Goal: Task Accomplishment & Management: Use online tool/utility

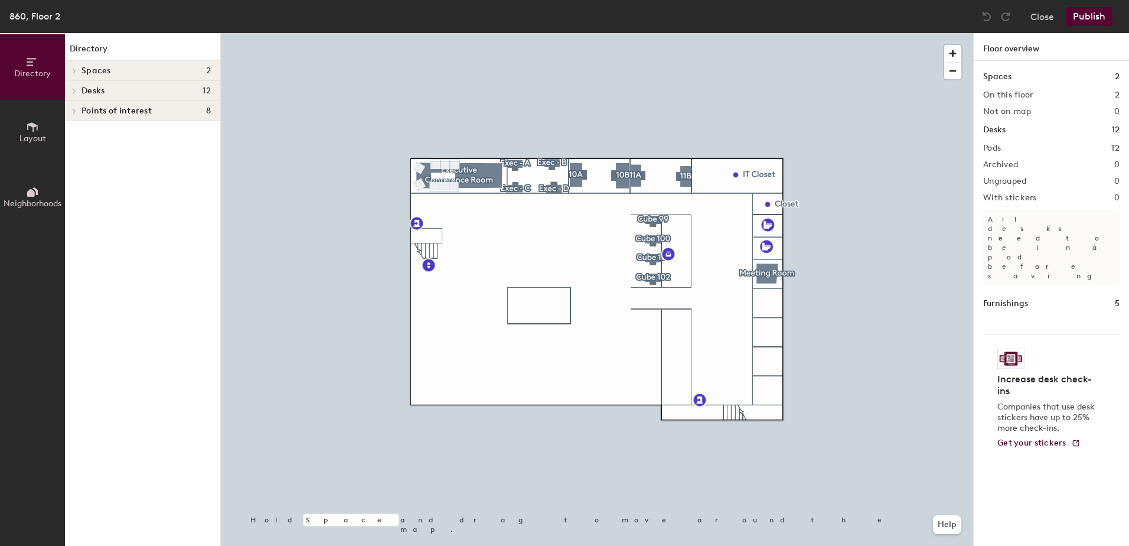
click at [34, 136] on span "Layout" at bounding box center [32, 138] width 27 height 10
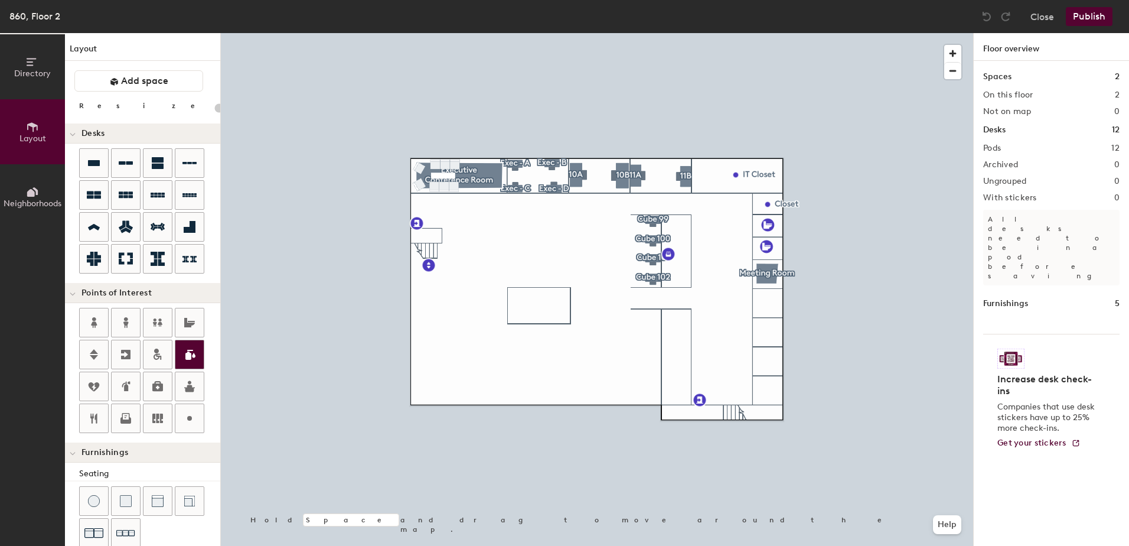
click at [766, 33] on div at bounding box center [597, 33] width 752 height 0
click at [126, 167] on icon at bounding box center [126, 163] width 14 height 14
type input "140"
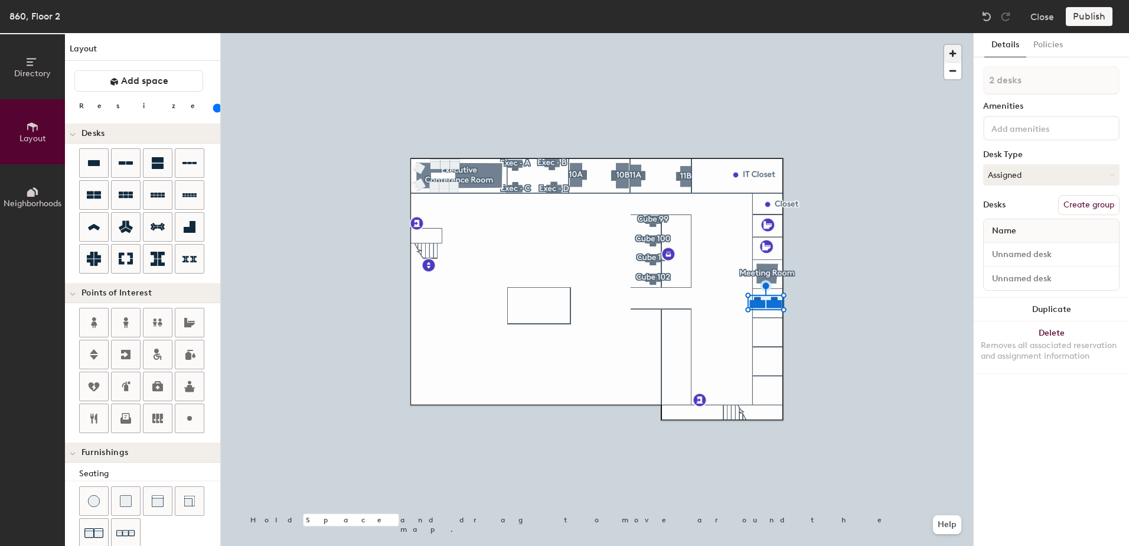
click at [951, 49] on span "button" at bounding box center [952, 53] width 17 height 17
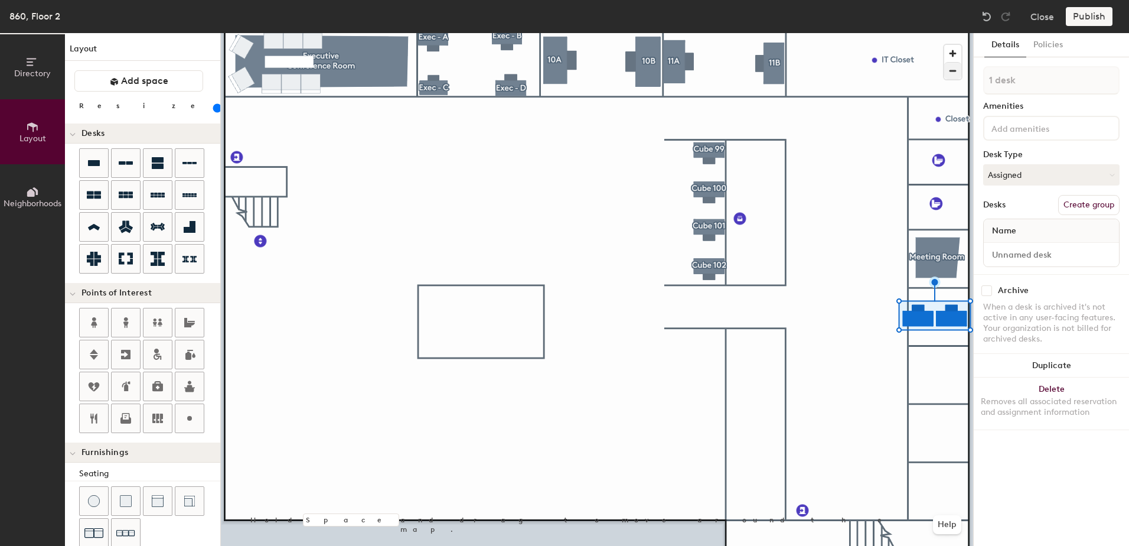
type input "1 desk"
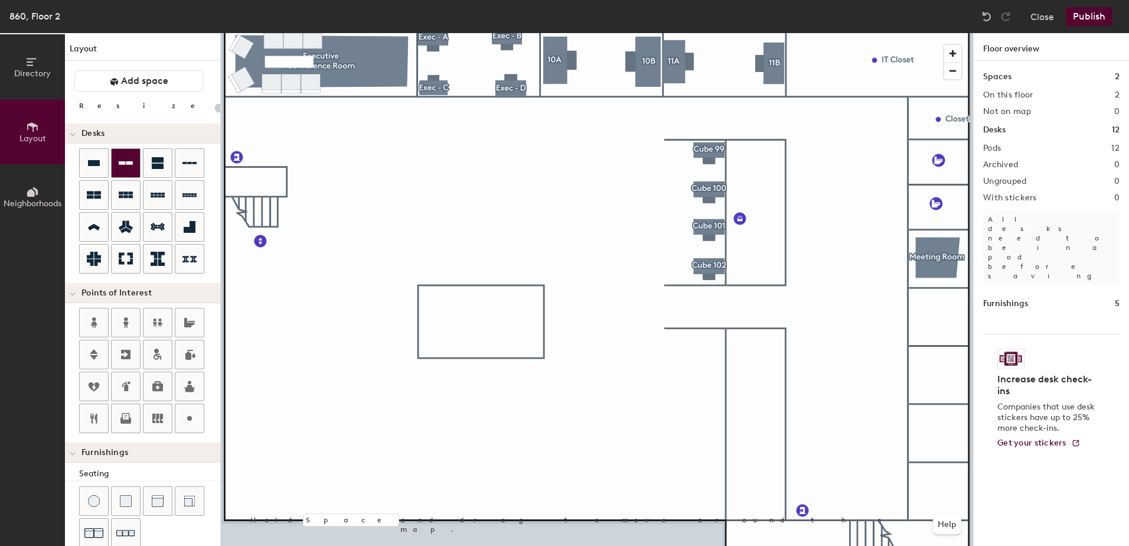
click at [119, 167] on icon at bounding box center [126, 163] width 14 height 14
type input "140"
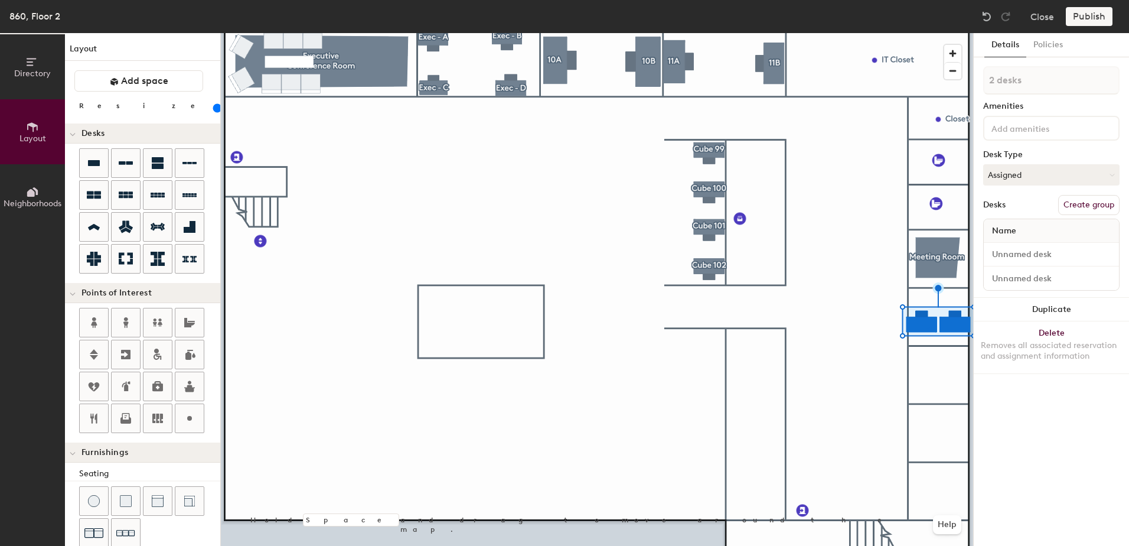
type input "1 desk"
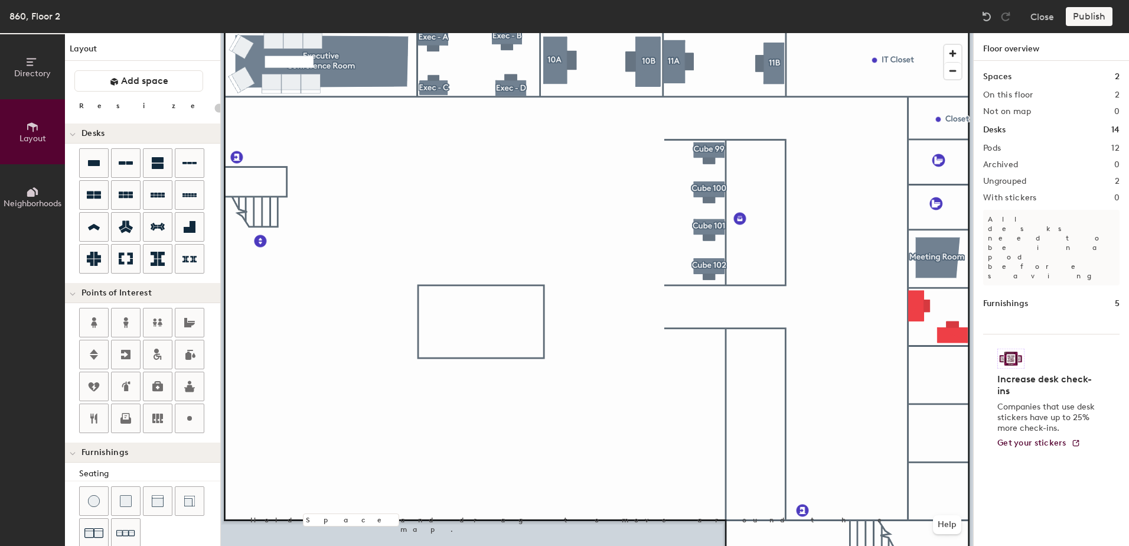
type input "140"
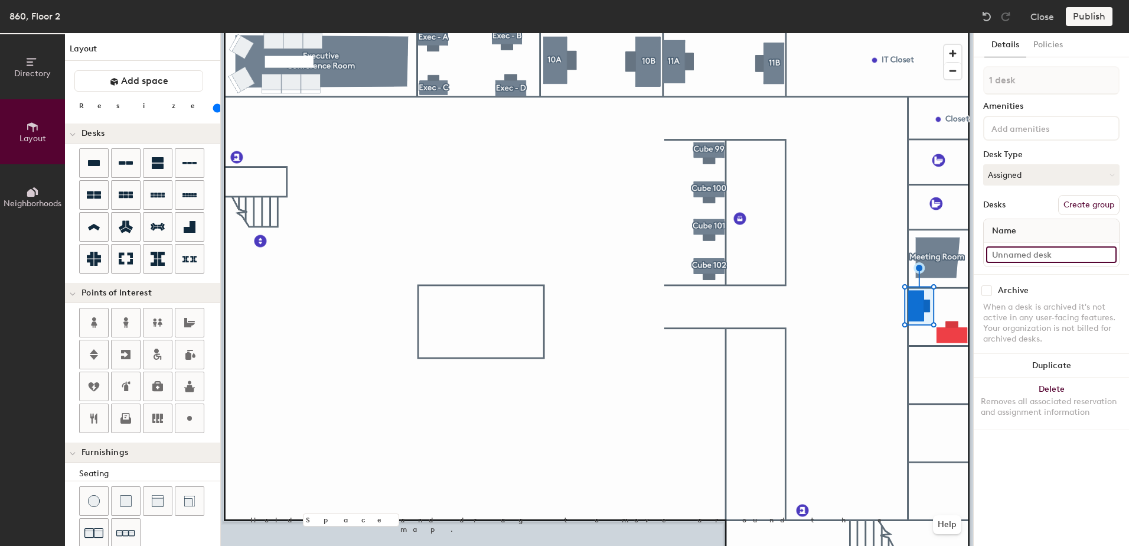
click at [1003, 251] on input at bounding box center [1051, 254] width 131 height 17
type input "860 - Office 13A"
click at [1076, 204] on button "Create group" at bounding box center [1088, 205] width 61 height 20
click at [940, 76] on div "Directory Layout Neighborhoods Layout Add space Resize Desks Points of Interest…" at bounding box center [564, 289] width 1129 height 513
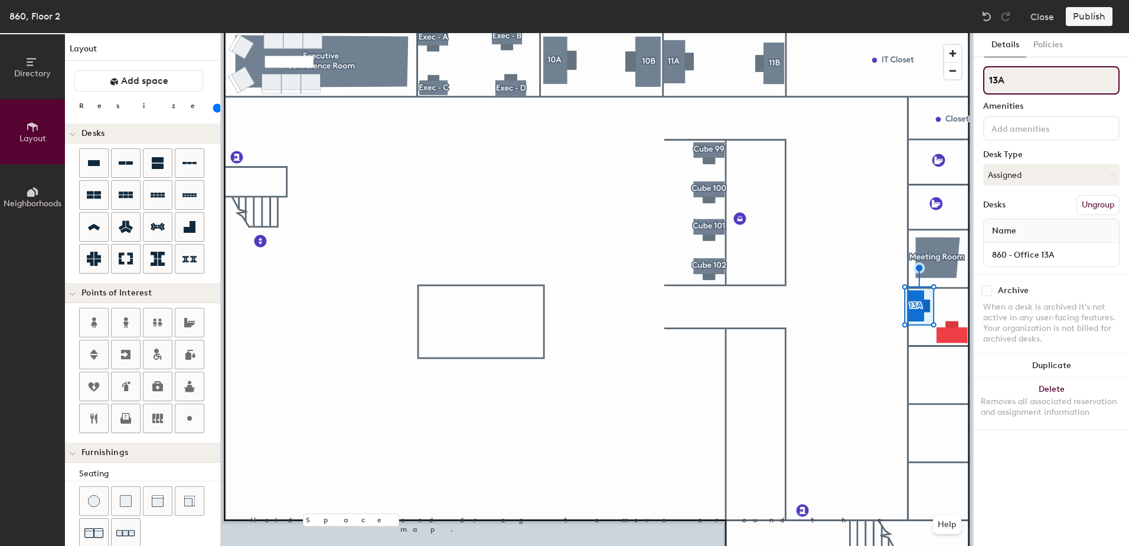
type input "13A"
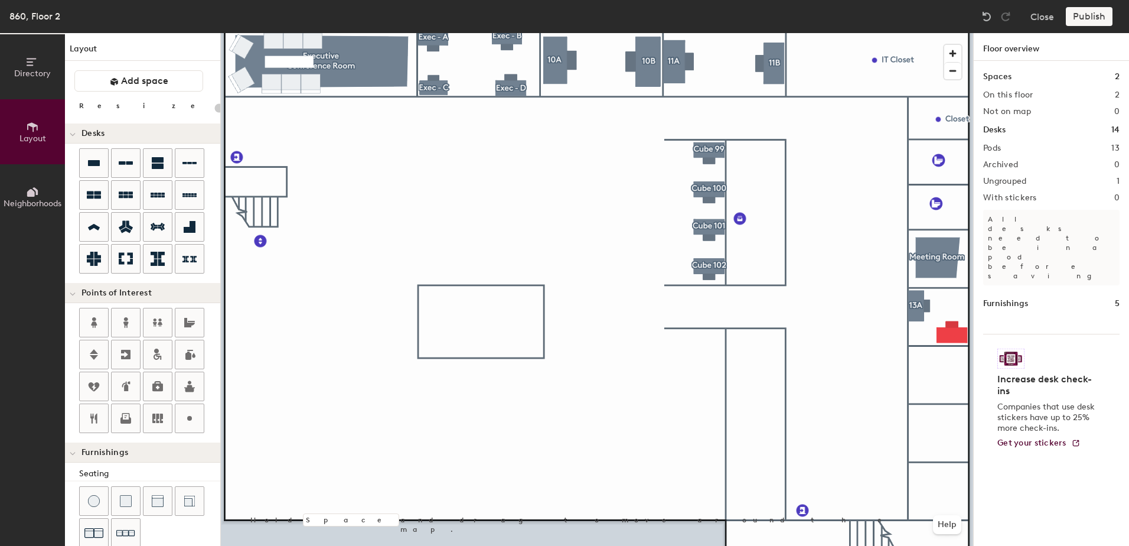
type input "140"
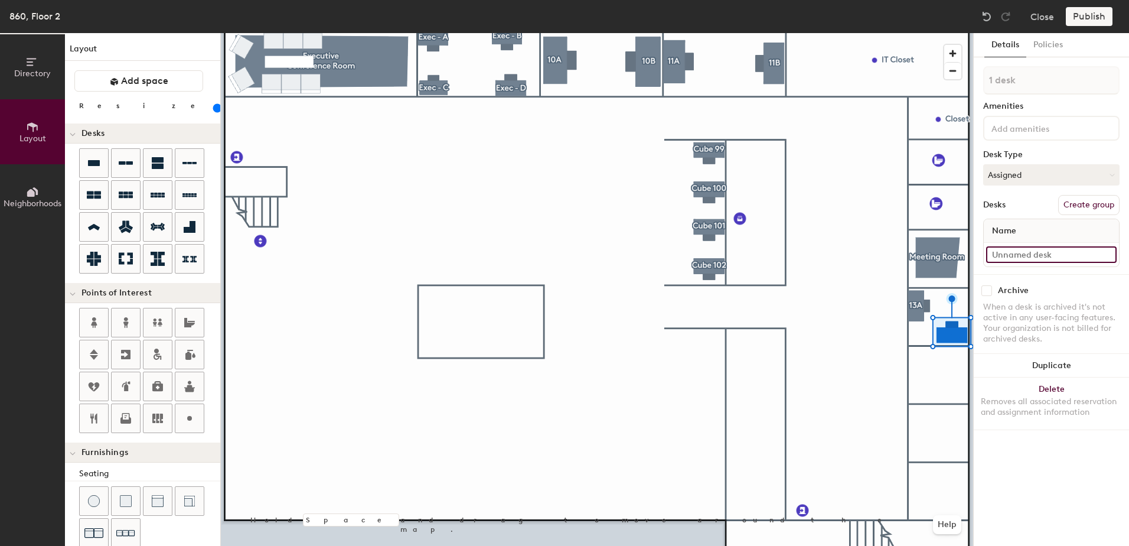
click at [1023, 258] on input at bounding box center [1051, 254] width 131 height 17
type input "860 - Office 13B"
click at [1095, 206] on button "Create group" at bounding box center [1088, 205] width 61 height 20
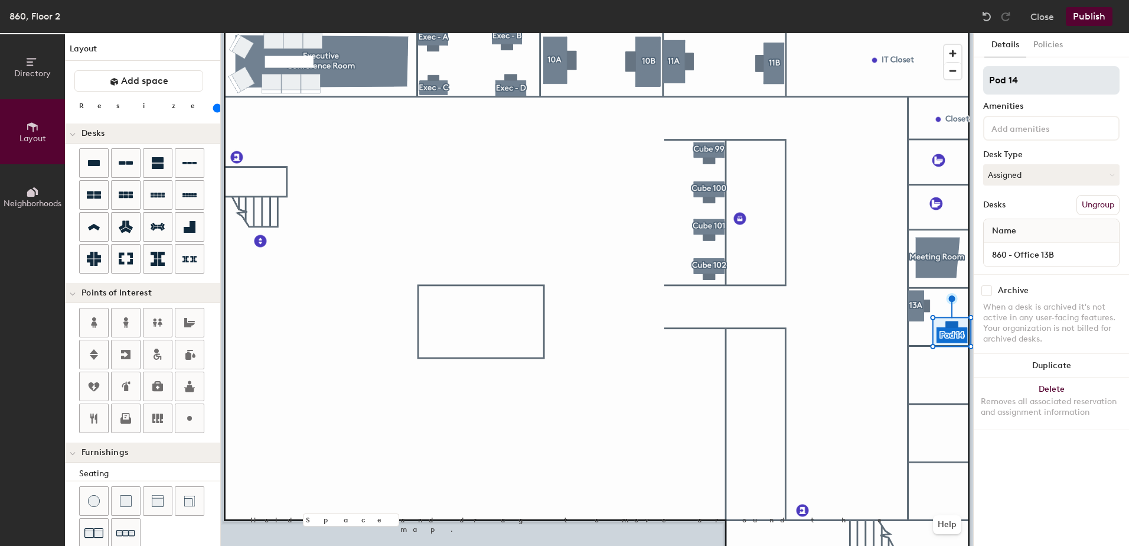
click at [927, 90] on div "Directory Layout Neighborhoods Layout Add space Resize Desks Points of Interest…" at bounding box center [564, 289] width 1129 height 513
type input "13B"
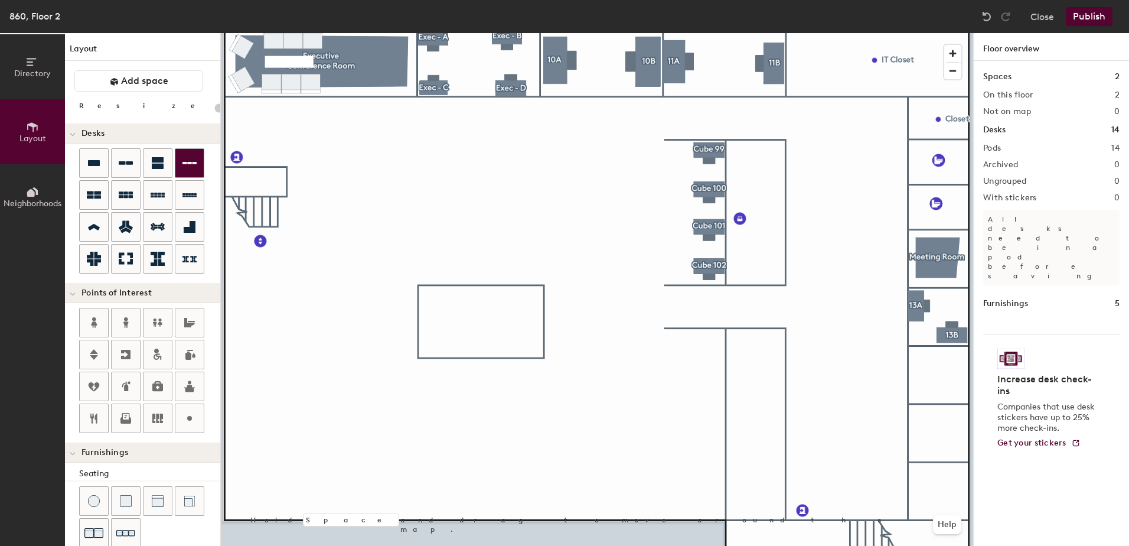
click at [188, 165] on icon at bounding box center [189, 163] width 14 height 14
type input "140"
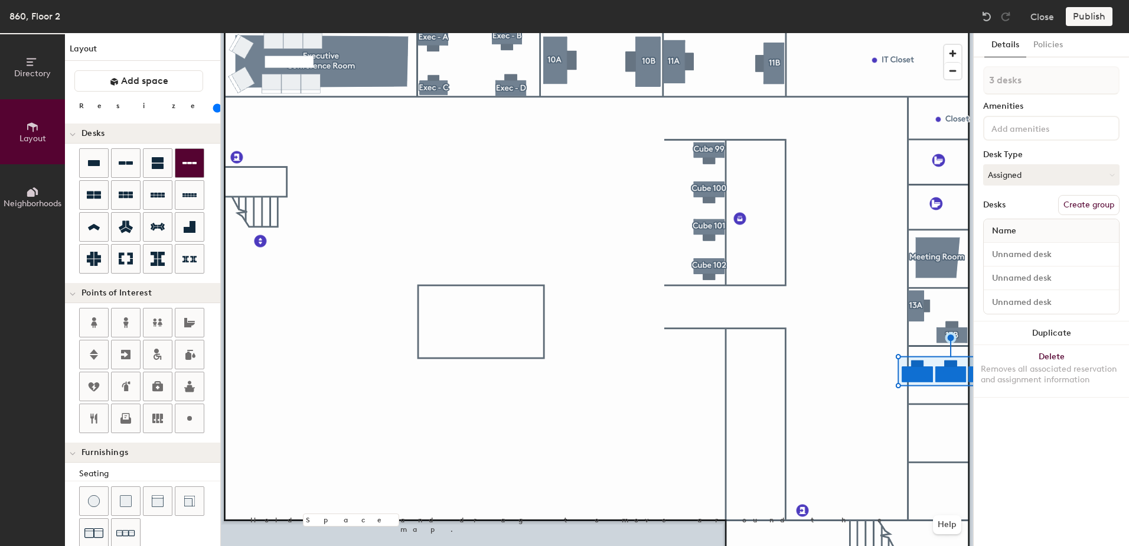
type input "1 desk"
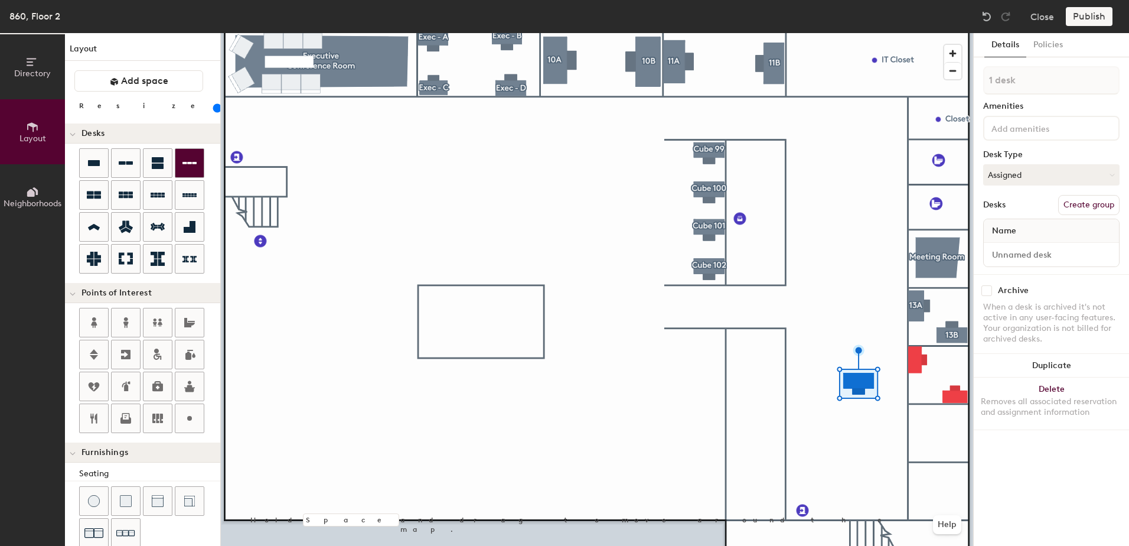
type input "120"
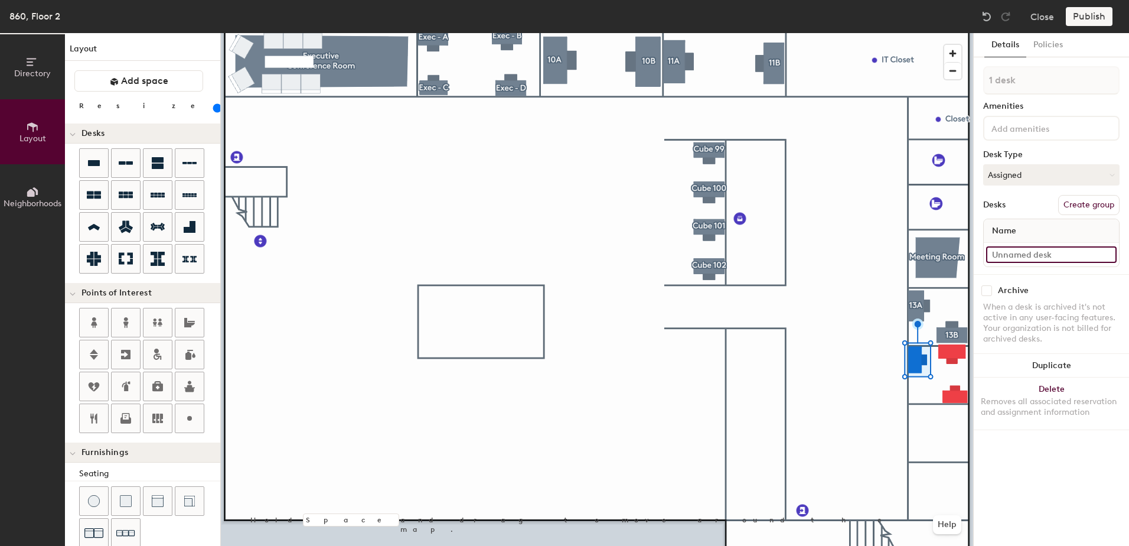
click at [1045, 256] on input at bounding box center [1051, 254] width 131 height 17
type input "O"
type input "860 - Shared 14A"
click at [1100, 206] on button "Create group" at bounding box center [1088, 205] width 61 height 20
click at [934, 66] on div "Directory Layout Neighborhoods Layout Add space Resize Desks Points of Interest…" at bounding box center [564, 289] width 1129 height 513
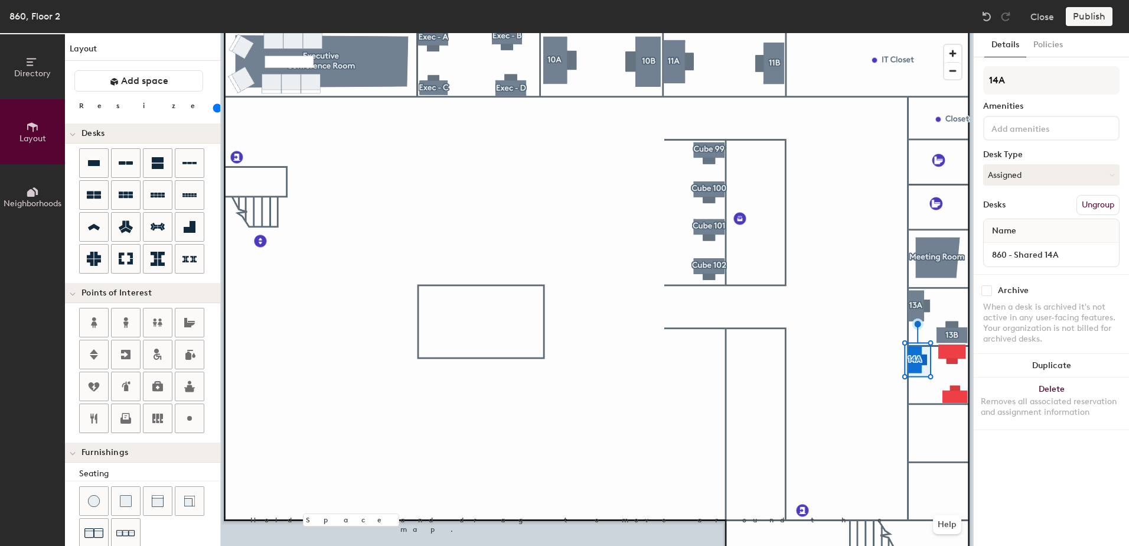
type input "14A"
click at [567, 33] on div at bounding box center [597, 33] width 752 height 0
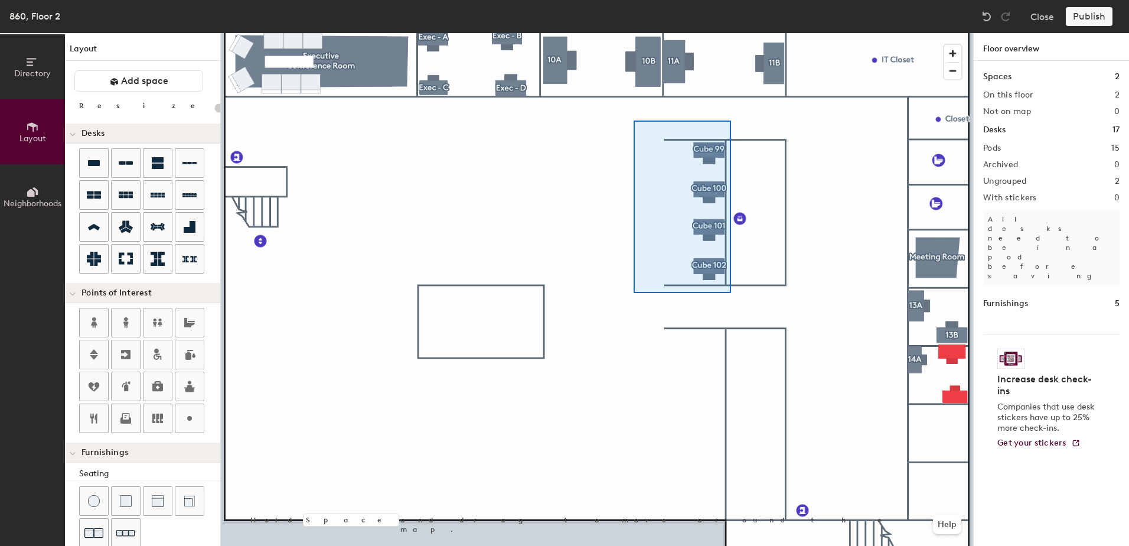
type input "140"
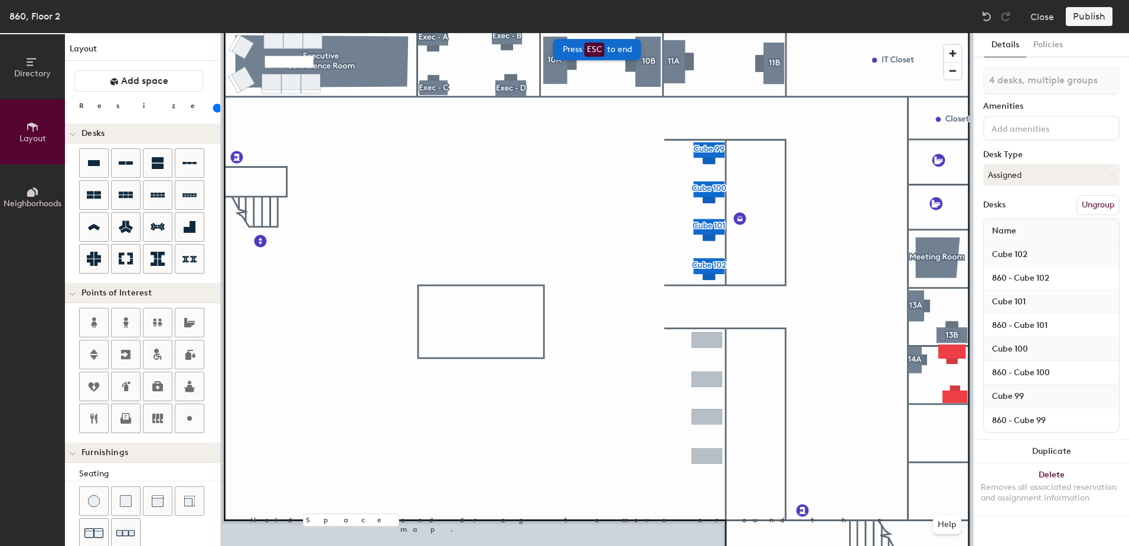
type input "4 desks"
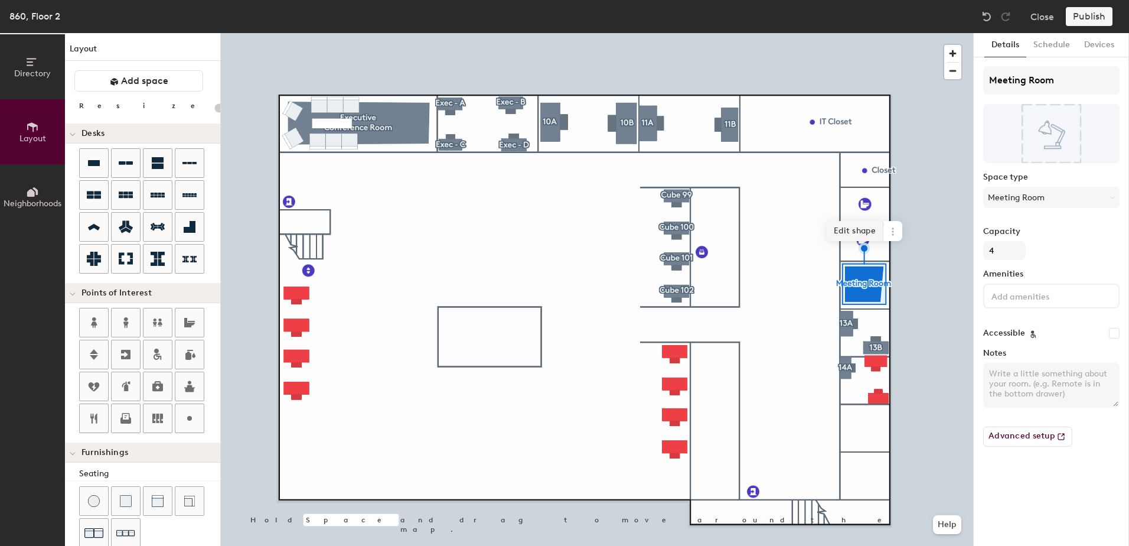
click at [864, 228] on span "Edit shape" at bounding box center [855, 231] width 57 height 20
click at [854, 228] on span "Edit shape" at bounding box center [855, 231] width 57 height 20
type input "20"
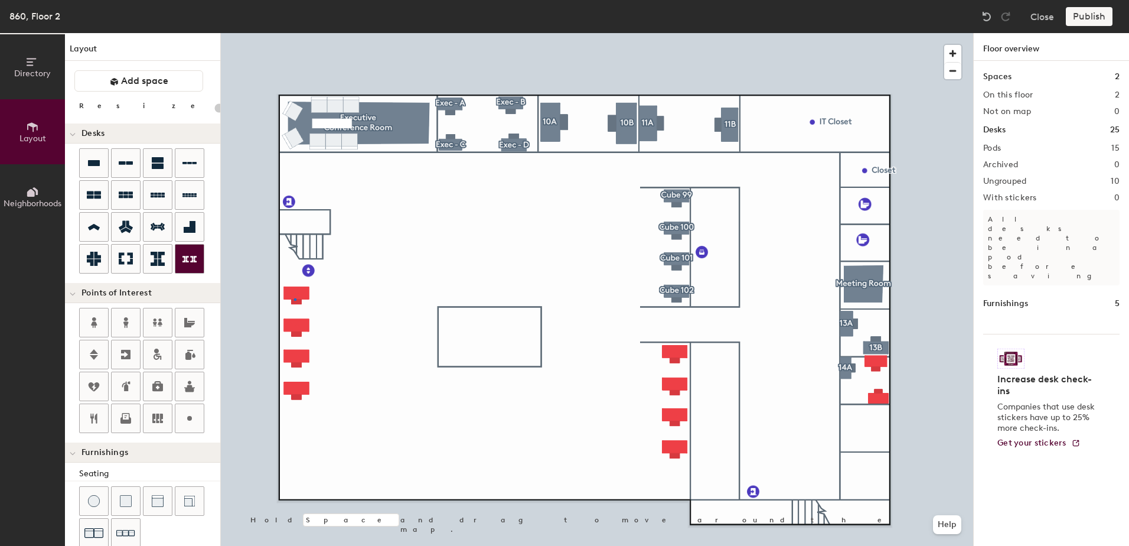
click at [294, 33] on div at bounding box center [597, 33] width 752 height 0
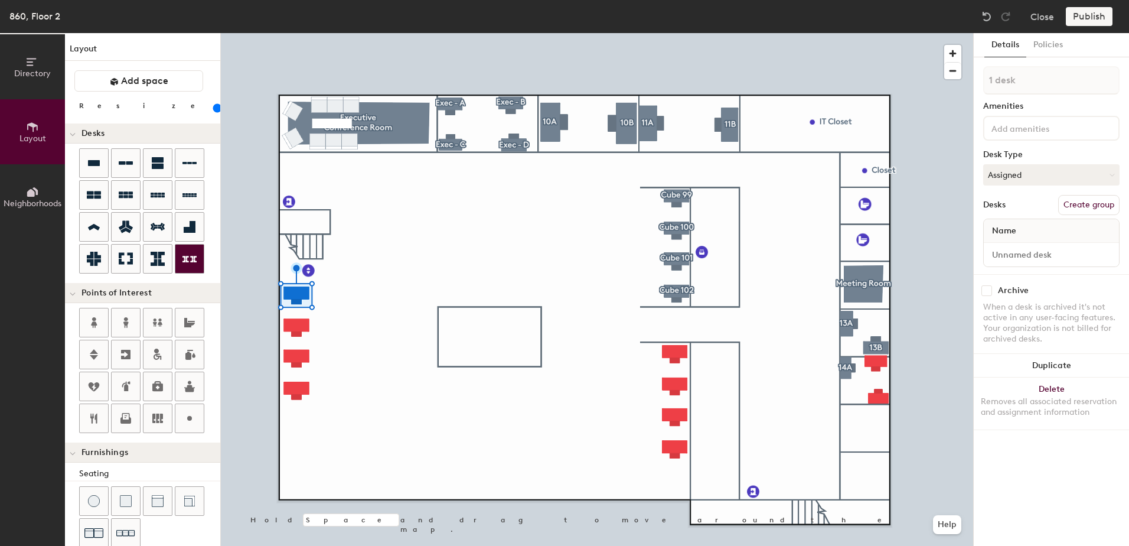
click at [360, 33] on div at bounding box center [597, 33] width 752 height 0
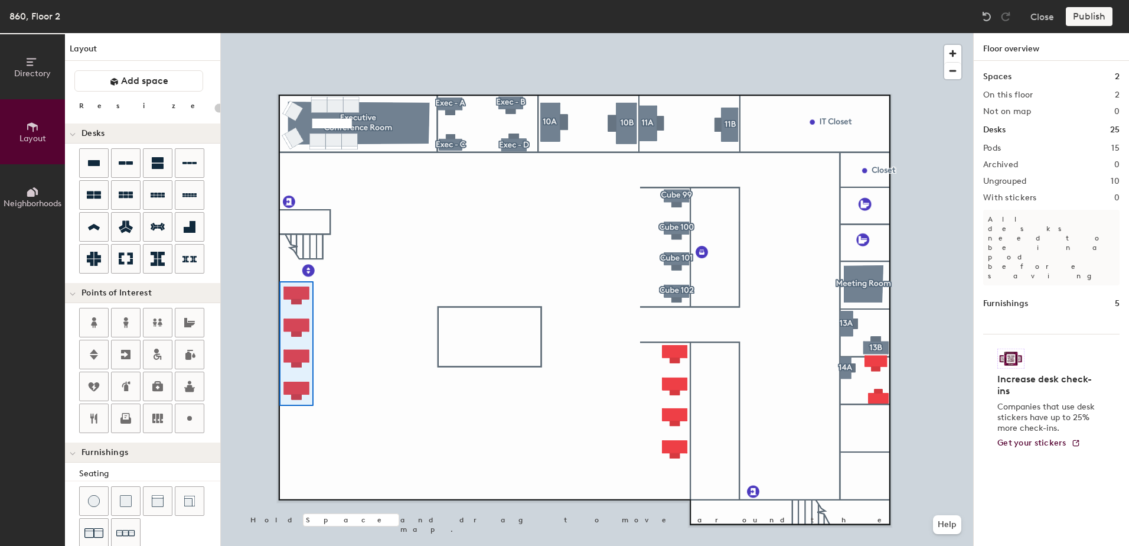
type input "140"
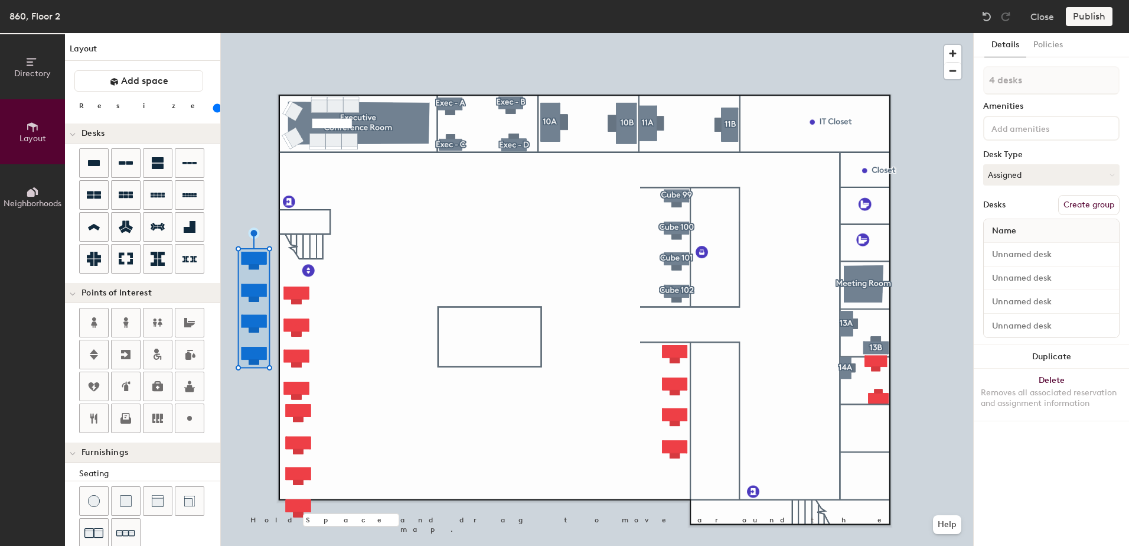
type input "1 desk"
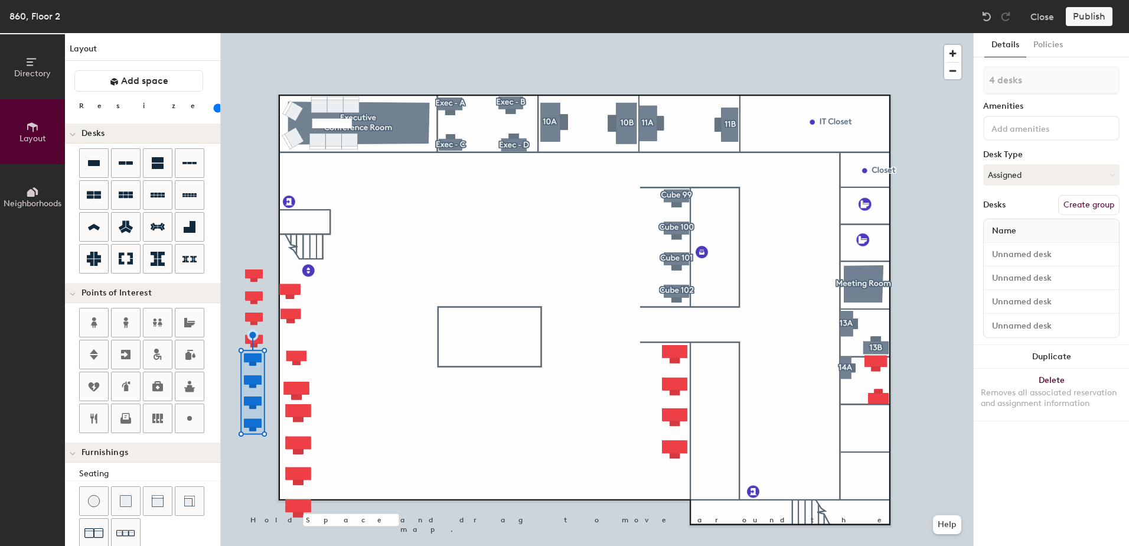
click at [294, 33] on div at bounding box center [597, 33] width 752 height 0
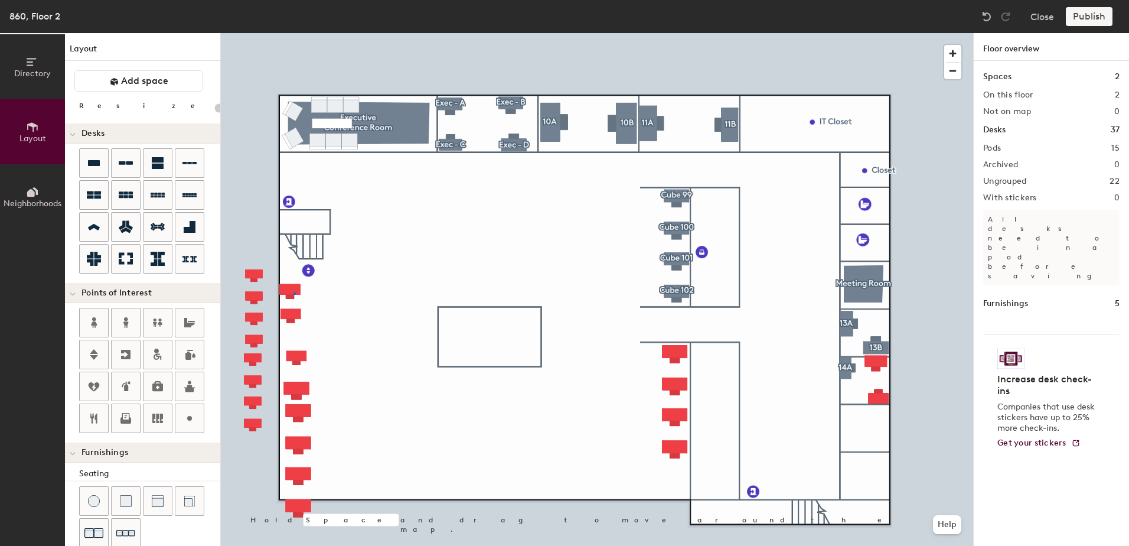
click at [293, 33] on div at bounding box center [597, 33] width 752 height 0
click at [301, 33] on div at bounding box center [597, 33] width 752 height 0
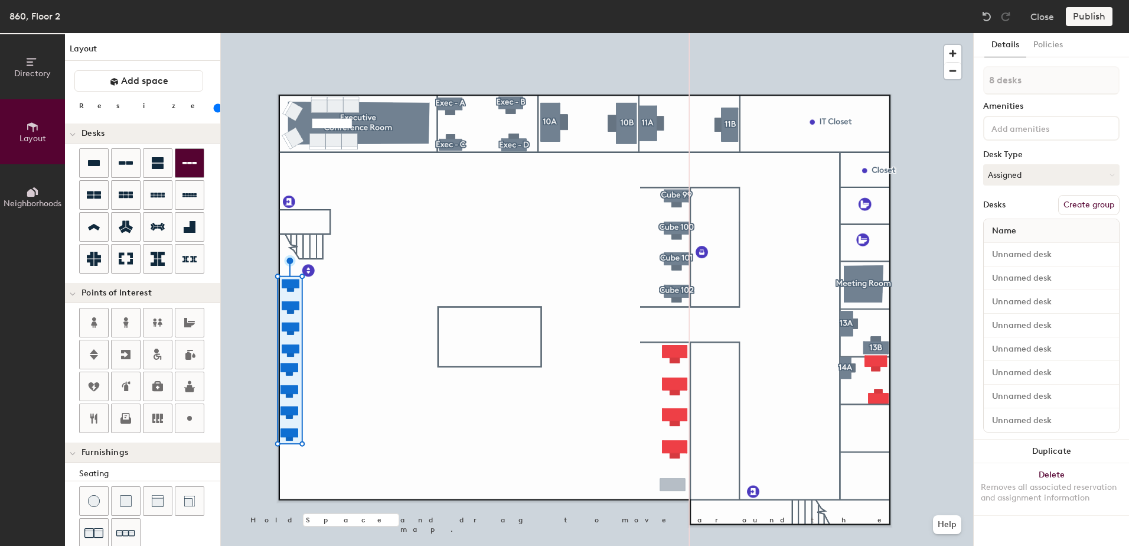
click at [674, 492] on div "Directory Layout Neighborhoods Layout Add space Resize Desks Points of Interest…" at bounding box center [564, 289] width 1129 height 513
type input "140"
type input "1 desk"
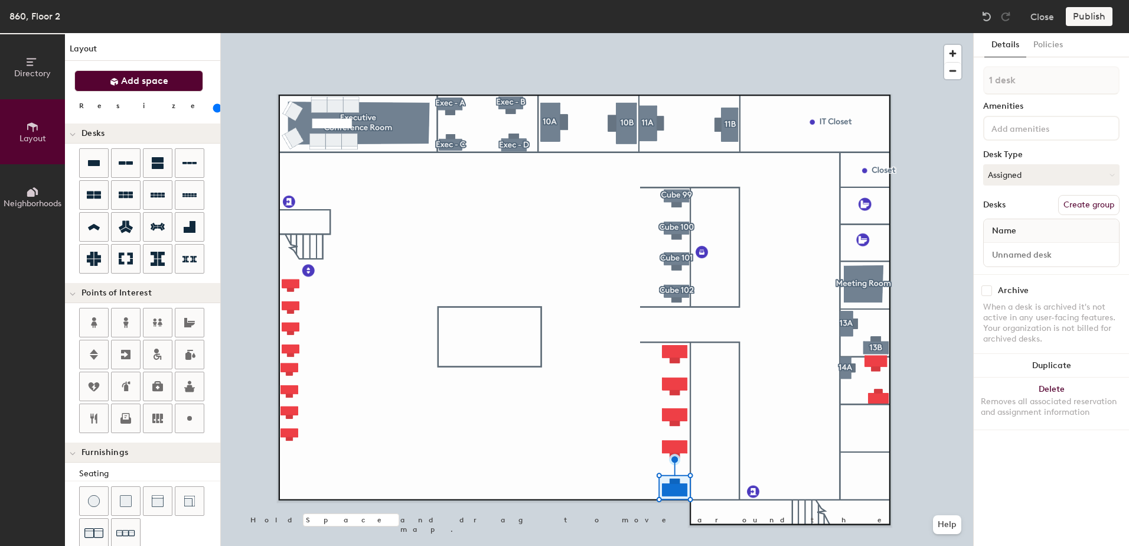
click at [151, 73] on button "Add space" at bounding box center [138, 80] width 129 height 21
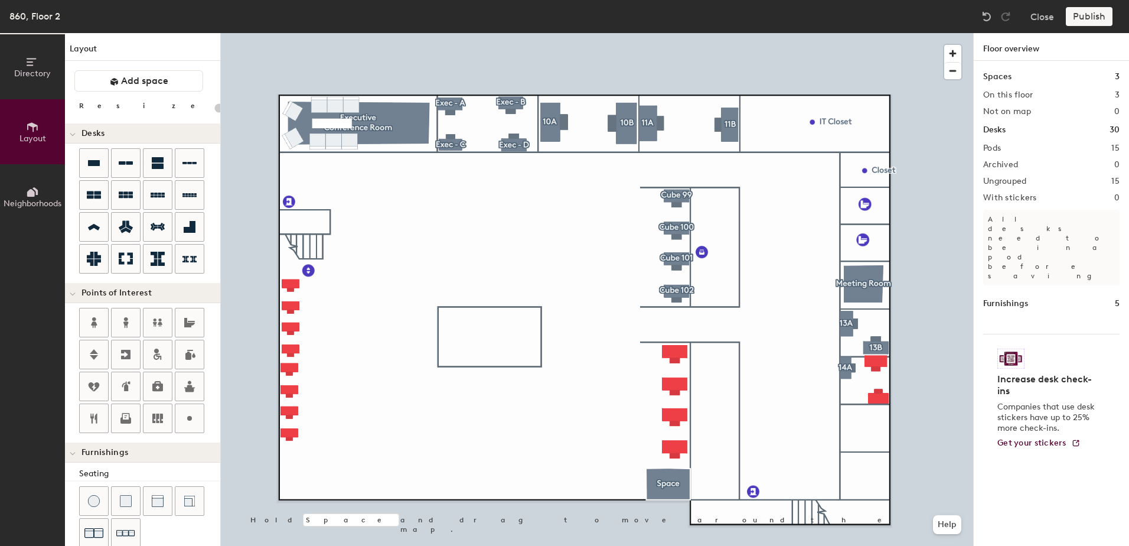
click at [676, 33] on div at bounding box center [597, 33] width 752 height 0
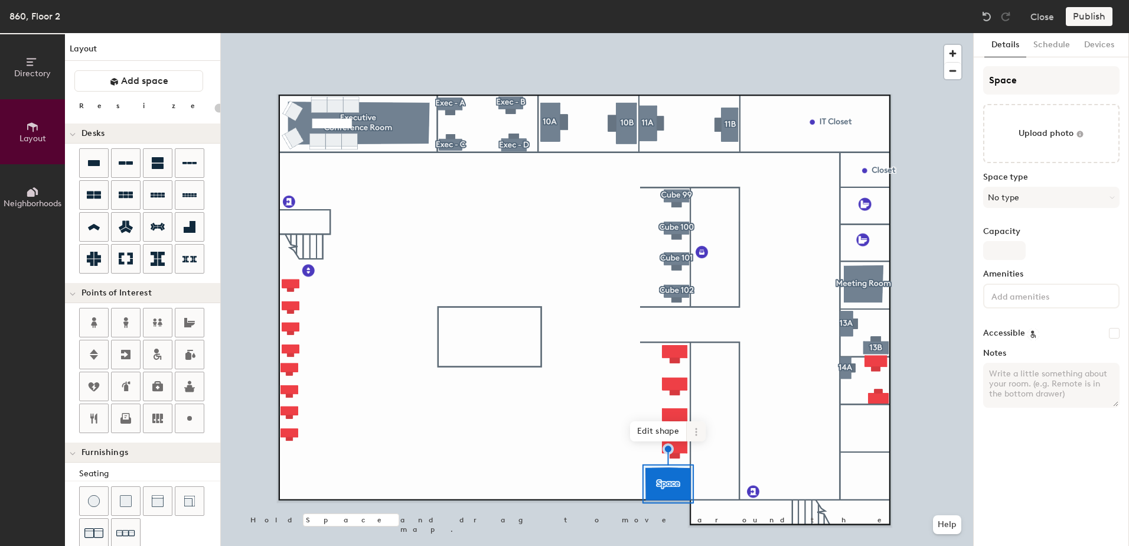
click at [694, 431] on icon at bounding box center [695, 431] width 9 height 9
click at [605, 33] on div at bounding box center [597, 33] width 752 height 0
click at [671, 33] on div at bounding box center [597, 33] width 752 height 0
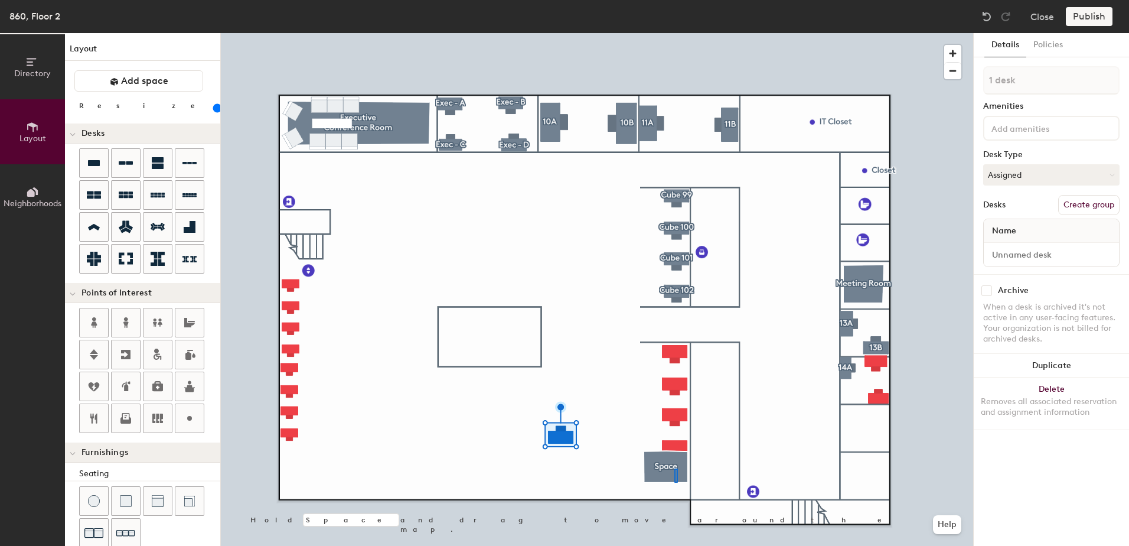
type input "20"
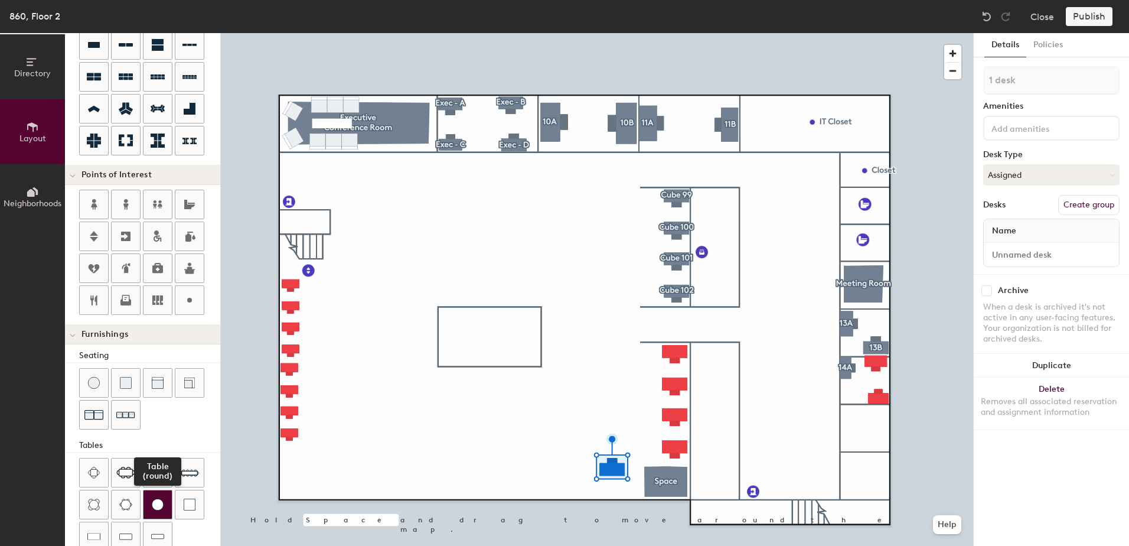
scroll to position [177, 0]
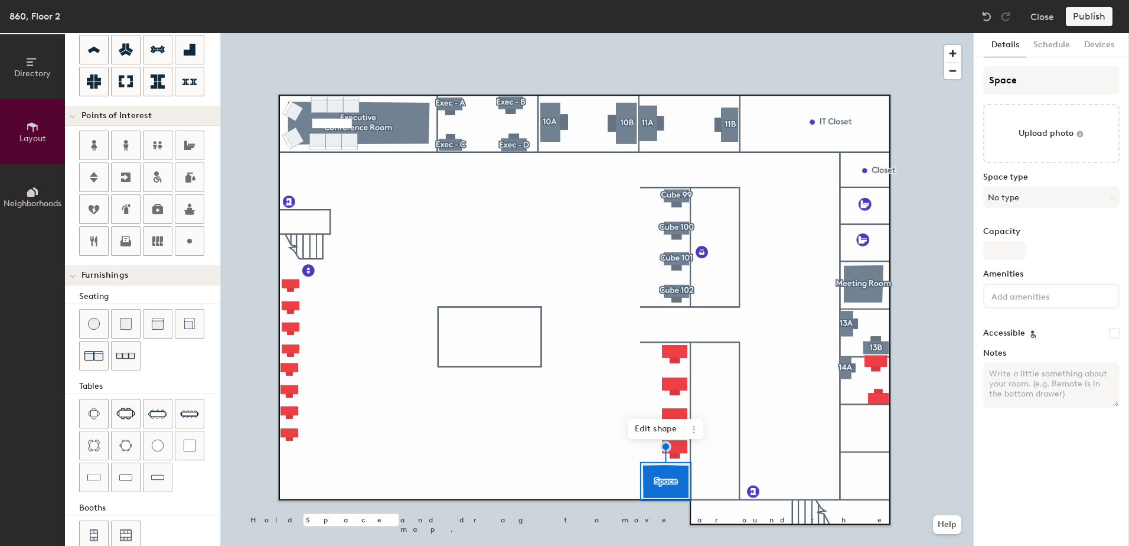
type input "20"
click at [693, 429] on icon at bounding box center [694, 429] width 2 height 2
click at [704, 495] on span "Delete" at bounding box center [736, 497] width 105 height 20
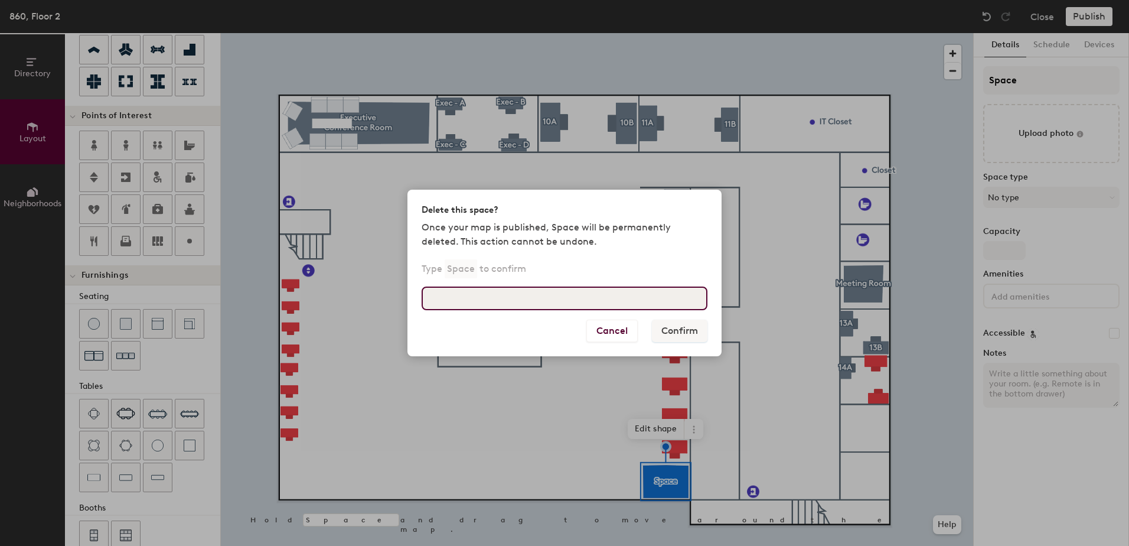
click at [628, 298] on input at bounding box center [565, 298] width 286 height 24
type input "Space"
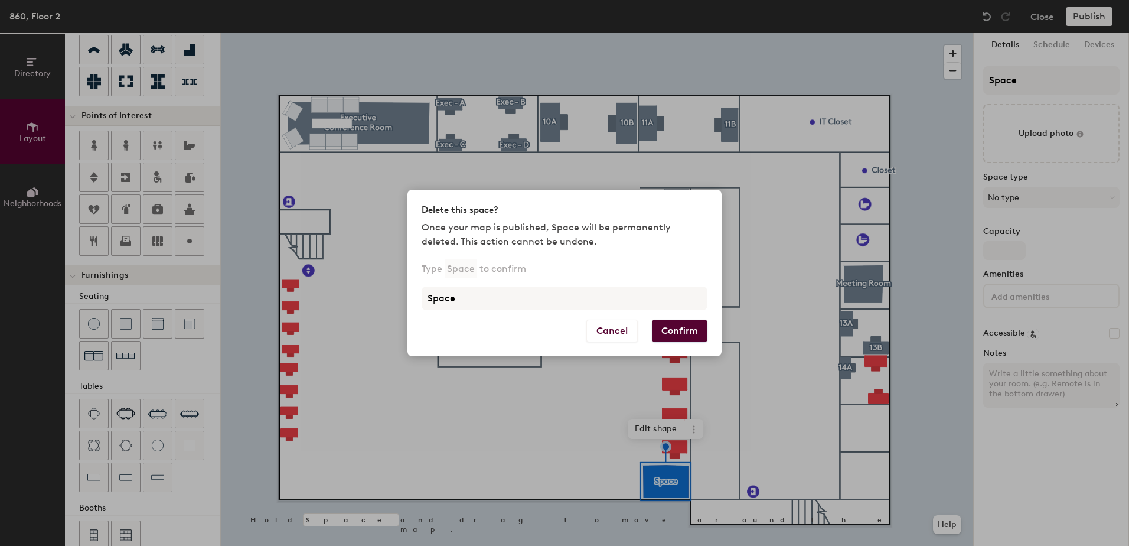
click at [654, 331] on button "Confirm" at bounding box center [680, 330] width 56 height 22
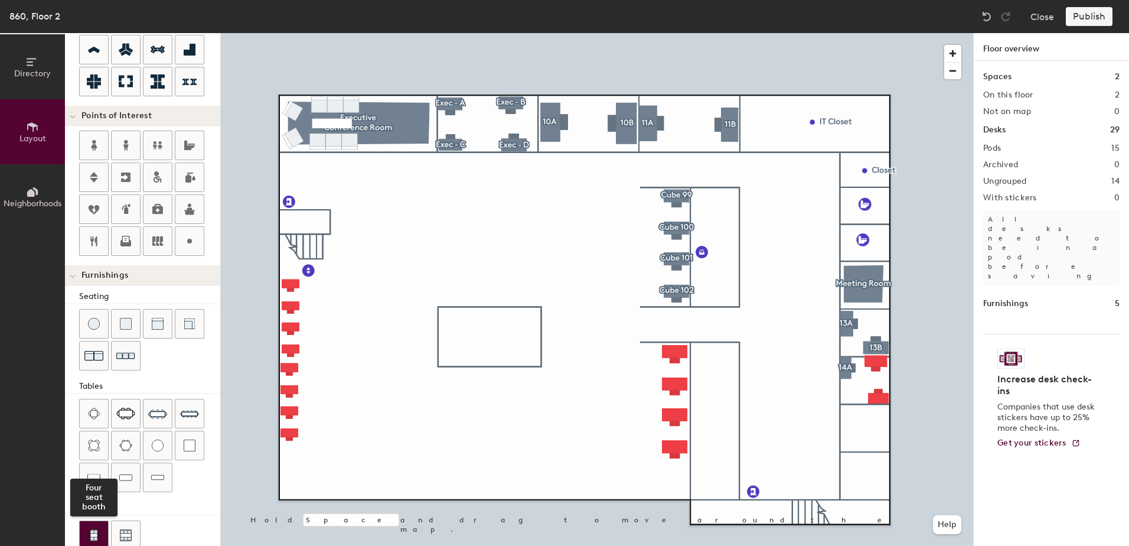
click at [92, 536] on img at bounding box center [94, 535] width 11 height 12
click at [189, 51] on icon at bounding box center [190, 50] width 12 height 12
click at [676, 33] on div at bounding box center [597, 33] width 752 height 0
type input "140"
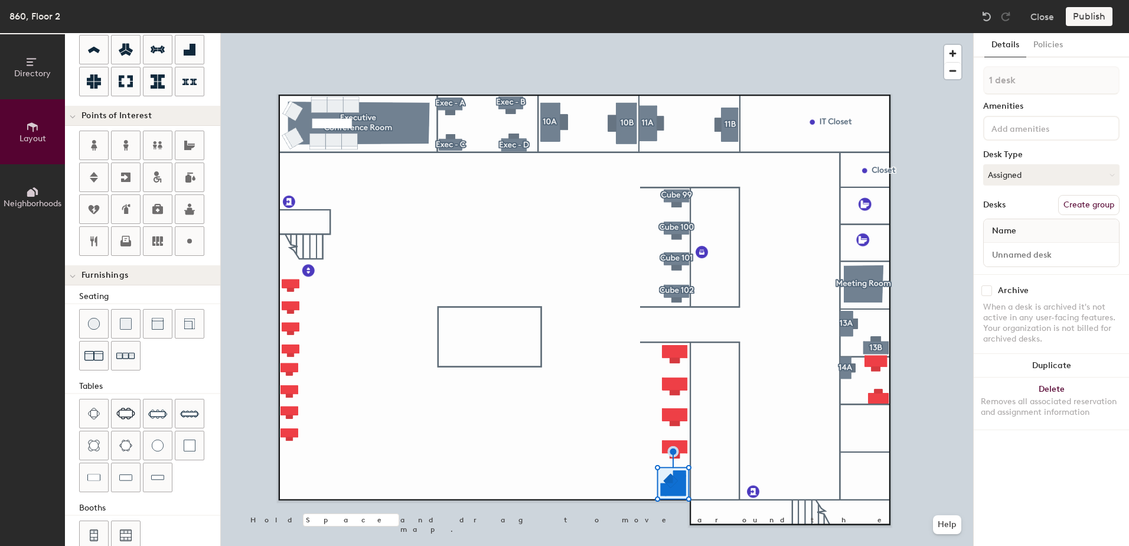
scroll to position [200, 0]
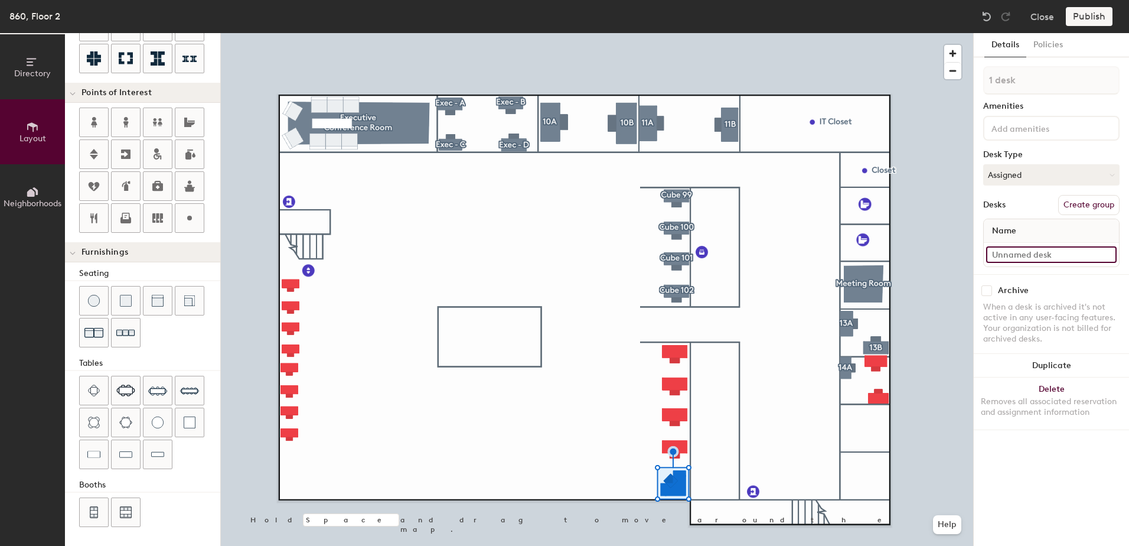
click at [1033, 250] on input at bounding box center [1051, 254] width 131 height 17
type input "O"
type input "860 - Office 9"
click at [1065, 204] on button "Create group" at bounding box center [1088, 205] width 61 height 20
click at [943, 88] on div "Directory Layout Neighborhoods Layout Add space Resize Desks Points of Interest…" at bounding box center [564, 289] width 1129 height 513
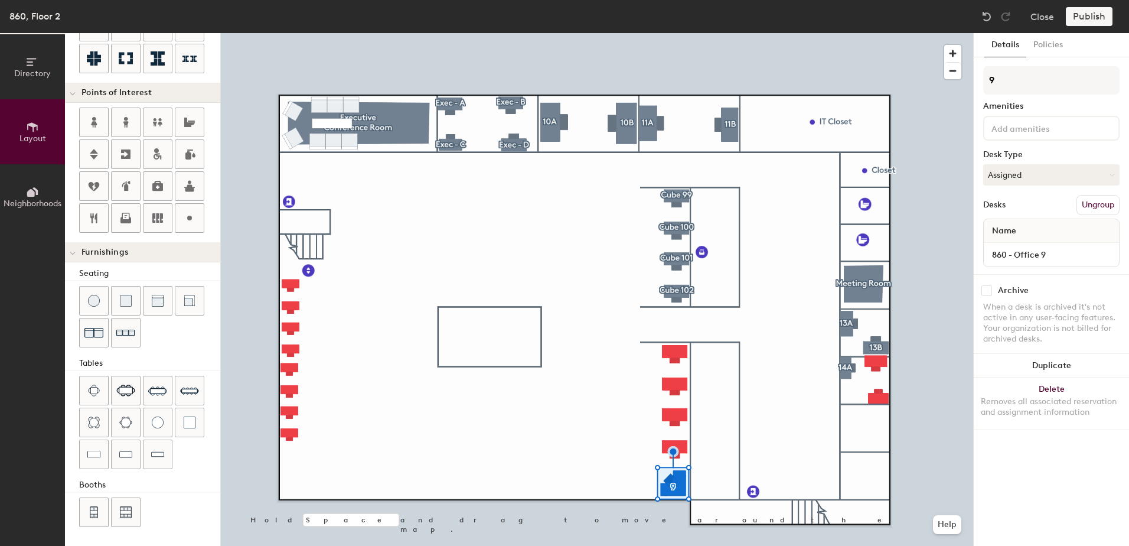
type input "9"
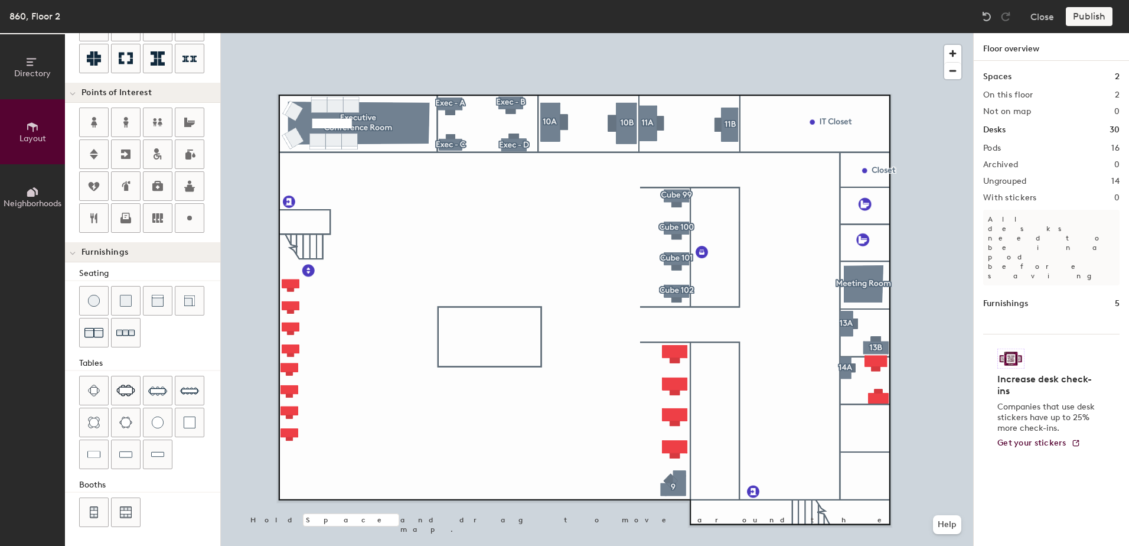
type input "120"
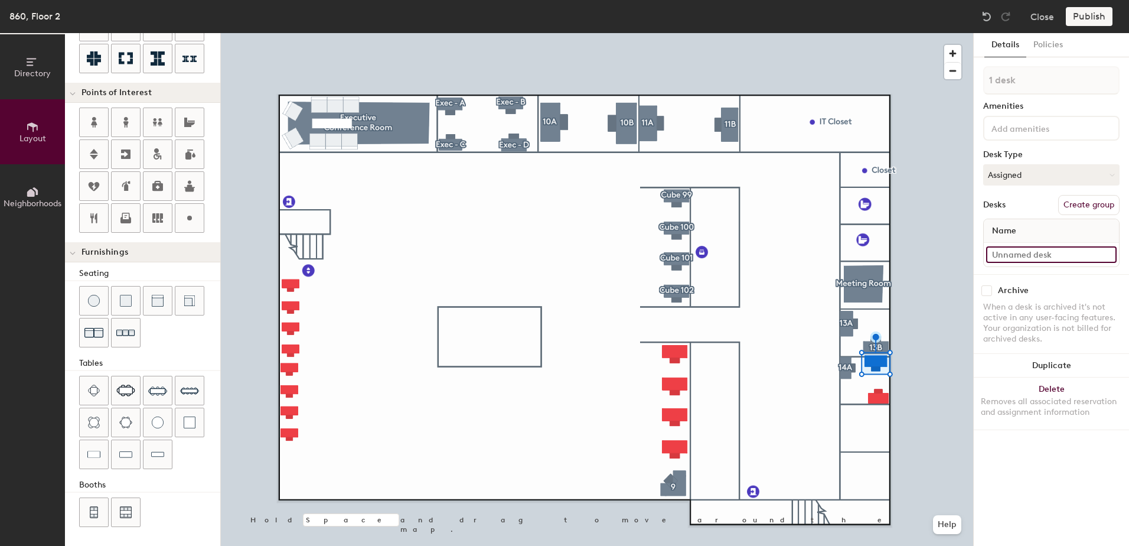
click at [1044, 251] on input at bounding box center [1051, 254] width 131 height 17
type input "860 - Shared 14B"
click at [1096, 208] on button "Create group" at bounding box center [1088, 205] width 61 height 20
click at [950, 83] on div "Directory Layout Neighborhoods Layout Add space Resize Desks Points of Interest…" at bounding box center [564, 289] width 1129 height 513
type input "14B"
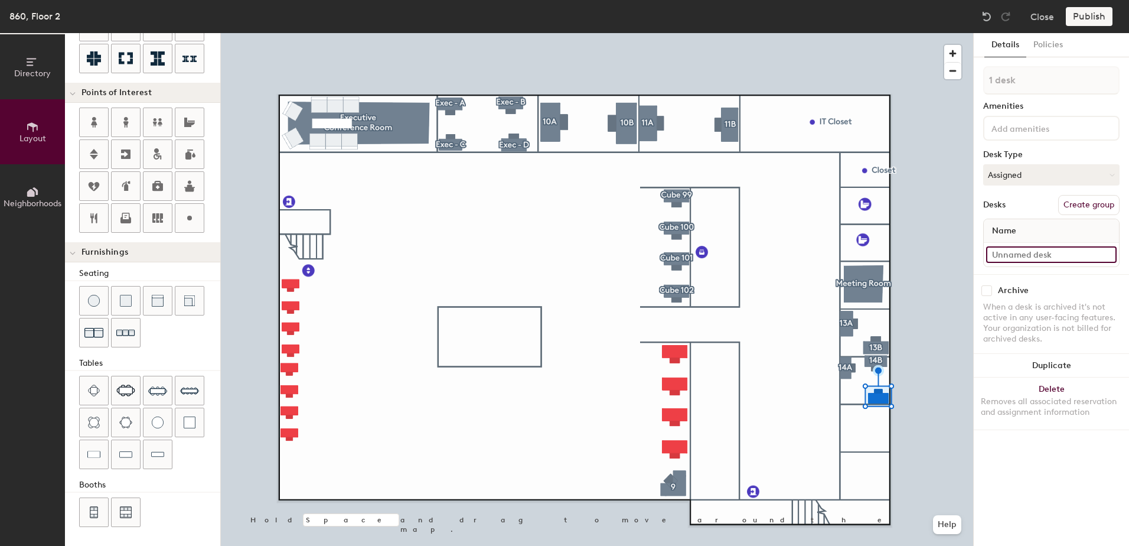
type input "120"
click at [1025, 255] on input at bounding box center [1051, 254] width 131 height 17
type input "O"
type input "120"
type input "Of"
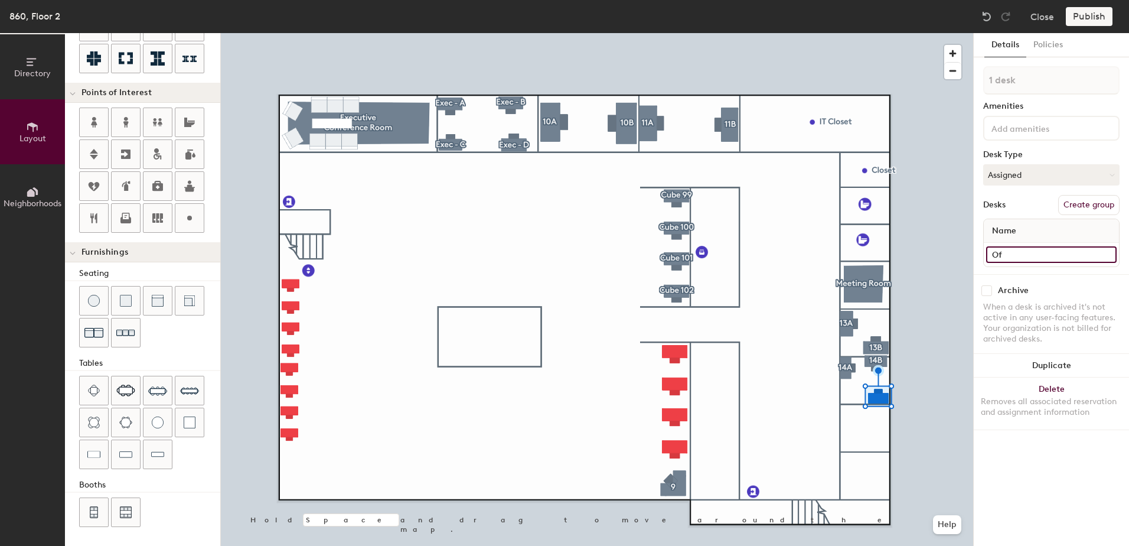
type input "120"
type input "Off"
type input "120"
type input "Office"
type input "120"
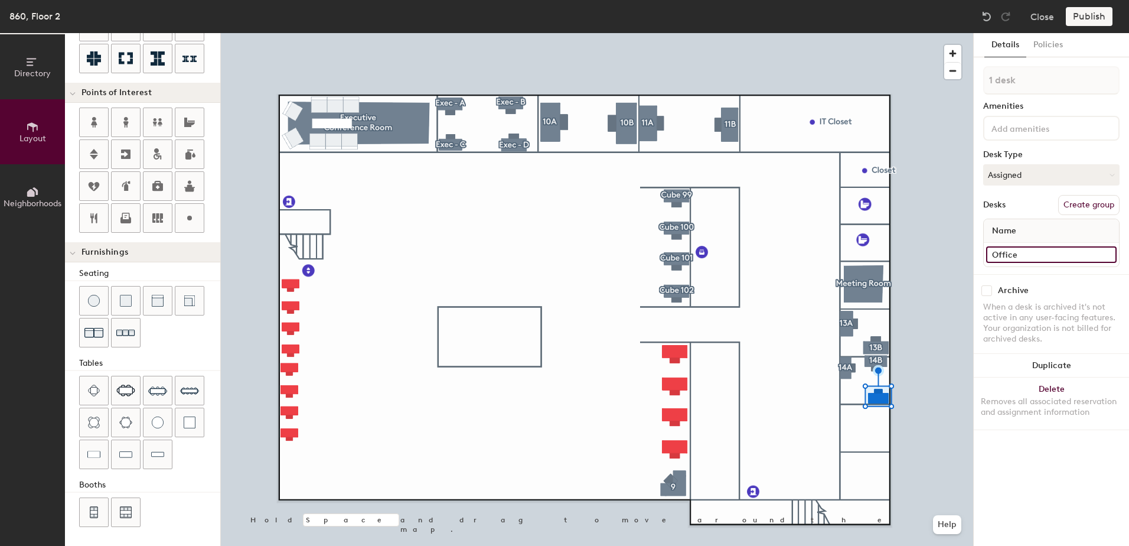
type input "Offic"
type input "120"
type input "Offi"
type input "120"
type input "Off"
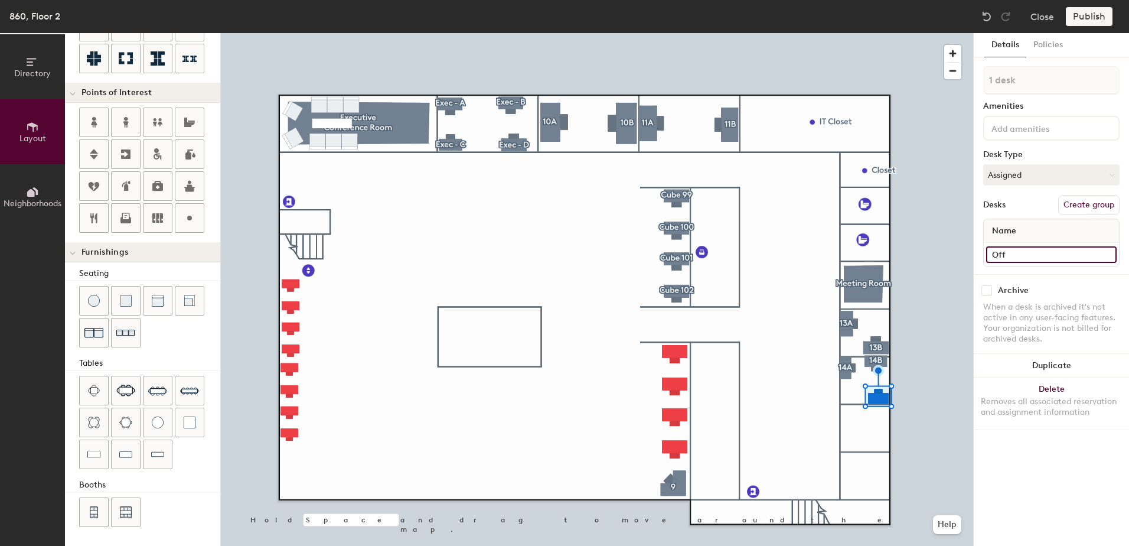
type input "120"
type input "O"
type input "120"
type input "8"
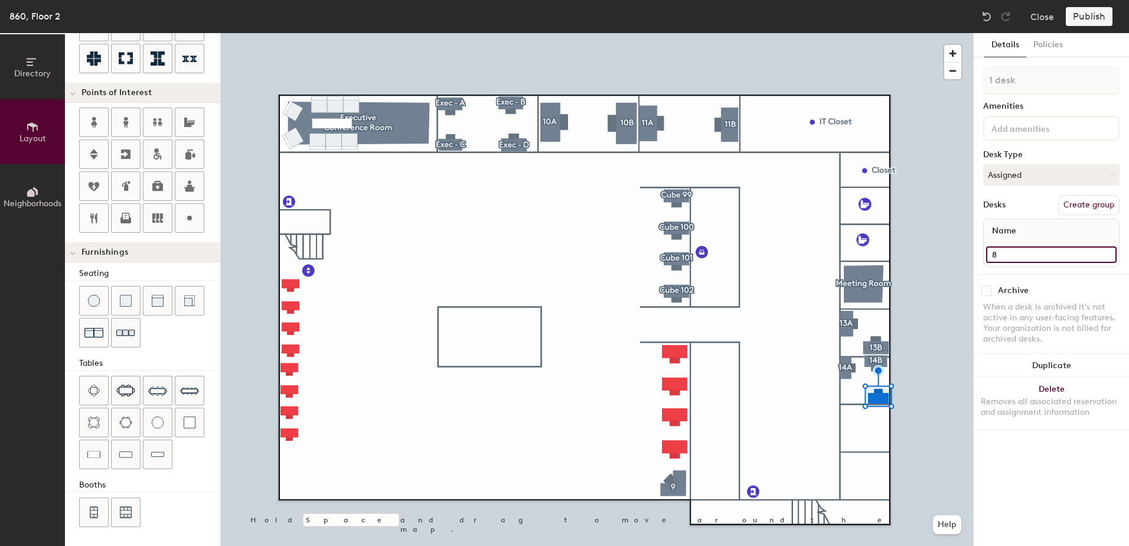
type input "120"
type input "86"
type input "120"
type input "860"
type input "120"
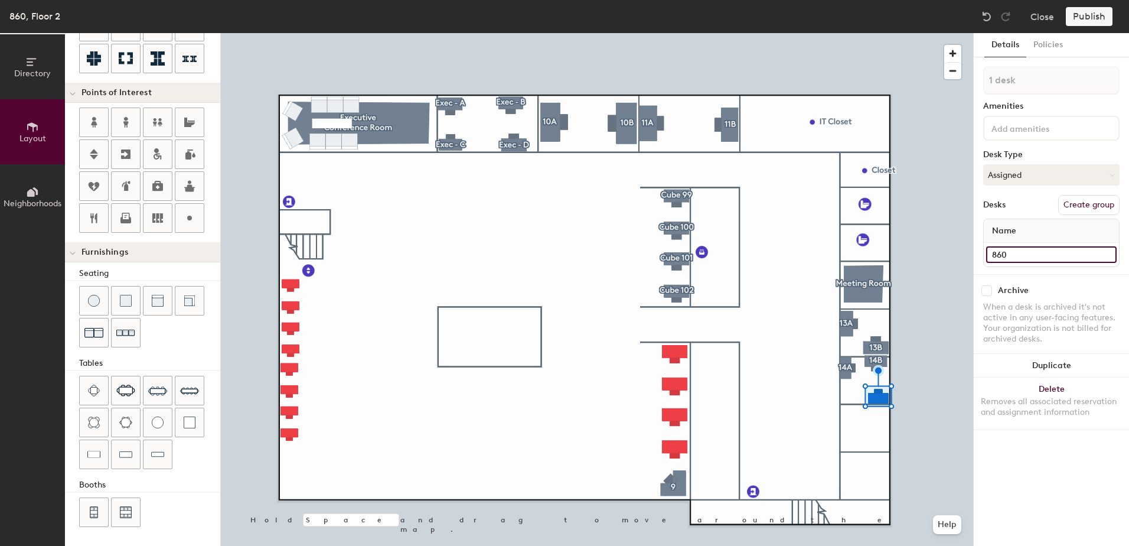
type input "860"
type input "120"
type input "860 -"
type input "120"
type input "860 -"
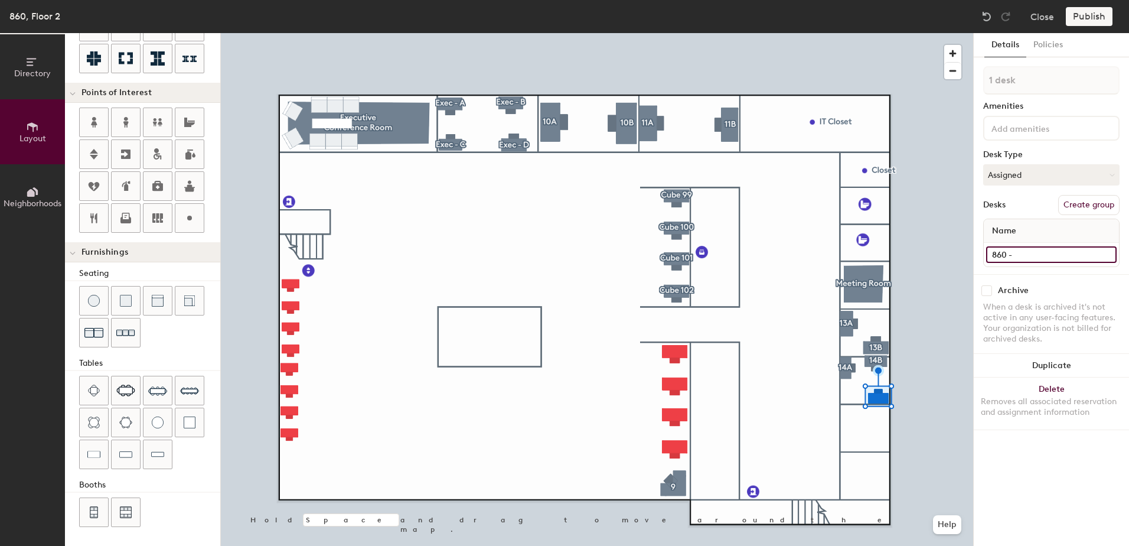
type input "120"
type input "860 - Share"
type input "120"
type input "860 - Shared"
type input "120"
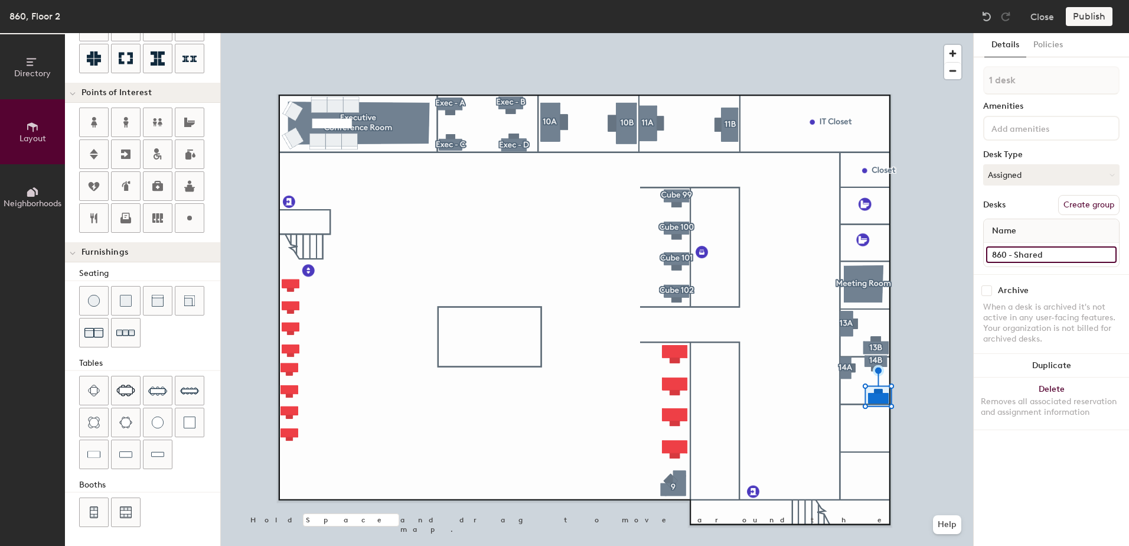
type input "860 - Shared"
type input "120"
type input "860 - Shared 1"
type input "120"
type input "860 - Shared 14"
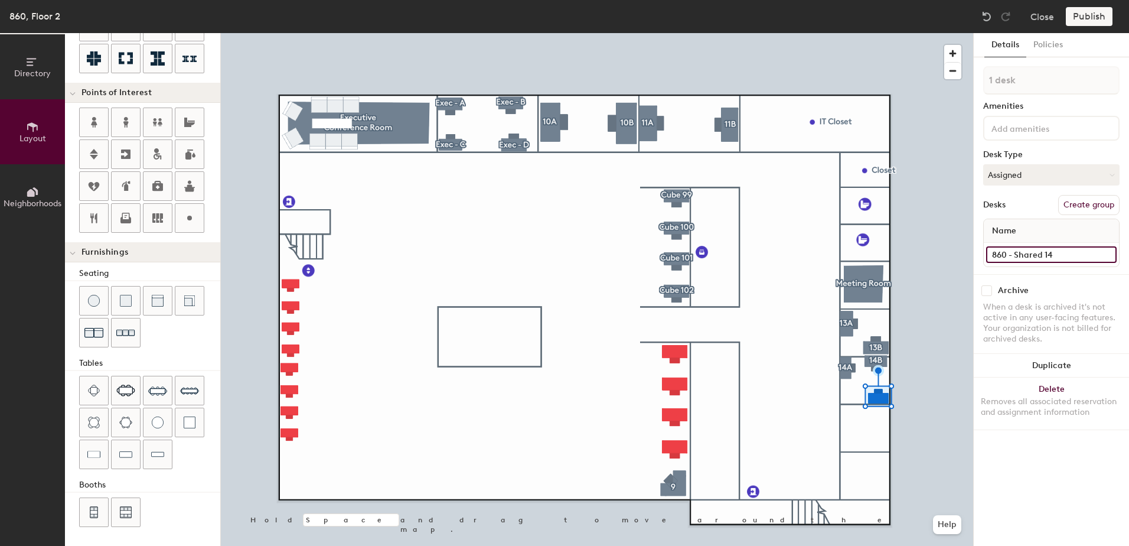
type input "120"
type input "860 - Shared 14C"
type input "120"
type input "860 - Shared 14C"
click at [1088, 203] on button "Create group" at bounding box center [1088, 205] width 61 height 20
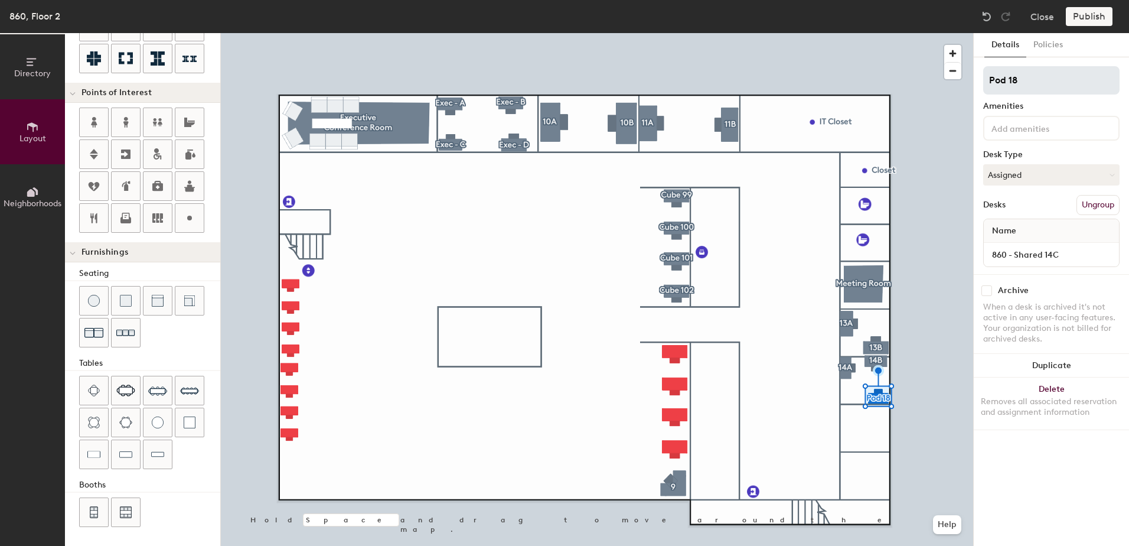
type input "120"
click at [928, 82] on div "Directory Layout Neighborhoods Layout Add space Resize Desks Points of Interest…" at bounding box center [564, 289] width 1129 height 513
type input "1"
type input "120"
type input "14"
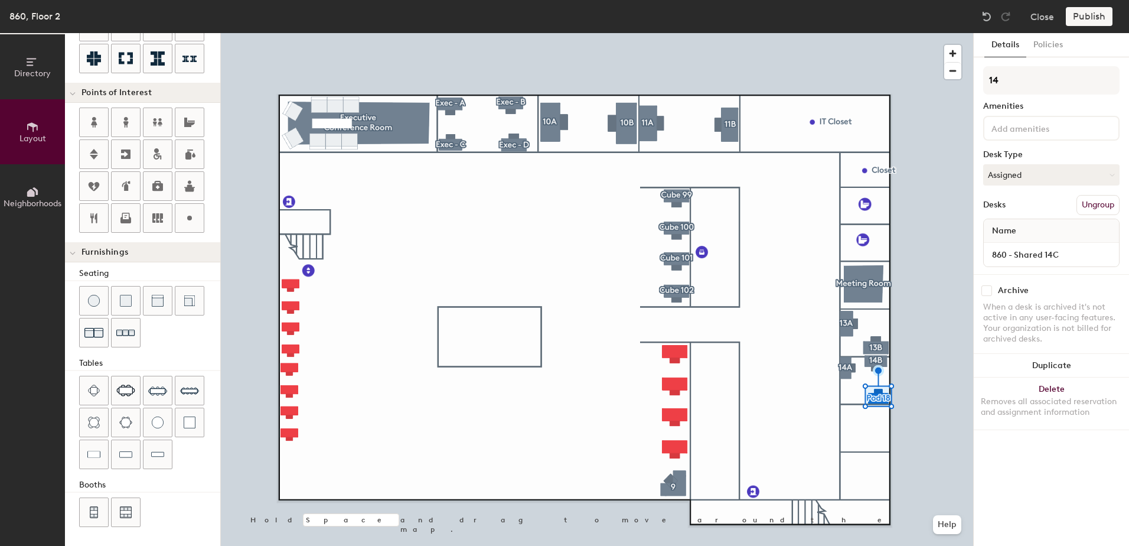
type input "120"
type input "14C"
type input "120"
type input "14C"
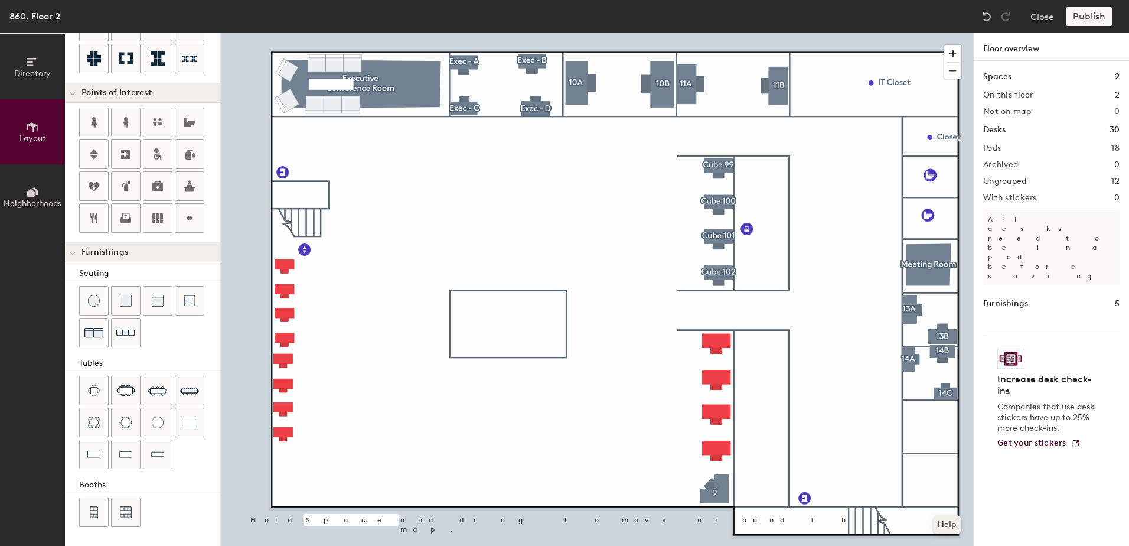
type input "140"
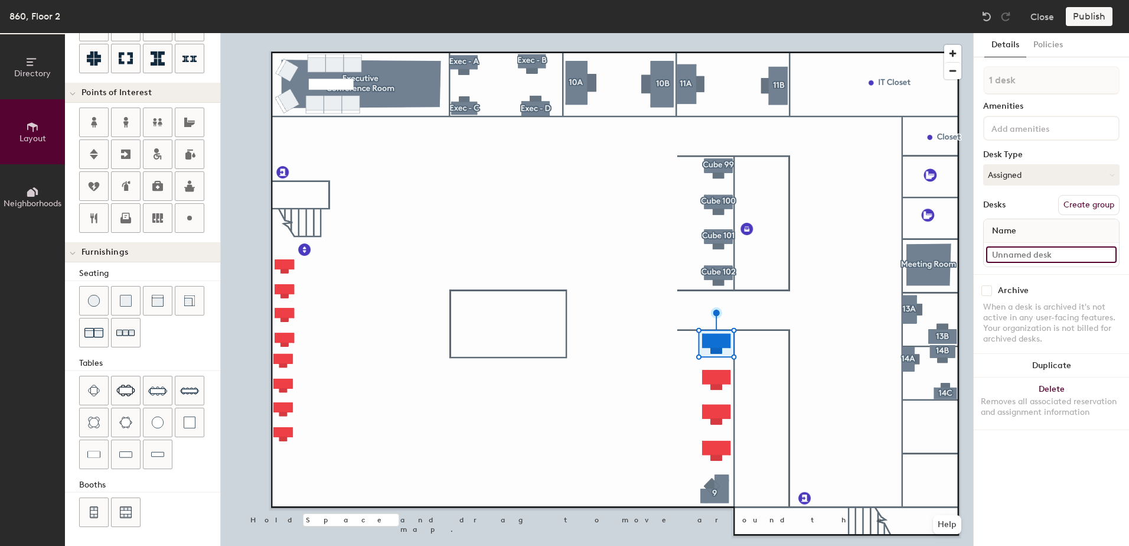
click at [1025, 251] on input at bounding box center [1051, 254] width 131 height 17
type input "860 - Cube 103"
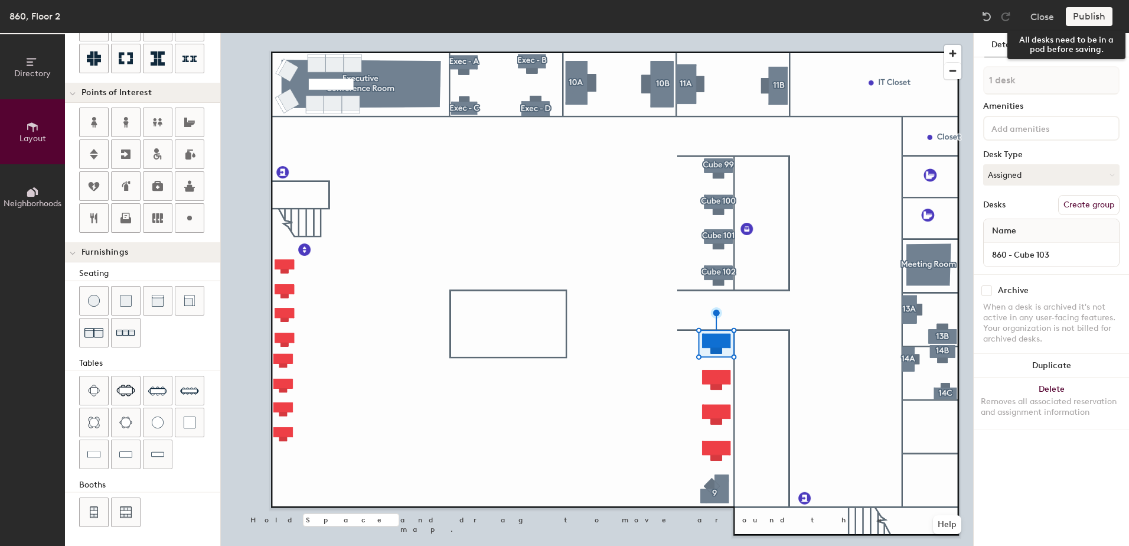
click at [1087, 21] on div "Publish" at bounding box center [1093, 16] width 54 height 19
click at [1082, 24] on div "Publish" at bounding box center [1093, 16] width 54 height 19
click at [1084, 17] on div "Publish" at bounding box center [1093, 16] width 54 height 19
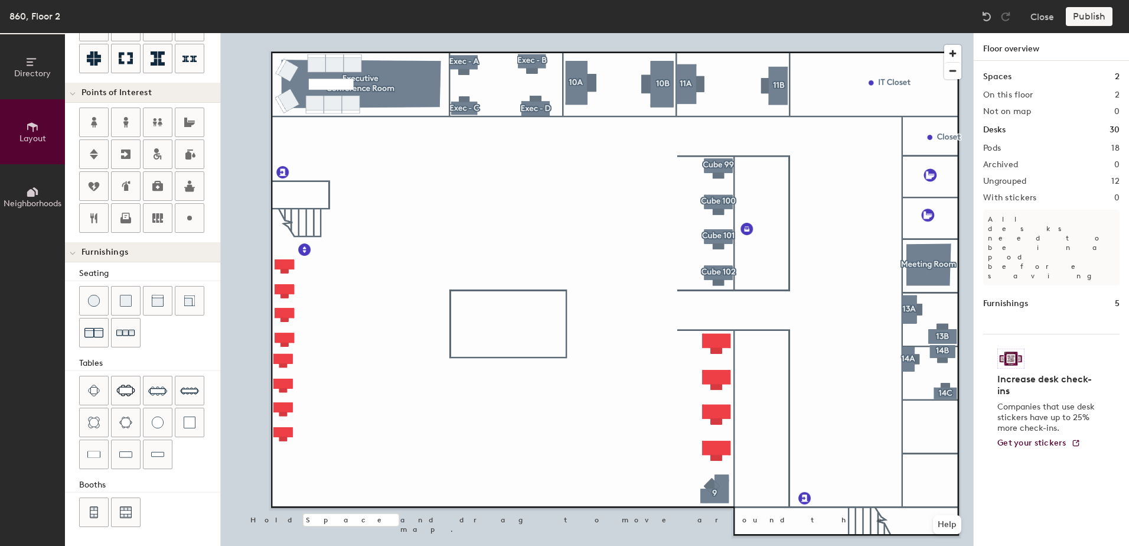
click at [1098, 8] on div "Publish" at bounding box center [1093, 16] width 54 height 19
click at [1095, 19] on div "Publish" at bounding box center [1093, 16] width 54 height 19
click at [1095, 20] on div "Publish" at bounding box center [1093, 16] width 54 height 19
click at [1087, 17] on div "Publish" at bounding box center [1093, 16] width 54 height 19
click at [1072, 12] on div "Publish" at bounding box center [1093, 16] width 54 height 19
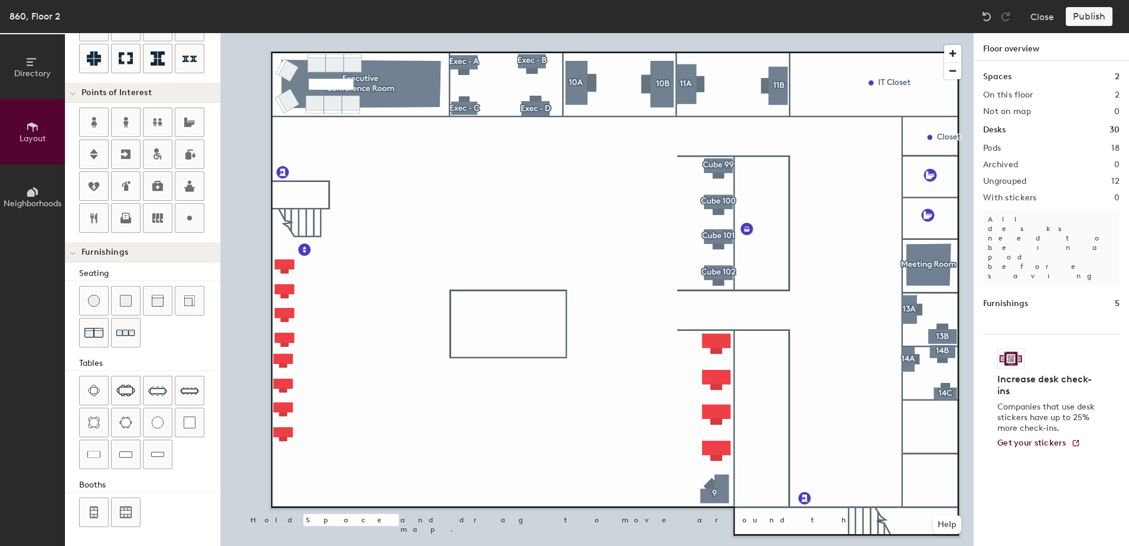
type input "140"
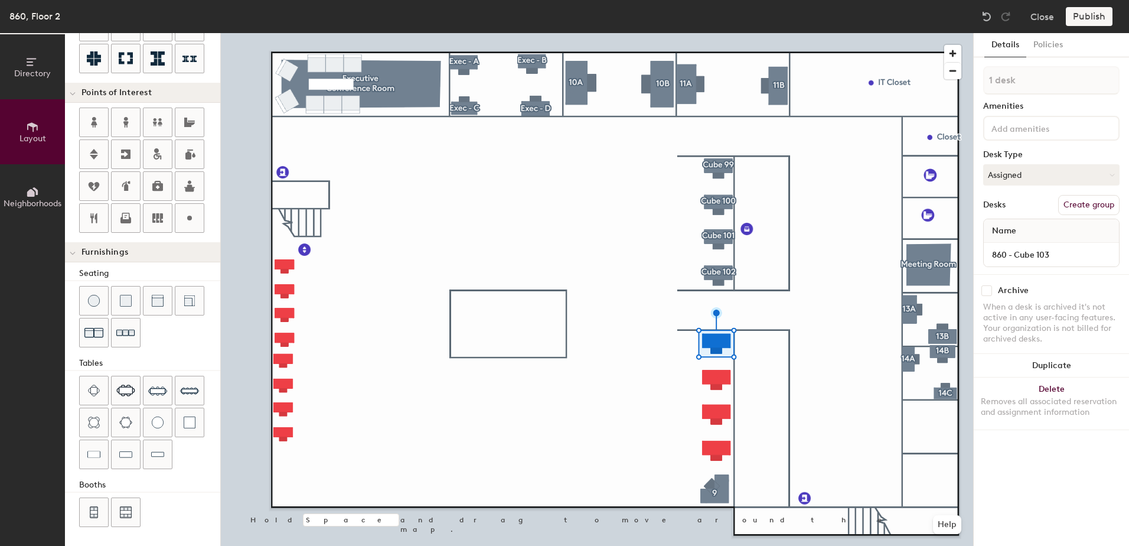
click at [1085, 207] on button "Create group" at bounding box center [1088, 205] width 61 height 20
click at [853, 112] on div "Directory Layout Neighborhoods Layout Add space Resize Desks Points of Interest…" at bounding box center [564, 289] width 1129 height 513
type input "Cube 103"
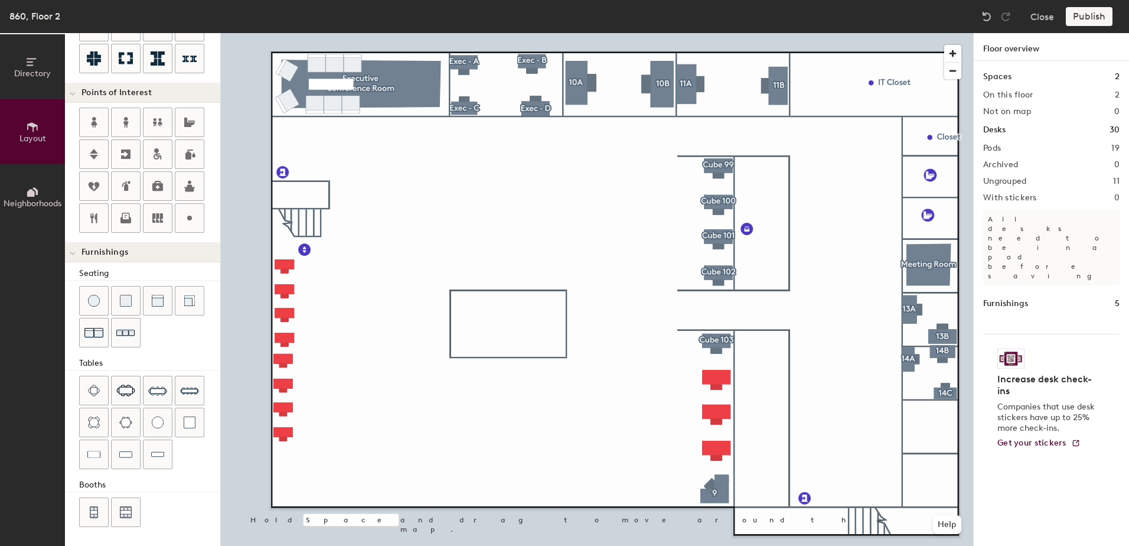
click at [1093, 24] on div "Publish" at bounding box center [1093, 16] width 54 height 19
click at [1093, 19] on div "Publish" at bounding box center [1093, 16] width 54 height 19
click at [1088, 16] on div "Publish" at bounding box center [1093, 16] width 54 height 19
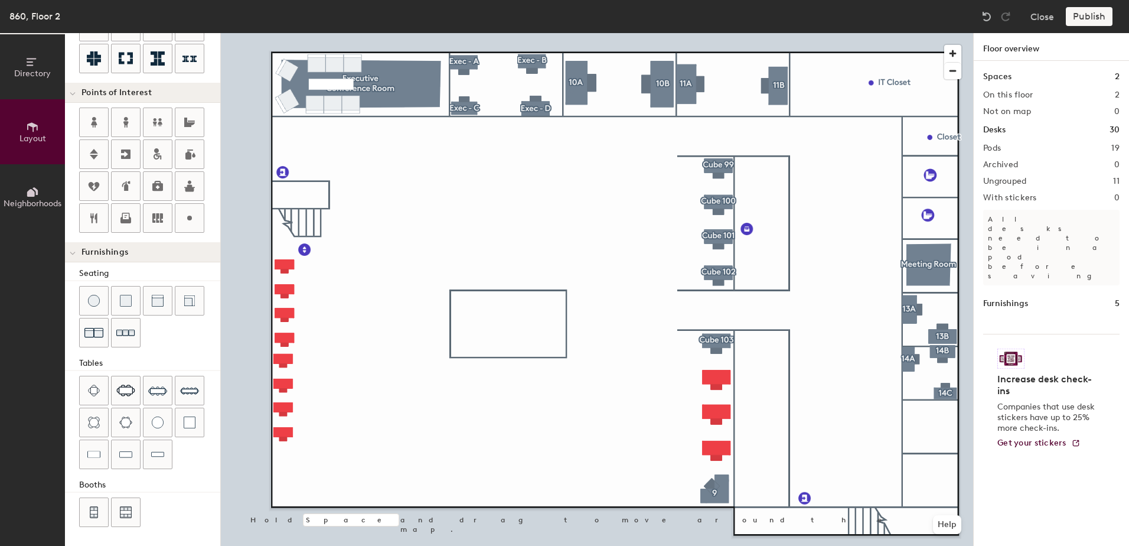
type input "140"
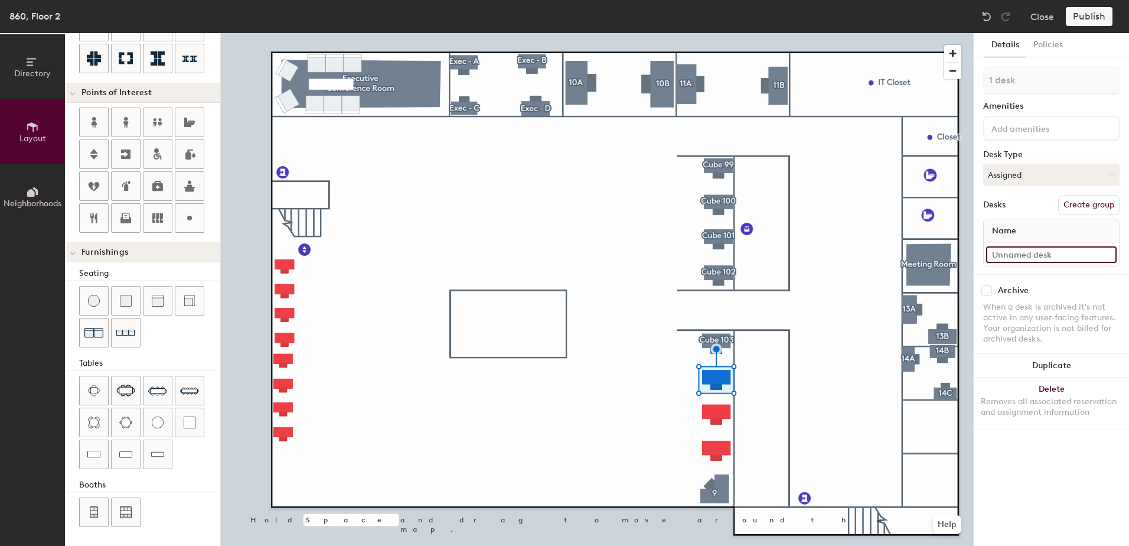
click at [1015, 254] on input at bounding box center [1051, 254] width 131 height 17
type input "860 - Cube 104"
click at [1091, 201] on button "Create group" at bounding box center [1088, 205] width 61 height 20
drag, startPoint x: 1015, startPoint y: 252, endPoint x: 1051, endPoint y: 249, distance: 36.1
click at [1051, 249] on input "860 - Cube 104" at bounding box center [1051, 254] width 131 height 17
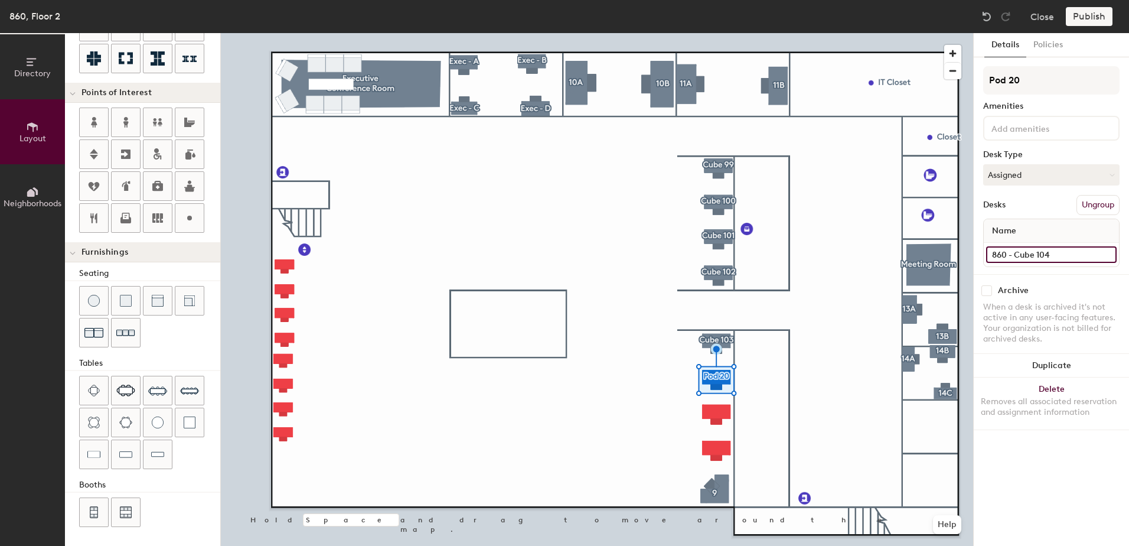
click at [1062, 253] on input "860 - Cube 104" at bounding box center [1051, 254] width 131 height 17
drag, startPoint x: 1052, startPoint y: 255, endPoint x: 1024, endPoint y: 257, distance: 28.4
click at [1016, 255] on input "860 - Cube 104" at bounding box center [1051, 254] width 131 height 17
click at [1061, 248] on input "860 - Cube 104" at bounding box center [1051, 254] width 131 height 17
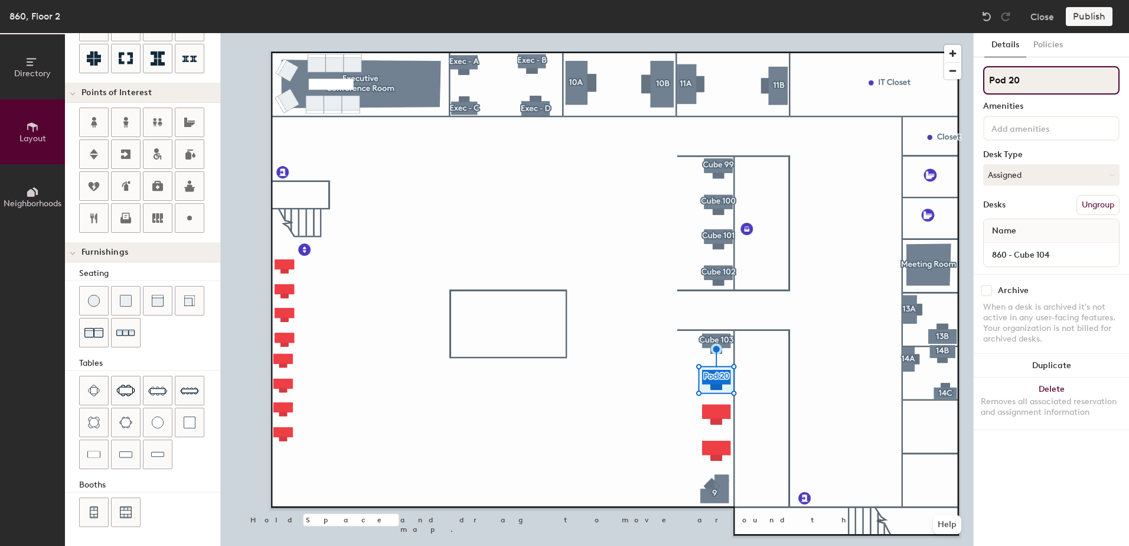
click at [965, 84] on div "Directory Layout Neighborhoods Layout Add space Resize Desks Points of Interest…" at bounding box center [564, 289] width 1129 height 513
type input "Cube 104"
click at [851, 33] on div at bounding box center [597, 33] width 752 height 0
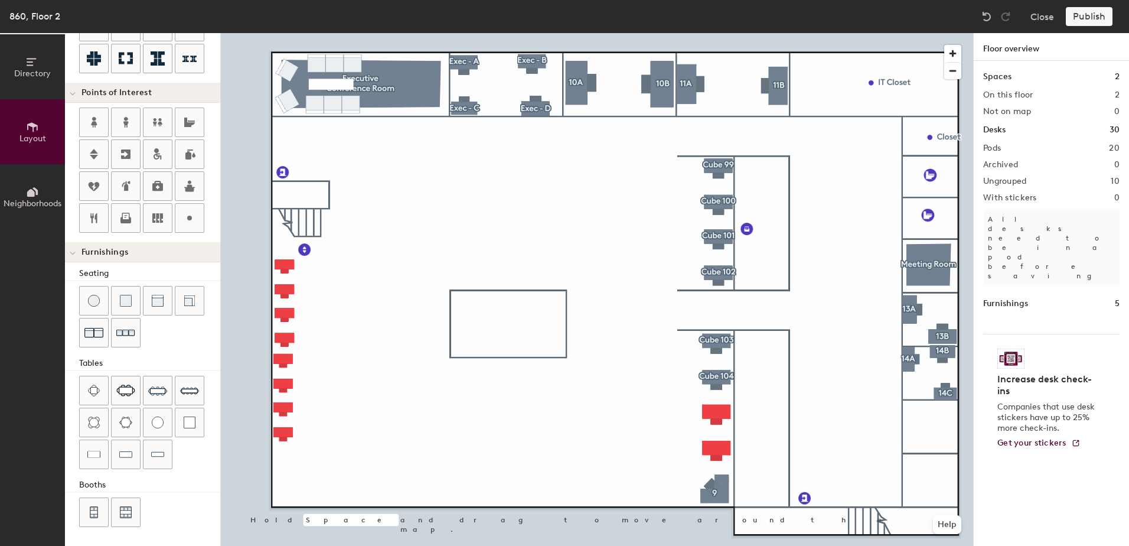
type input "140"
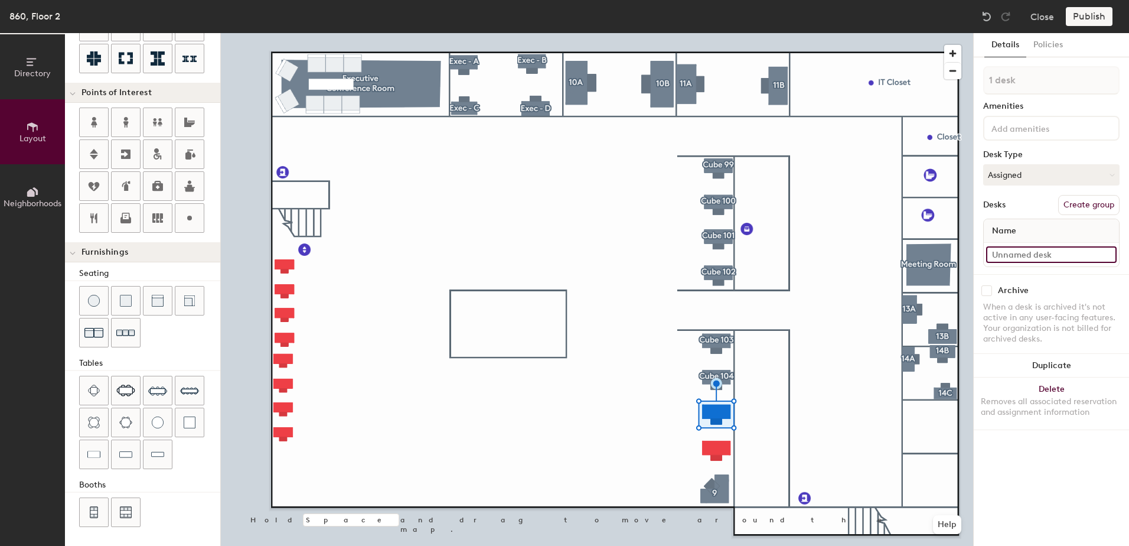
click at [1049, 253] on input at bounding box center [1051, 254] width 131 height 17
type input "860 - Cube 105"
click at [1084, 207] on button "Create group" at bounding box center [1088, 205] width 61 height 20
click at [953, 80] on div "Directory Layout Neighborhoods Layout Add space Resize Desks Points of Interest…" at bounding box center [564, 289] width 1129 height 513
type input "Cube 105"
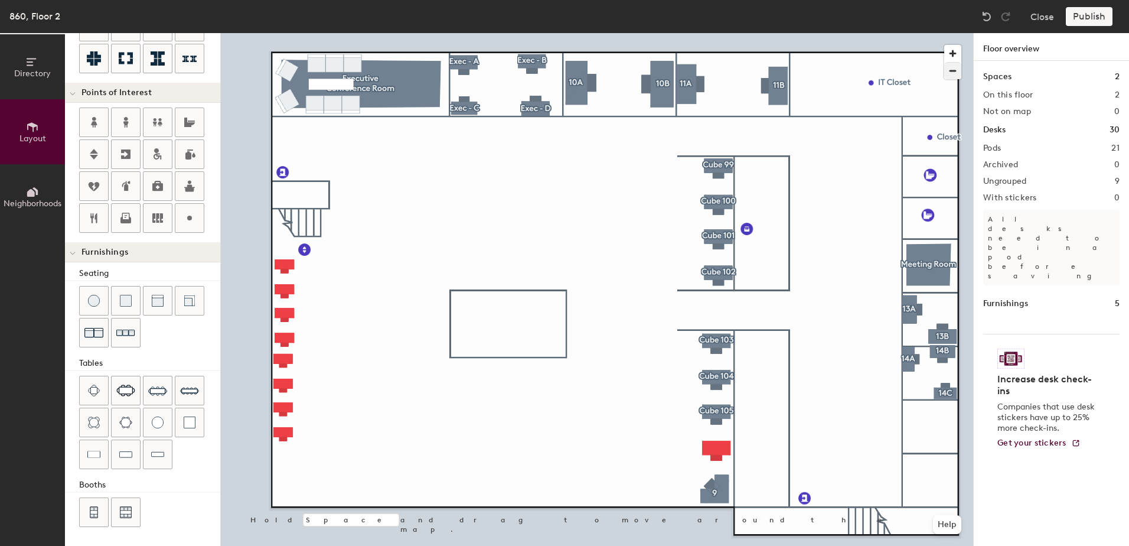
type input "140"
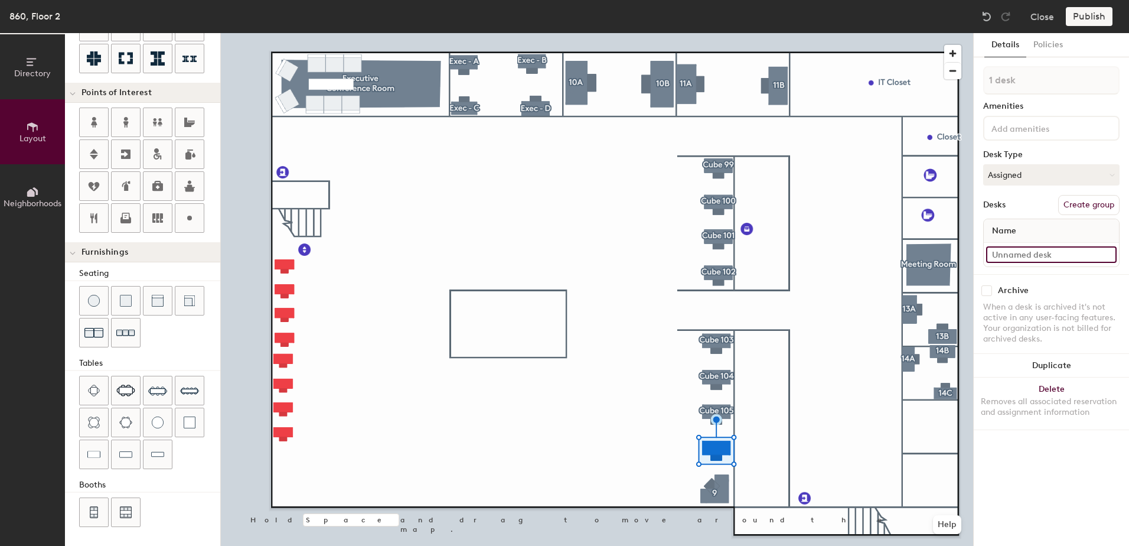
click at [1037, 254] on input at bounding box center [1051, 254] width 131 height 17
type input "860 - Cube 106"
click at [1090, 205] on button "Create group" at bounding box center [1088, 205] width 61 height 20
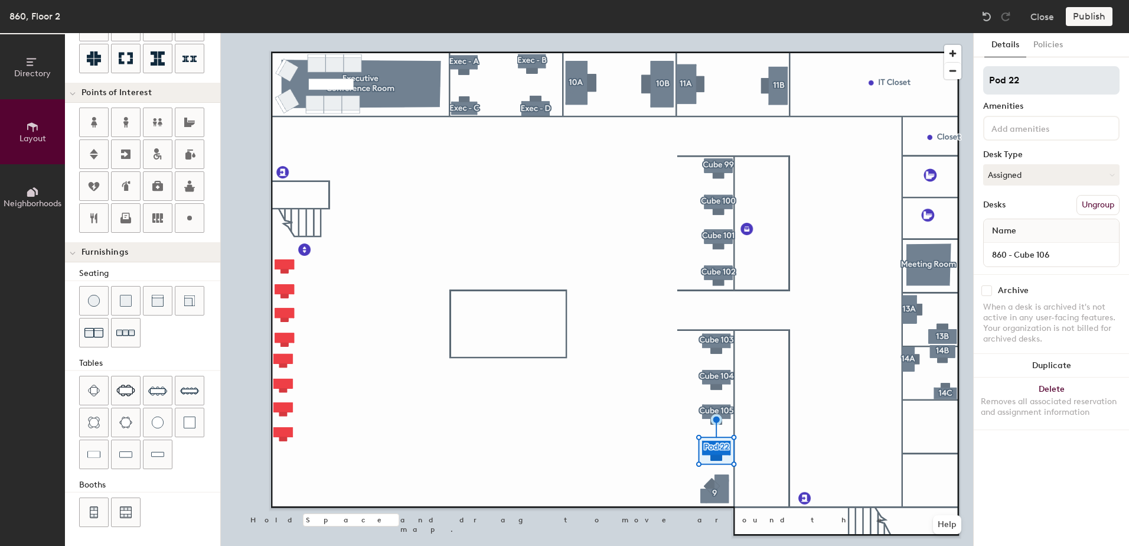
click at [1035, 74] on input "Pod 22" at bounding box center [1051, 80] width 136 height 28
click at [965, 89] on div "Directory Layout Neighborhoods Layout Add space Resize Desks Points of Interest…" at bounding box center [564, 289] width 1129 height 513
type input "Cube 106"
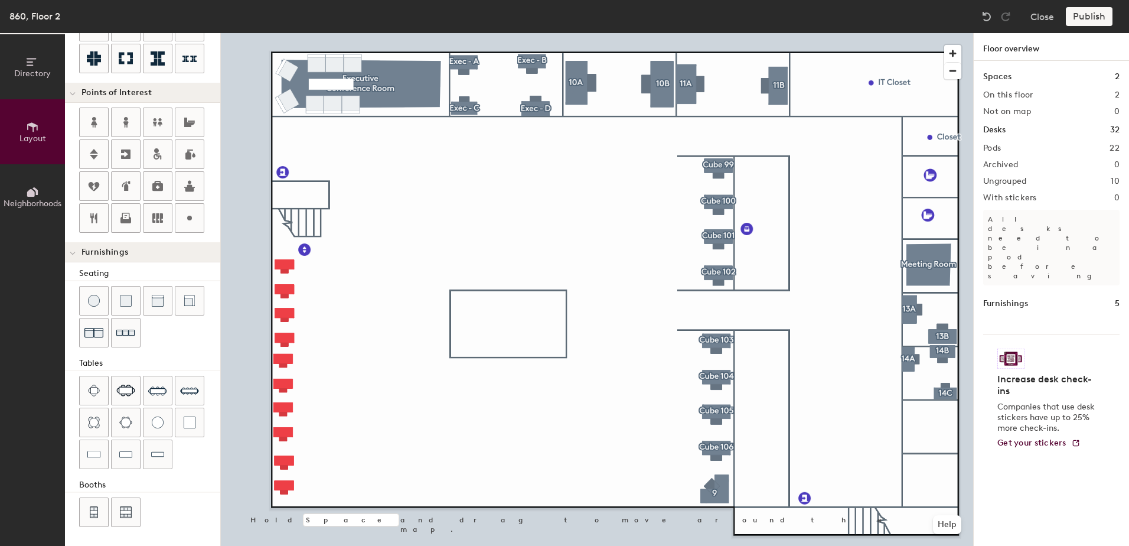
click at [282, 33] on div at bounding box center [597, 33] width 752 height 0
type input "100"
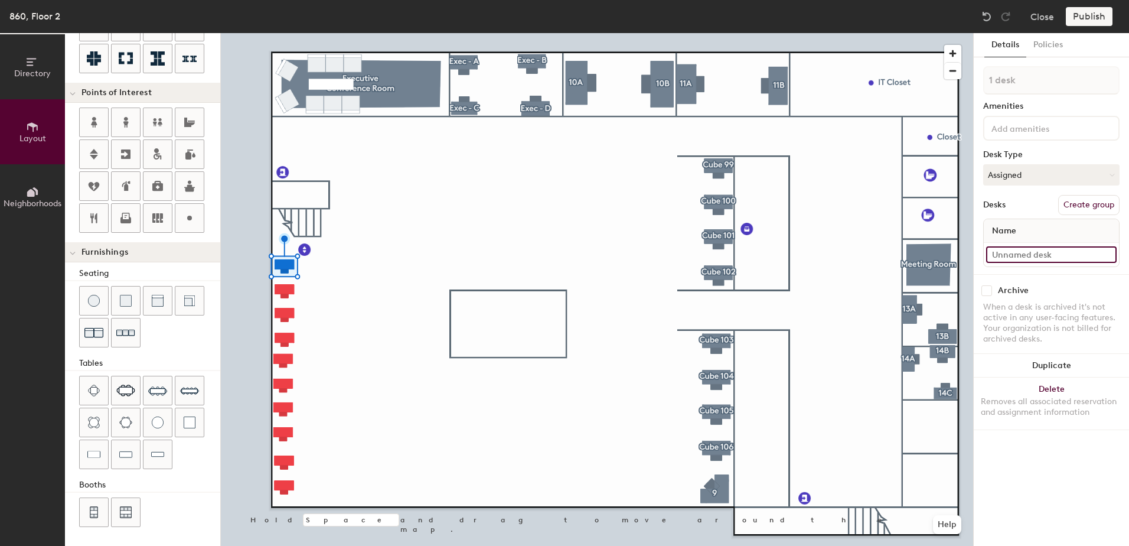
click at [1042, 259] on input at bounding box center [1051, 254] width 131 height 17
type input "860 - Cube 66"
click at [1100, 208] on button "Create group" at bounding box center [1088, 205] width 61 height 20
click at [953, 84] on div "Directory Layout Neighborhoods Layout Add space Resize Desks Points of Interest…" at bounding box center [564, 289] width 1129 height 513
type input "Cube 66"
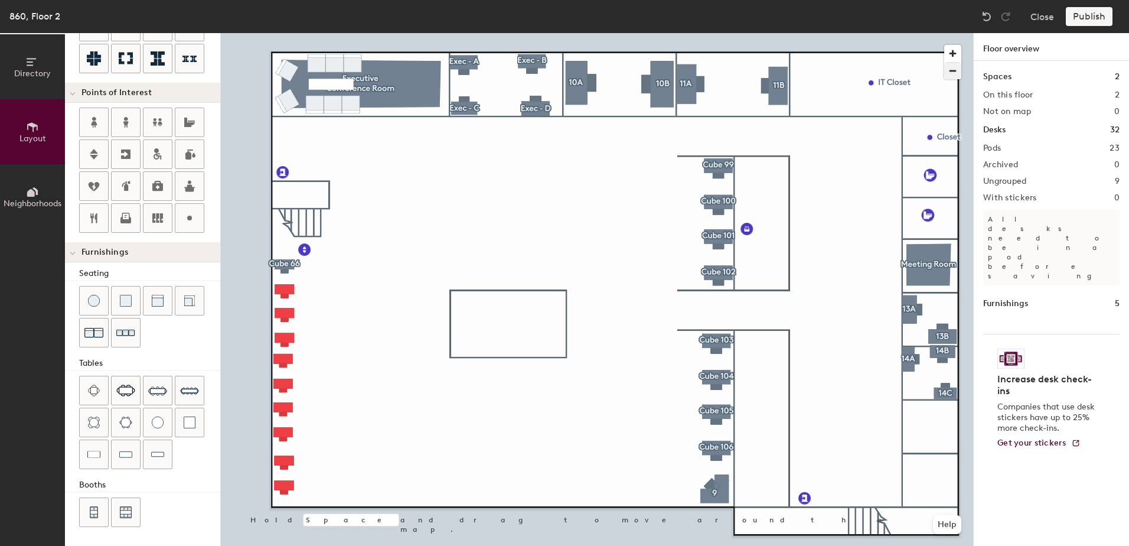
type input "100"
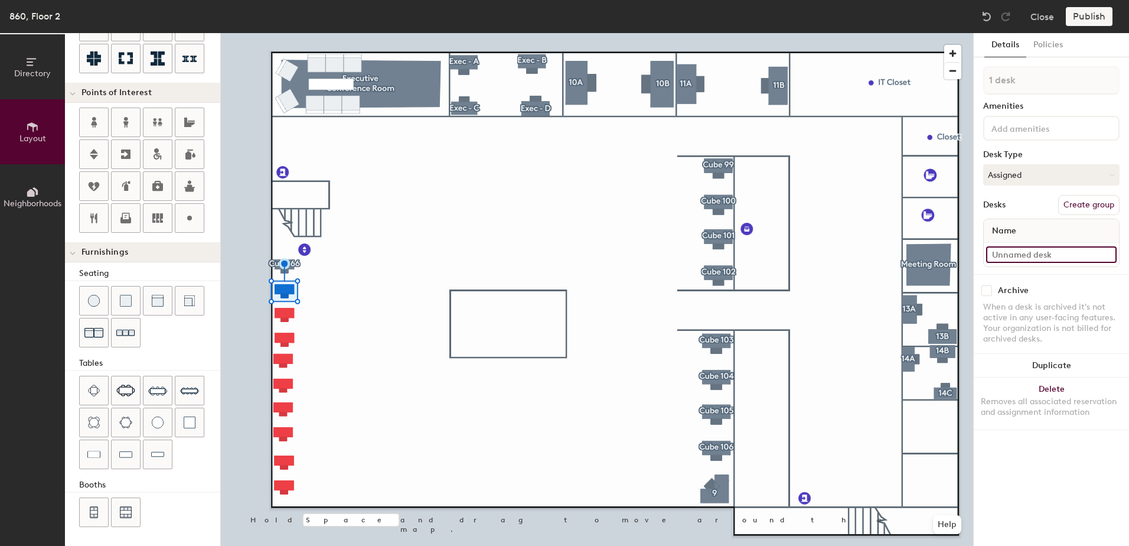
click at [1019, 255] on input at bounding box center [1051, 254] width 131 height 17
type input "860 - Cube 67"
click at [1077, 211] on button "Create group" at bounding box center [1088, 205] width 61 height 20
drag, startPoint x: 1023, startPoint y: 77, endPoint x: 944, endPoint y: 70, distance: 78.9
click at [947, 71] on div "Directory Layout Neighborhoods Layout Add space Resize Desks Points of Interest…" at bounding box center [564, 289] width 1129 height 513
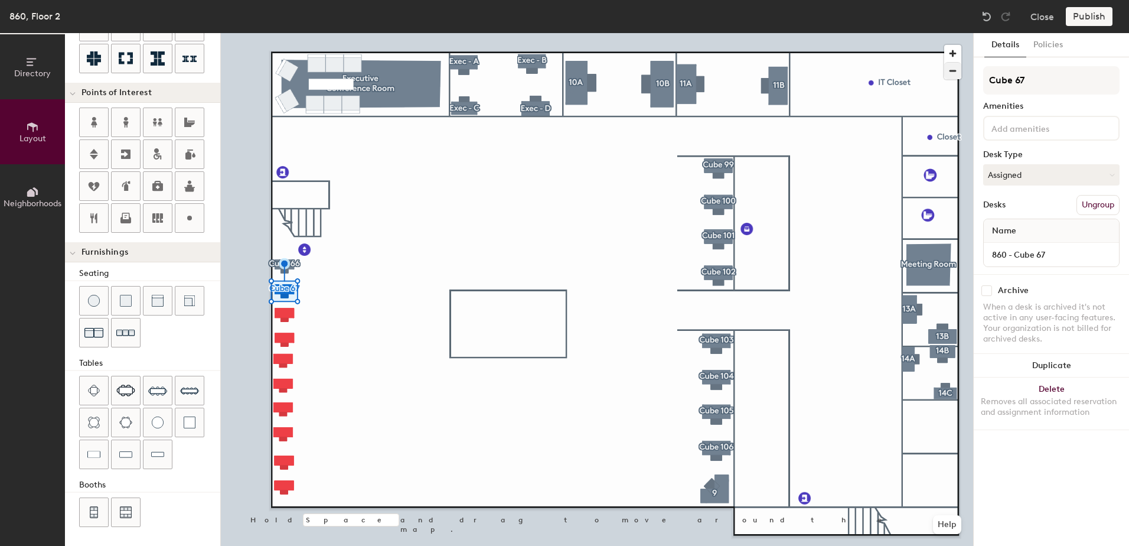
type input "Cube 67"
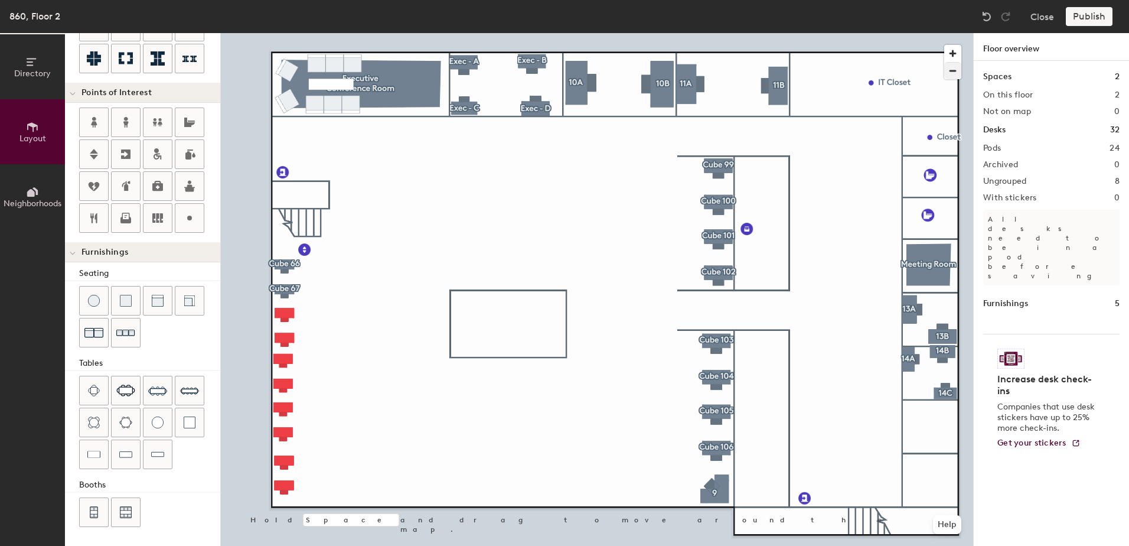
type input "100"
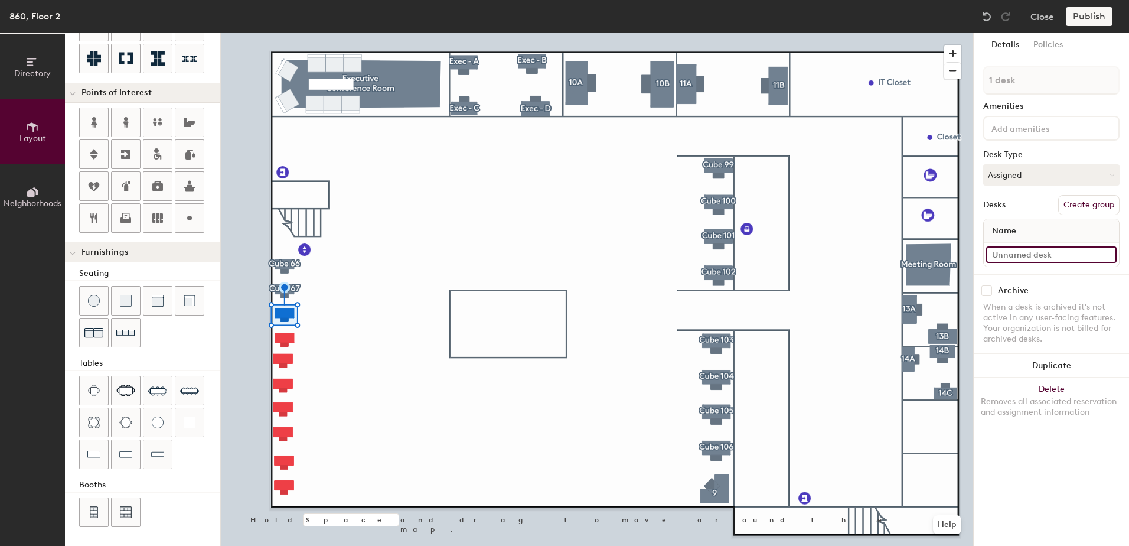
click at [1033, 260] on input at bounding box center [1051, 254] width 131 height 17
type input "860 - Cube 68"
click at [1081, 205] on button "Create group" at bounding box center [1088, 205] width 61 height 20
click at [947, 89] on div "Directory Layout Neighborhoods Layout Add space Resize Desks Points of Interest…" at bounding box center [564, 289] width 1129 height 513
type input "Cube 68"
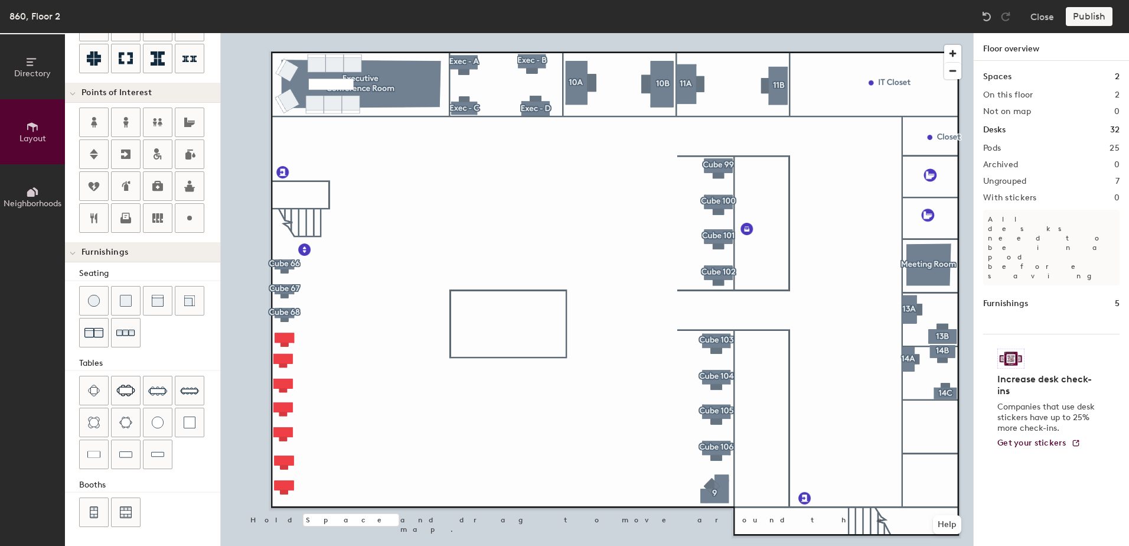
type input "100"
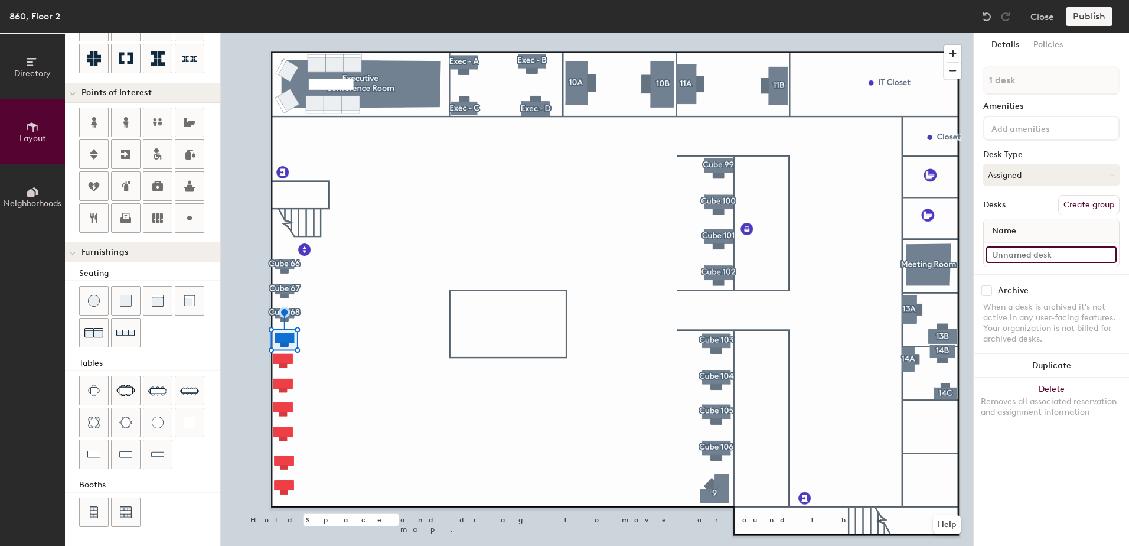
click at [1007, 254] on input at bounding box center [1051, 254] width 131 height 17
type input "860 - Cube 69"
click at [1079, 205] on button "Create group" at bounding box center [1088, 205] width 61 height 20
click at [968, 67] on div "Directory Layout Neighborhoods Layout Add space Resize Desks Points of Interest…" at bounding box center [564, 289] width 1129 height 513
type input "Cube 69"
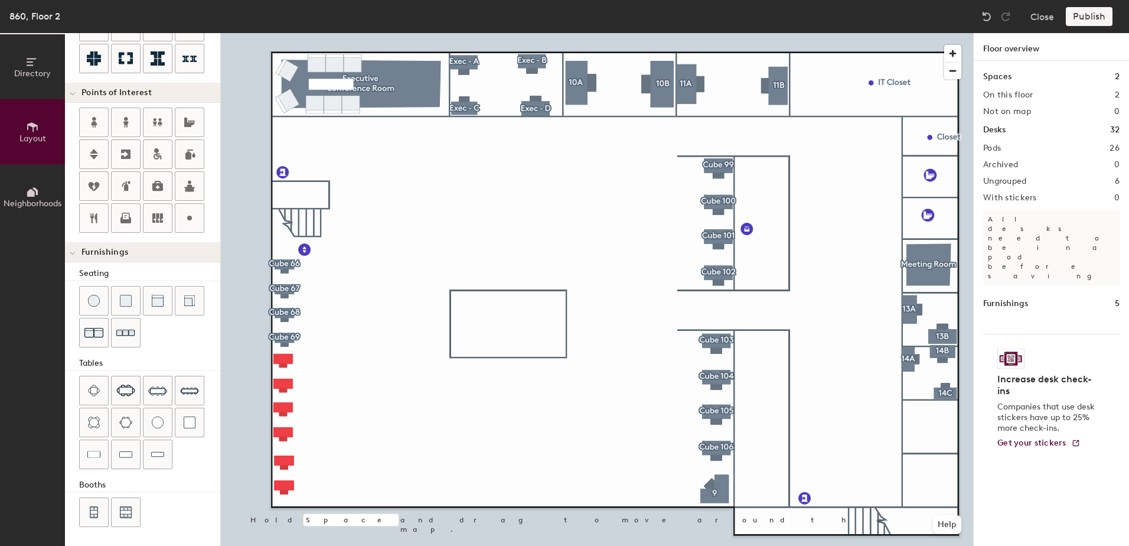
type input "100"
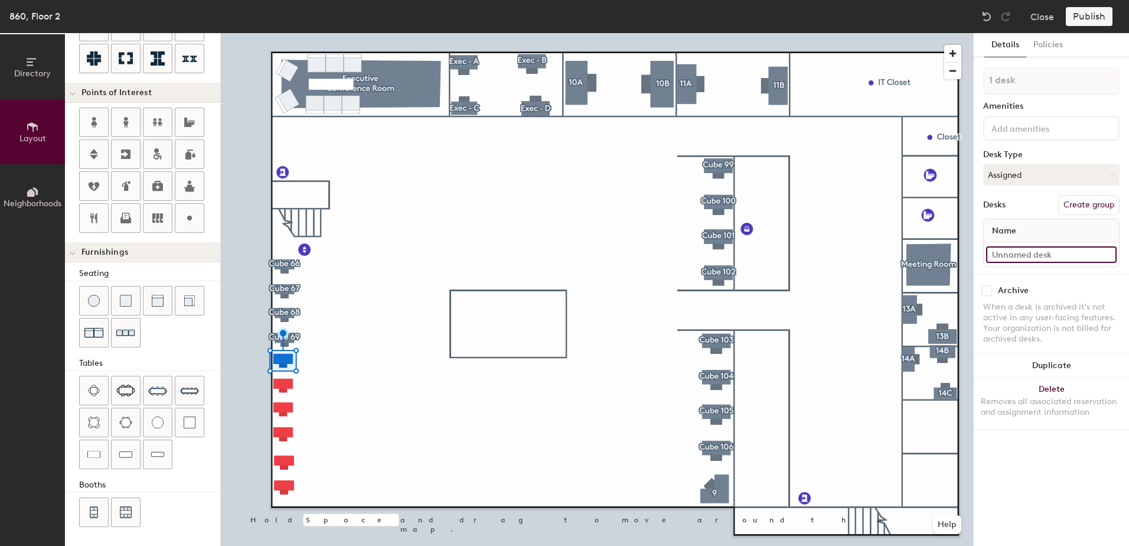
click at [1055, 256] on input at bounding box center [1051, 254] width 131 height 17
type input "860 - Cube 70"
click at [1087, 211] on button "Create group" at bounding box center [1088, 205] width 61 height 20
drag, startPoint x: 1030, startPoint y: 80, endPoint x: 976, endPoint y: 74, distance: 55.3
click at [976, 74] on div "Details Policies Pod 27 Amenities Desk Type Assigned Desks Ungroup Name 860 - C…" at bounding box center [1051, 289] width 155 height 513
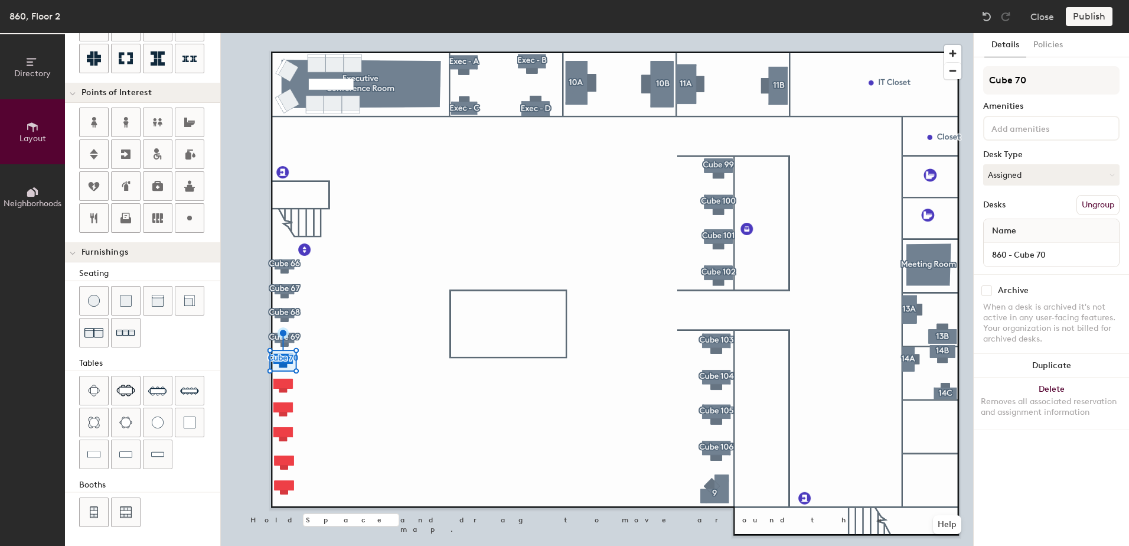
type input "Cube 70"
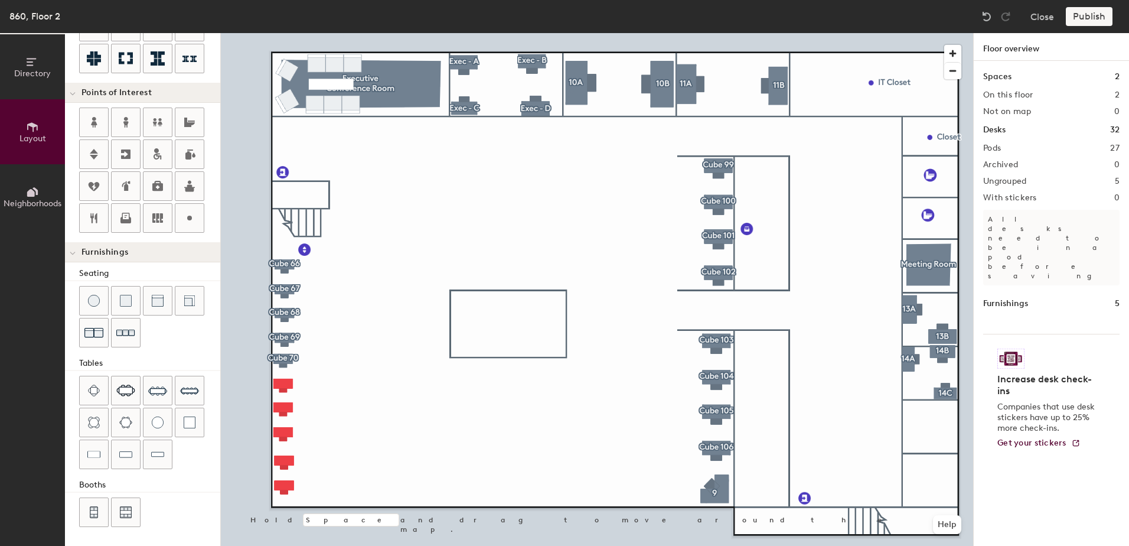
type input "100"
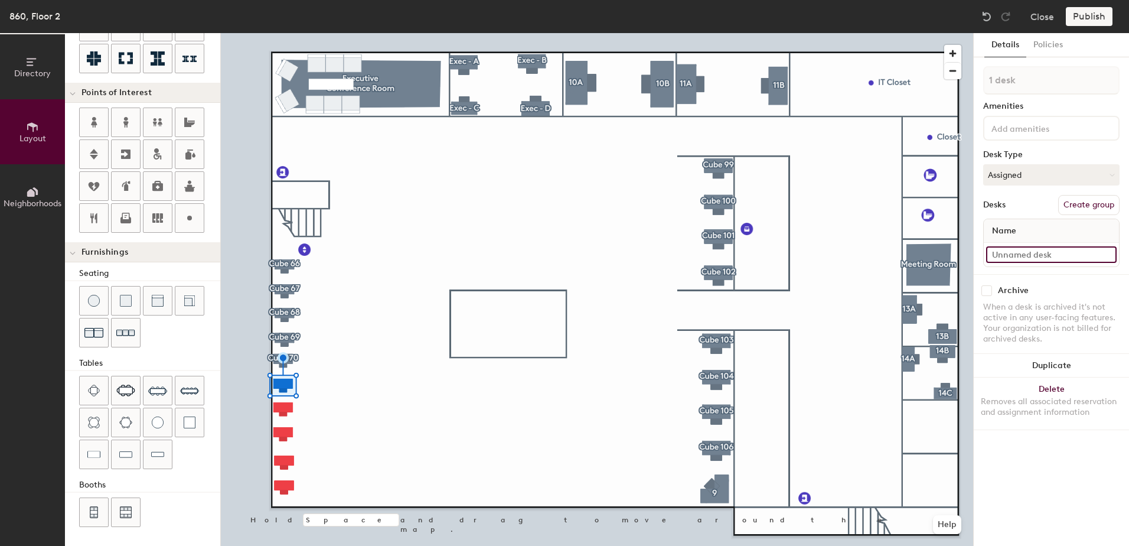
click at [1027, 257] on input at bounding box center [1051, 254] width 131 height 17
type input "860 - Cube 71"
click at [854, 33] on div at bounding box center [597, 33] width 752 height 0
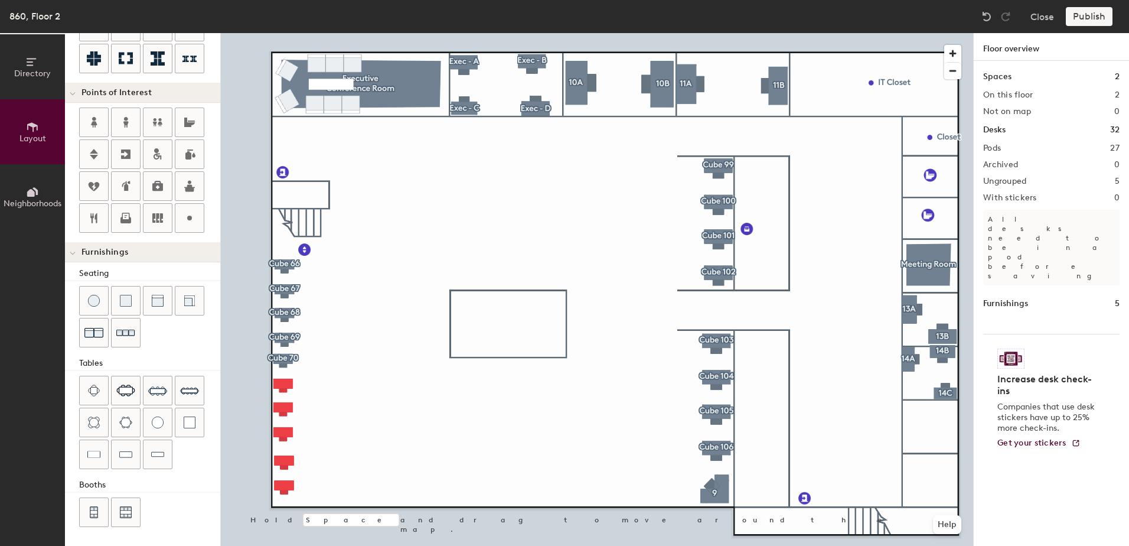
type input "100"
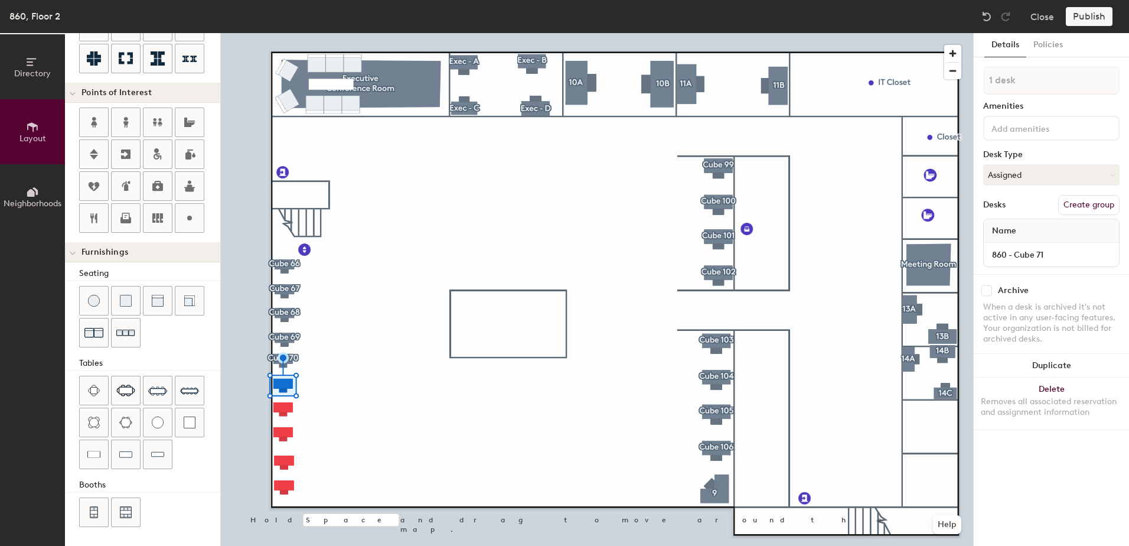
click at [1088, 202] on button "Create group" at bounding box center [1088, 205] width 61 height 20
click at [937, 88] on div "Directory Layout Neighborhoods Layout Add space Resize Desks Points of Interest…" at bounding box center [564, 289] width 1129 height 513
type input "Cube 71"
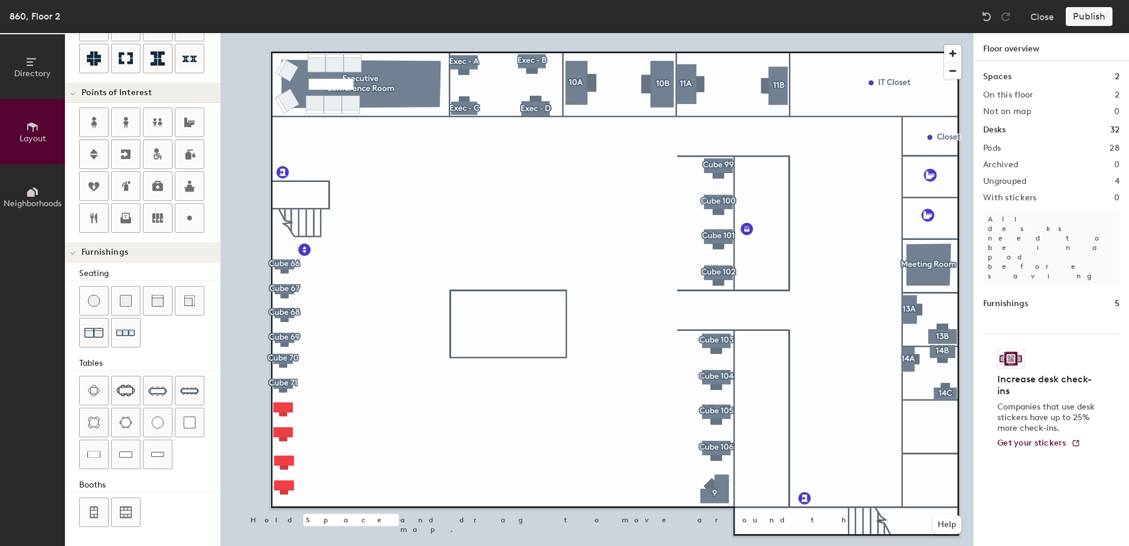
type input "100"
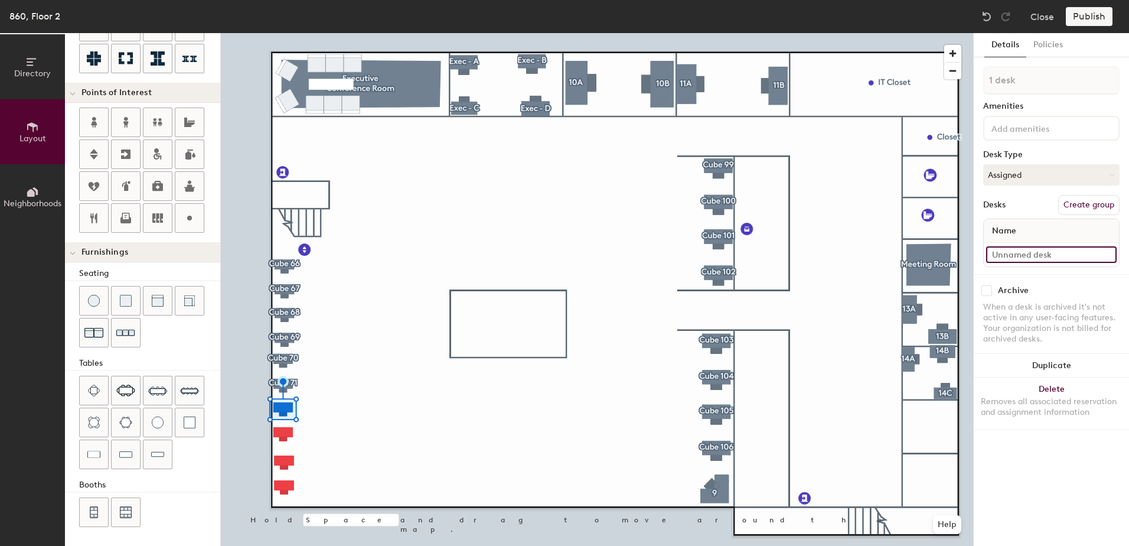
click at [1032, 257] on input at bounding box center [1051, 254] width 131 height 17
type input "860 - Cube 72"
click at [1081, 207] on button "Create group" at bounding box center [1088, 205] width 61 height 20
click at [942, 90] on div "Directory Layout Neighborhoods Layout Add space Resize Desks Points of Interest…" at bounding box center [564, 289] width 1129 height 513
type input "C"
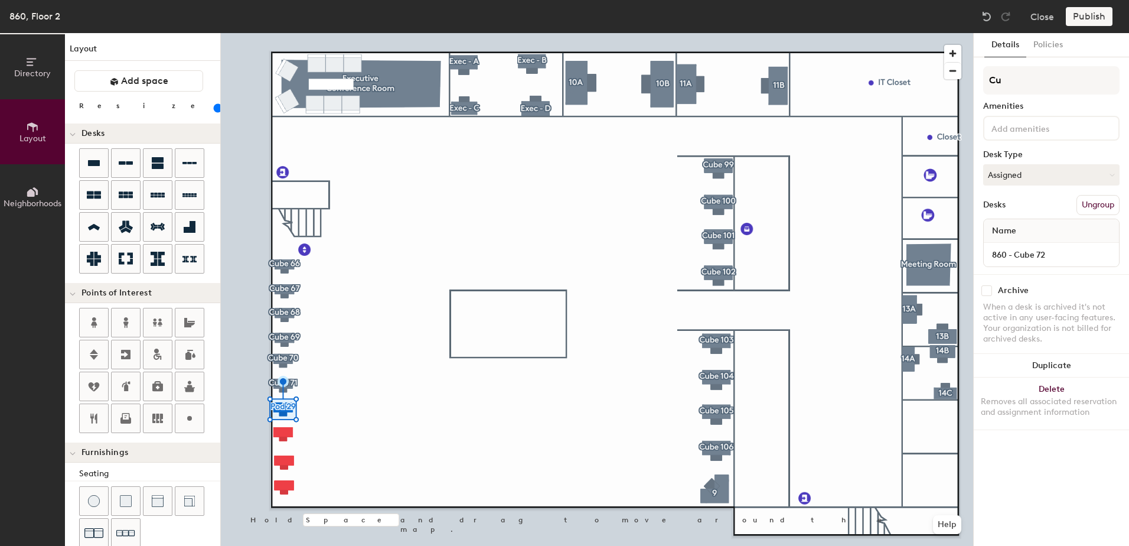
scroll to position [200, 0]
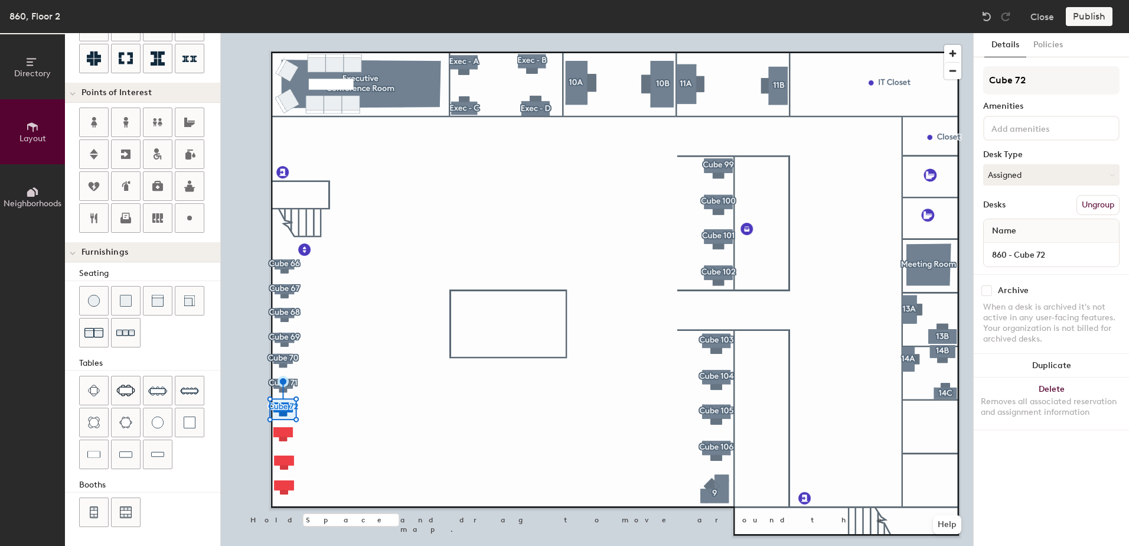
type input "Cube 72"
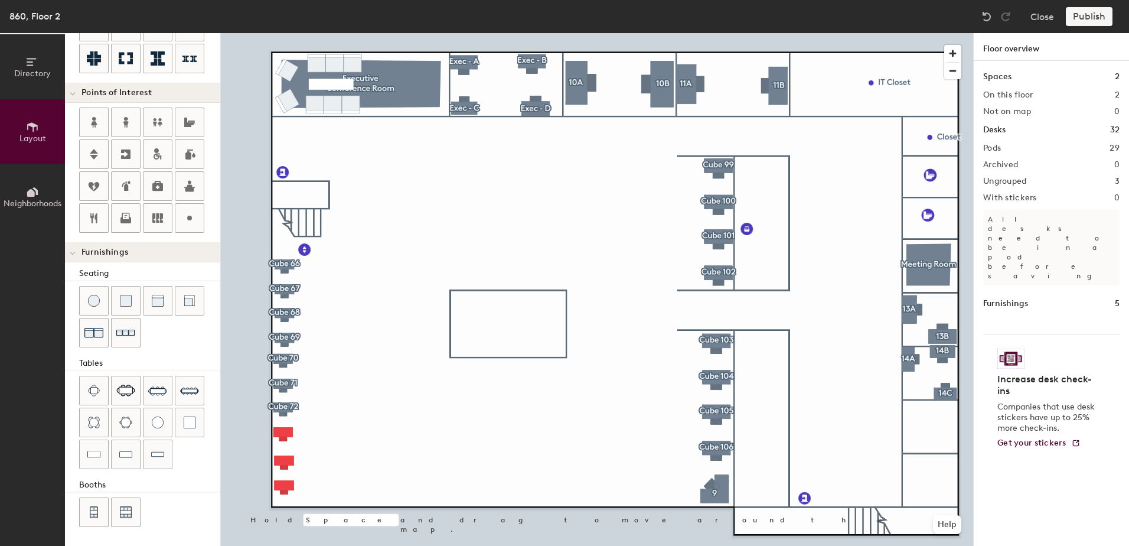
click at [285, 33] on div at bounding box center [597, 33] width 752 height 0
type input "100"
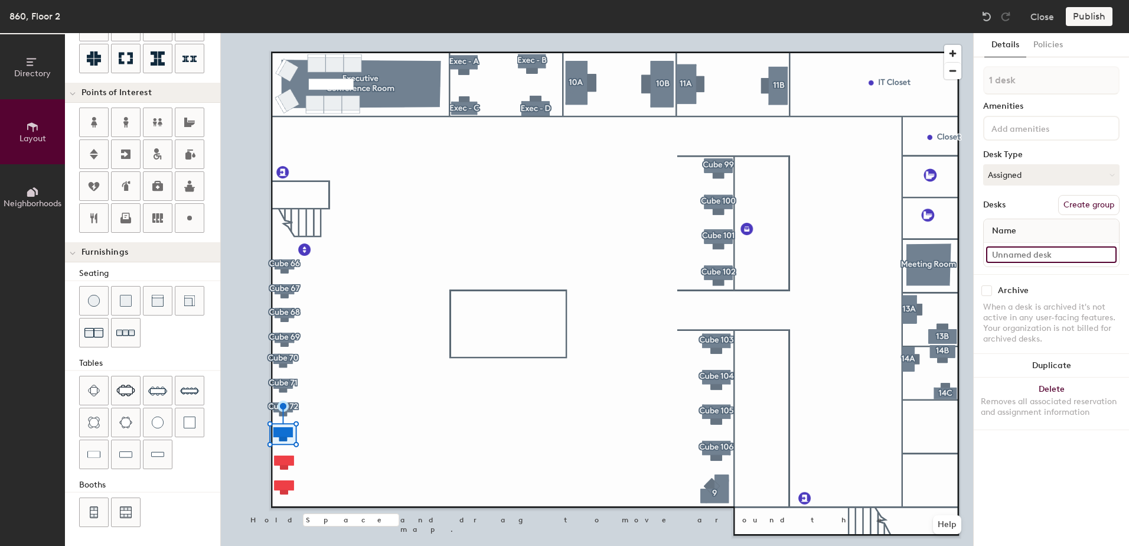
click at [1037, 257] on input at bounding box center [1051, 254] width 131 height 17
type input "860 - Cube 73"
click at [1090, 207] on button "Create group" at bounding box center [1088, 205] width 61 height 20
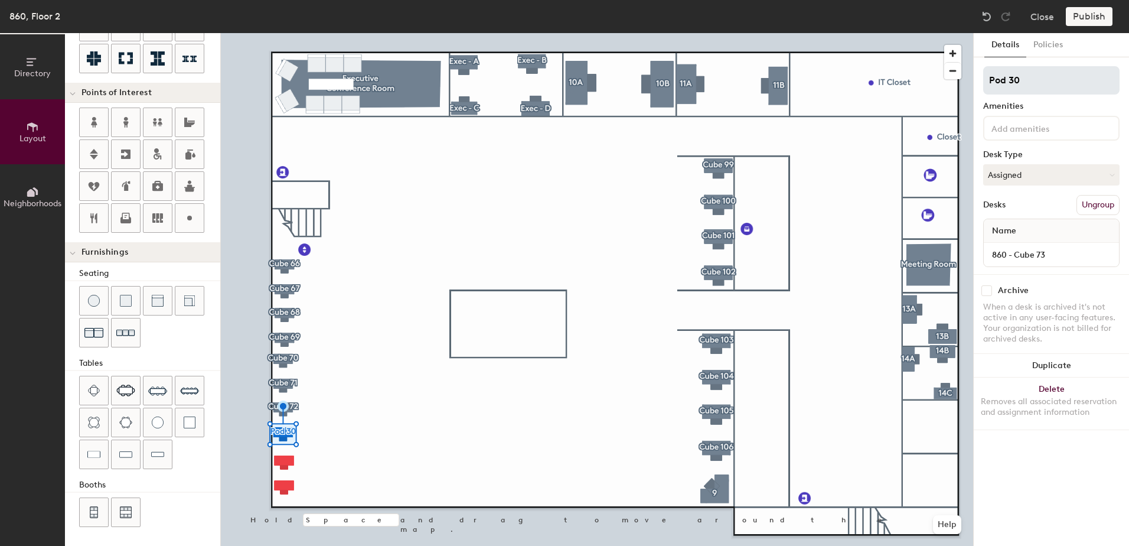
click at [1042, 83] on input "Pod 30" at bounding box center [1051, 80] width 136 height 28
click at [964, 89] on div "Directory Layout Neighborhoods Layout Add space Resize Desks Points of Interest…" at bounding box center [564, 289] width 1129 height 513
type input "Cube 73"
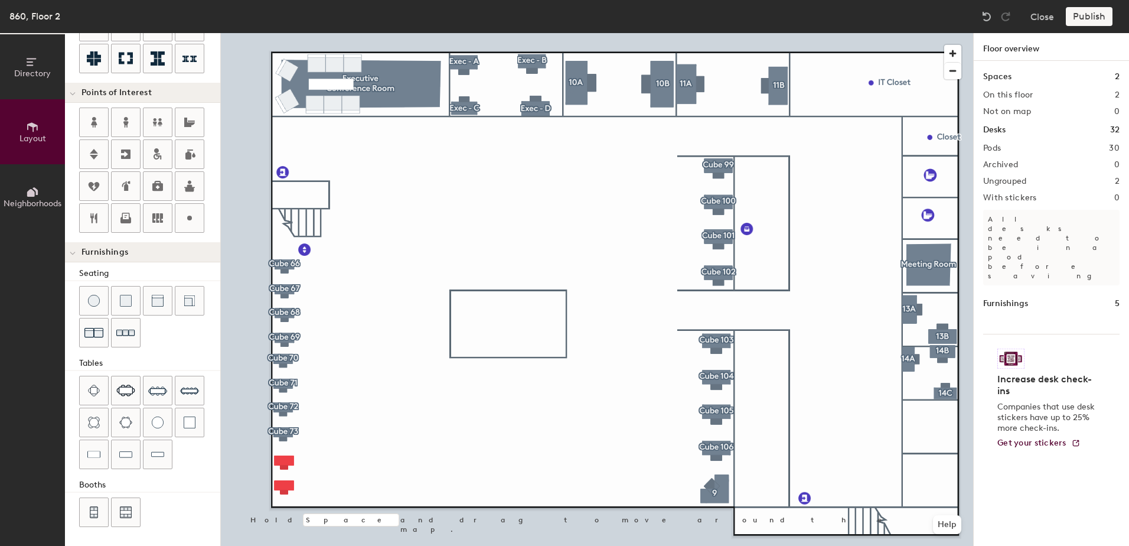
type input "100"
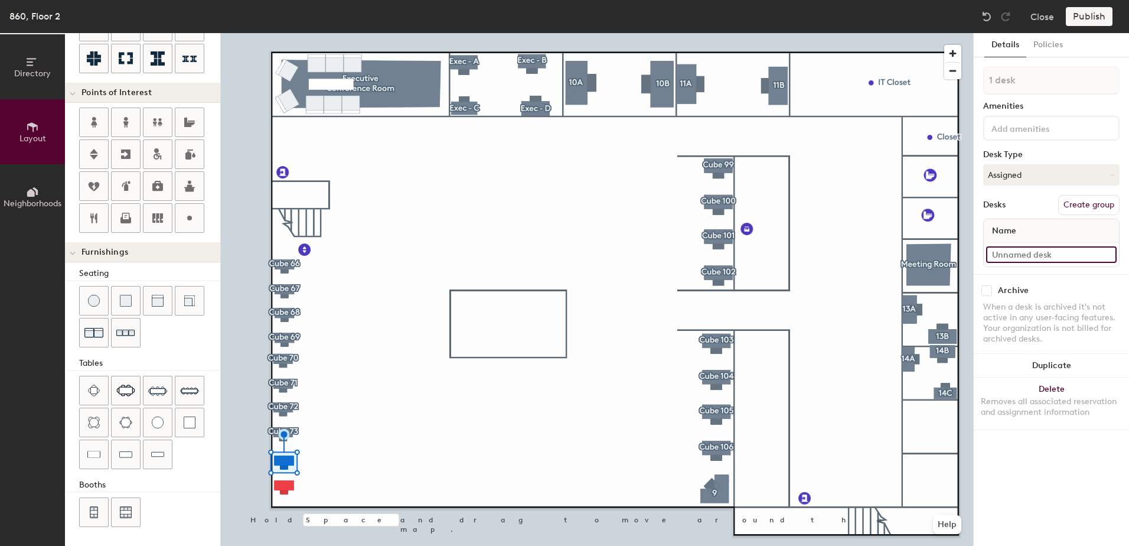
click at [1043, 259] on input at bounding box center [1051, 254] width 131 height 17
type input "860 - Cube 74"
click at [1083, 211] on button "Create group" at bounding box center [1088, 205] width 61 height 20
click at [951, 84] on div "Directory Layout Neighborhoods Layout Add space Resize Desks Points of Interest…" at bounding box center [564, 289] width 1129 height 513
type input "Cube 74"
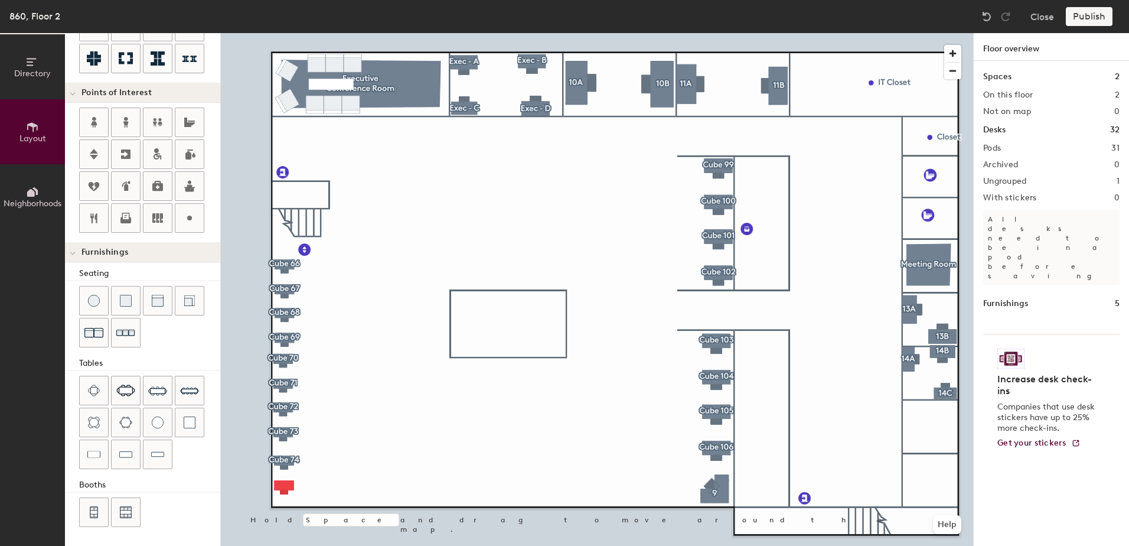
type input "100"
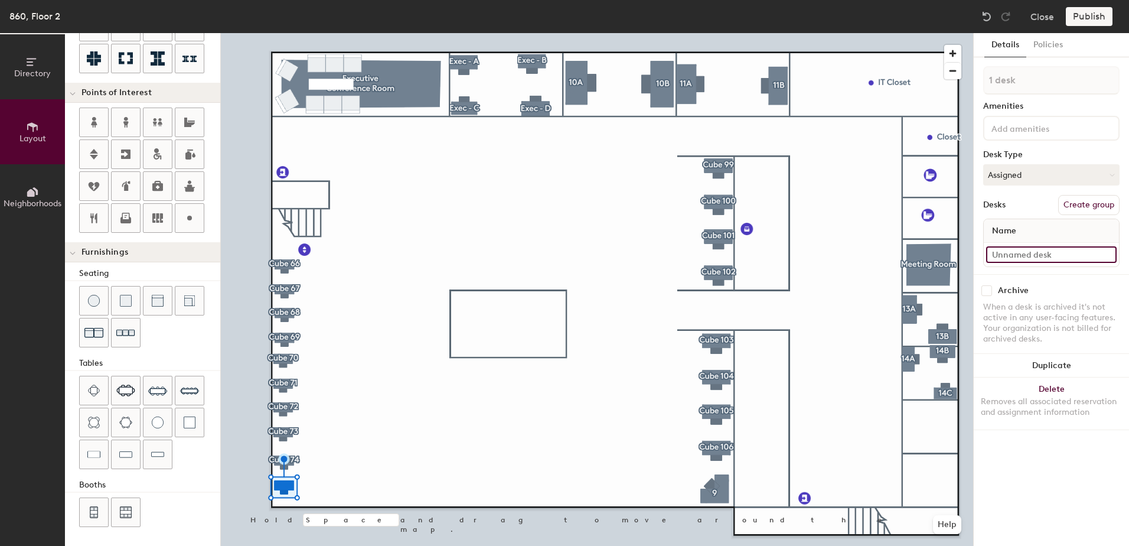
click at [1026, 259] on input at bounding box center [1051, 254] width 131 height 17
type input "860 - Cube 75"
click at [1090, 206] on button "Create group" at bounding box center [1088, 205] width 61 height 20
drag, startPoint x: 1036, startPoint y: 83, endPoint x: 960, endPoint y: 78, distance: 75.8
click at [960, 78] on div "Directory Layout Neighborhoods Layout Add space Resize Desks Points of Interest…" at bounding box center [564, 289] width 1129 height 513
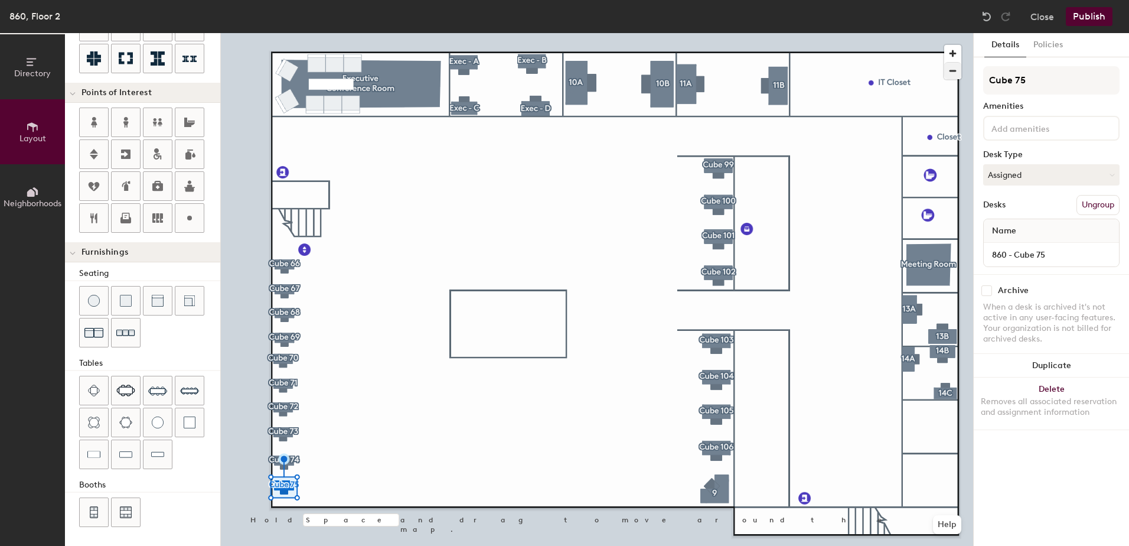
type input "Cube 75"
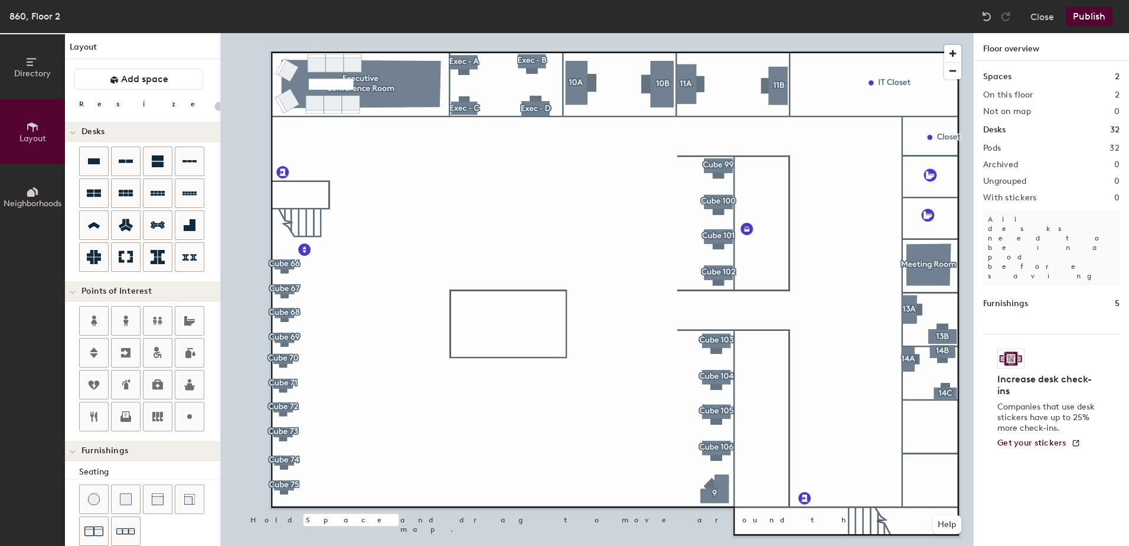
scroll to position [0, 0]
click at [152, 195] on icon at bounding box center [158, 195] width 14 height 5
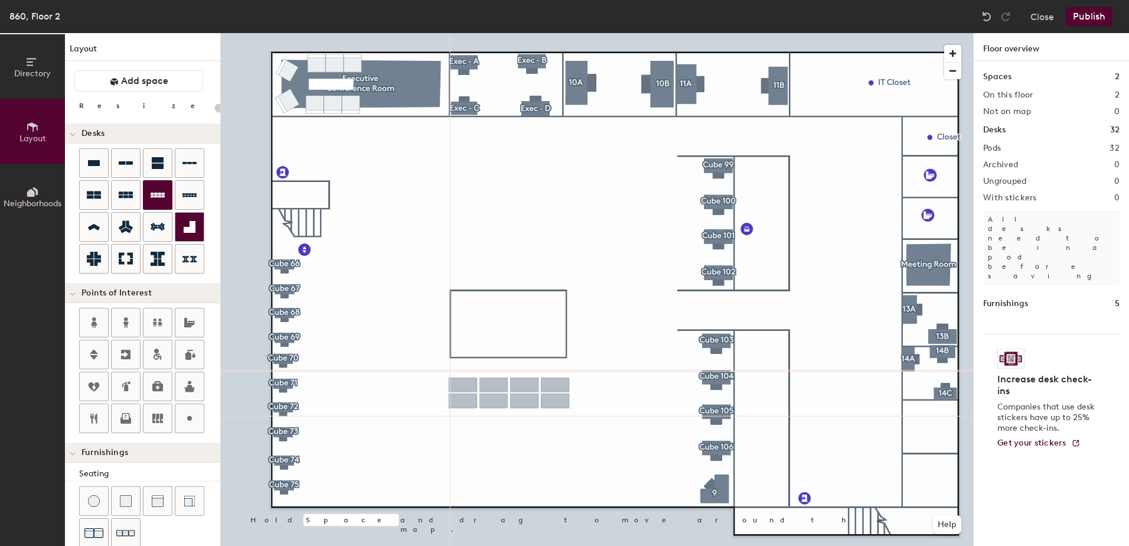
type input "140"
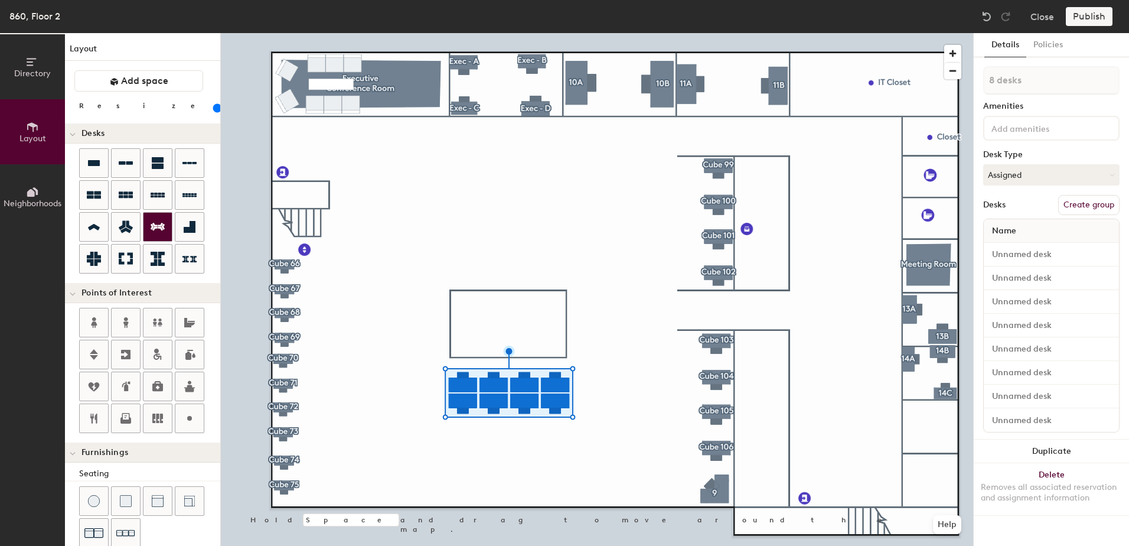
type input "1 desk"
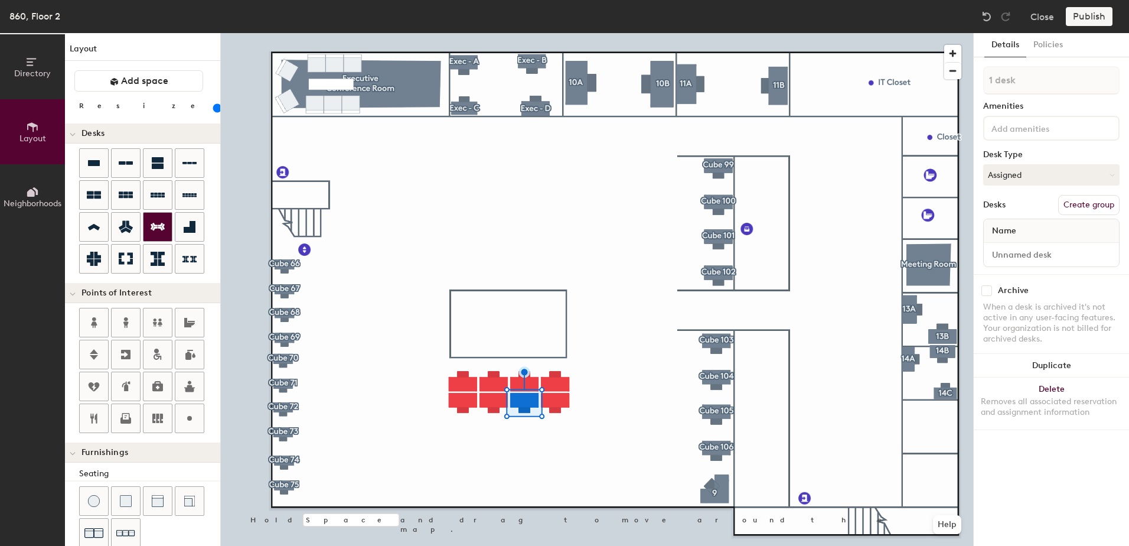
click at [567, 33] on div at bounding box center [597, 33] width 752 height 0
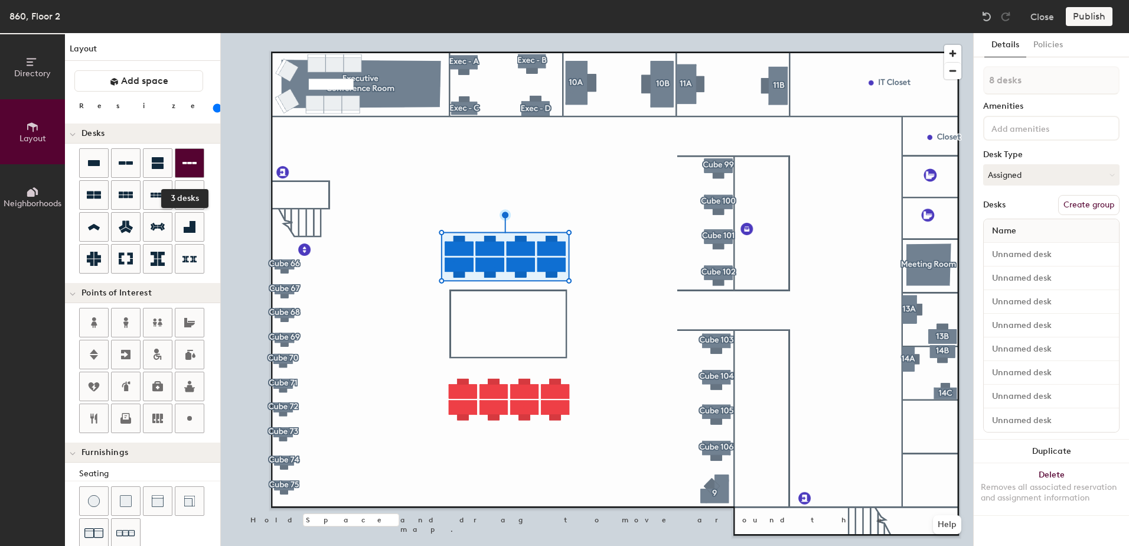
click at [184, 164] on icon at bounding box center [189, 163] width 14 height 14
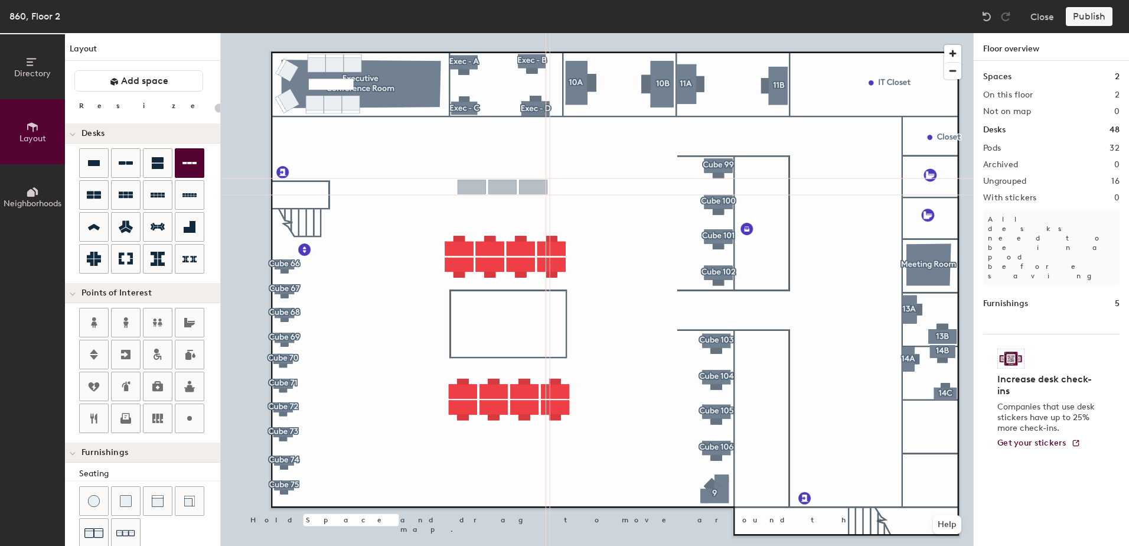
type input "140"
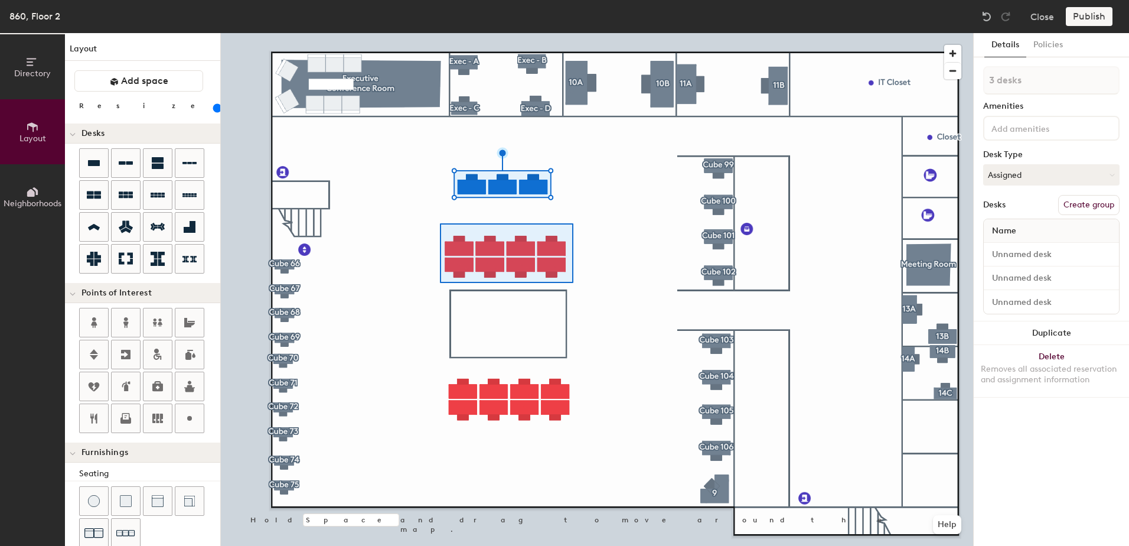
type input "8 desks"
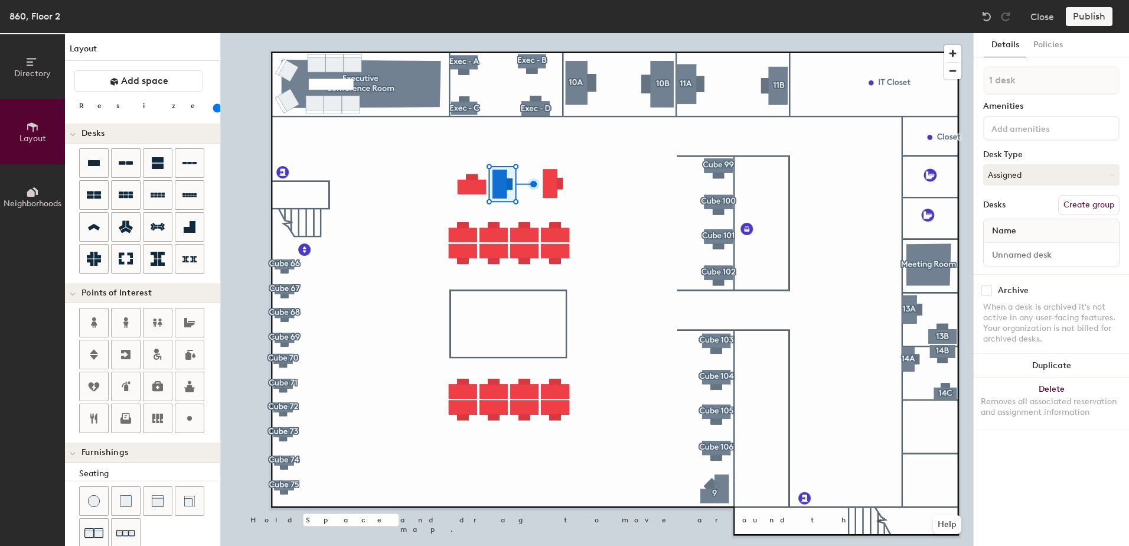
click at [459, 33] on div at bounding box center [597, 33] width 752 height 0
click at [550, 33] on div at bounding box center [597, 33] width 752 height 0
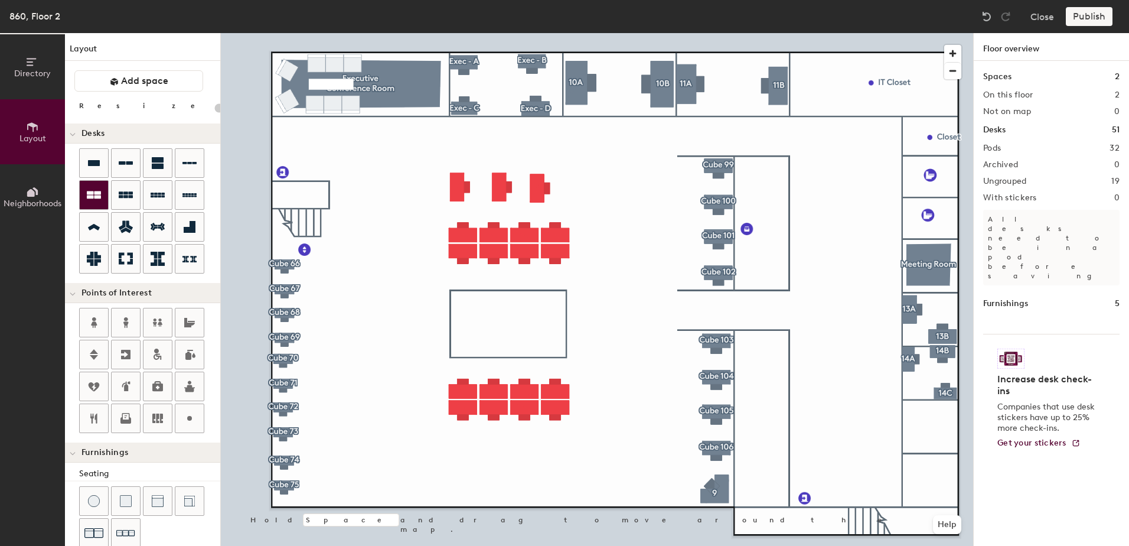
click at [89, 192] on icon at bounding box center [94, 195] width 14 height 8
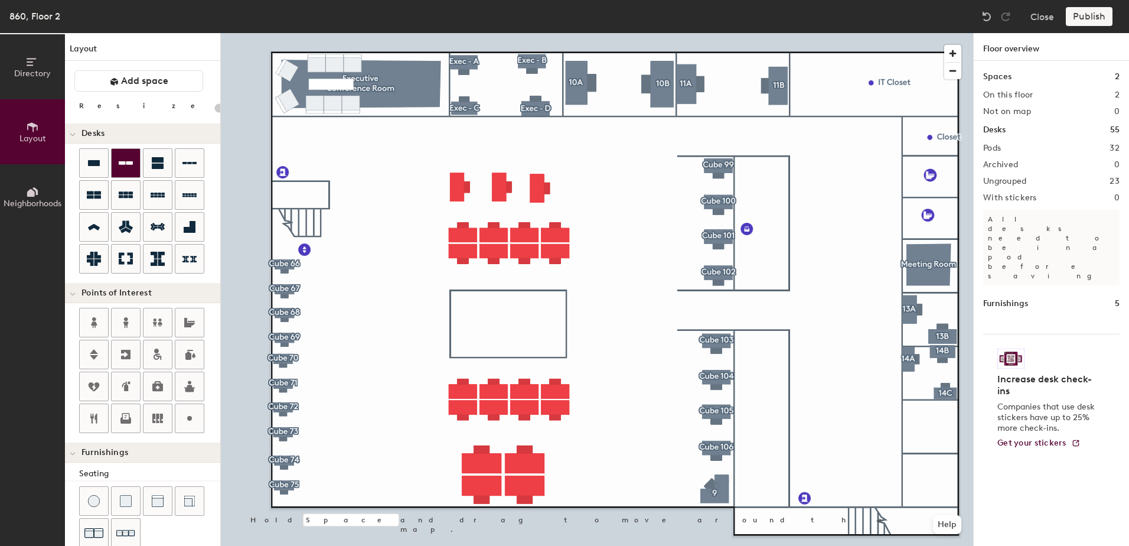
click at [127, 170] on div at bounding box center [126, 163] width 28 height 28
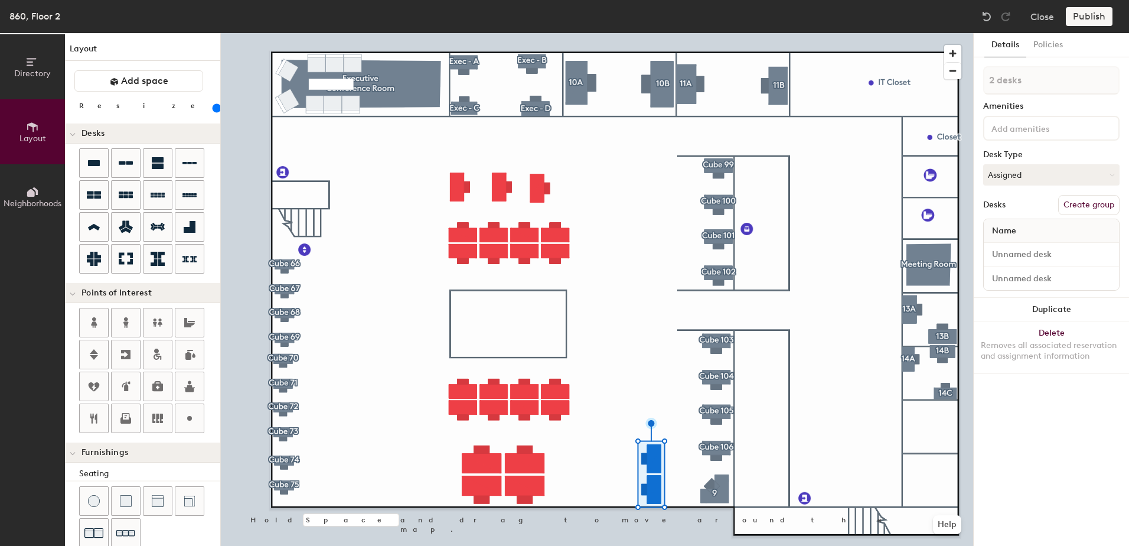
type input "180"
type input "200"
type input "1 desk"
type input "260"
type input "1 desk"
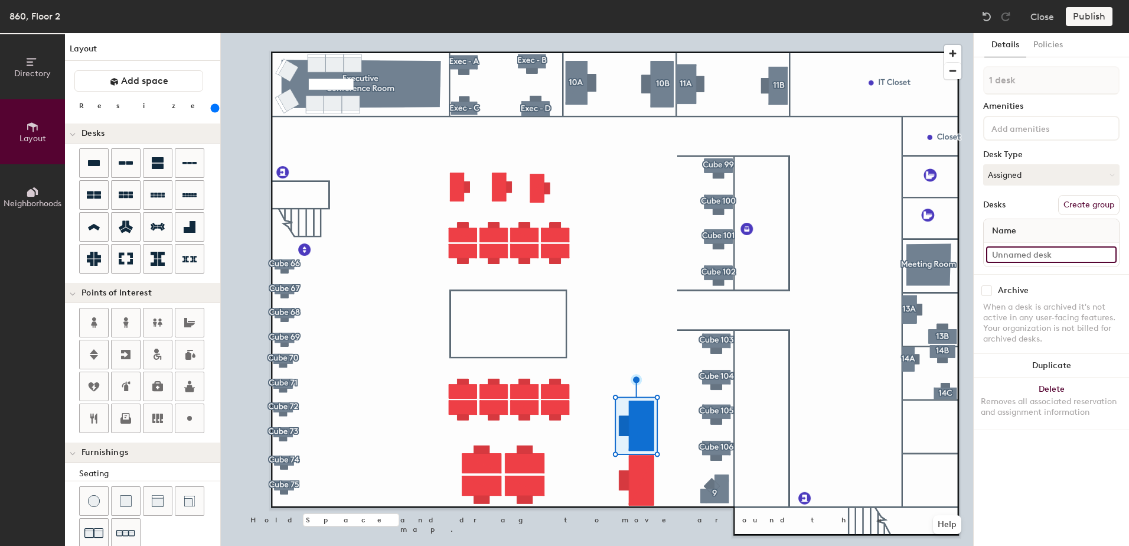
type input "260"
click at [1040, 257] on input at bounding box center [1051, 254] width 131 height 17
type input "8"
type input "260"
type input "86"
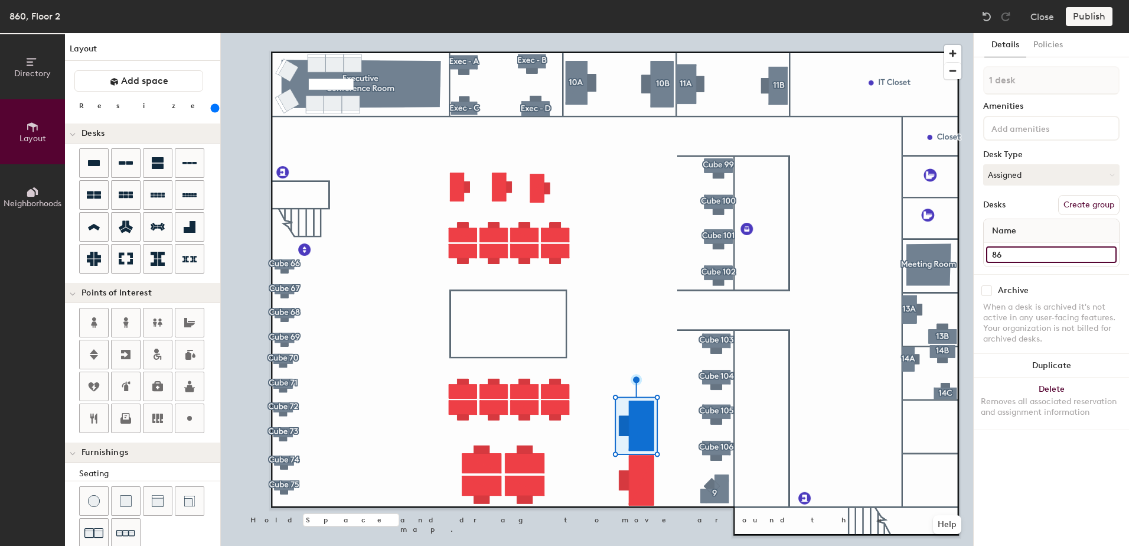
type input "260"
type input "860"
type input "260"
type input "860"
type input "260"
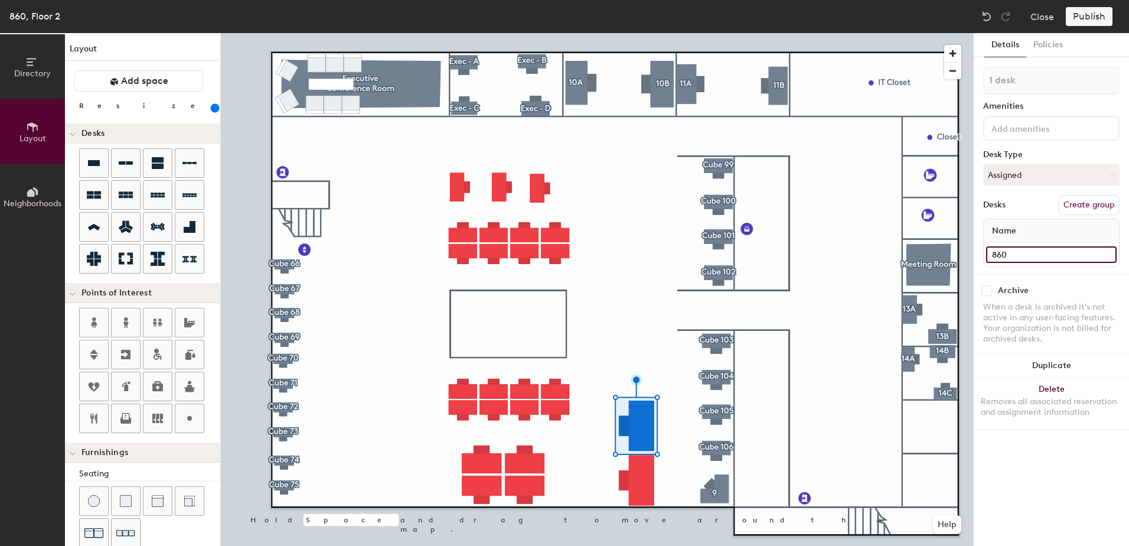
type input "860 -"
type input "260"
type input "860 -"
type input "260"
type input "860 - T"
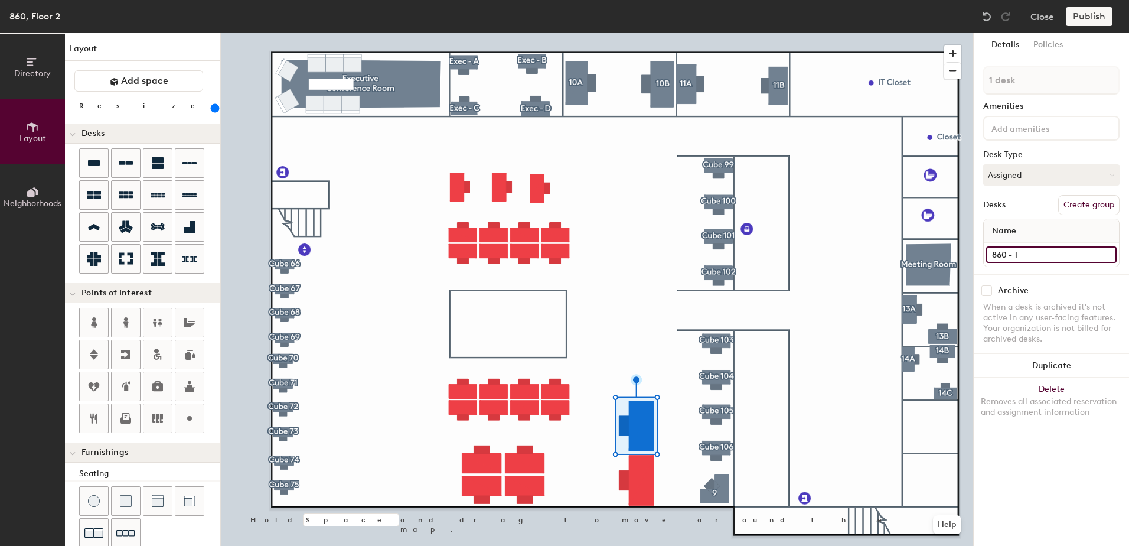
type input "260"
type input "860 - TT"
type input "260"
type input "860 - TT"
type input "260"
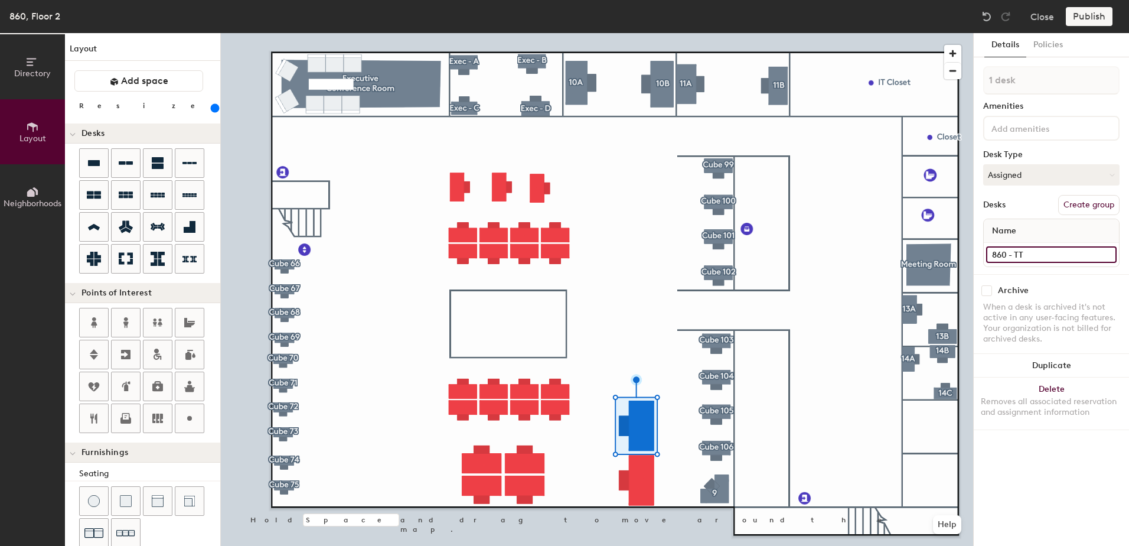
type input "860 - TT 1"
type input "260"
type input "860 - TT 1"
click at [1077, 204] on button "Create group" at bounding box center [1088, 205] width 61 height 20
type input "260"
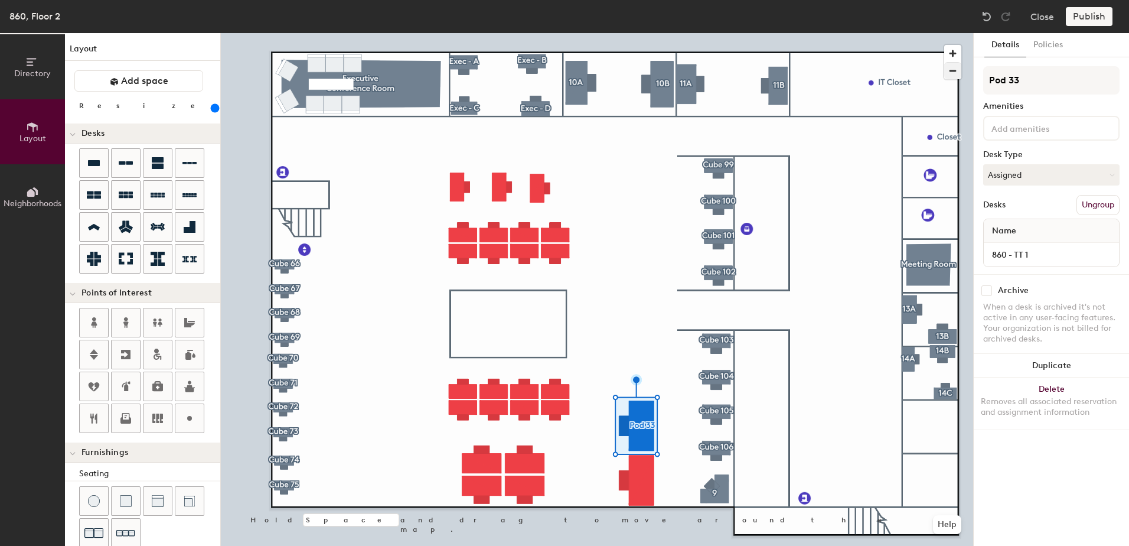
click at [909, 66] on div "Directory Layout Neighborhoods Layout Add space Resize Desks Points of Interest…" at bounding box center [564, 289] width 1129 height 513
type input "T"
type input "260"
type input "TT"
type input "260"
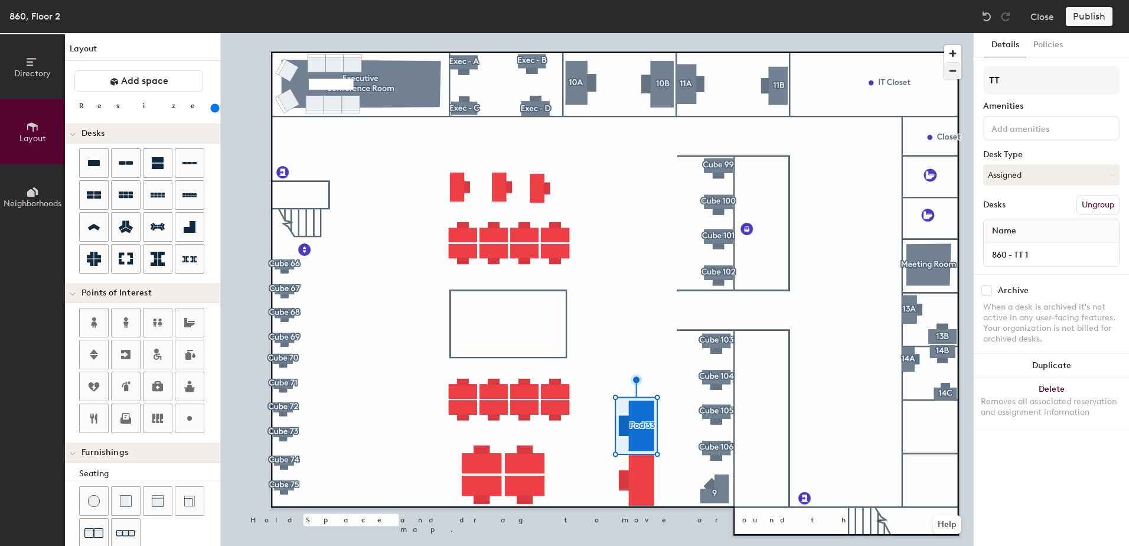
type input "TT"
type input "260"
type input "TT 1"
type input "260"
type input "TT 1"
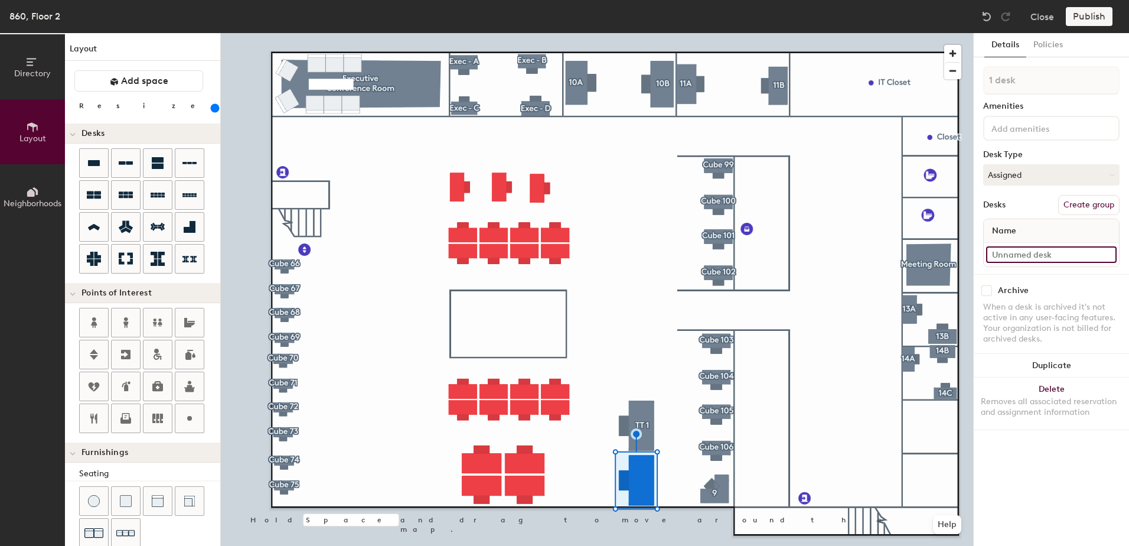
type input "260"
click at [1051, 255] on input at bounding box center [1051, 254] width 131 height 17
type input "8"
type input "260"
type input "86"
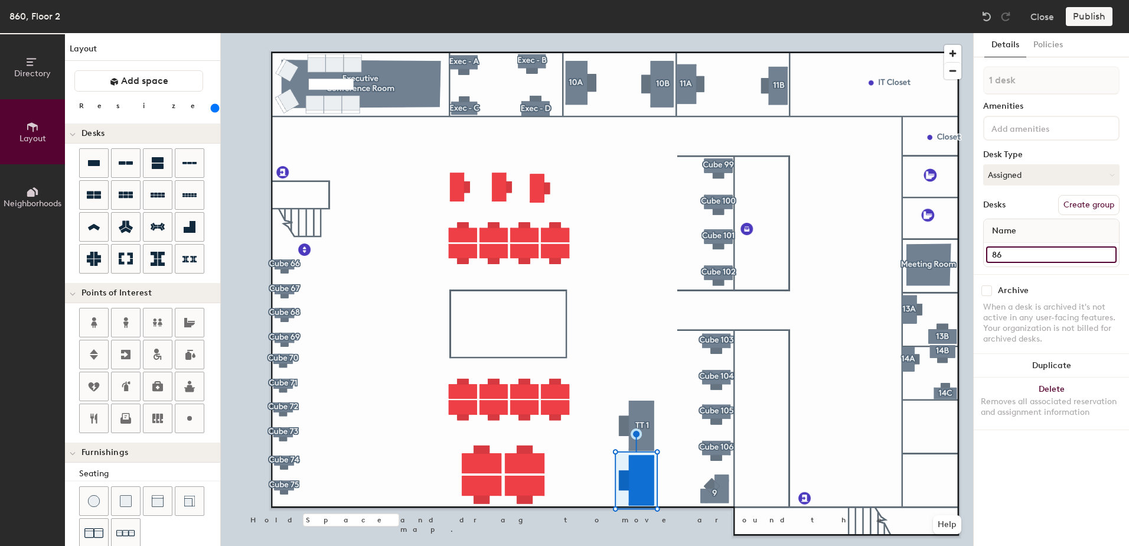
type input "260"
type input "860"
type input "260"
type input "860"
type input "260"
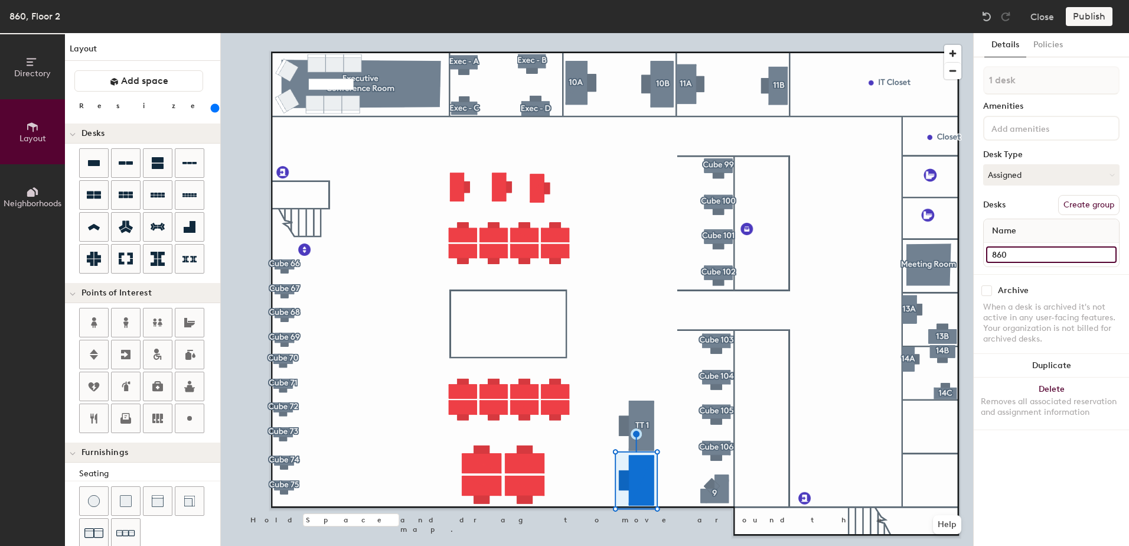
type input "860 -"
type input "260"
type input "860 -"
type input "260"
type input "860 - T"
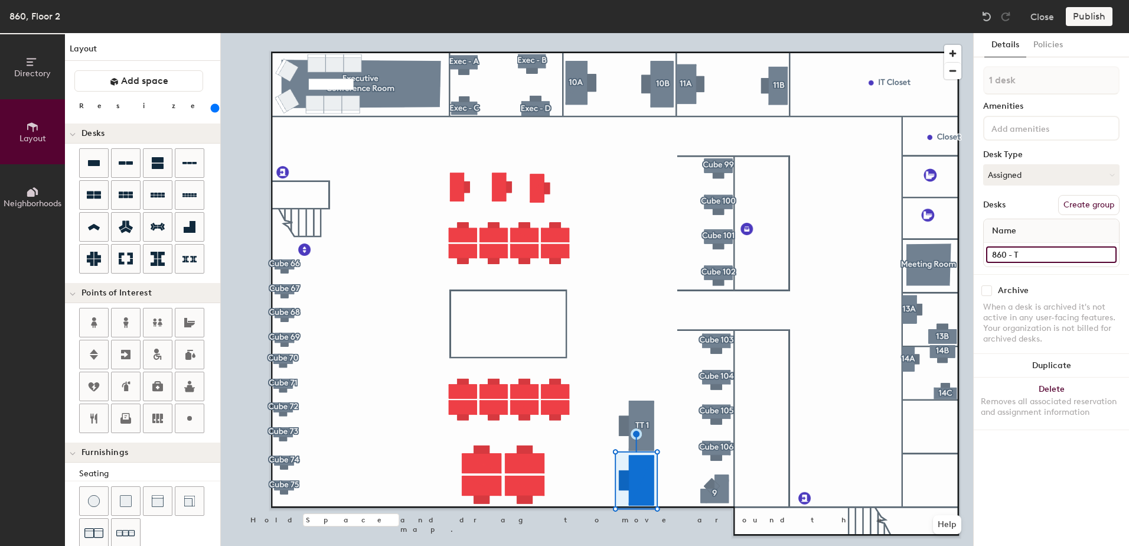
type input "260"
type input "860 - TT"
type input "260"
type input "860 - TT"
type input "260"
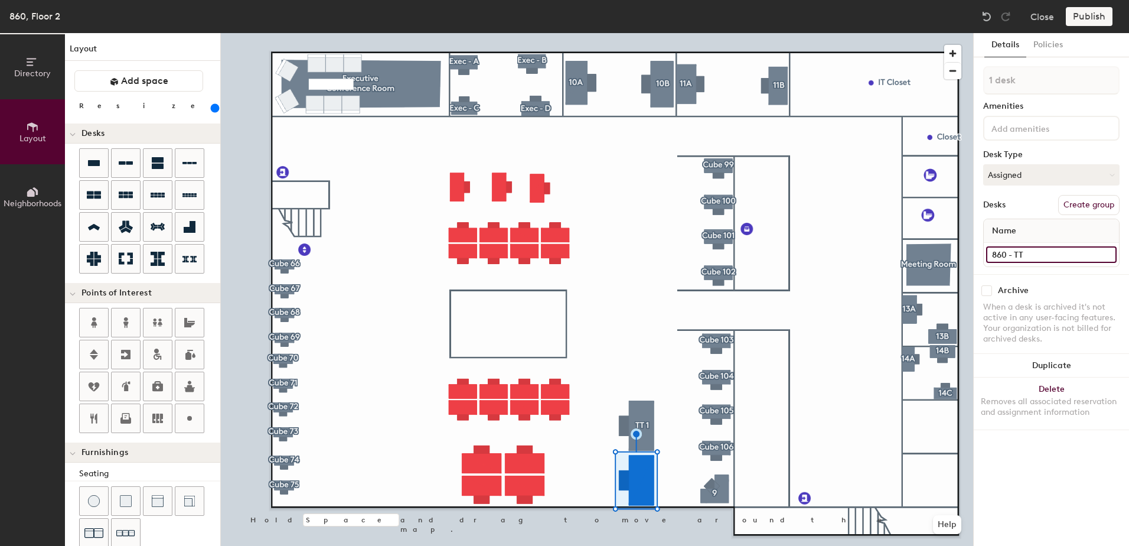
type input "860 - TT 2"
type input "260"
type input "860 - TT 2"
click at [1094, 210] on button "Create group" at bounding box center [1088, 205] width 61 height 20
type input "260"
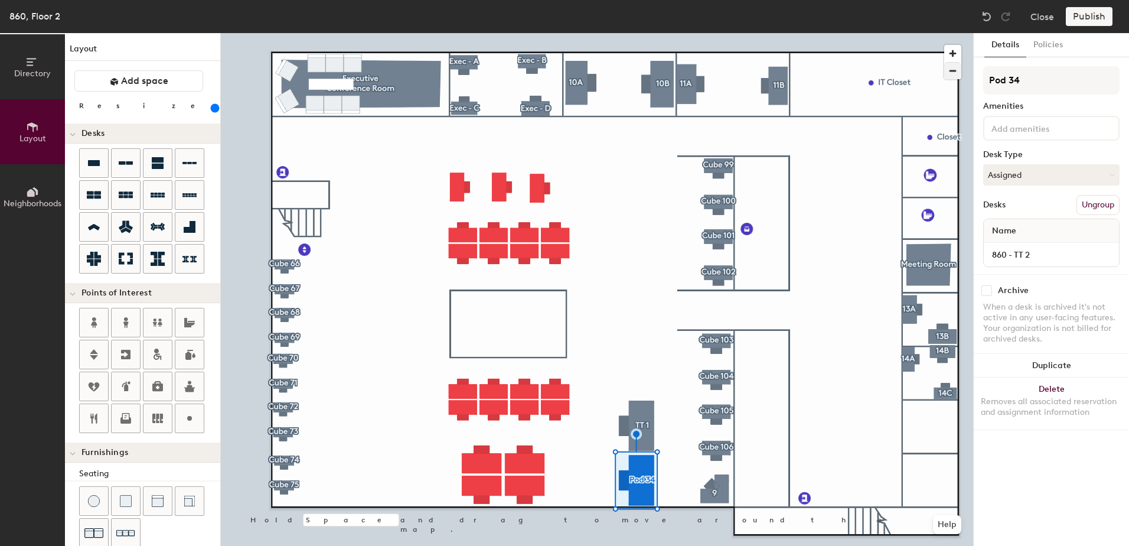
drag, startPoint x: 1039, startPoint y: 80, endPoint x: 957, endPoint y: 77, distance: 82.7
click at [957, 77] on div "Directory Layout Neighborhoods Layout Add space Resize Desks Points of Interest…" at bounding box center [564, 289] width 1129 height 513
type input "T"
type input "260"
type input "TT"
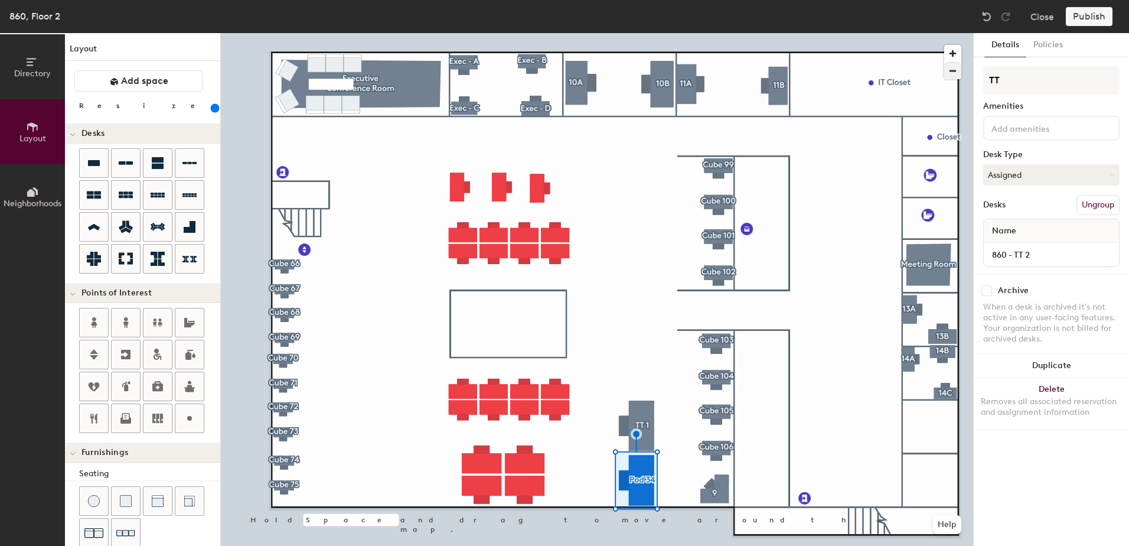
type input "260"
type input "TT"
type input "260"
type input "TT 2"
type input "260"
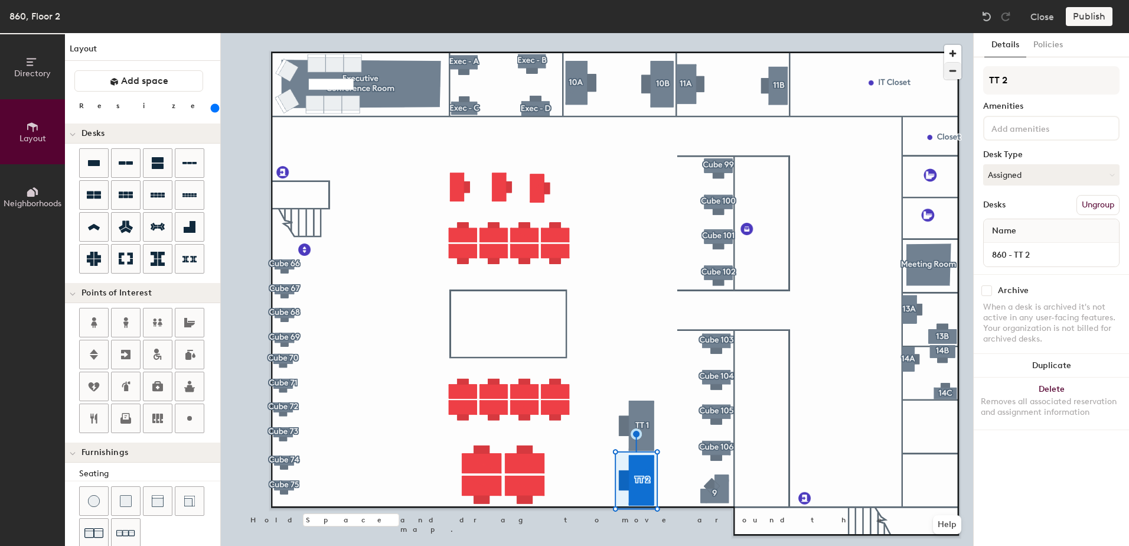
type input "TT 2"
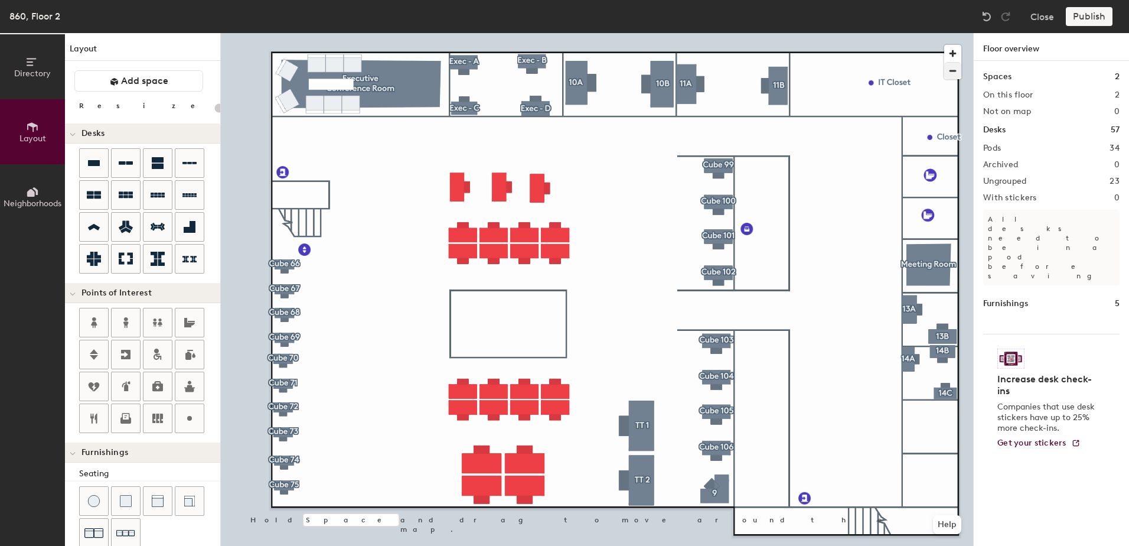
type input "140"
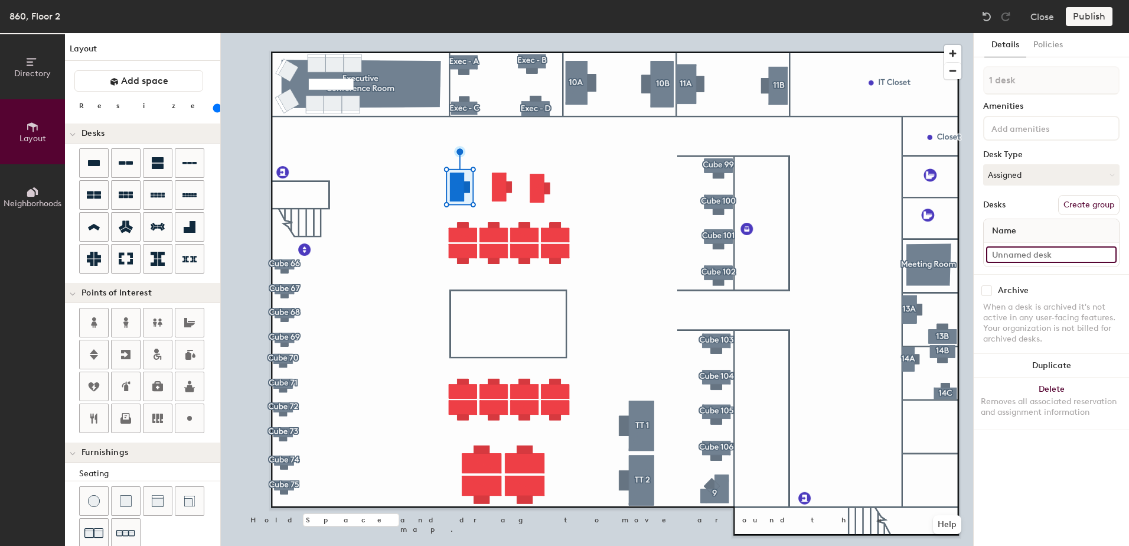
click at [1044, 255] on input at bounding box center [1051, 254] width 131 height 17
type input "860 - Cube 76"
click at [1097, 204] on button "Create group" at bounding box center [1088, 205] width 61 height 20
click at [942, 93] on div "Directory Layout Neighborhoods Layout Add space Resize Desks Points of Interest…" at bounding box center [564, 289] width 1129 height 513
type input "Cube 76"
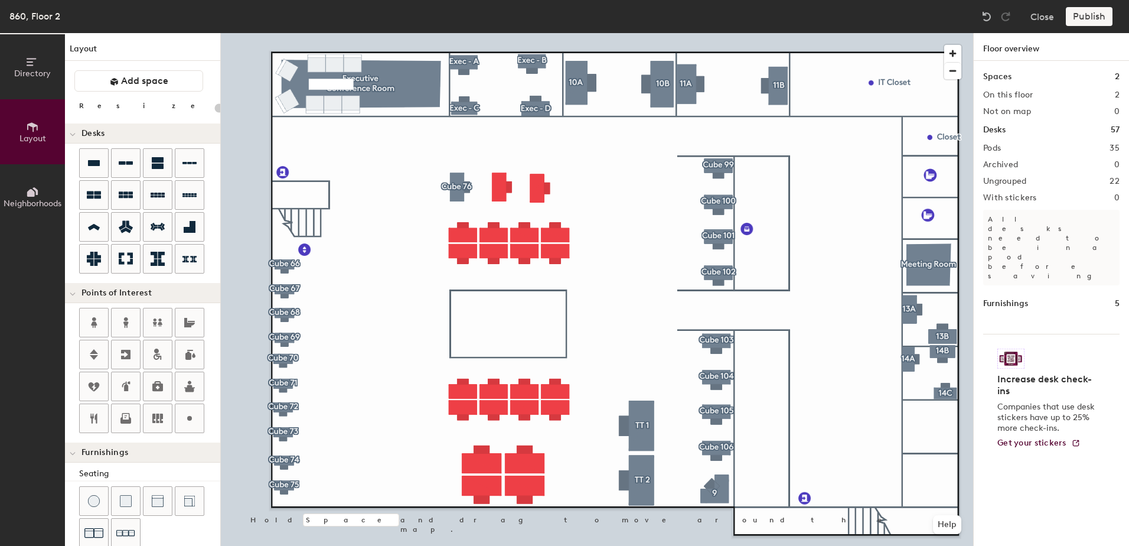
click at [502, 33] on div at bounding box center [597, 33] width 752 height 0
type input "140"
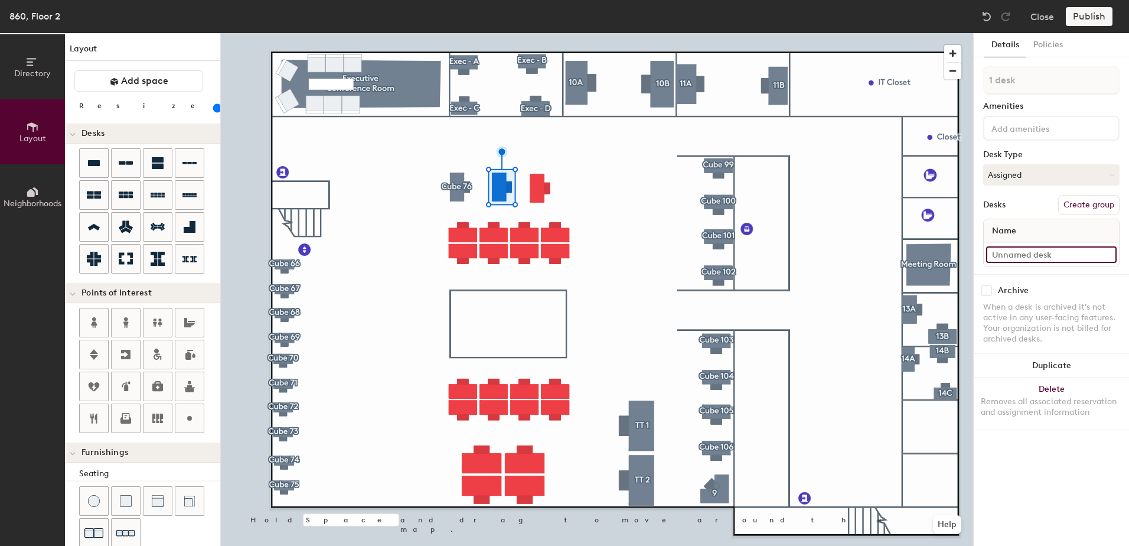
click at [1038, 256] on input at bounding box center [1051, 254] width 131 height 17
type input "860 - Cube 83"
click at [1101, 206] on button "Create group" at bounding box center [1088, 205] width 61 height 20
click at [958, 92] on div "Directory Layout Neighborhoods Layout Add space Resize Desks Points of Interest…" at bounding box center [564, 289] width 1129 height 513
type input "Cube 83"
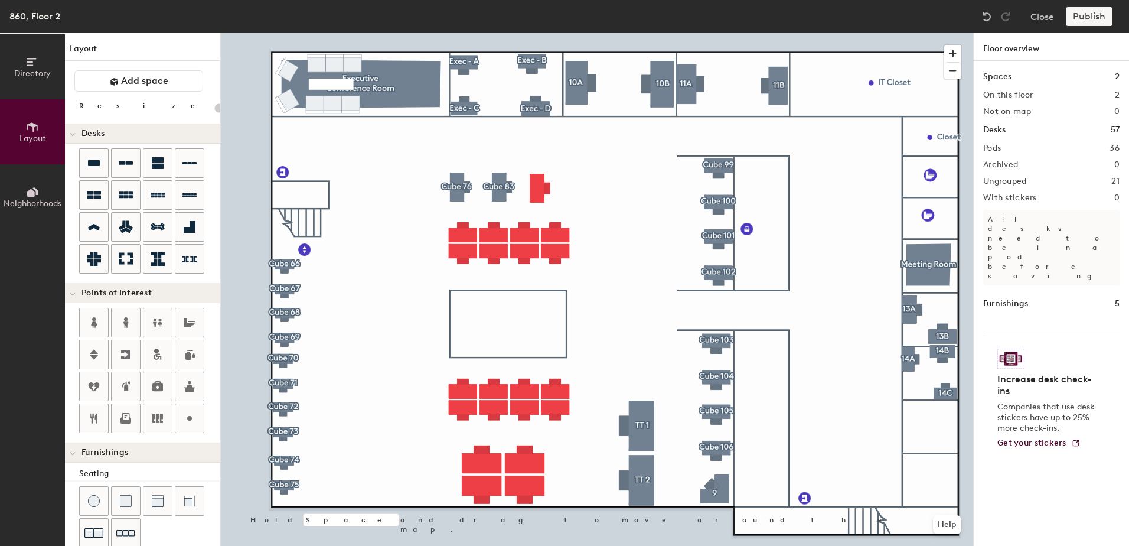
type input "140"
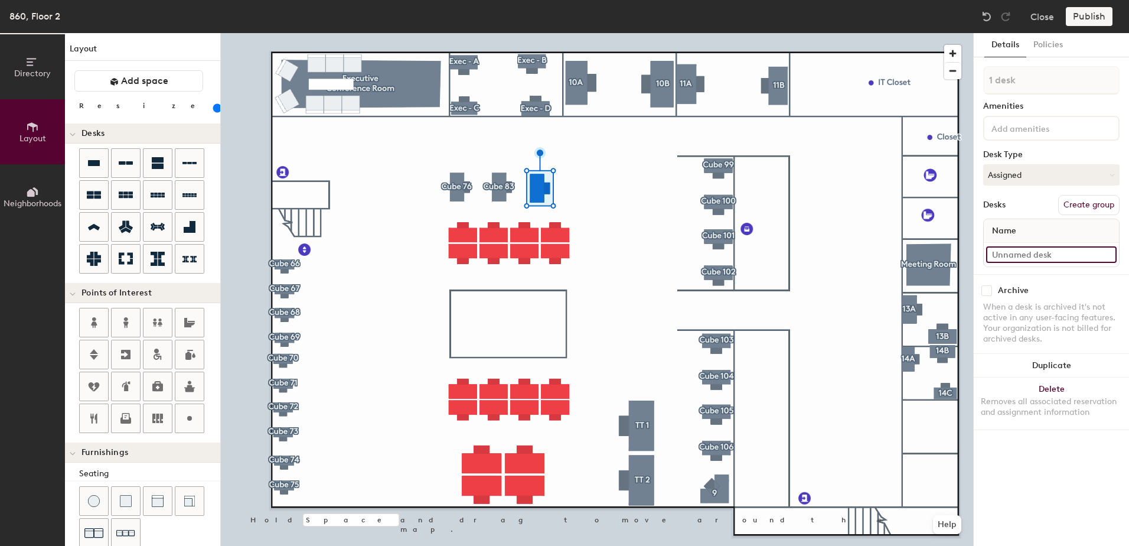
click at [1036, 250] on input at bounding box center [1051, 254] width 131 height 17
type input "860 - Cube 90"
click at [1074, 207] on button "Create group" at bounding box center [1088, 205] width 61 height 20
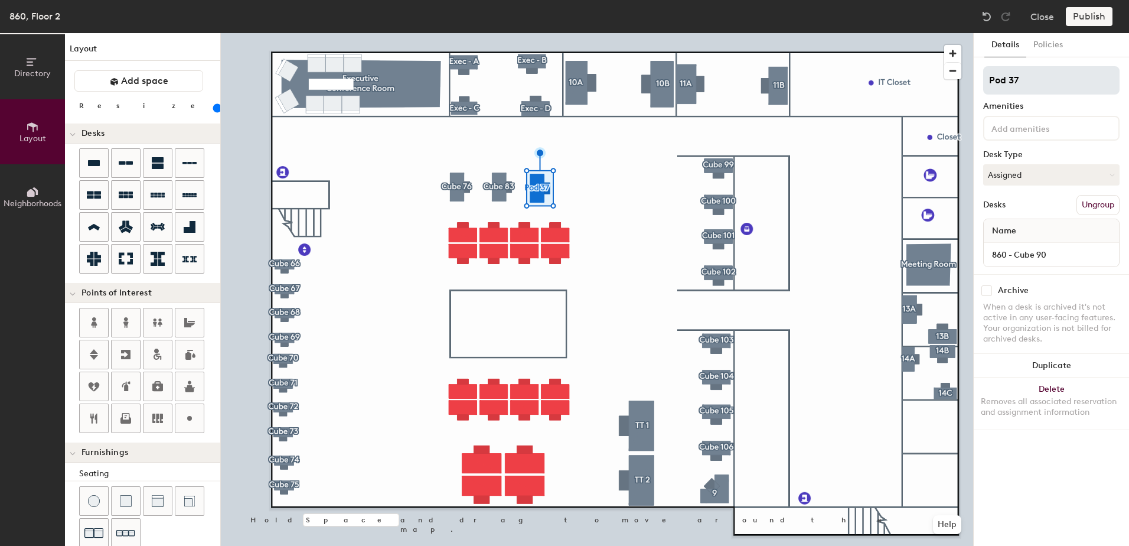
click at [1019, 81] on input "Pod 37" at bounding box center [1051, 80] width 136 height 28
drag, startPoint x: 1029, startPoint y: 81, endPoint x: 952, endPoint y: 73, distance: 77.1
click at [952, 73] on div "Directory Layout Neighborhoods Layout Add space Resize Desks Points of Interest…" at bounding box center [564, 289] width 1129 height 513
type input "Cube 90"
click at [850, 33] on div at bounding box center [597, 33] width 752 height 0
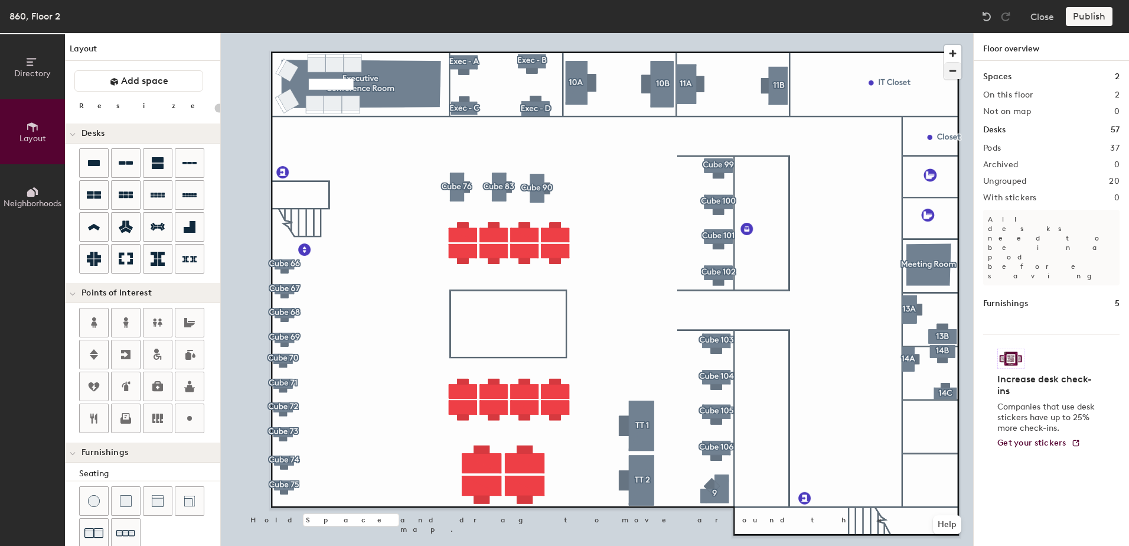
type input "140"
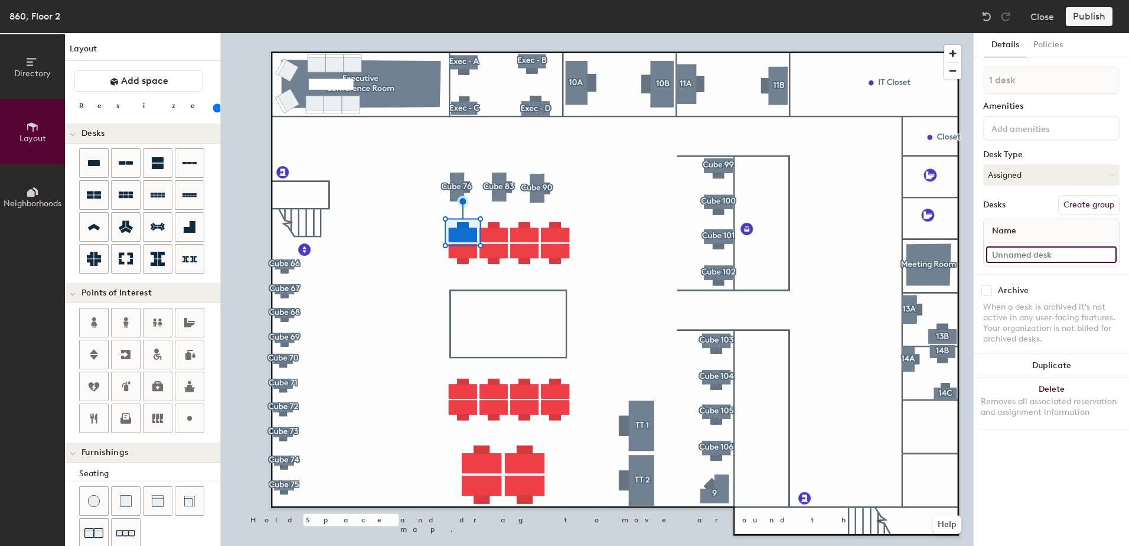
click at [1026, 256] on input at bounding box center [1051, 254] width 131 height 17
type input "860 - Cube 77"
click at [1087, 205] on button "Create group" at bounding box center [1088, 205] width 61 height 20
click at [970, 85] on div "Directory Layout Neighborhoods Layout Add space Resize Desks Points of Interest…" at bounding box center [564, 289] width 1129 height 513
type input "Cube 77"
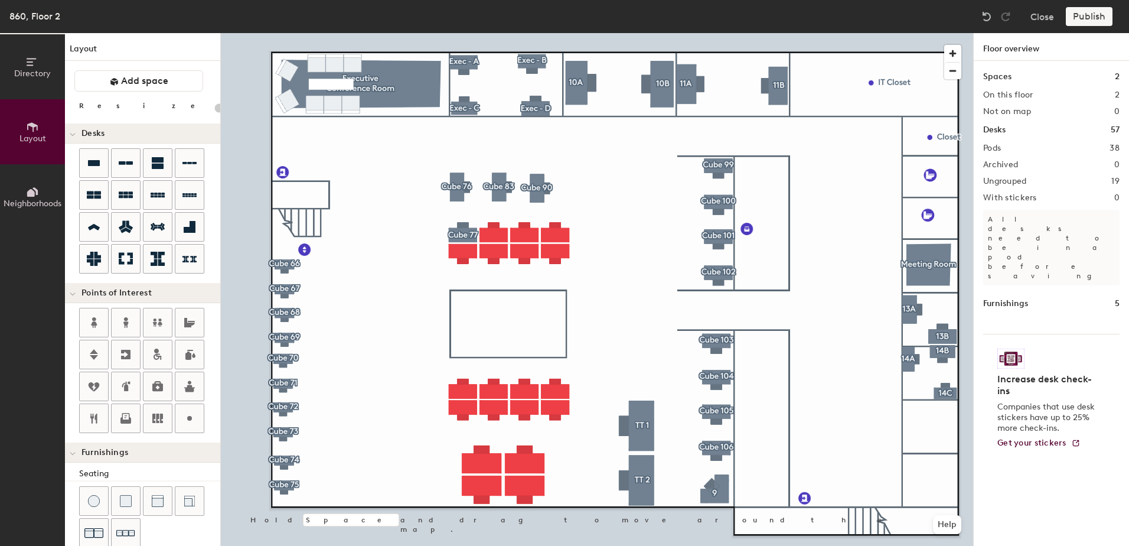
type input "140"
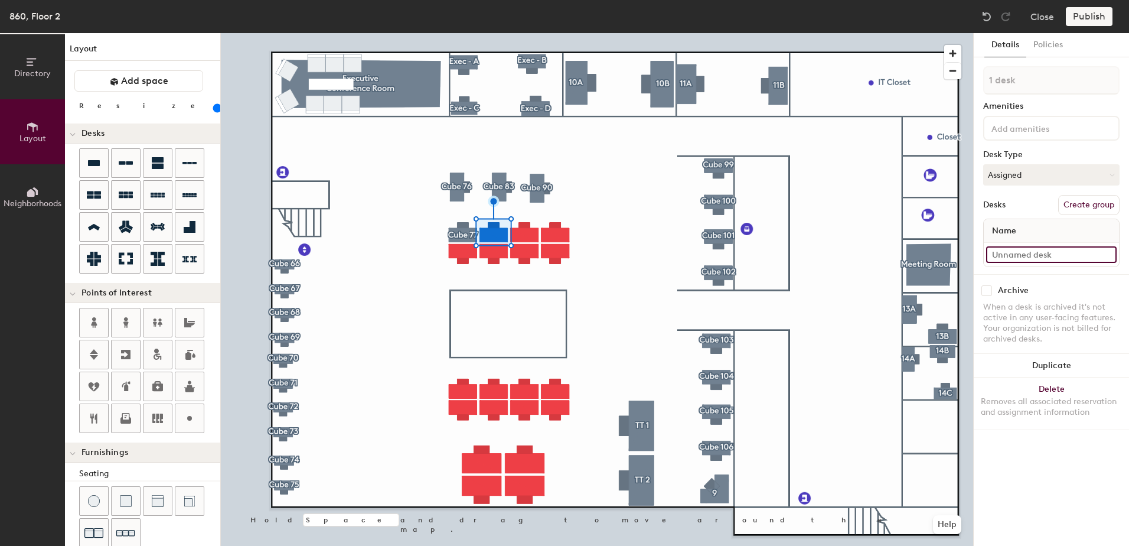
click at [1028, 259] on input at bounding box center [1051, 254] width 131 height 17
type input "860 - Cube 84"
click at [1092, 210] on button "Create group" at bounding box center [1088, 205] width 61 height 20
click at [957, 87] on div "Directory Layout Neighborhoods Layout Add space Resize Desks Points of Interest…" at bounding box center [564, 289] width 1129 height 513
type input "Cube 84"
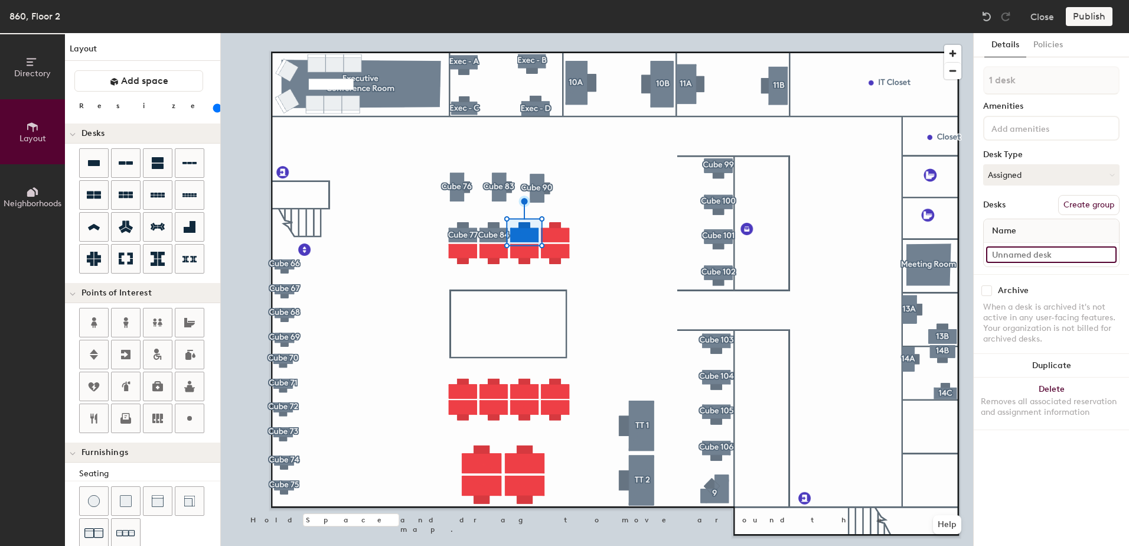
click at [1027, 257] on input at bounding box center [1051, 254] width 131 height 17
type input "860 - Cube 91"
click at [1094, 209] on button "Create group" at bounding box center [1088, 205] width 61 height 20
click at [954, 85] on div "Directory Layout Neighborhoods Layout Add space Resize Desks Points of Interest…" at bounding box center [564, 289] width 1129 height 513
type input "Cube 91"
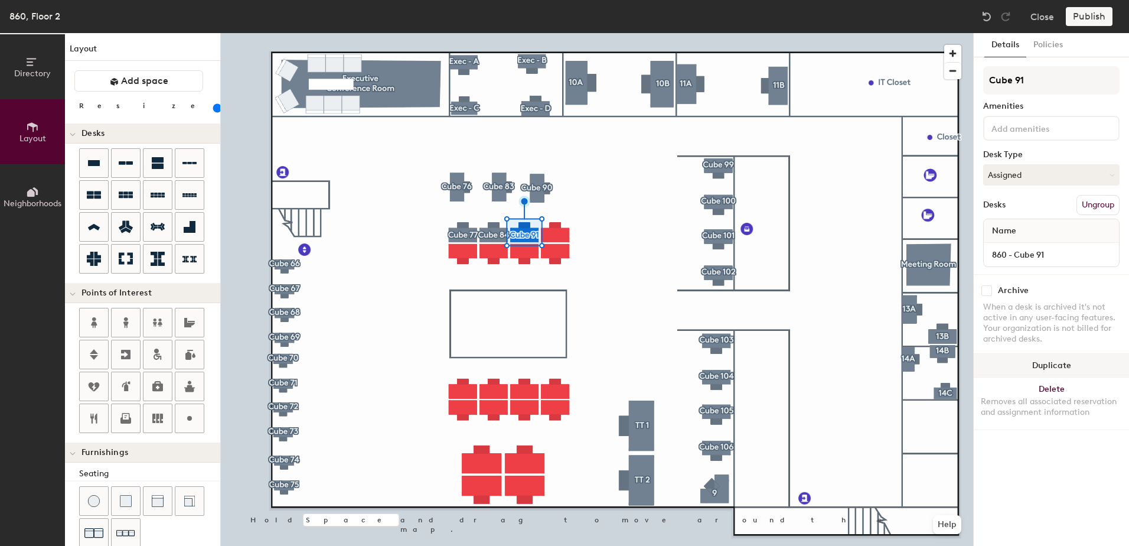
drag, startPoint x: 1038, startPoint y: 77, endPoint x: 976, endPoint y: 364, distance: 293.7
click at [840, 33] on div at bounding box center [597, 33] width 752 height 0
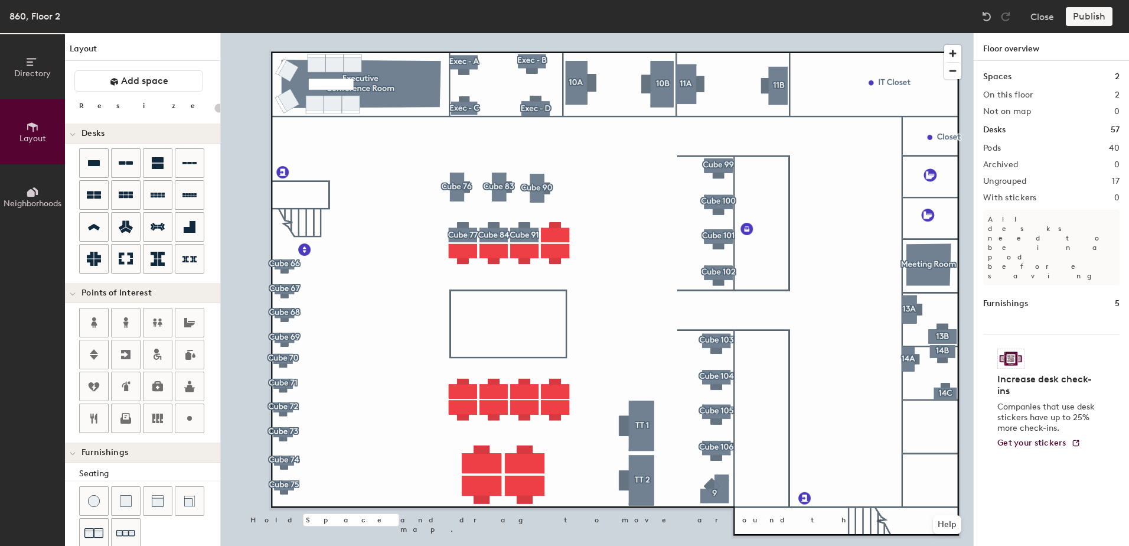
type input "140"
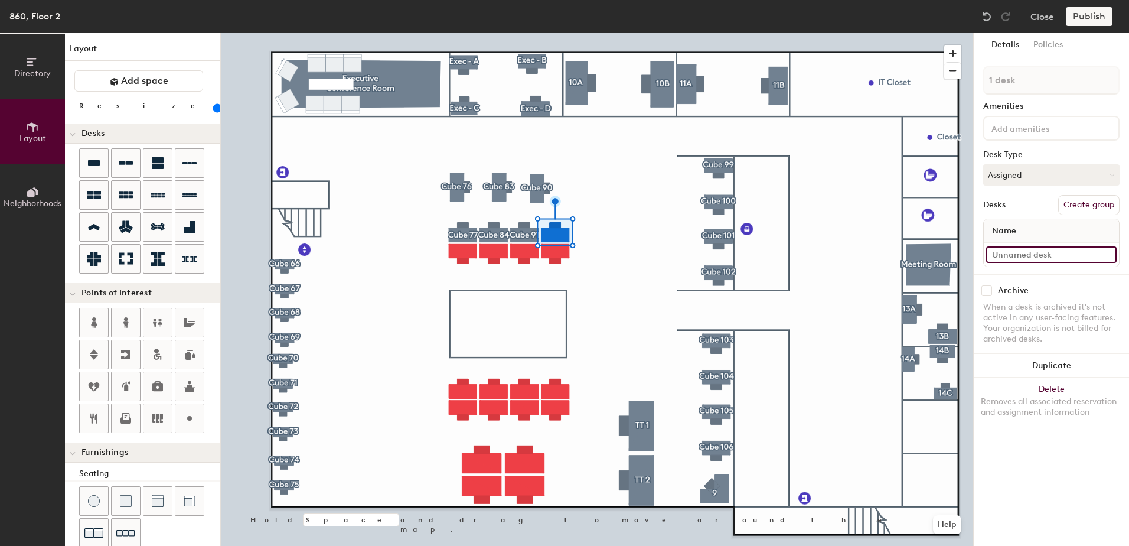
click at [1015, 254] on input at bounding box center [1051, 254] width 131 height 17
type input "860 - Cube 95"
click at [1101, 209] on button "Create group" at bounding box center [1088, 205] width 61 height 20
click at [968, 73] on div "Directory Layout Neighborhoods Layout Add space Resize Desks Points of Interest…" at bounding box center [564, 289] width 1129 height 513
type input "Cube 95"
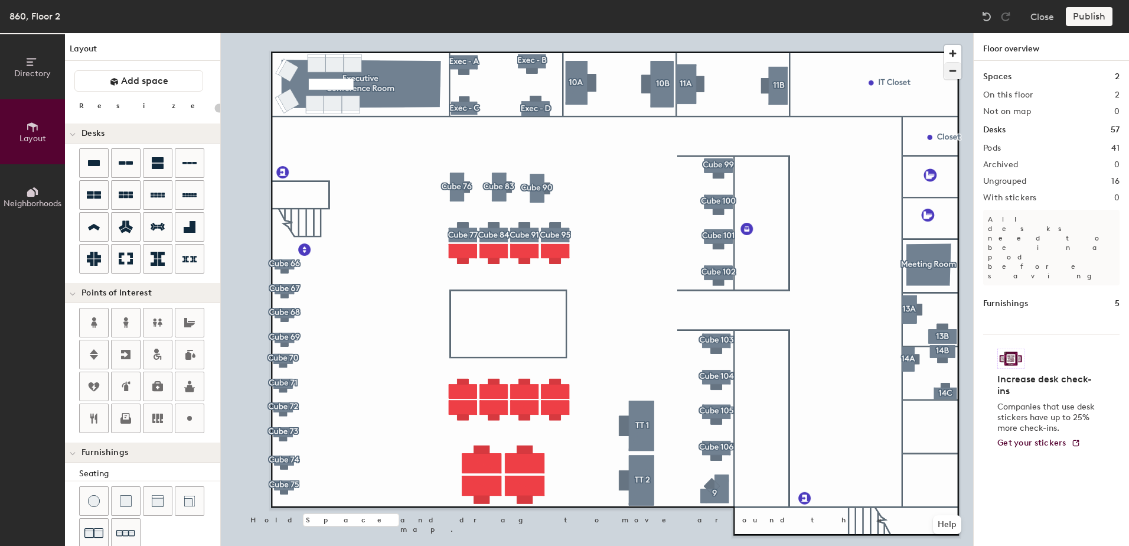
type input "140"
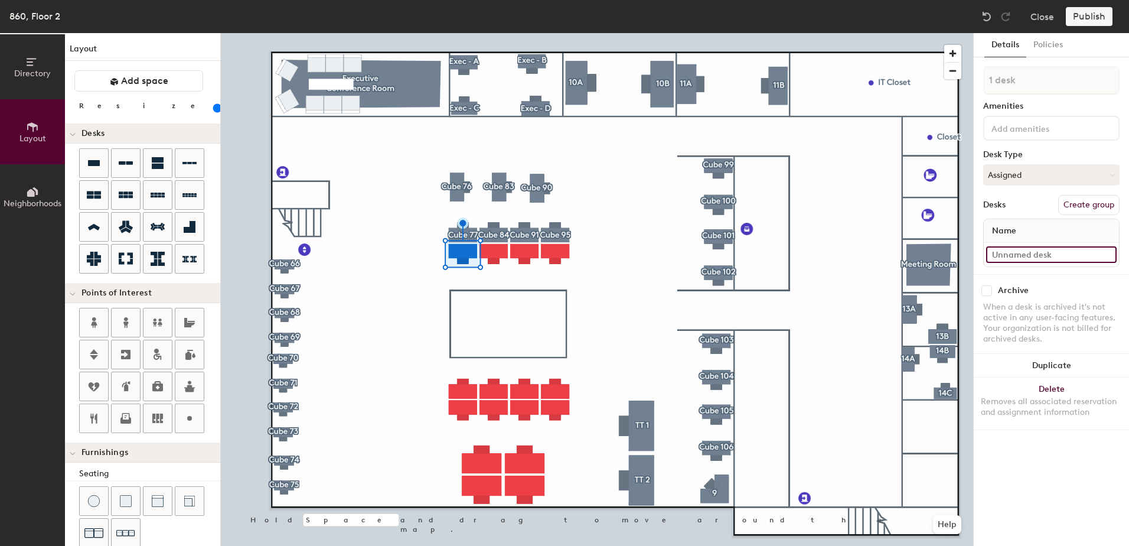
click at [1016, 254] on input at bounding box center [1051, 254] width 131 height 17
type input "860 - Cube 78"
click at [1074, 200] on button "Create group" at bounding box center [1088, 205] width 61 height 20
drag, startPoint x: 1049, startPoint y: 78, endPoint x: 960, endPoint y: 79, distance: 89.2
click at [960, 79] on div "Directory Layout Neighborhoods Layout Add space Resize Desks Points of Interest…" at bounding box center [564, 289] width 1129 height 513
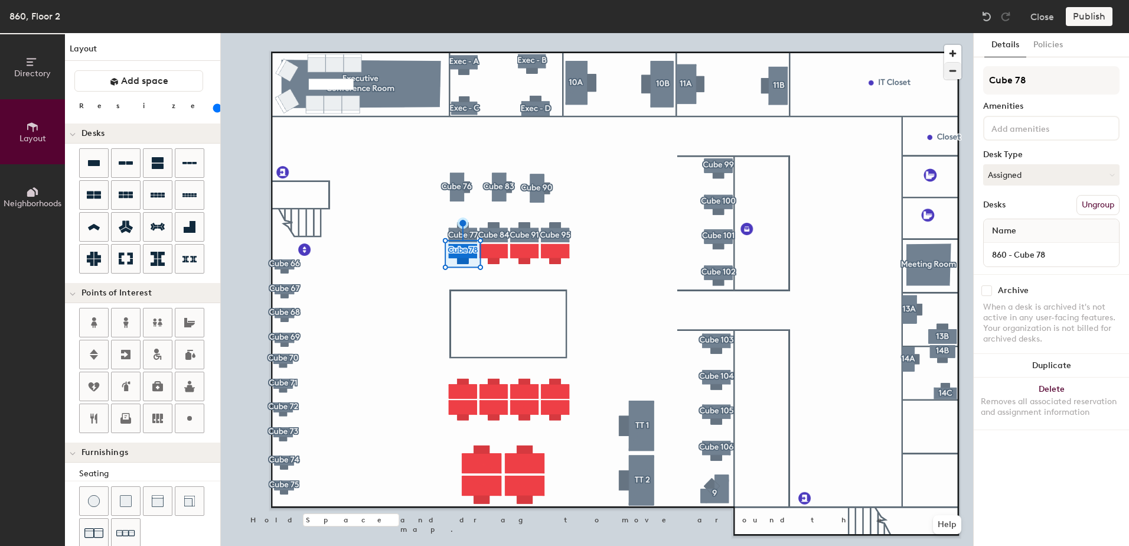
type input "Cube 78"
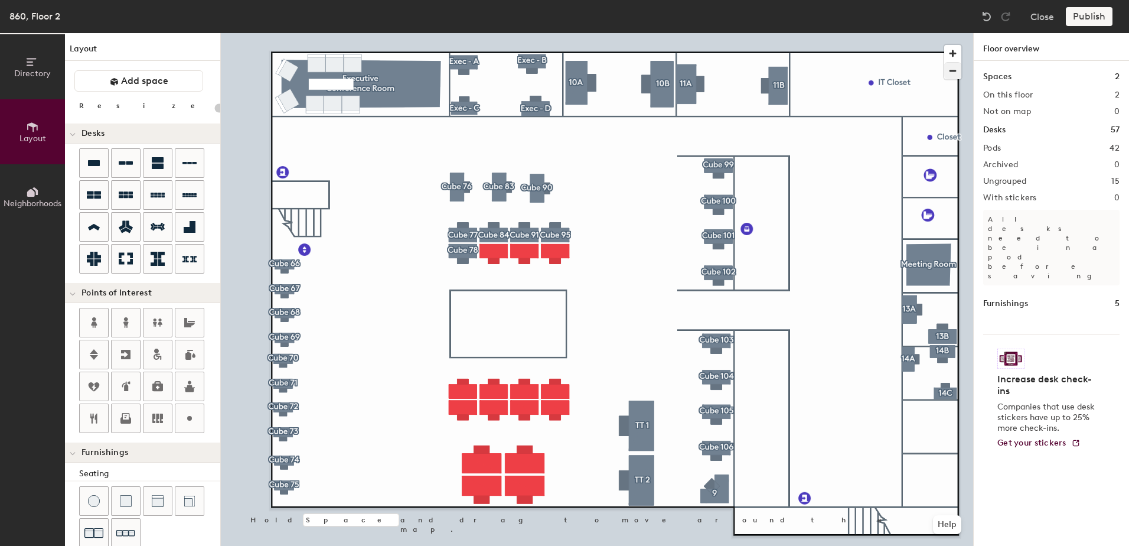
type input "140"
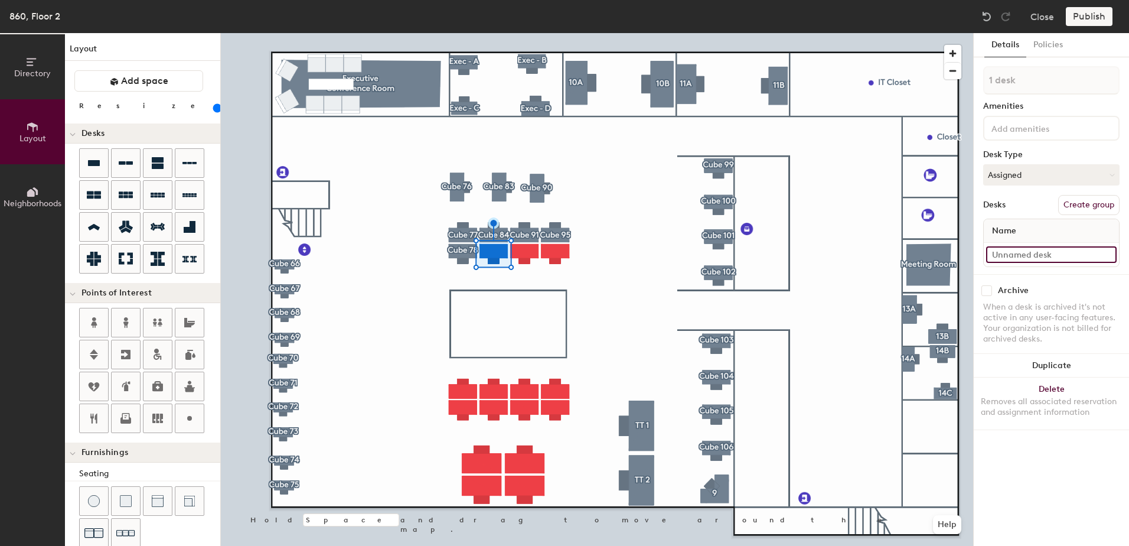
click at [1006, 253] on input at bounding box center [1051, 254] width 131 height 17
drag, startPoint x: 1059, startPoint y: 254, endPoint x: 979, endPoint y: 247, distance: 80.0
click at [979, 247] on div "Details Policies 1 desk Amenities Desk Type Assigned Desks Create group Name 86…" at bounding box center [1051, 289] width 155 height 513
type input "860 - Cube 85"
click at [1087, 205] on button "Create group" at bounding box center [1088, 205] width 61 height 20
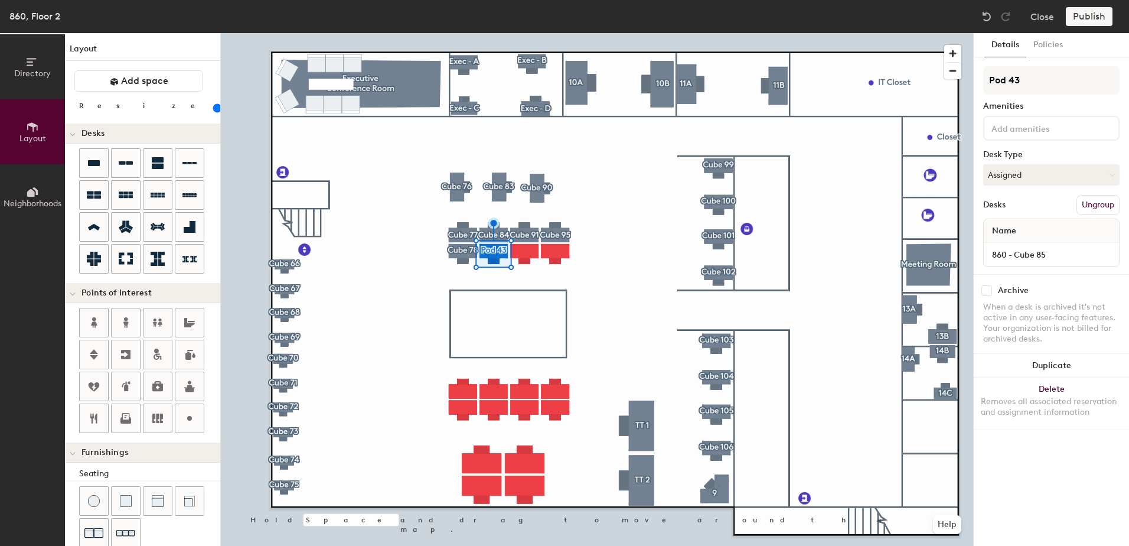
click at [949, 90] on div "Directory Layout Neighborhoods Layout Add space Resize Desks Points of Interest…" at bounding box center [564, 289] width 1129 height 513
type input "Cube 85"
type input "20"
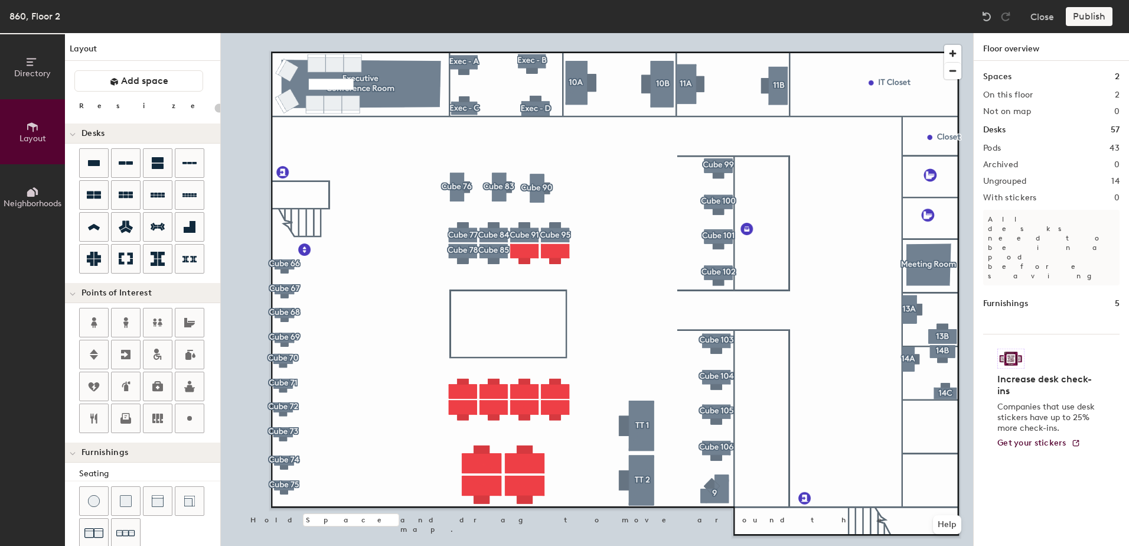
type input "140"
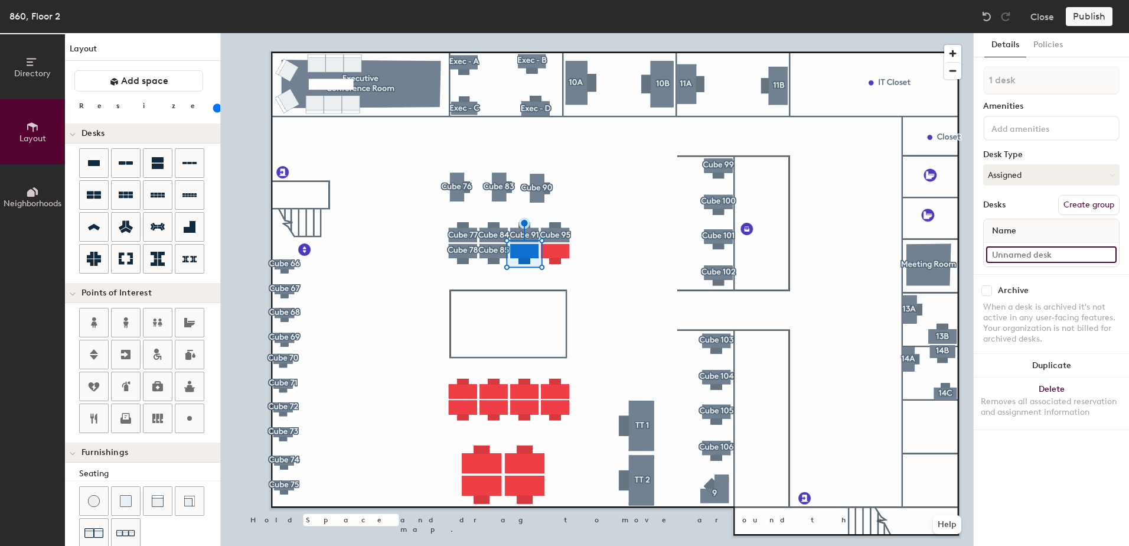
paste input "860 - Cube 85"
type input "860 - Cube 92"
click at [1097, 204] on button "Create group" at bounding box center [1088, 205] width 61 height 20
click at [931, 86] on div "Directory Layout Neighborhoods Layout Add space Resize Desks Points of Interest…" at bounding box center [564, 289] width 1129 height 513
type input "Cube 92"
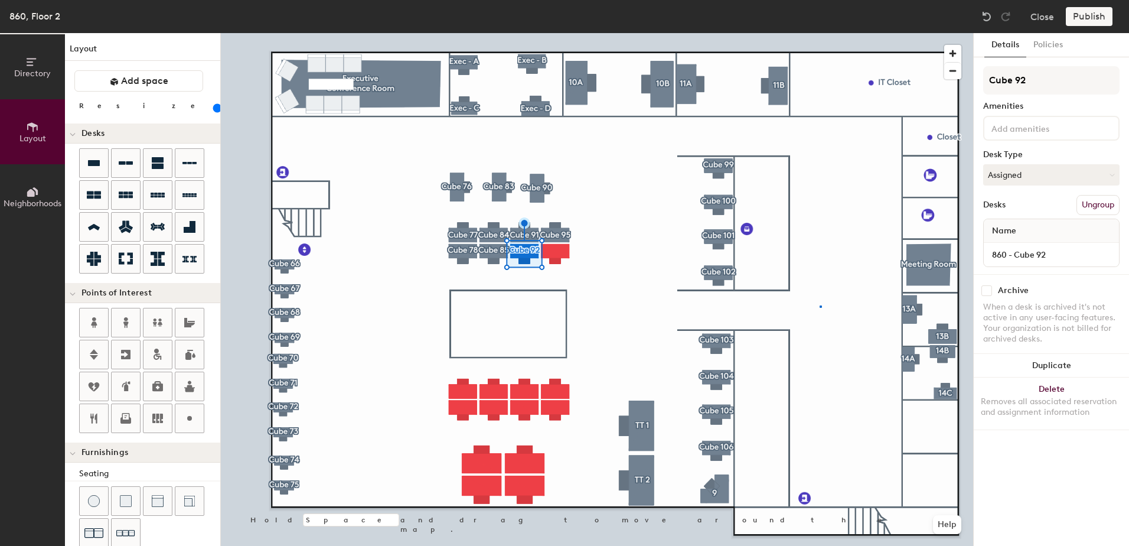
drag, startPoint x: 1043, startPoint y: 80, endPoint x: 976, endPoint y: 88, distance: 67.2
click at [820, 33] on div at bounding box center [597, 33] width 752 height 0
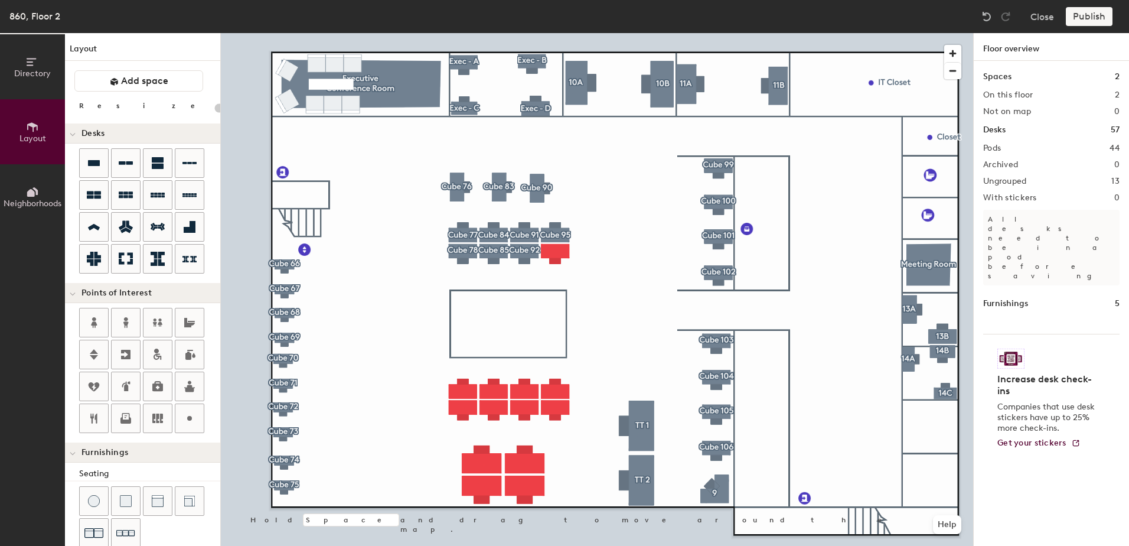
type input "140"
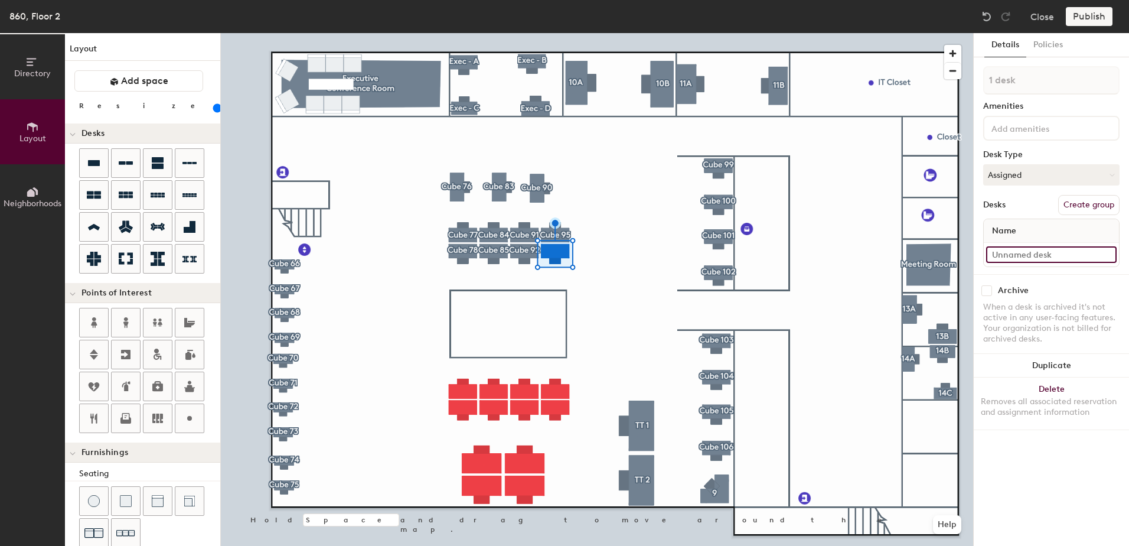
paste input "860 - Cube 85"
type input "860 - Cube 96"
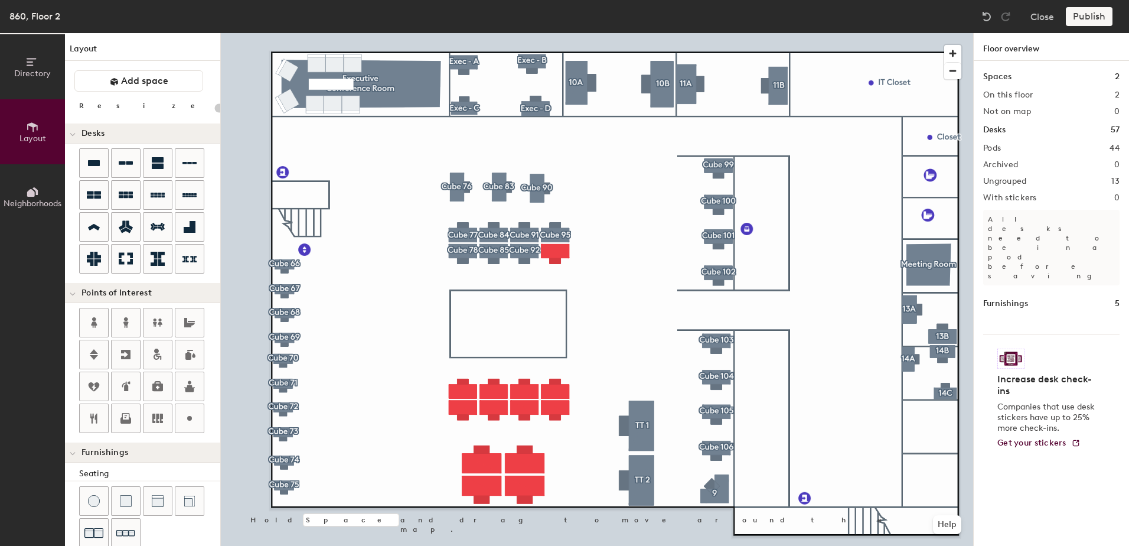
click at [557, 33] on div at bounding box center [597, 33] width 752 height 0
type input "140"
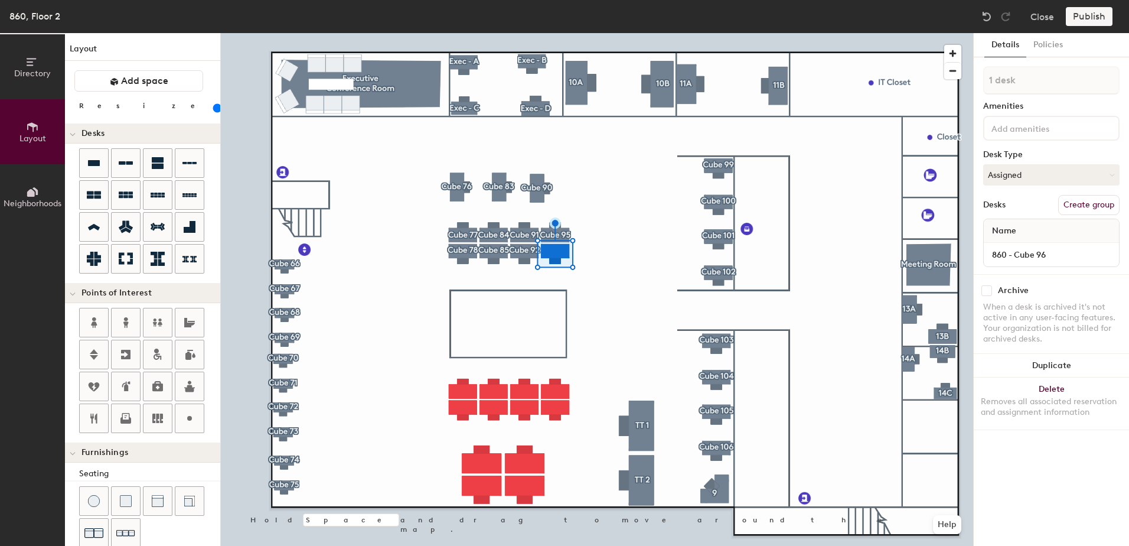
click at [1101, 203] on button "Create group" at bounding box center [1088, 205] width 61 height 20
drag, startPoint x: 1038, startPoint y: 84, endPoint x: 957, endPoint y: 77, distance: 81.3
click at [957, 77] on div "Directory Layout Neighborhoods Layout Add space Resize Desks Points of Interest…" at bounding box center [564, 289] width 1129 height 513
type input "Cube 96"
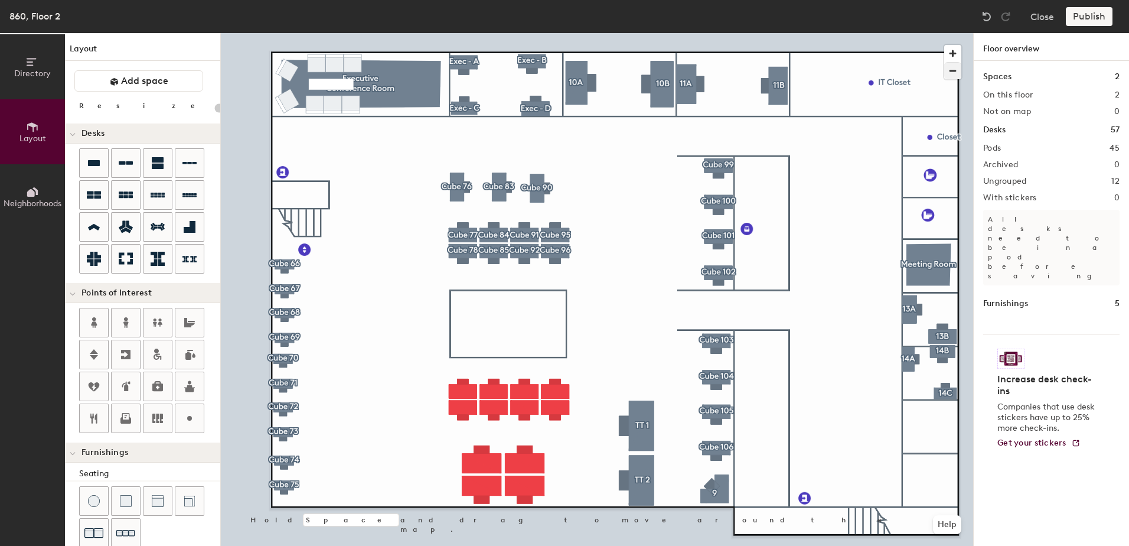
type input "140"
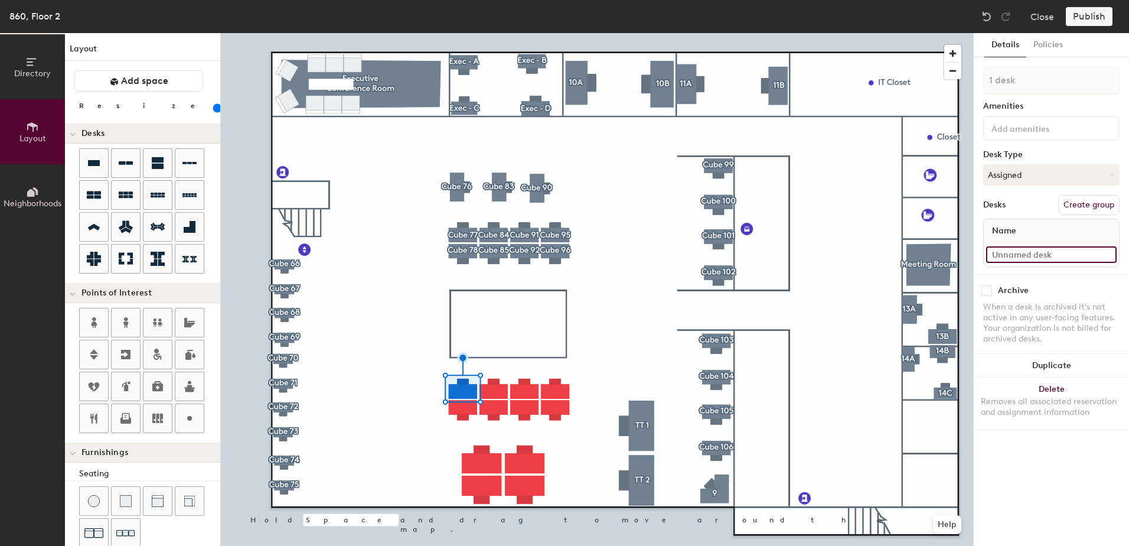
paste input "860 - Cube 85"
click at [1050, 255] on input "860 - Cube 85" at bounding box center [1051, 254] width 131 height 17
type input "860 - Cube 79"
click at [1087, 209] on button "Create group" at bounding box center [1088, 205] width 61 height 20
drag, startPoint x: 1033, startPoint y: 84, endPoint x: 957, endPoint y: 75, distance: 77.3
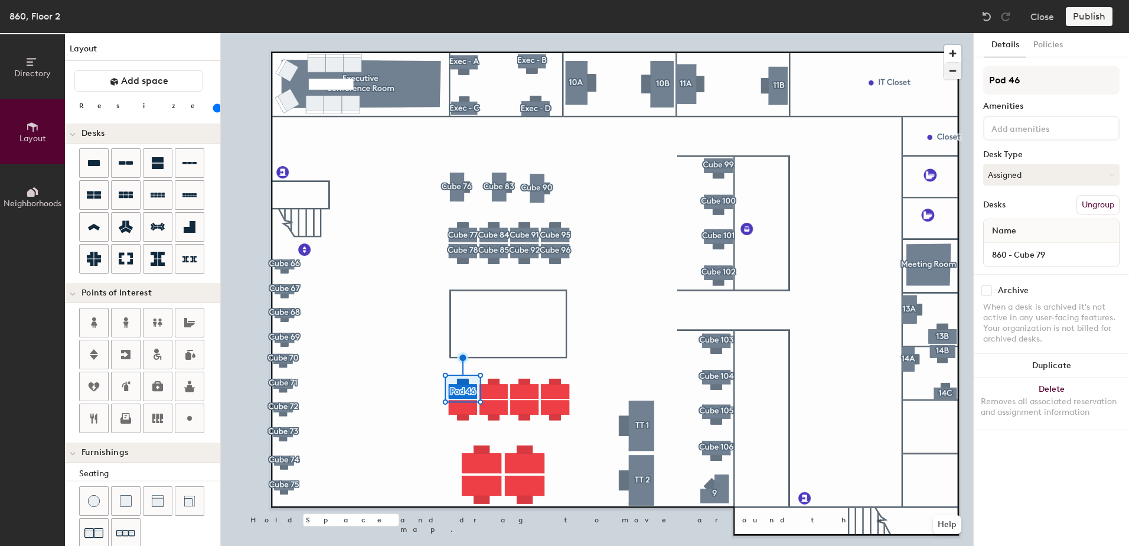
click at [957, 75] on div "Directory Layout Neighborhoods Layout Add space Resize Desks Points of Interest…" at bounding box center [564, 289] width 1129 height 513
type input "Cube 79"
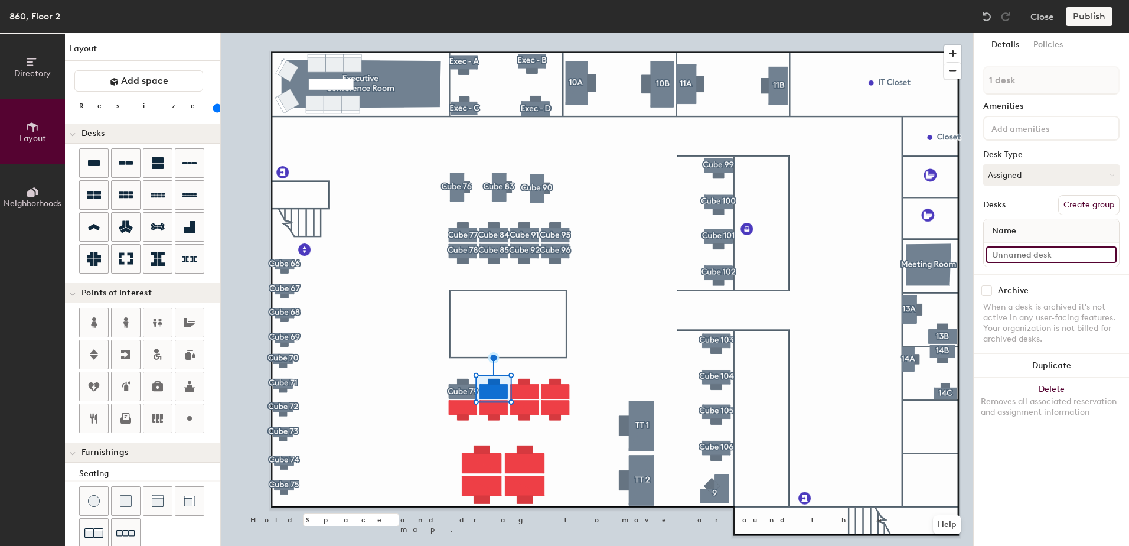
paste input "860 - Cube 85"
type input "860 - Cube 86"
click at [1101, 205] on button "Create group" at bounding box center [1088, 205] width 61 height 20
drag, startPoint x: 1045, startPoint y: 84, endPoint x: 977, endPoint y: 86, distance: 67.9
click at [977, 86] on div "Details Policies Pod 47 Amenities Desk Type Assigned Desks Ungroup Name 860 - C…" at bounding box center [1051, 289] width 155 height 513
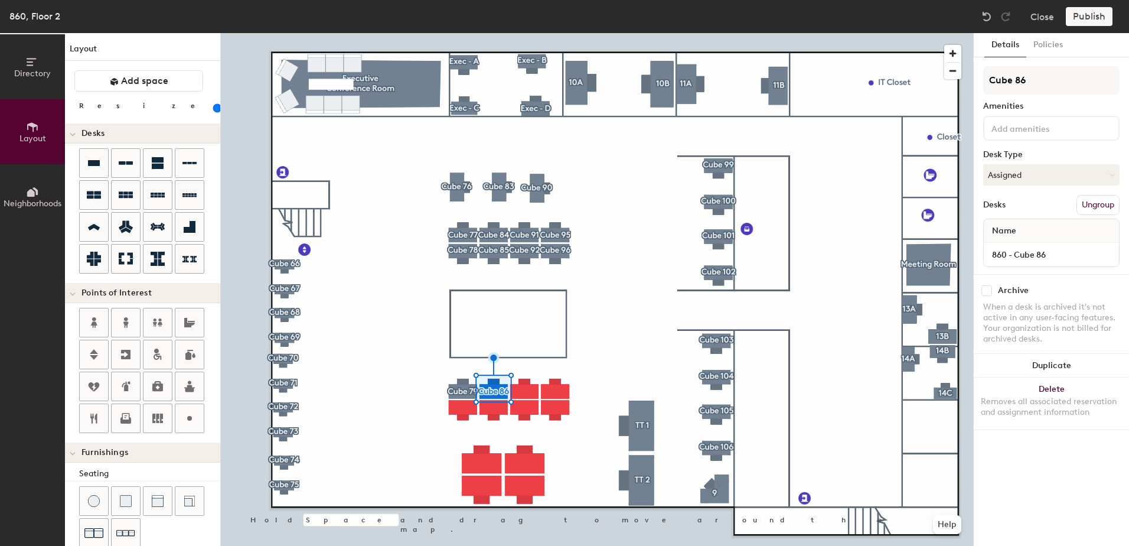
type input "Cube 86"
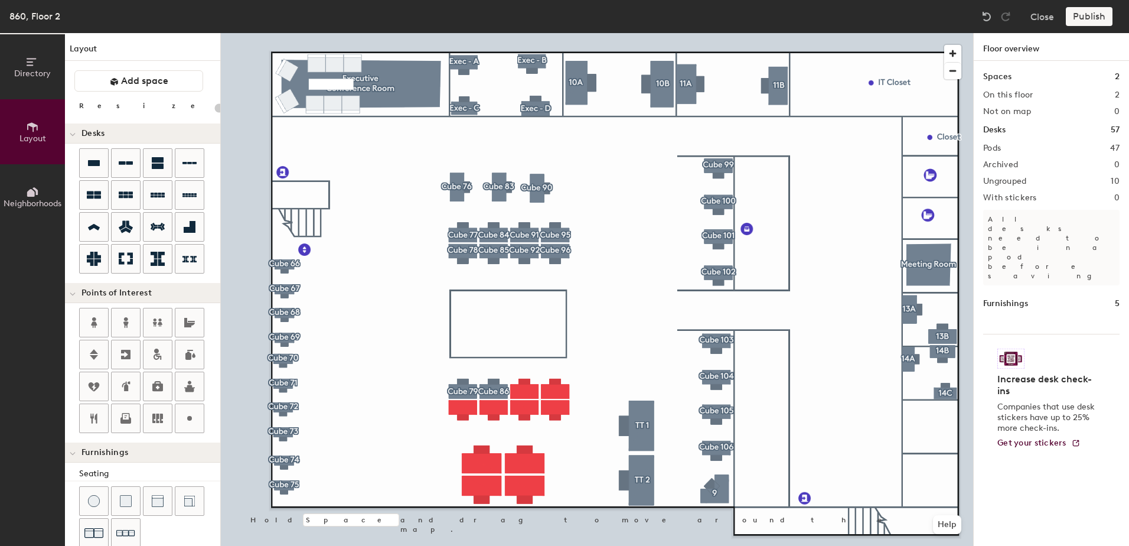
type input "140"
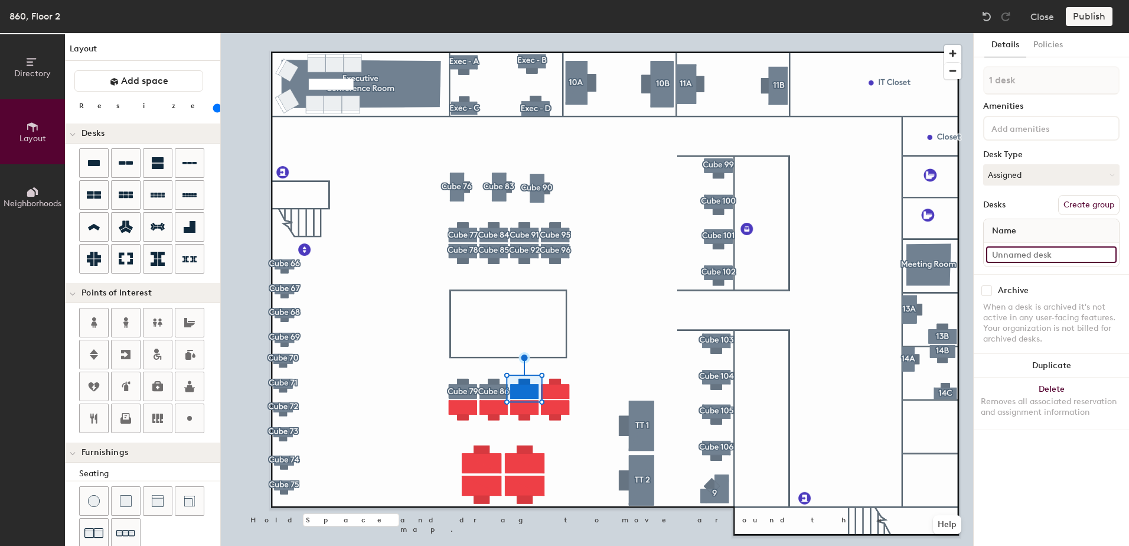
paste input "860 - Cube 85"
type input "860 - Cube 93"
click at [1084, 207] on button "Create group" at bounding box center [1088, 205] width 61 height 20
click at [952, 94] on div "Directory Layout Neighborhoods Layout Add space Resize Desks Points of Interest…" at bounding box center [564, 289] width 1129 height 513
type input "Cube 93"
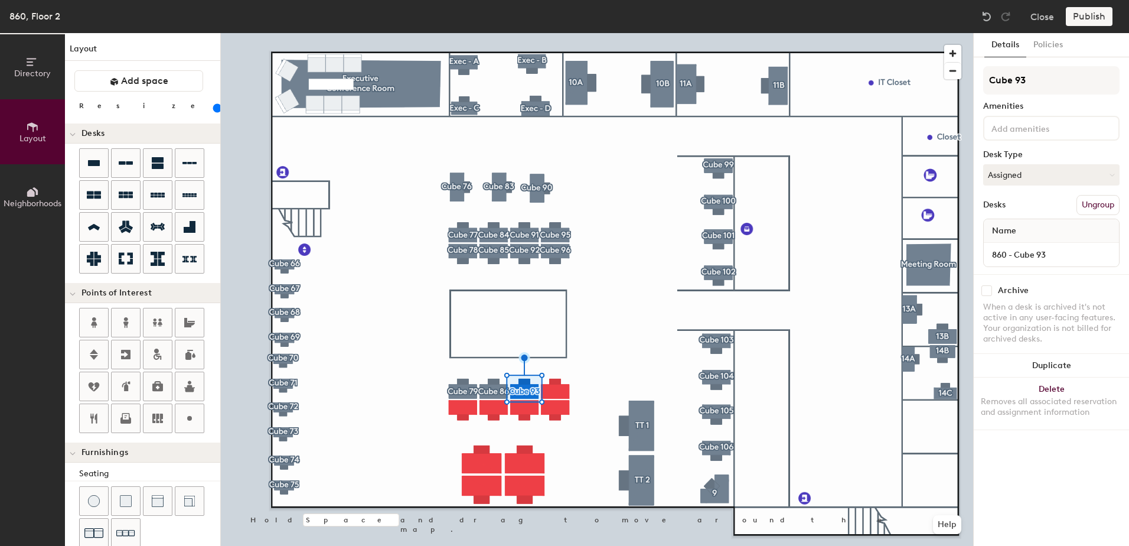
click at [834, 33] on div at bounding box center [597, 33] width 752 height 0
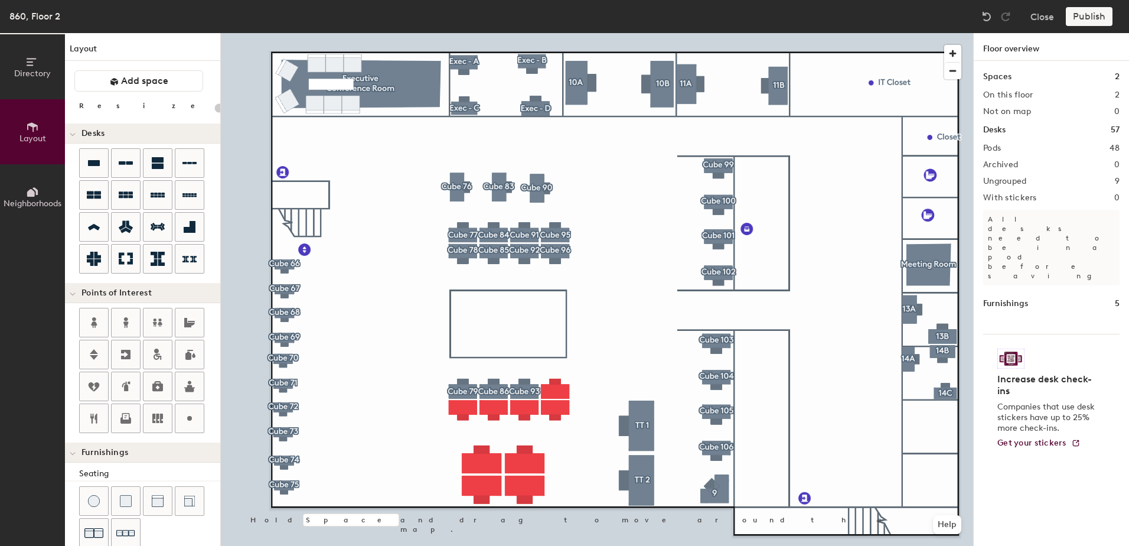
type input "140"
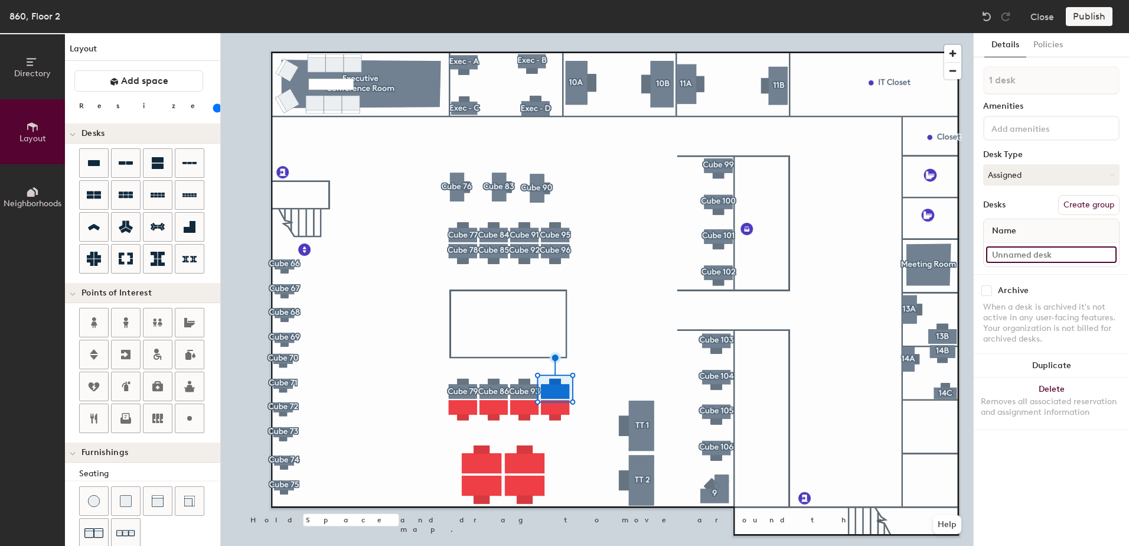
paste input "860 - Cube 85"
type input "860 - Cube 97"
click at [1102, 207] on button "Create group" at bounding box center [1088, 205] width 61 height 20
click at [942, 80] on div "Directory Layout Neighborhoods Layout Add space Resize Desks Points of Interest…" at bounding box center [564, 289] width 1129 height 513
type input "Cube 97"
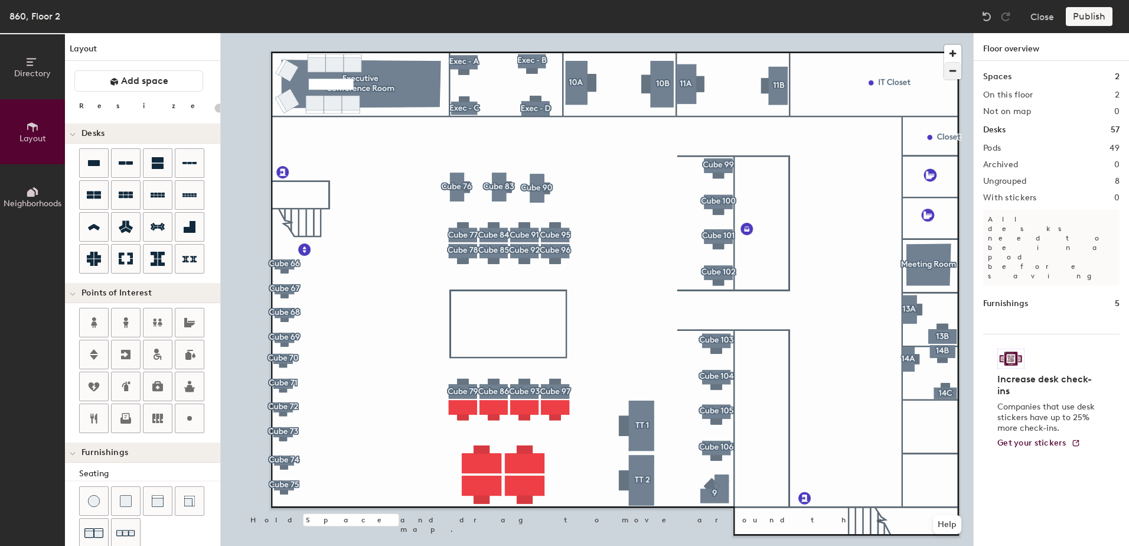
type input "140"
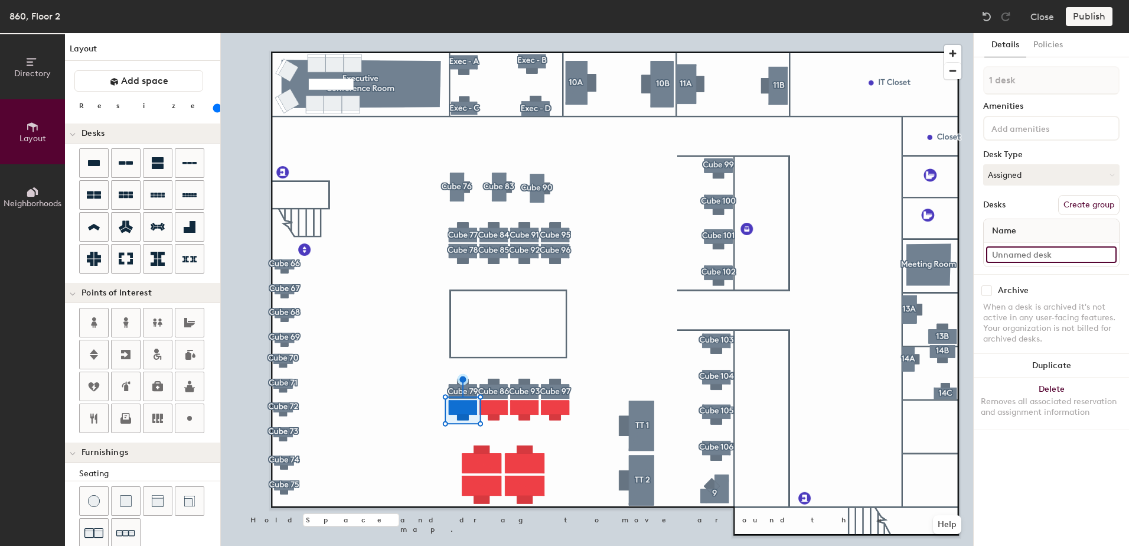
paste input "860 - Cube 85"
type input "860 - Cube 80"
click at [1088, 201] on button "Create group" at bounding box center [1088, 205] width 61 height 20
click at [947, 84] on div "Directory Layout Neighborhoods Layout Add space Resize Desks Points of Interest…" at bounding box center [564, 289] width 1129 height 513
type input "Cube 80"
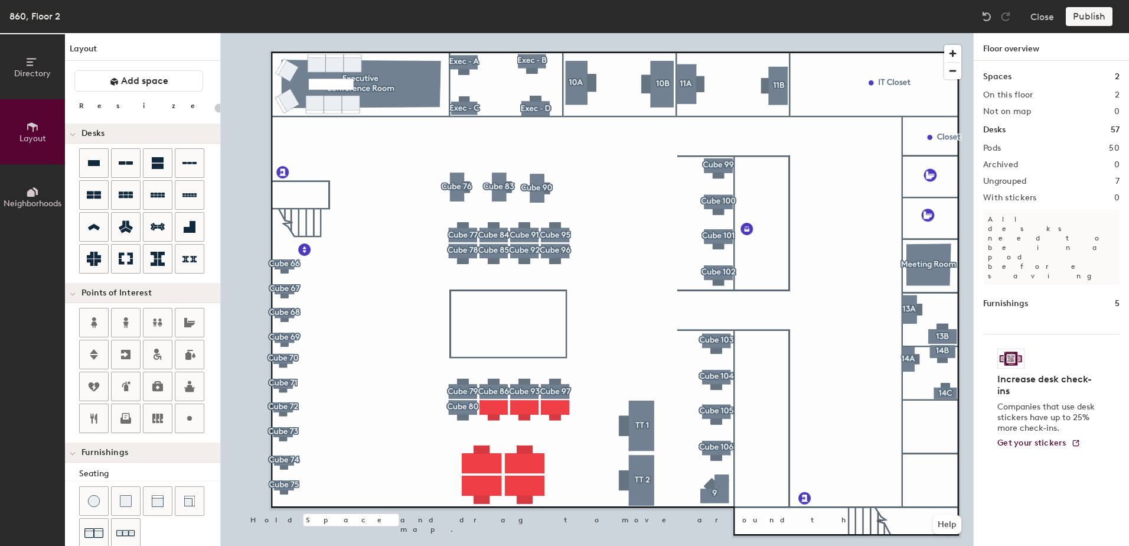
type input "140"
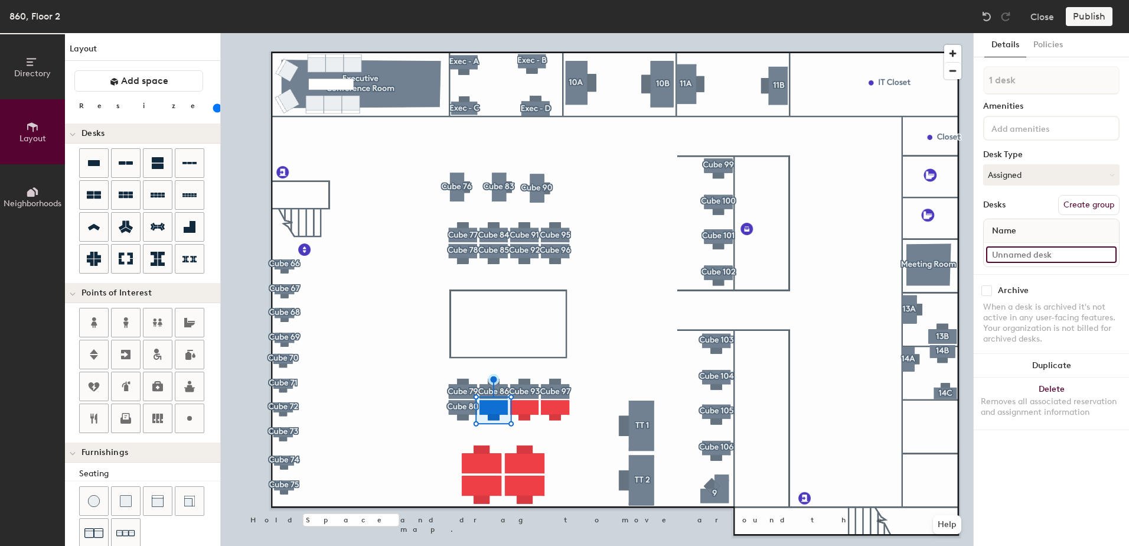
paste input "860 - Cube 85"
type input "860 - Cube 87"
click at [1085, 208] on button "Create group" at bounding box center [1088, 205] width 61 height 20
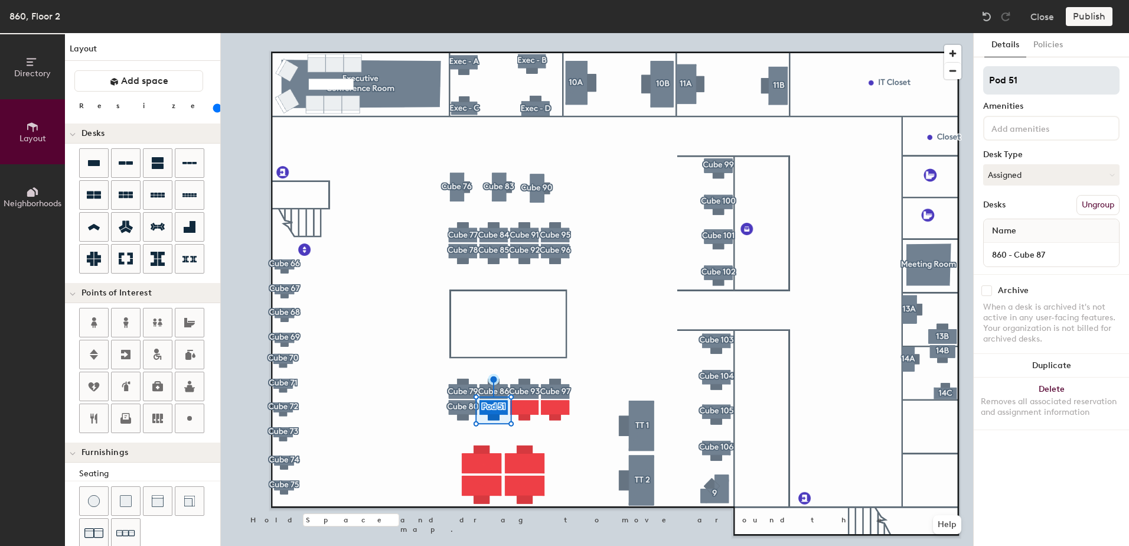
click at [926, 84] on div "Directory Layout Neighborhoods Layout Add space Resize Desks Points of Interest…" at bounding box center [564, 289] width 1129 height 513
type input "Cube 87"
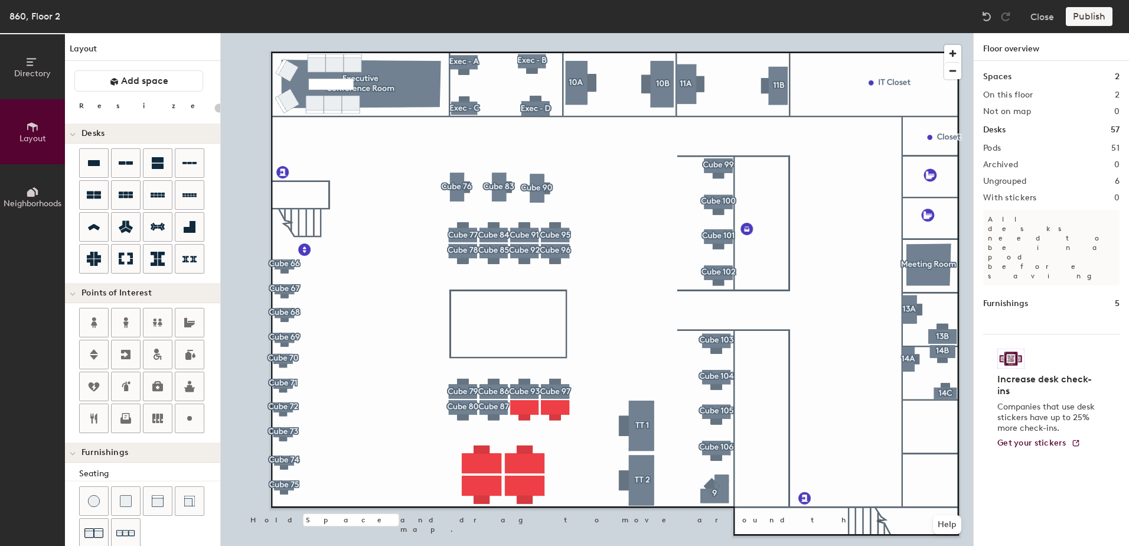
type input "140"
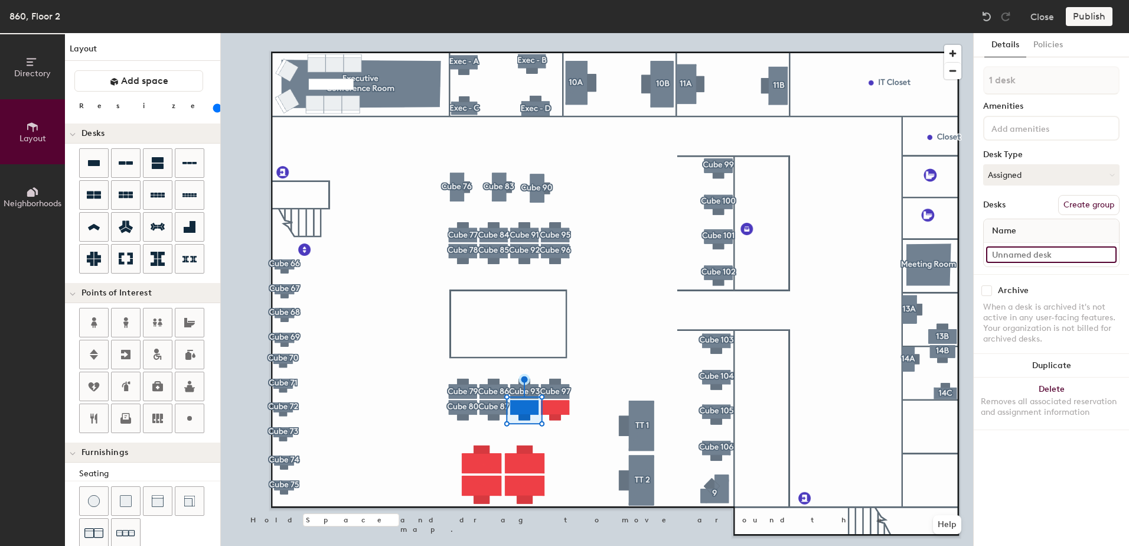
paste input "860 - Cube 85"
type input "860 - Cube 94"
click at [1092, 202] on button "Create group" at bounding box center [1088, 205] width 61 height 20
click at [965, 89] on div "Directory Layout Neighborhoods Layout Add space Resize Desks Points of Interest…" at bounding box center [564, 289] width 1129 height 513
type input "Cube 94"
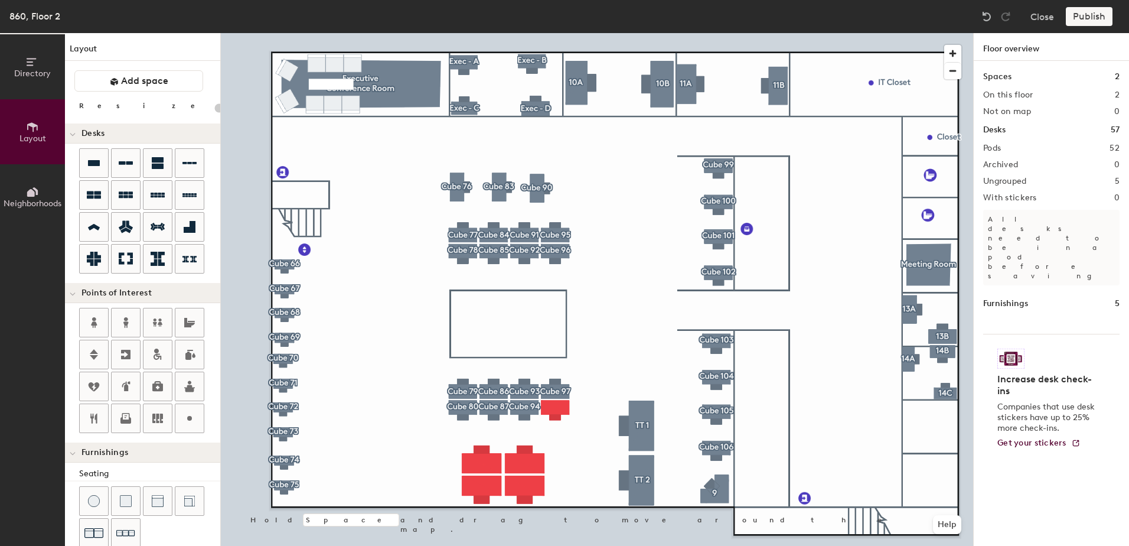
type input "140"
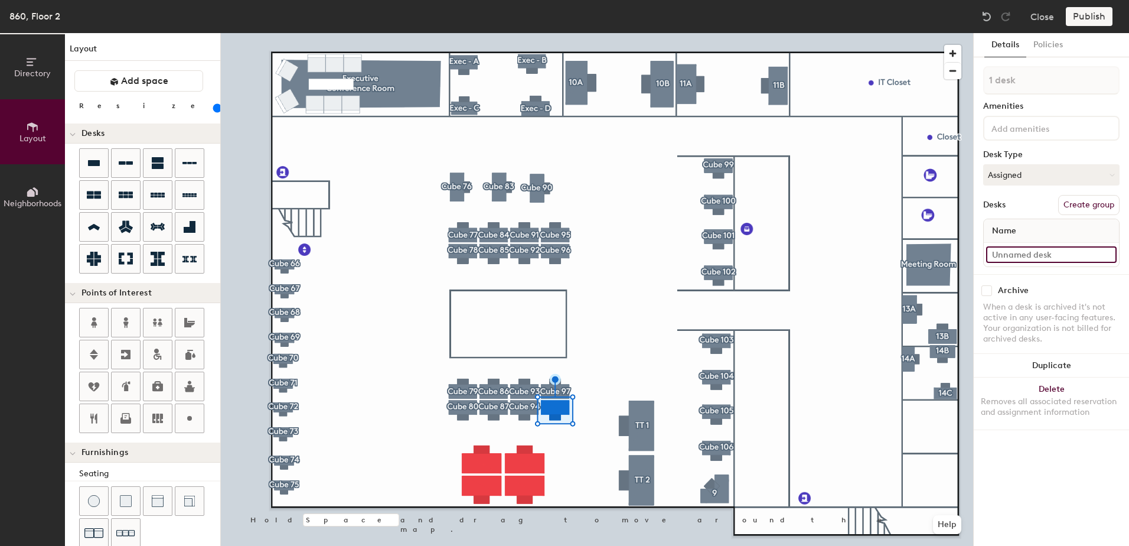
paste input "860 - Cube 85"
type input "860 - Cube 98"
click at [1088, 207] on button "Create group" at bounding box center [1088, 205] width 61 height 20
click at [932, 91] on div "Directory Layout Neighborhoods Layout Add space Resize Desks Points of Interest…" at bounding box center [564, 289] width 1129 height 513
type input "Cube 98"
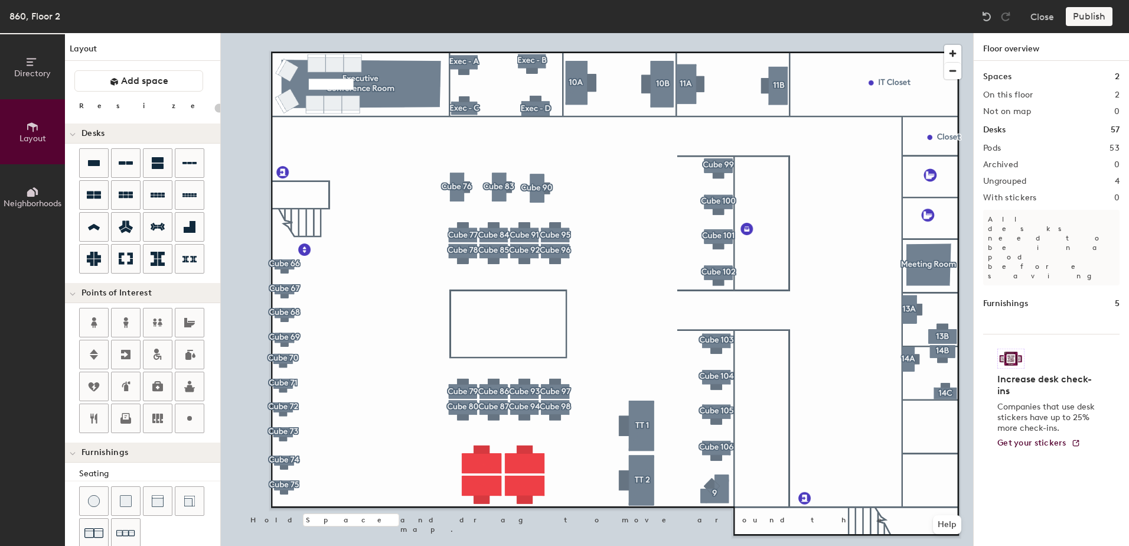
type input "200"
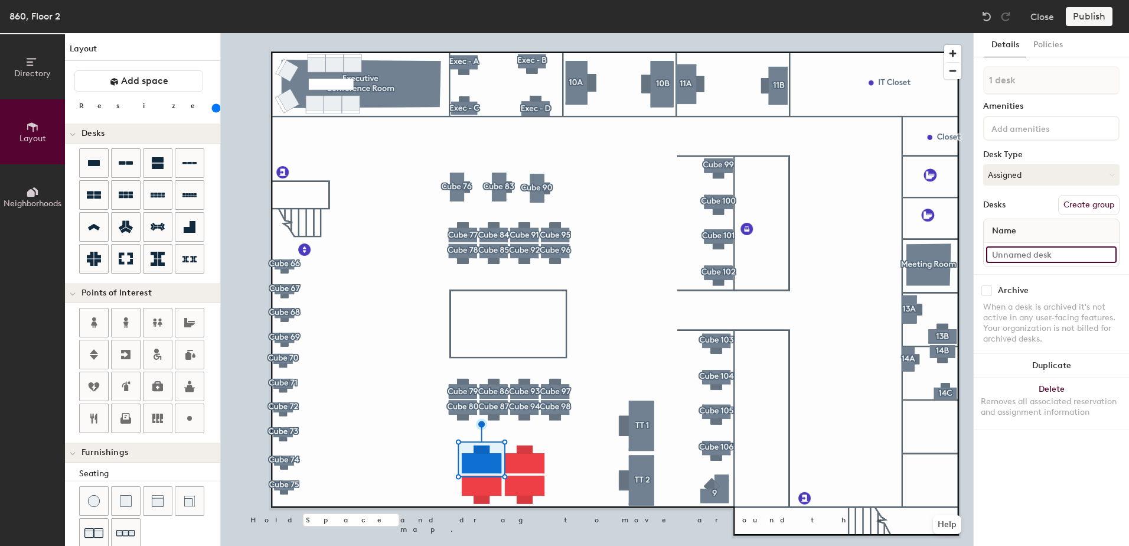
paste input "860 - Cube 85"
click at [1057, 258] on input "860 - Cube 85" at bounding box center [1051, 254] width 131 height 17
type input "860 - Cube 81"
click at [1100, 203] on button "Create group" at bounding box center [1088, 205] width 61 height 20
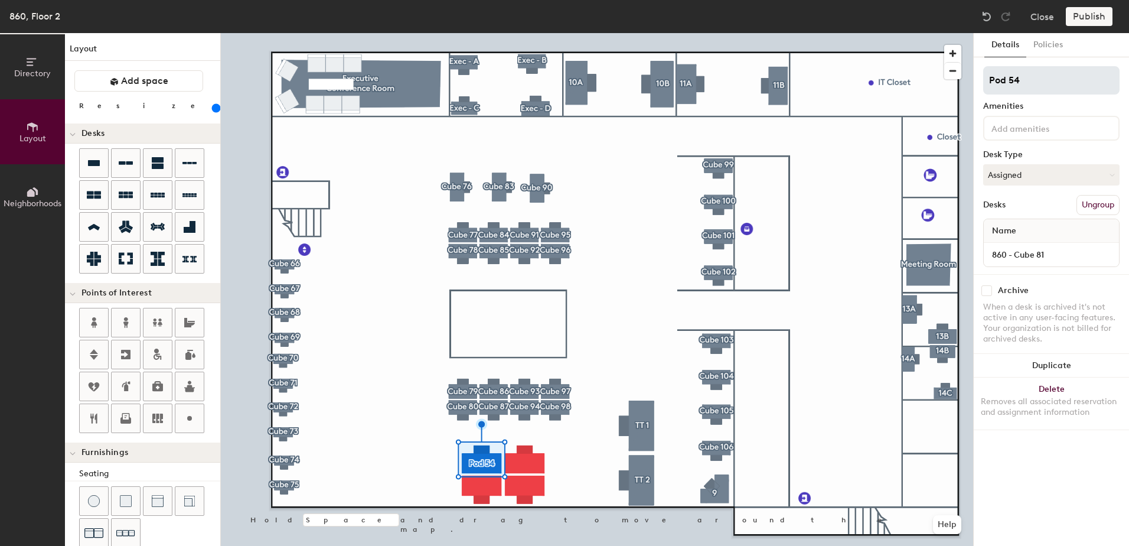
click at [932, 86] on div "Directory Layout Neighborhoods Layout Add space Resize Desks Points of Interest…" at bounding box center [564, 289] width 1129 height 513
type input "Cube 81"
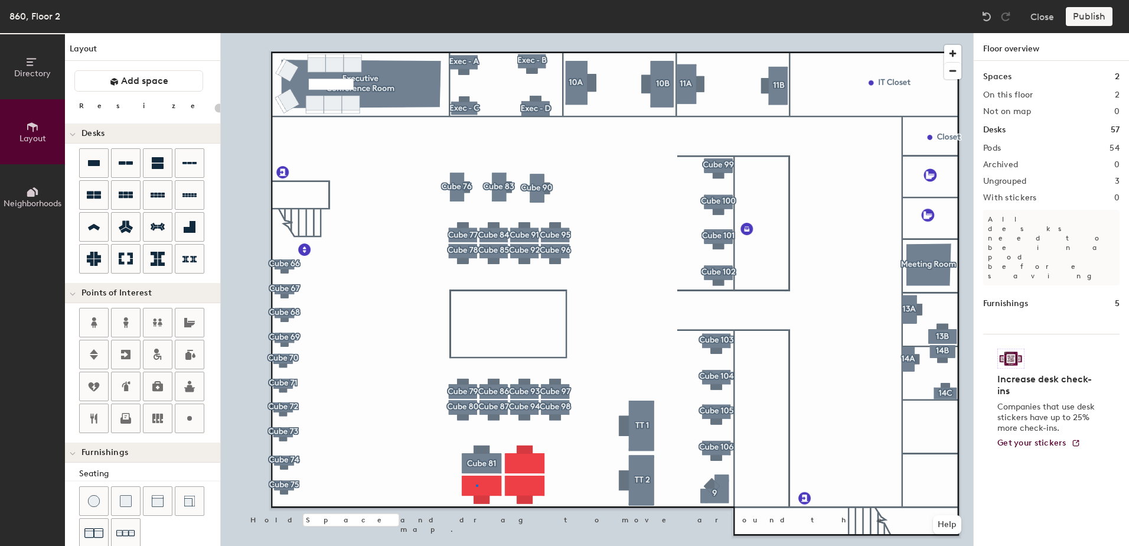
drag, startPoint x: 1029, startPoint y: 84, endPoint x: 974, endPoint y: 253, distance: 178.2
click at [477, 33] on div at bounding box center [597, 33] width 752 height 0
type input "200"
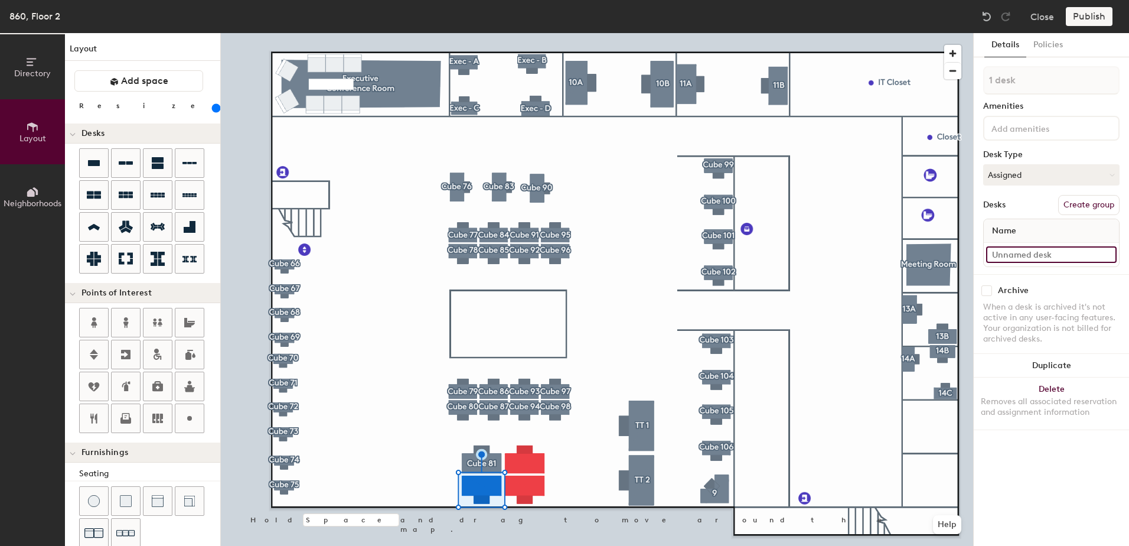
paste input "860 - Cube 85"
type input "860 - Cube 82"
click at [1085, 201] on button "Create group" at bounding box center [1088, 205] width 61 height 20
click at [931, 99] on div "Directory Layout Neighborhoods Layout Add space Resize Desks Points of Interest…" at bounding box center [564, 289] width 1129 height 513
type input "Cube 82"
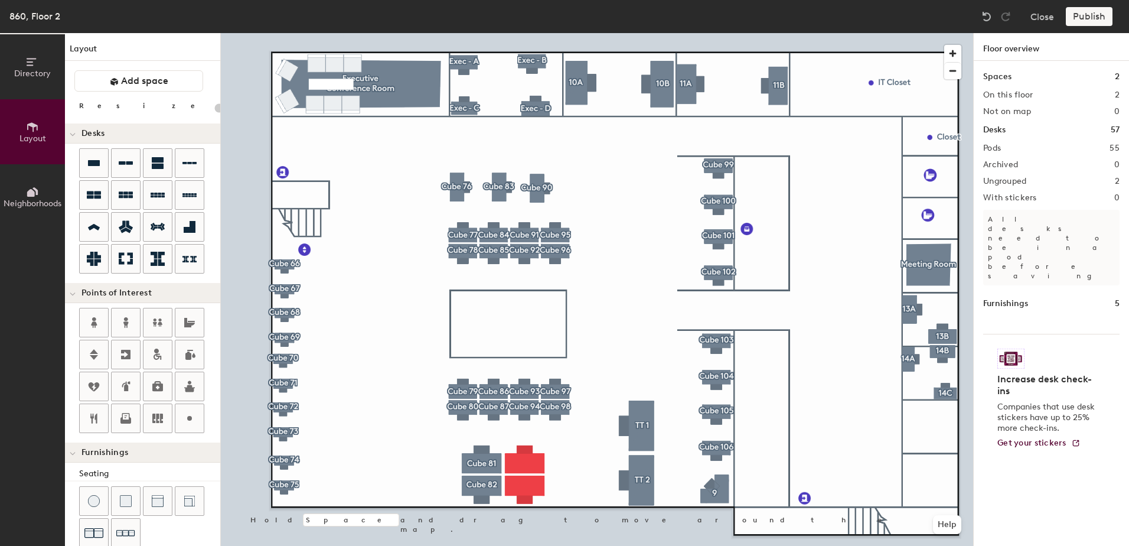
type input "200"
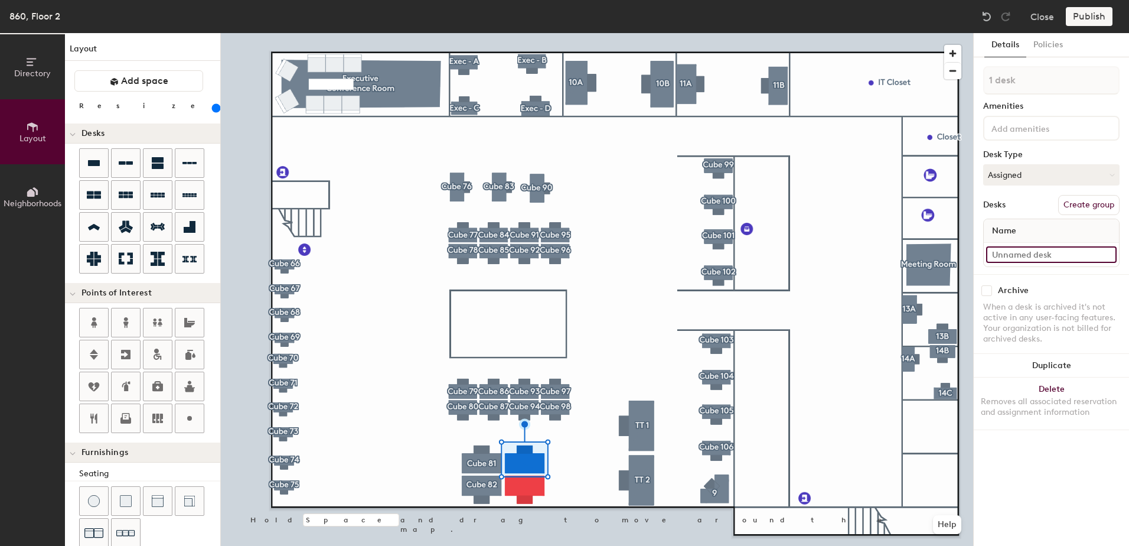
paste input "860 - Cube 85"
type input "860 - Cube 88"
click at [1088, 205] on button "Create group" at bounding box center [1088, 205] width 61 height 20
click at [951, 81] on div "Directory Layout Neighborhoods Layout Add space Resize Desks Points of Interest…" at bounding box center [564, 289] width 1129 height 513
type input "Cube 88"
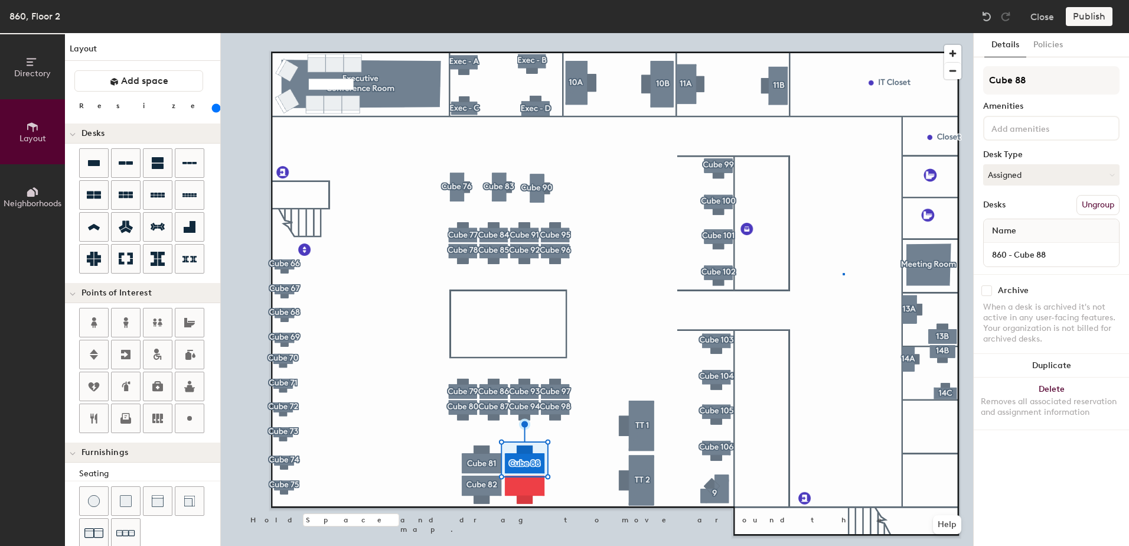
drag, startPoint x: 1050, startPoint y: 79, endPoint x: 974, endPoint y: 89, distance: 76.3
click at [843, 33] on div at bounding box center [597, 33] width 752 height 0
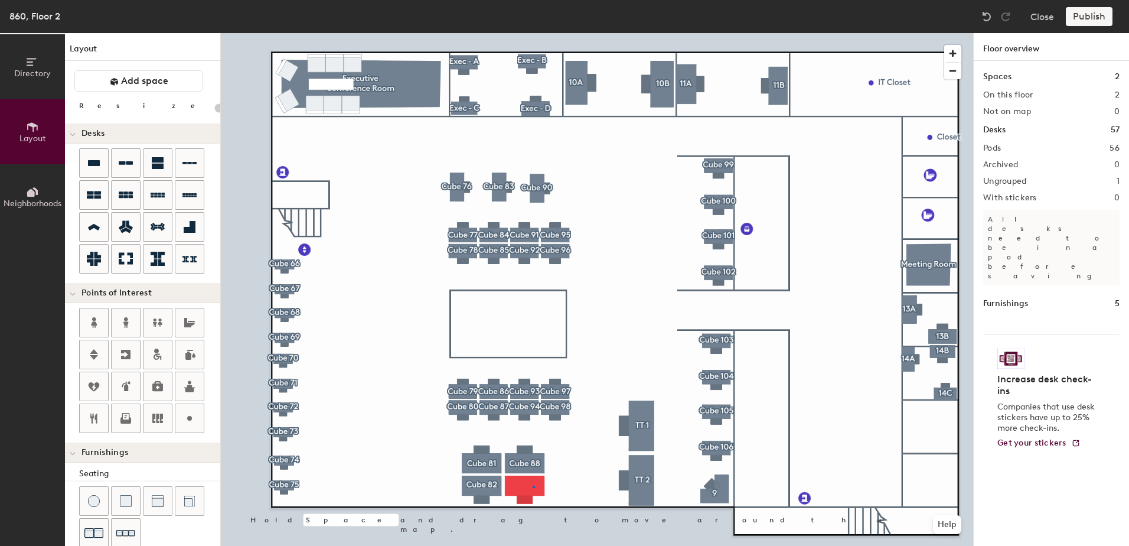
click at [534, 33] on div at bounding box center [597, 33] width 752 height 0
type input "200"
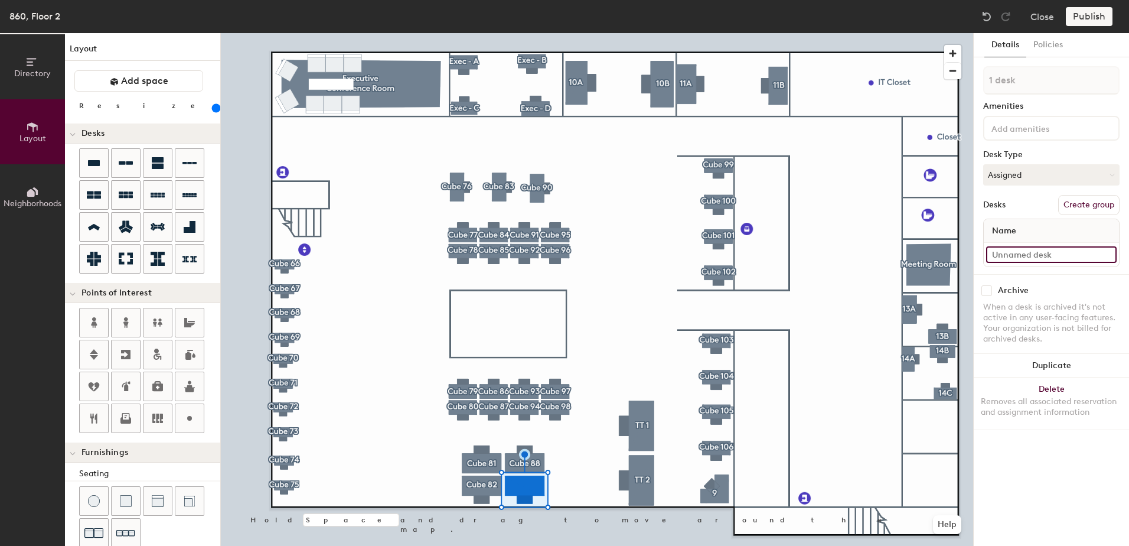
paste input "860 - Cube 85"
type input "860 - Cube 89"
click at [1087, 208] on button "Create group" at bounding box center [1088, 205] width 61 height 20
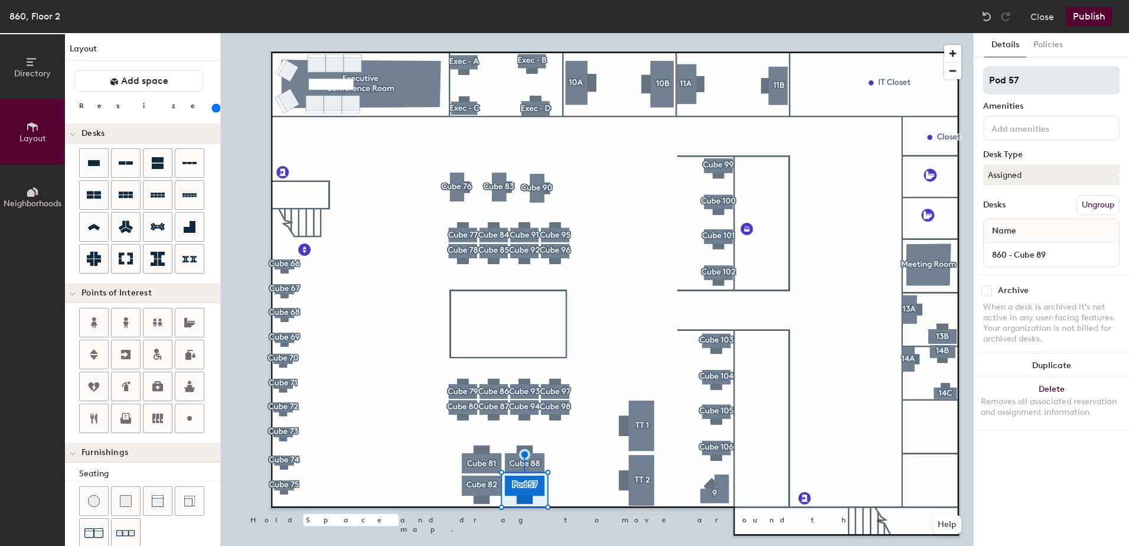
click at [922, 94] on div "Directory Layout Neighborhoods Layout Add space Resize Desks Points of Interest…" at bounding box center [564, 289] width 1129 height 513
type input "Cube 89"
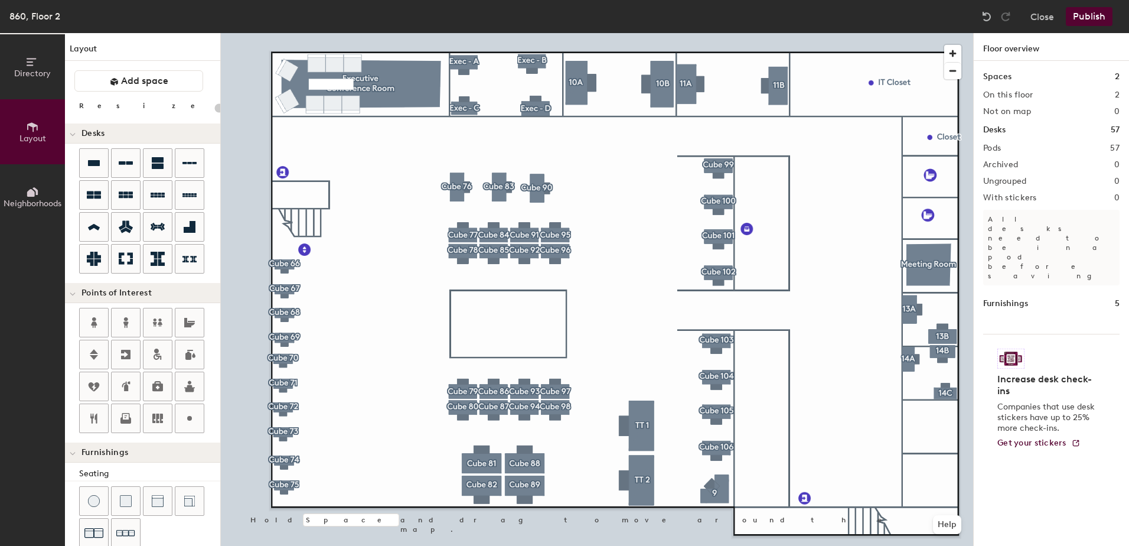
type input "20"
click at [935, 33] on div at bounding box center [597, 33] width 752 height 0
click at [186, 166] on icon at bounding box center [189, 163] width 14 height 14
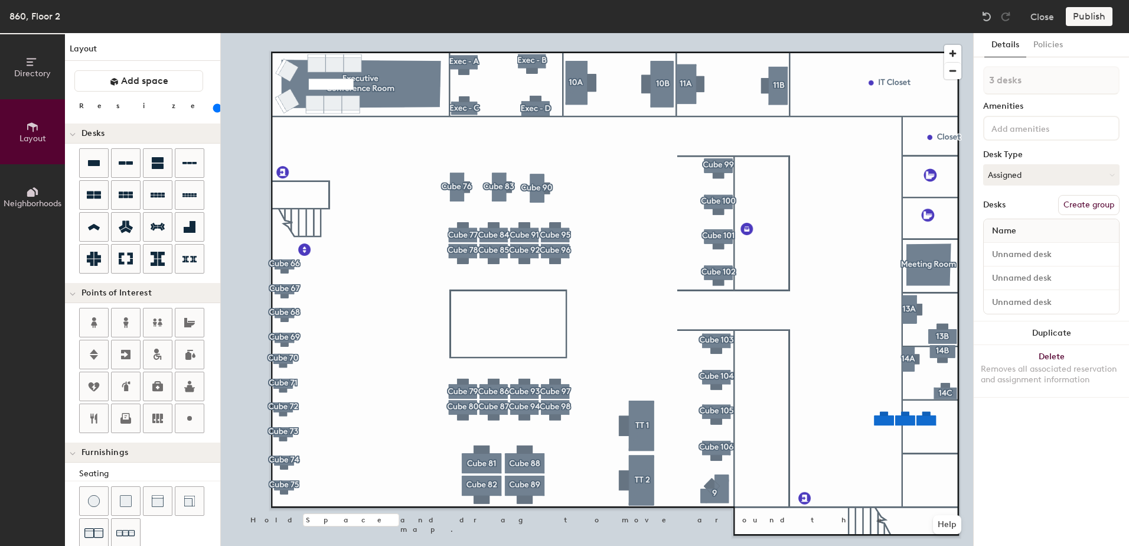
type input "120"
type input "1 desk"
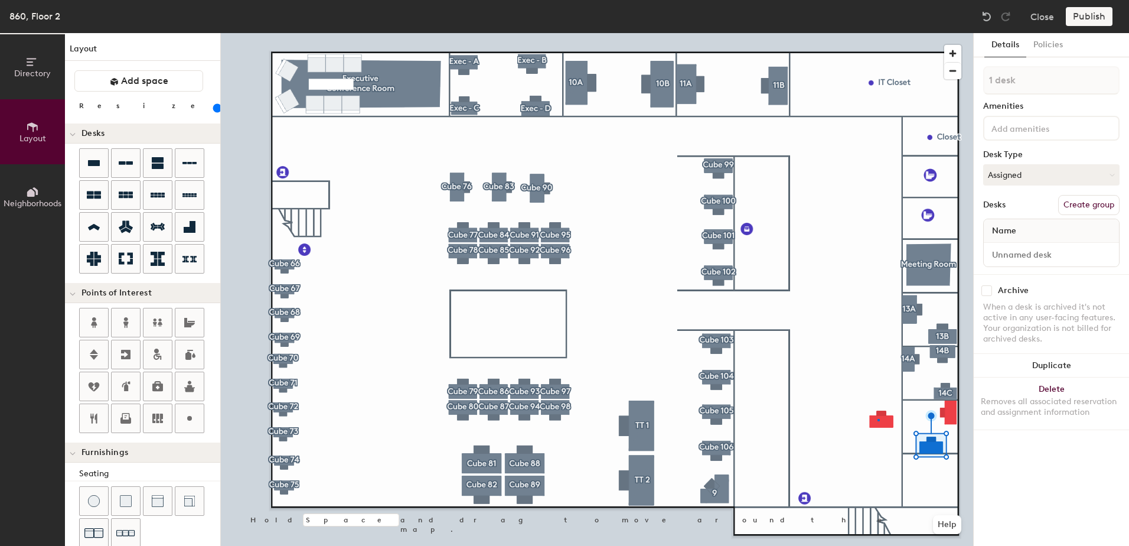
click at [878, 33] on div at bounding box center [597, 33] width 752 height 0
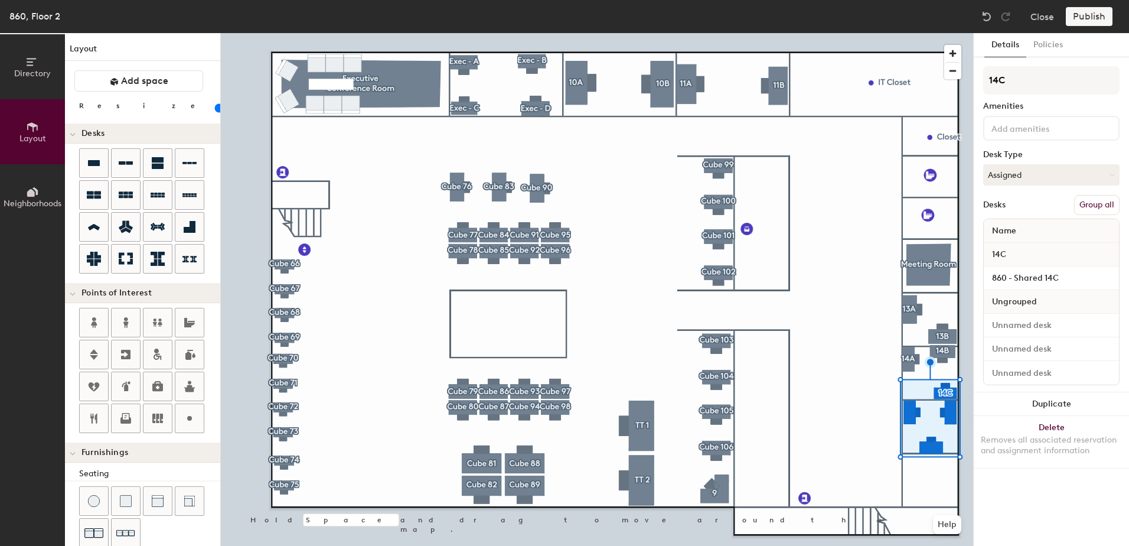
click at [854, 33] on div at bounding box center [597, 33] width 752 height 0
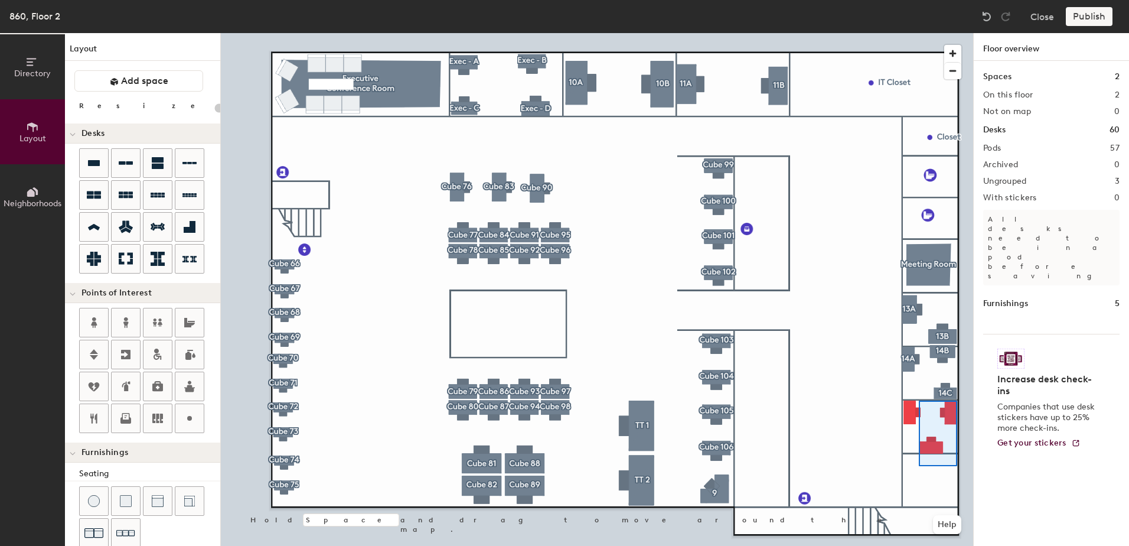
type input "120"
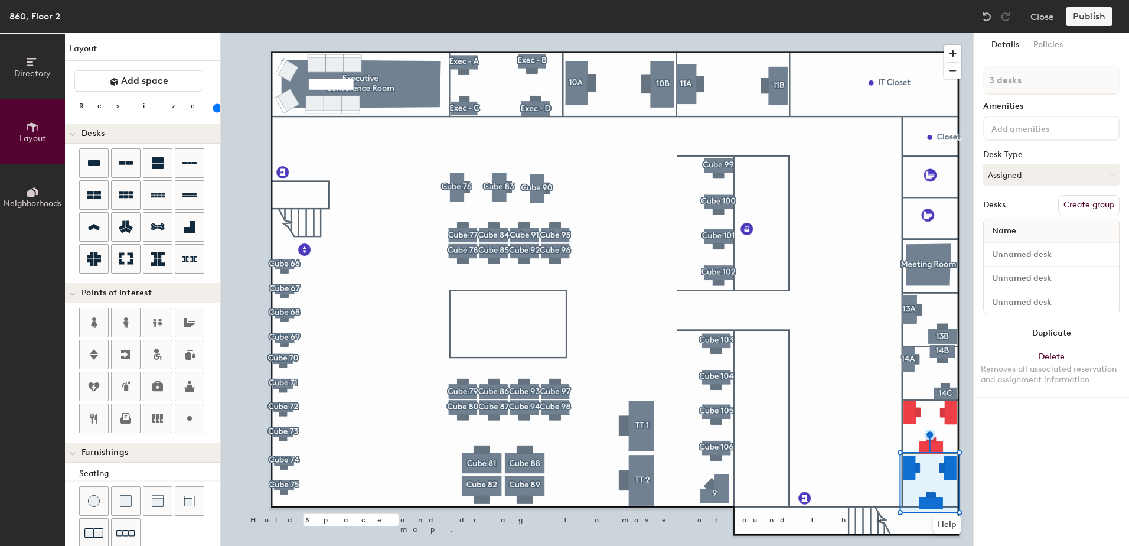
type input "1 desk"
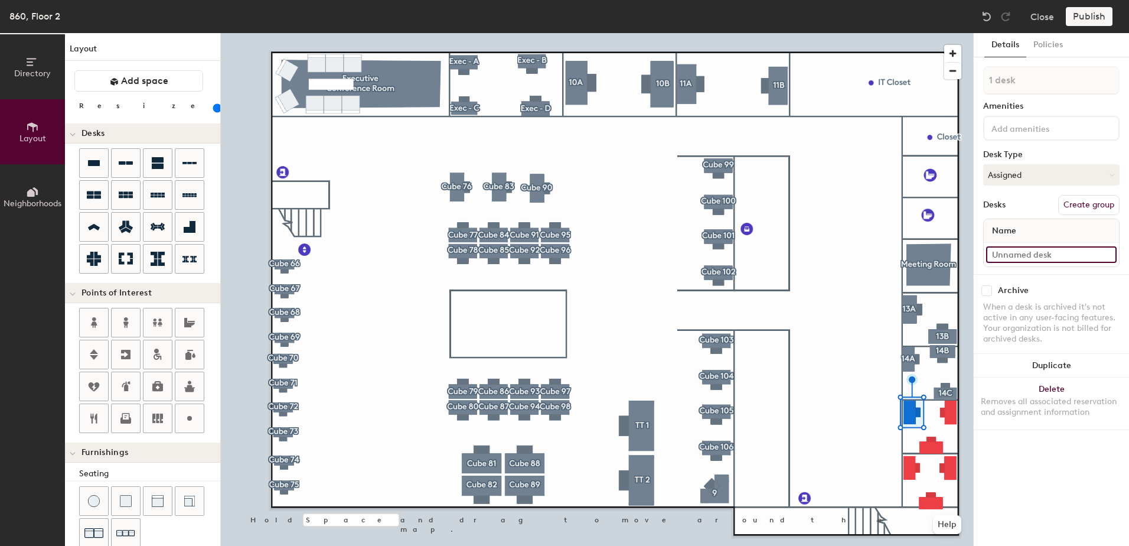
click at [1019, 250] on input at bounding box center [1051, 254] width 131 height 17
type input "860 - Shared 15A"
click at [1082, 213] on button "Create group" at bounding box center [1088, 205] width 61 height 20
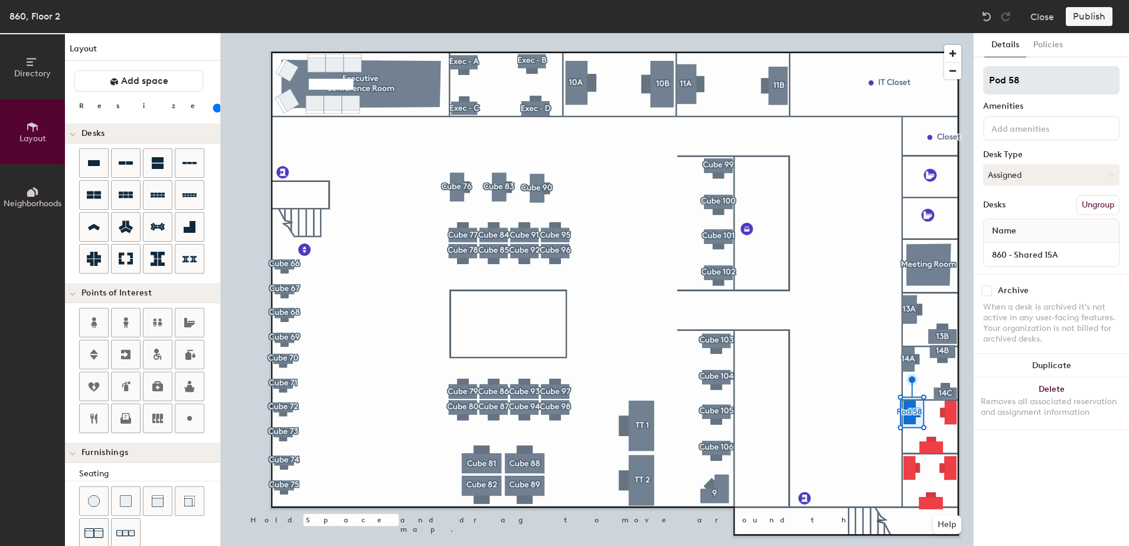
click at [958, 82] on div "Directory Layout Neighborhoods Layout Add space Resize Desks Points of Interest…" at bounding box center [564, 289] width 1129 height 513
drag, startPoint x: 1067, startPoint y: 82, endPoint x: 962, endPoint y: 71, distance: 105.7
click at [962, 71] on div "Directory Layout Neighborhoods Layout Add space Resize Desks Points of Interest…" at bounding box center [564, 289] width 1129 height 513
type input "15A"
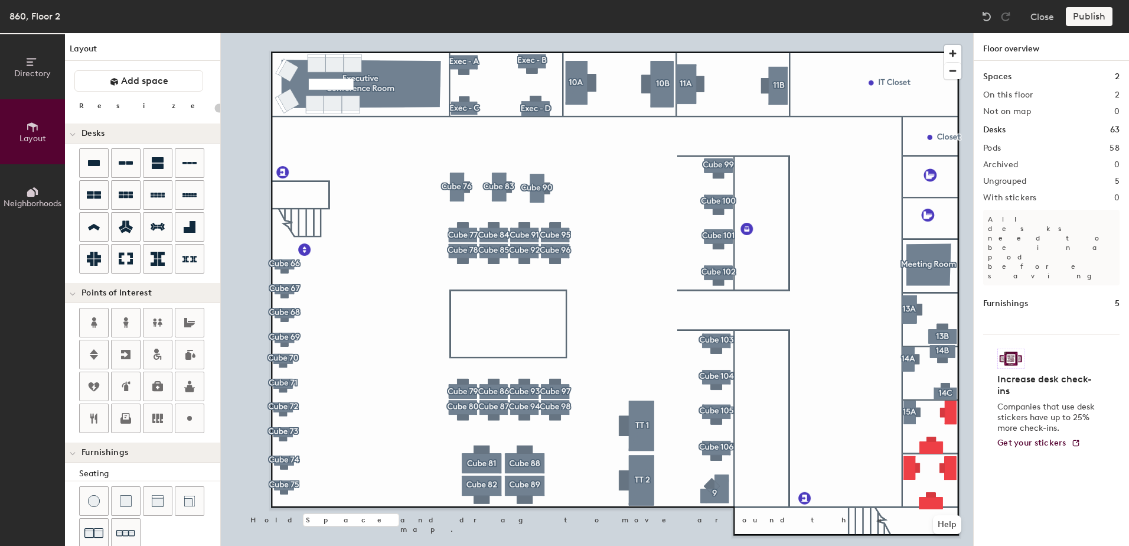
click at [914, 33] on div at bounding box center [597, 33] width 752 height 0
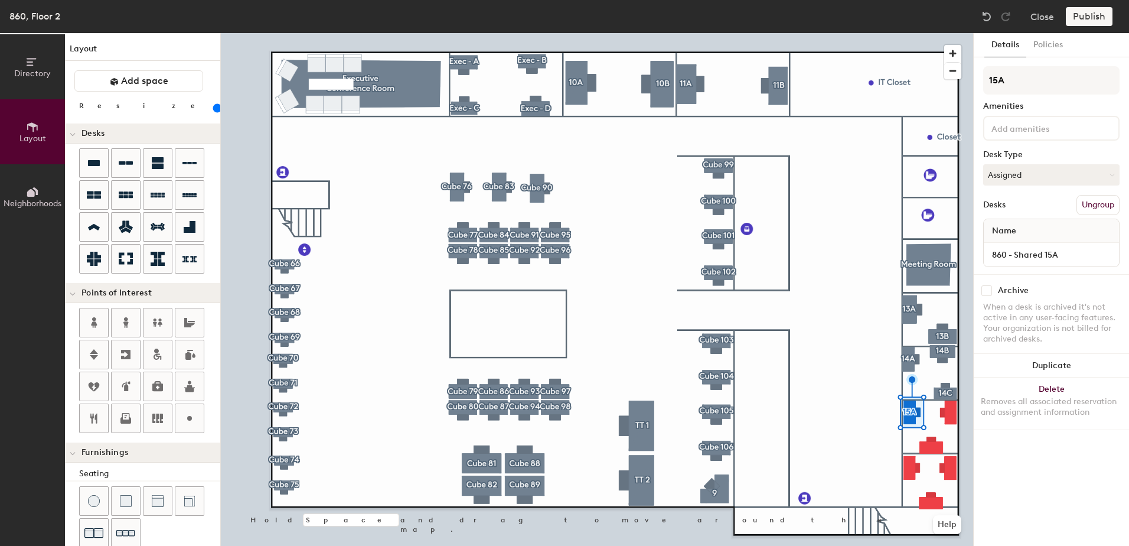
click at [797, 33] on div at bounding box center [597, 33] width 752 height 0
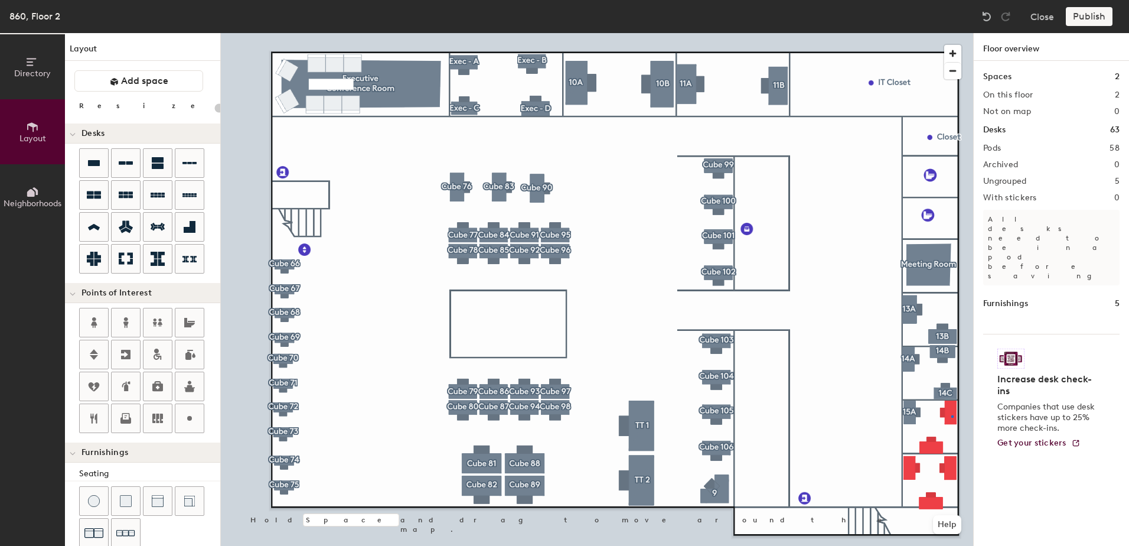
click at [953, 33] on div at bounding box center [597, 33] width 752 height 0
type input "120"
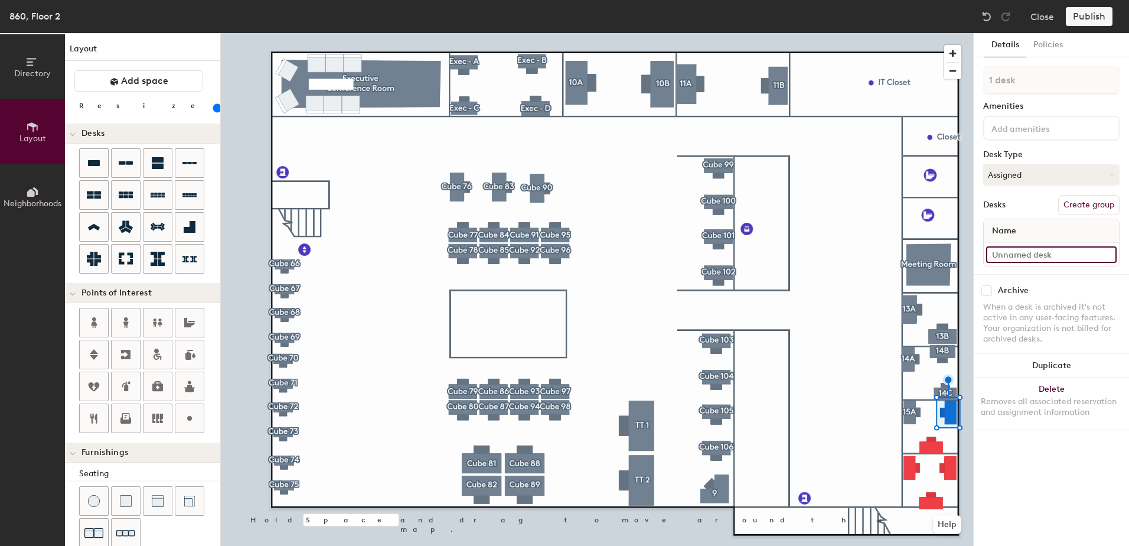
click at [1023, 258] on input at bounding box center [1051, 254] width 131 height 17
type input "860 - Shared 15B"
click at [1107, 202] on button "Create group" at bounding box center [1088, 205] width 61 height 20
drag, startPoint x: 1036, startPoint y: 90, endPoint x: 953, endPoint y: 77, distance: 84.8
click at [953, 77] on div "Directory Layout Neighborhoods Layout Add space Resize Desks Points of Interest…" at bounding box center [564, 289] width 1129 height 513
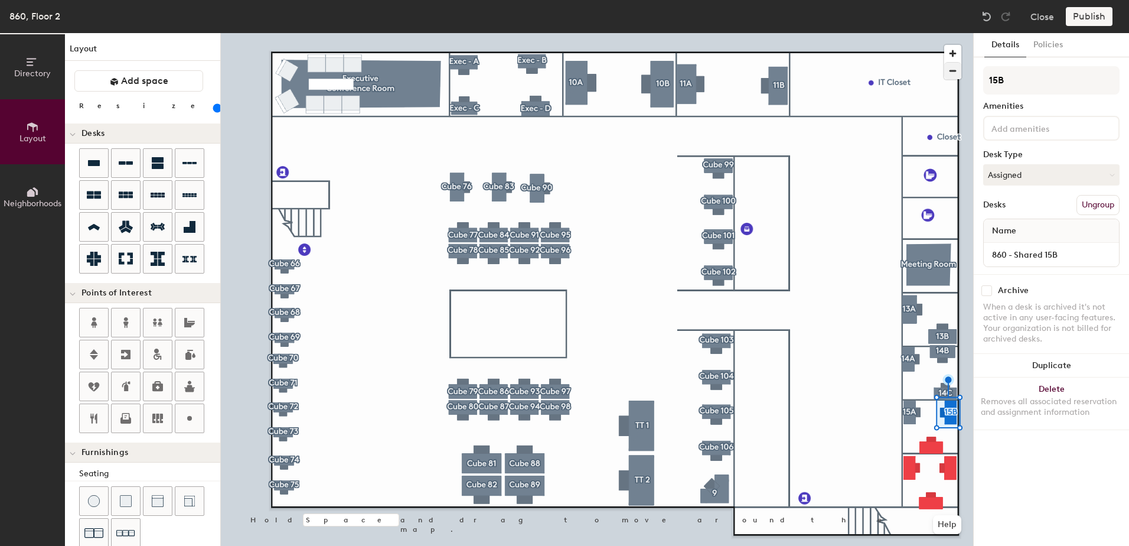
type input "15B"
type input "120"
click at [1030, 255] on input at bounding box center [1051, 254] width 131 height 17
paste input "860 - Cube 85"
drag, startPoint x: 1066, startPoint y: 255, endPoint x: 1017, endPoint y: 257, distance: 48.5
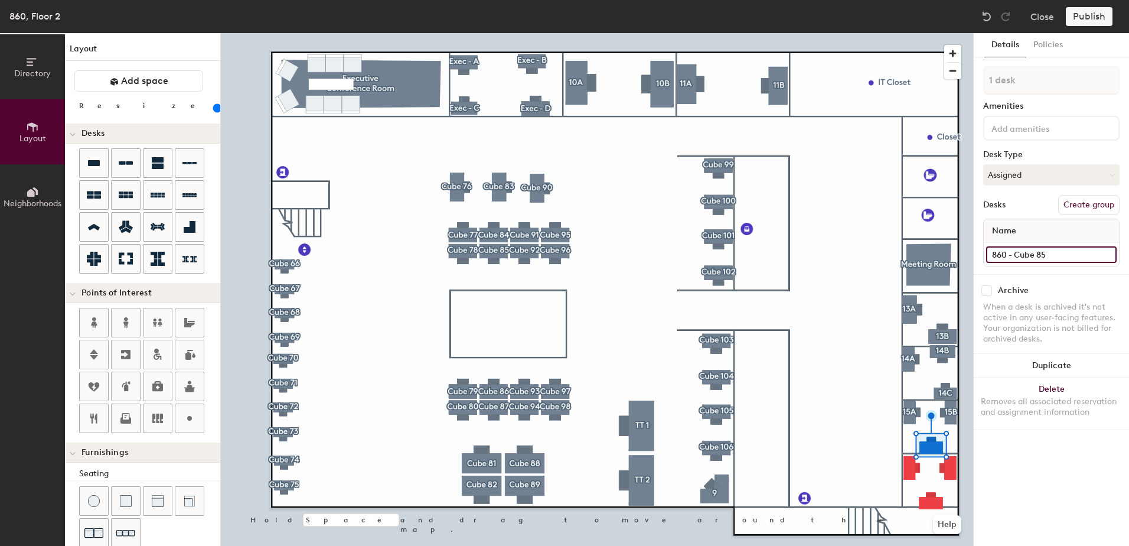
click at [1017, 257] on input "860 - Cube 85" at bounding box center [1051, 254] width 131 height 17
click at [994, 256] on input "Shared 15C" at bounding box center [1051, 254] width 131 height 17
type input "860 - Shared 15C"
click at [1097, 206] on button "Create group" at bounding box center [1088, 205] width 61 height 20
drag, startPoint x: 1038, startPoint y: 76, endPoint x: 945, endPoint y: 75, distance: 92.7
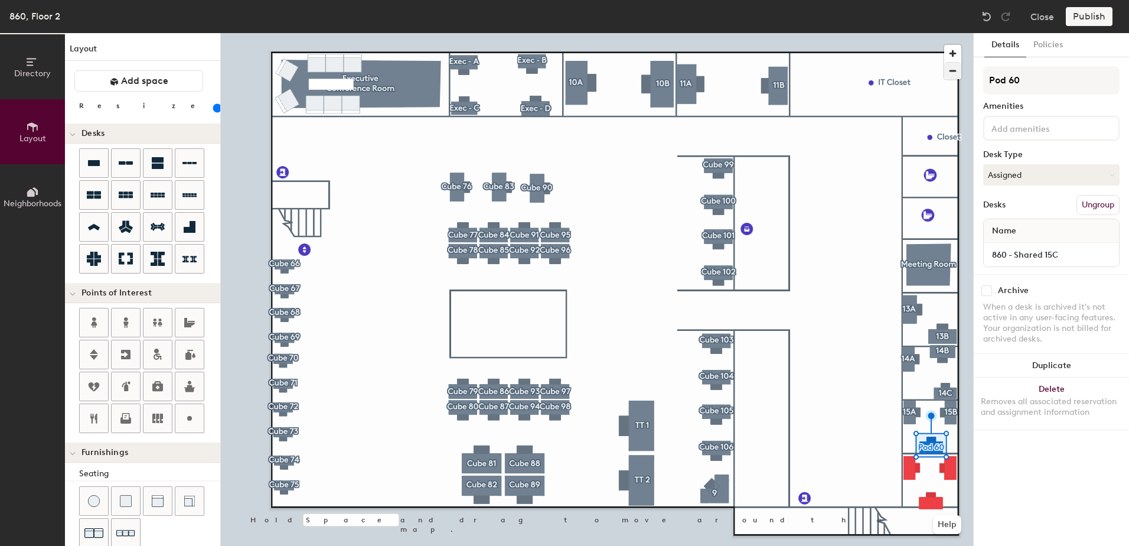
click at [945, 75] on div "Directory Layout Neighborhoods Layout Add space Resize Desks Points of Interest…" at bounding box center [564, 289] width 1129 height 513
type input "15C"
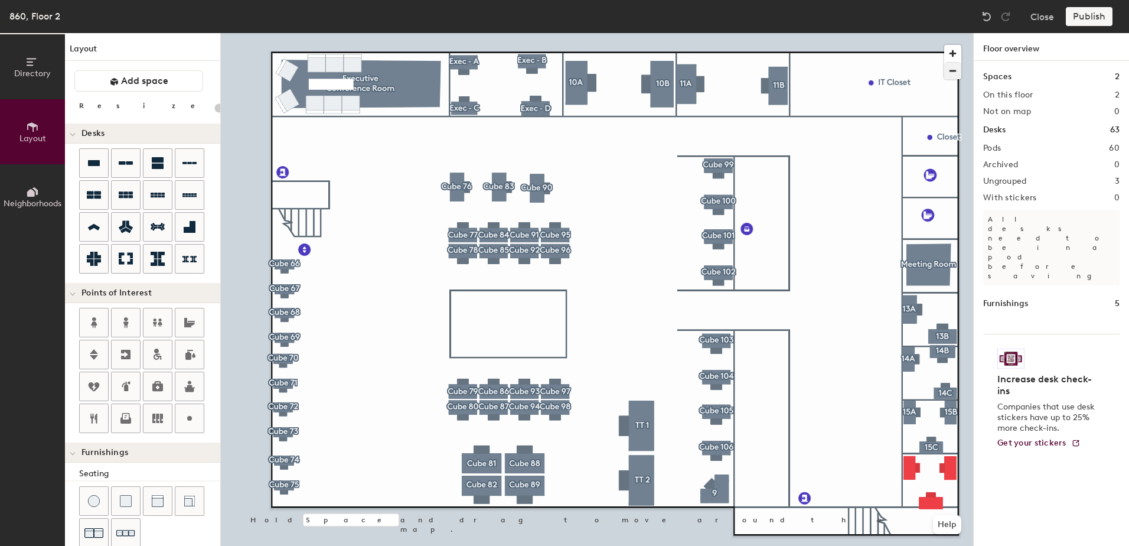
click at [908, 33] on div at bounding box center [597, 33] width 752 height 0
type input "120"
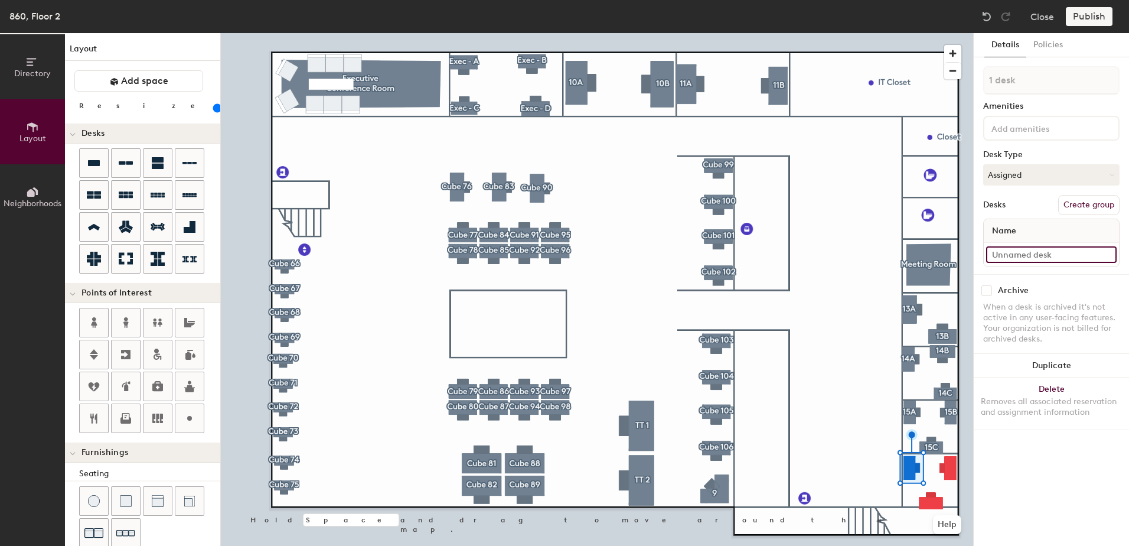
click at [1021, 252] on input at bounding box center [1051, 254] width 131 height 17
drag, startPoint x: 1079, startPoint y: 256, endPoint x: 985, endPoint y: 254, distance: 93.9
click at [985, 254] on div "860 - Shared 16A" at bounding box center [1051, 255] width 135 height 24
type input "860 - Shared 16A"
click at [1099, 205] on button "Create group" at bounding box center [1088, 205] width 61 height 20
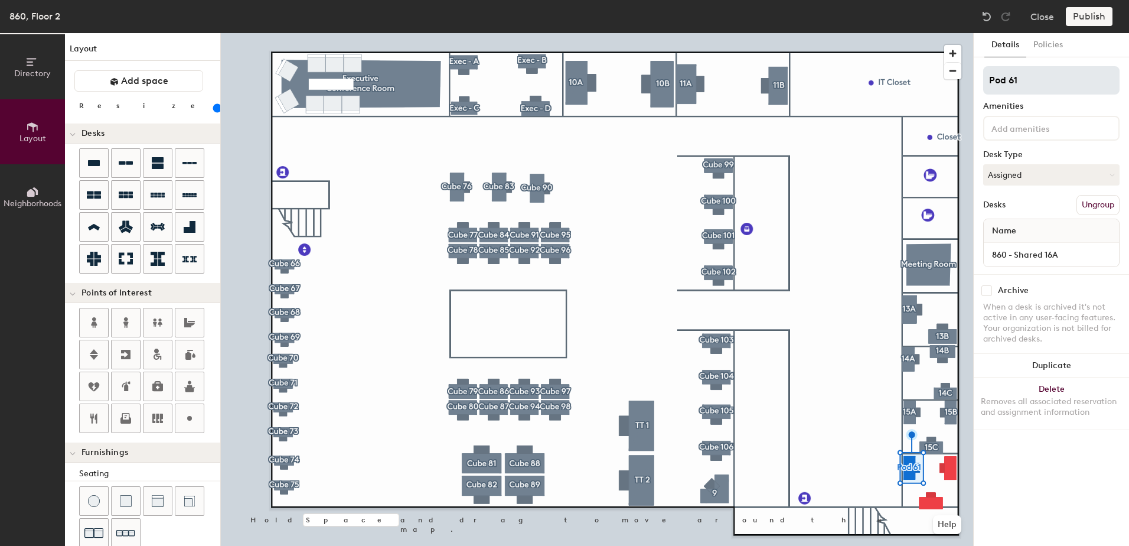
click at [916, 100] on div "Directory Layout Neighborhoods Layout Add space Resize Desks Points of Interest…" at bounding box center [564, 289] width 1129 height 513
type input "16A"
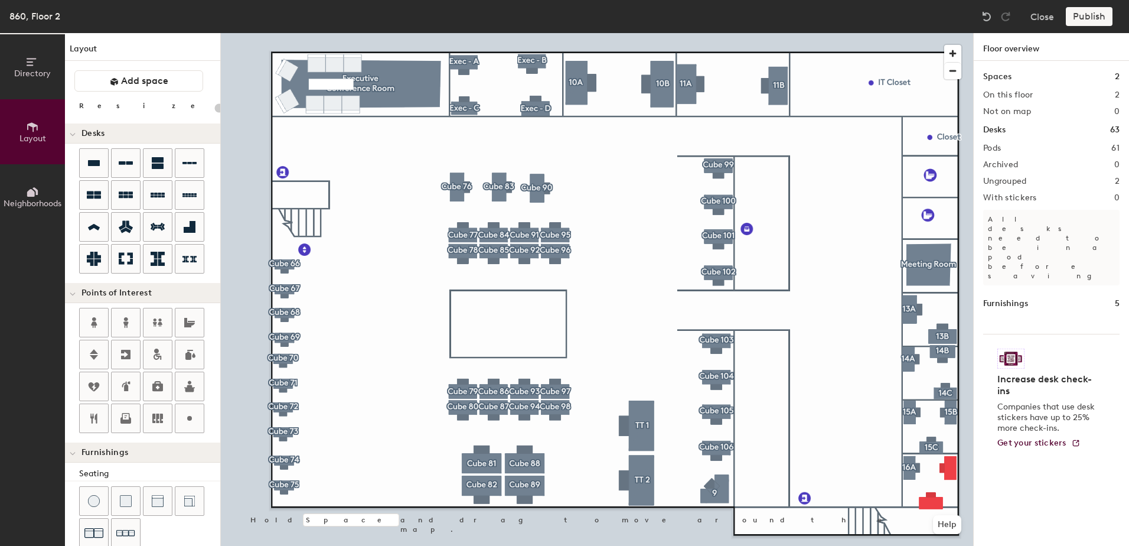
type input "120"
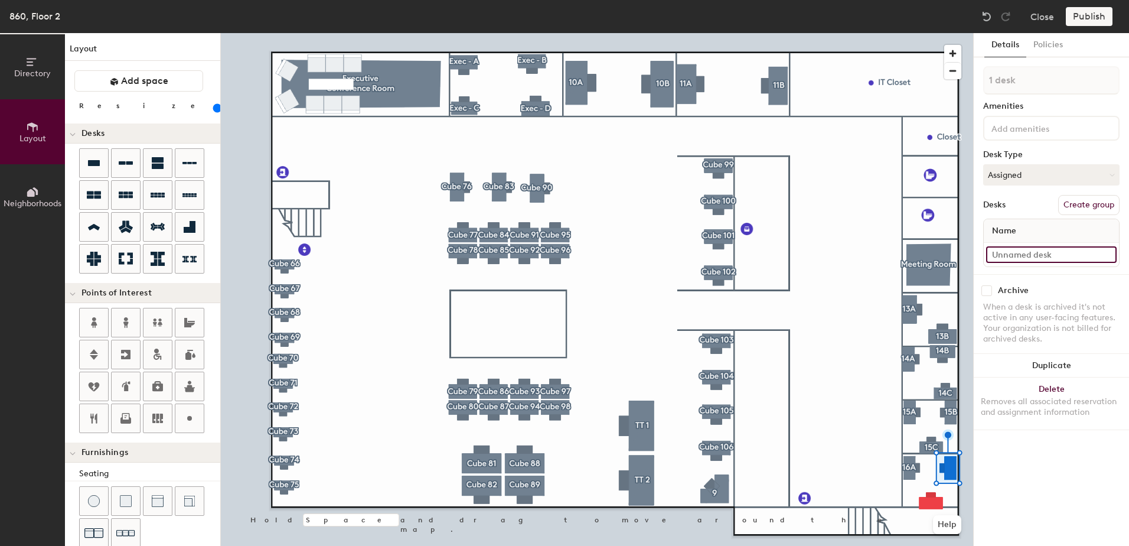
click at [994, 255] on input at bounding box center [1051, 254] width 131 height 17
paste input "860 - Shared 16A"
type input "860 - Shared 16B"
click at [1083, 208] on button "Create group" at bounding box center [1088, 205] width 61 height 20
click at [929, 93] on div "Directory Layout Neighborhoods Layout Add space Resize Desks Points of Interest…" at bounding box center [564, 289] width 1129 height 513
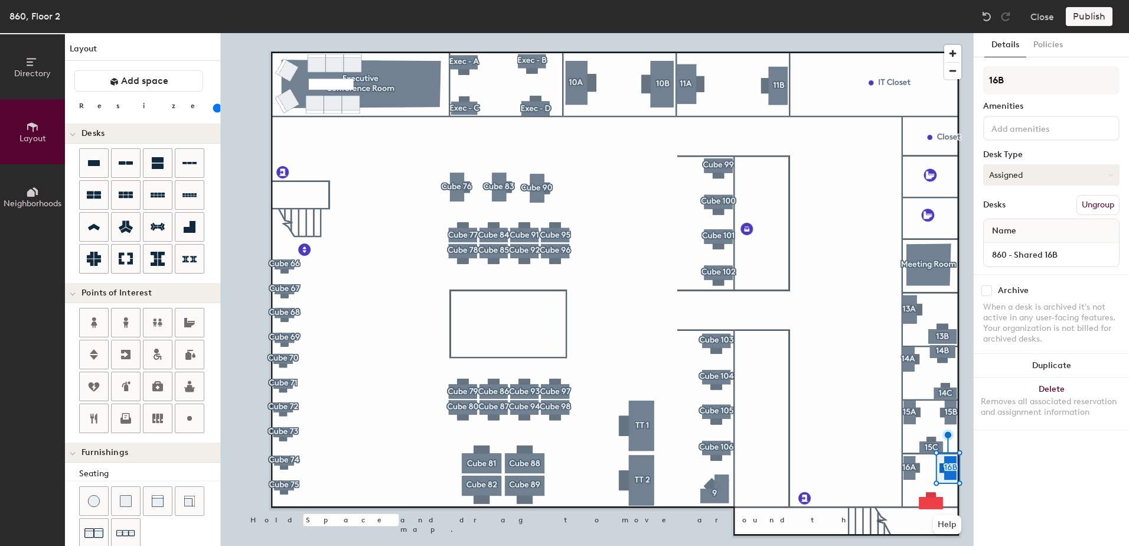
type input "16B"
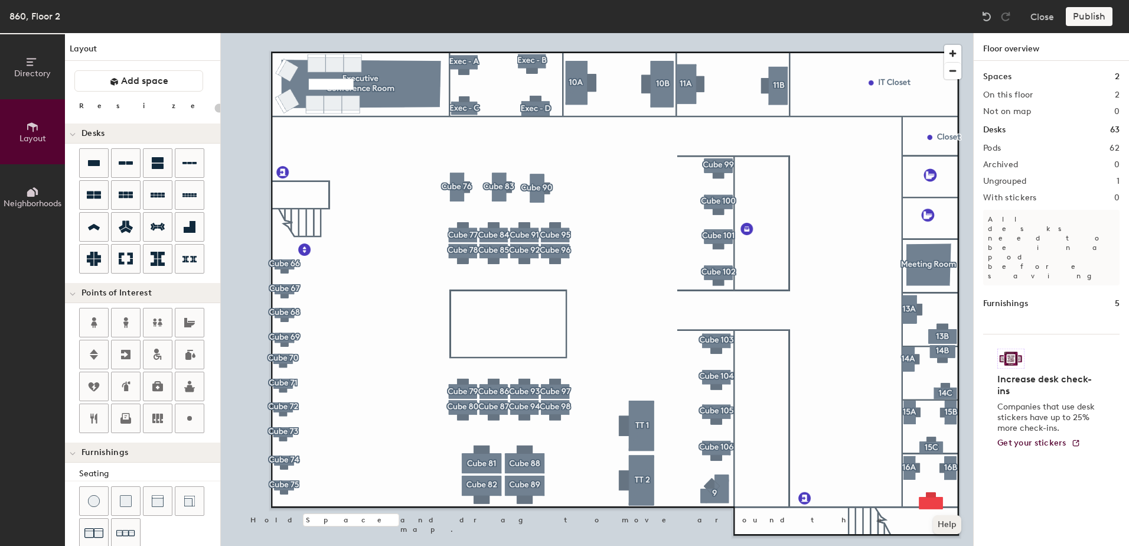
click at [932, 33] on div at bounding box center [597, 33] width 752 height 0
type input "120"
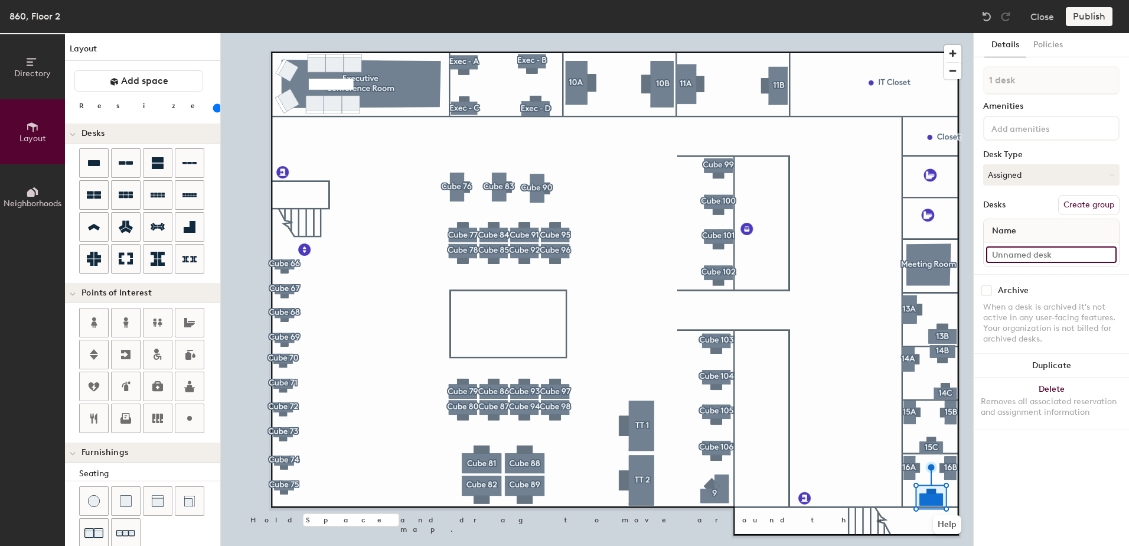
drag, startPoint x: 1021, startPoint y: 253, endPoint x: 1017, endPoint y: 257, distance: 6.3
click at [1019, 257] on input at bounding box center [1051, 254] width 131 height 17
paste input "860 - Shared 16A"
type input "860 - Shared 16C"
click at [1091, 206] on button "Create group" at bounding box center [1088, 205] width 61 height 20
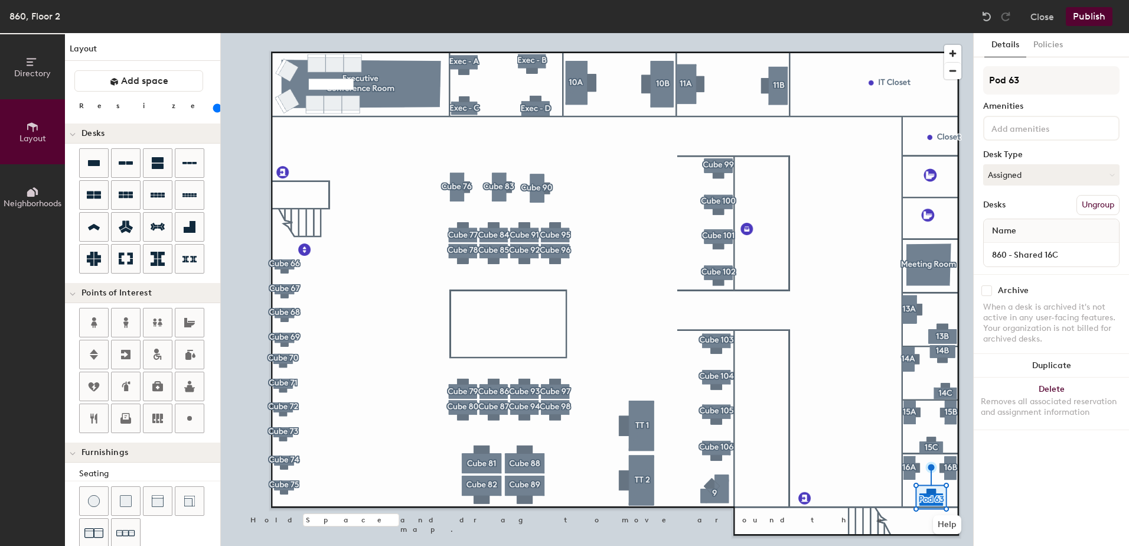
click at [929, 90] on div "Directory Layout Neighborhoods Layout Add space Resize Desks Points of Interest…" at bounding box center [564, 289] width 1129 height 513
type input "16C"
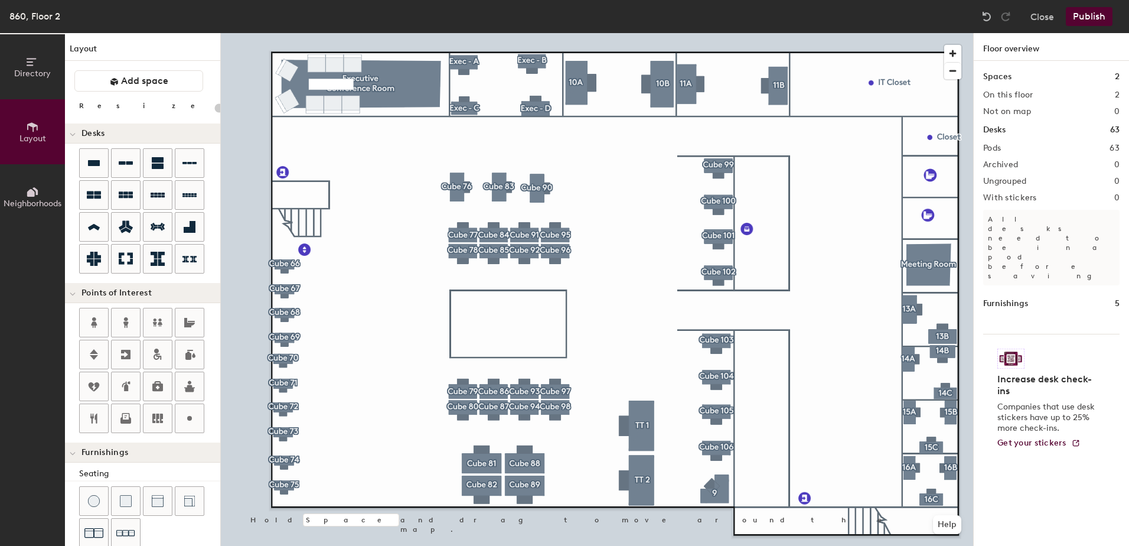
click at [1090, 18] on button "Publish" at bounding box center [1089, 16] width 47 height 19
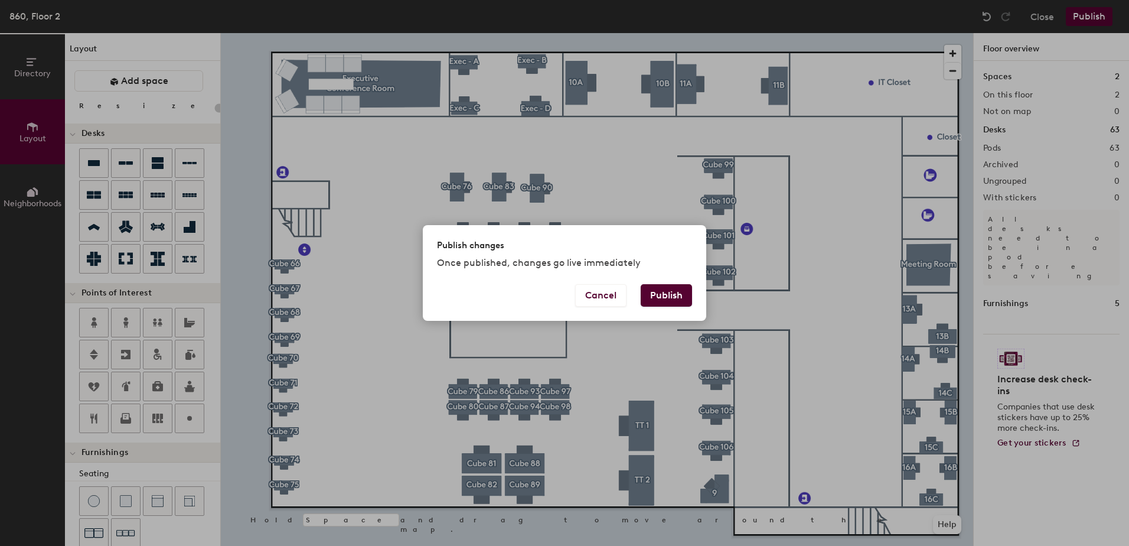
click at [666, 292] on button "Publish" at bounding box center [666, 295] width 51 height 22
type input "20"
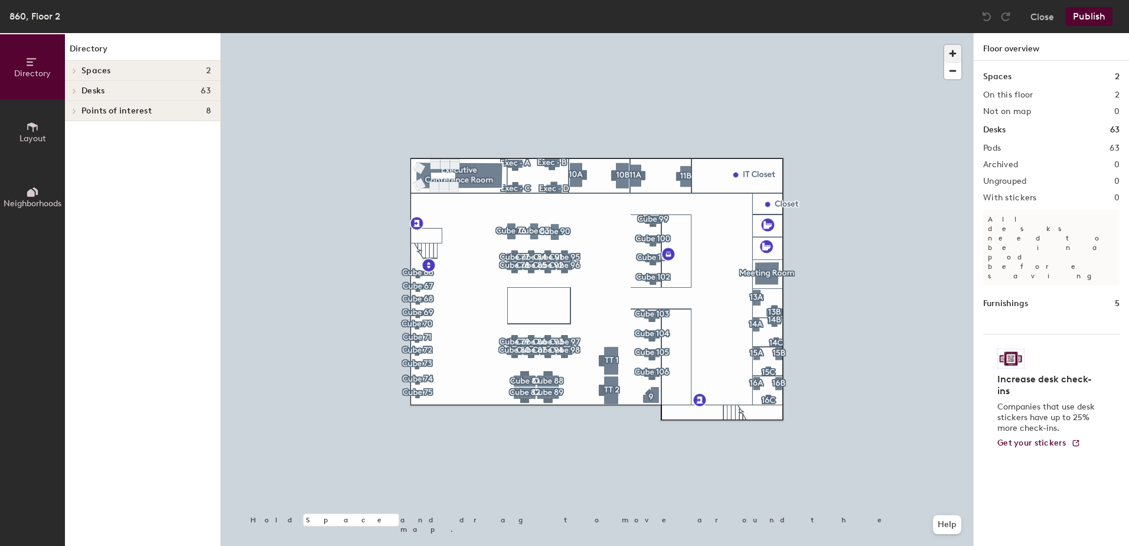
click at [953, 50] on span "button" at bounding box center [952, 53] width 17 height 17
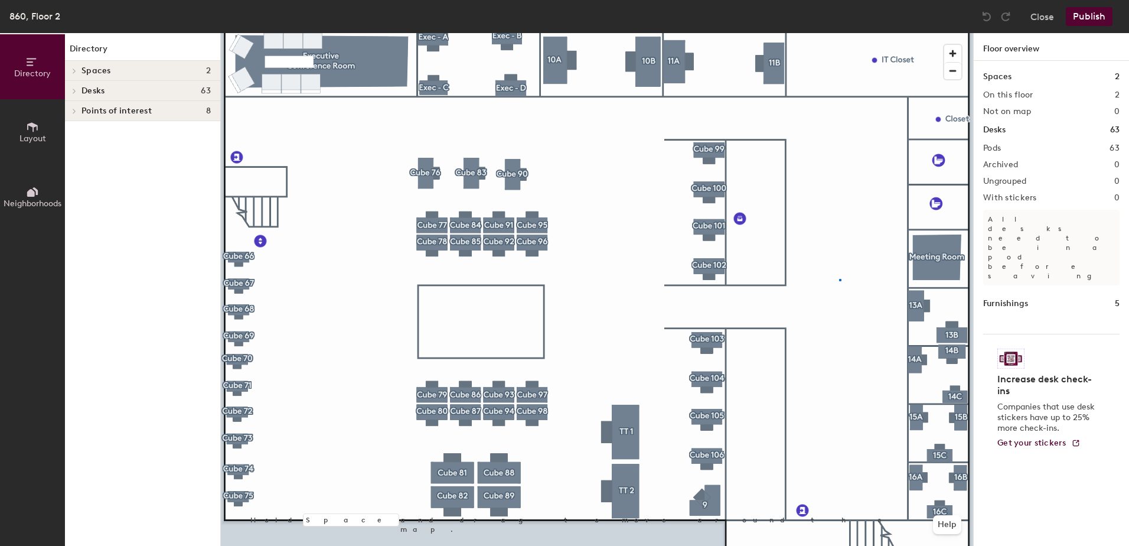
click at [839, 33] on div at bounding box center [597, 33] width 752 height 0
click at [136, 247] on div "Directory Spaces 2 Executive Conference Room Meeting Room Desks 63 11A 860 - Sh…" at bounding box center [142, 289] width 155 height 513
click at [42, 135] on span "Layout" at bounding box center [32, 138] width 27 height 10
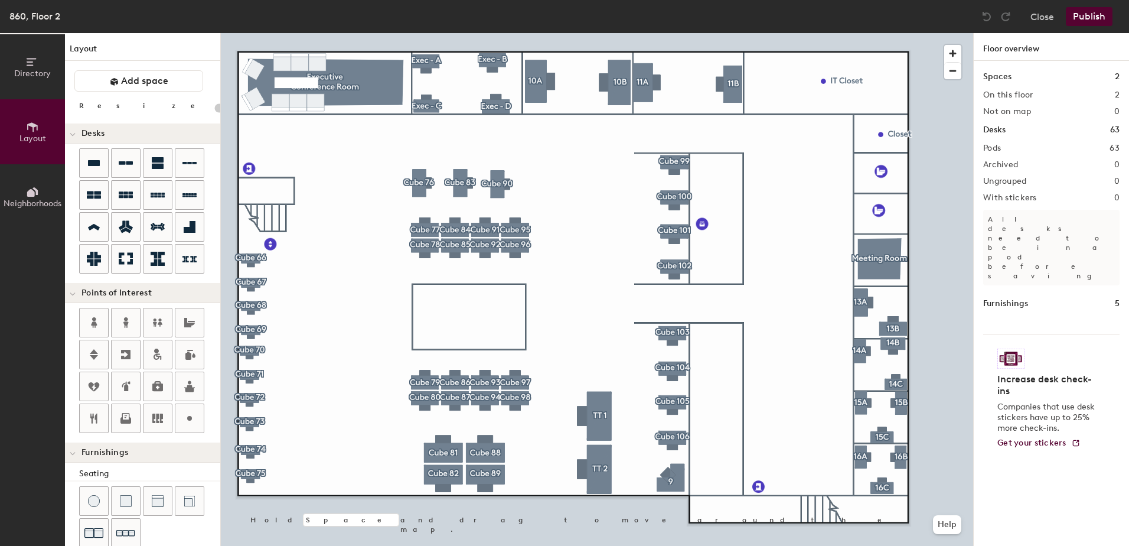
click at [1090, 17] on button "Publish" at bounding box center [1089, 16] width 47 height 19
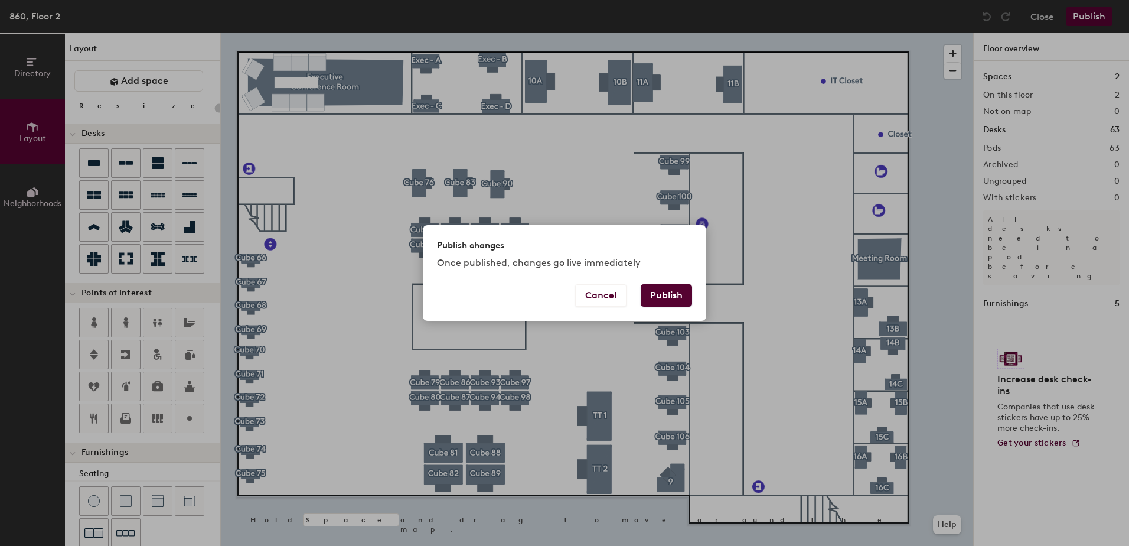
click at [677, 293] on button "Publish" at bounding box center [666, 295] width 51 height 22
type input "20"
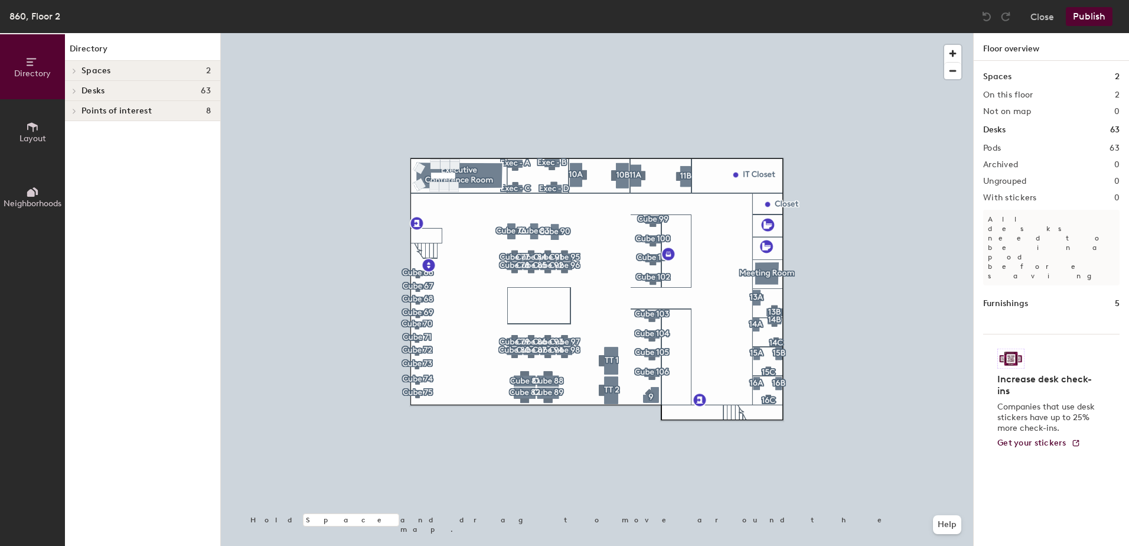
click at [112, 71] on h4 "Spaces 2" at bounding box center [145, 70] width 129 height 9
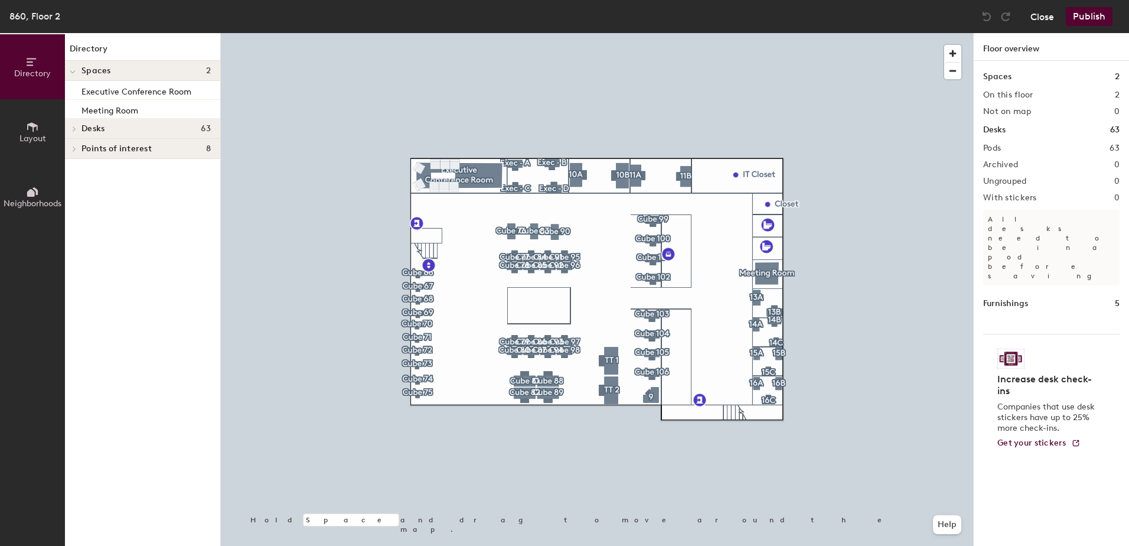
click at [1035, 17] on button "Close" at bounding box center [1042, 16] width 24 height 19
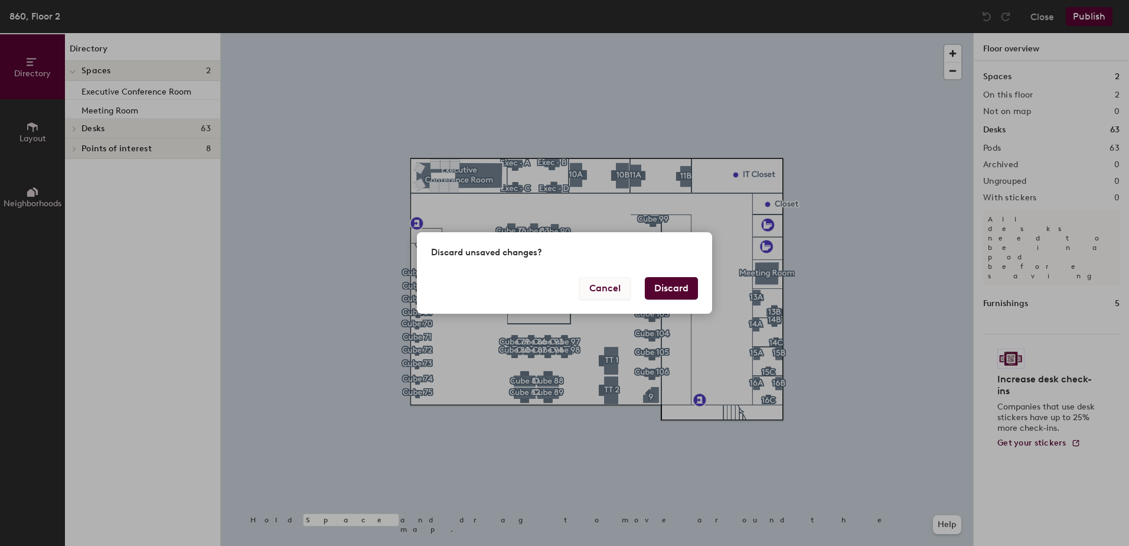
click at [597, 289] on button "Cancel" at bounding box center [604, 288] width 51 height 22
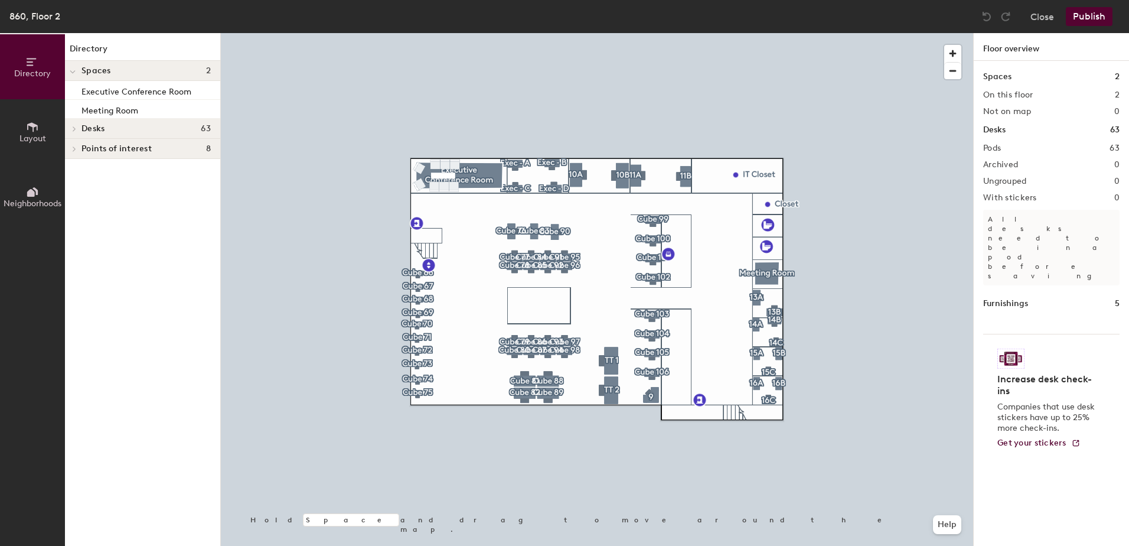
click at [1095, 21] on button "Publish" at bounding box center [1089, 16] width 47 height 19
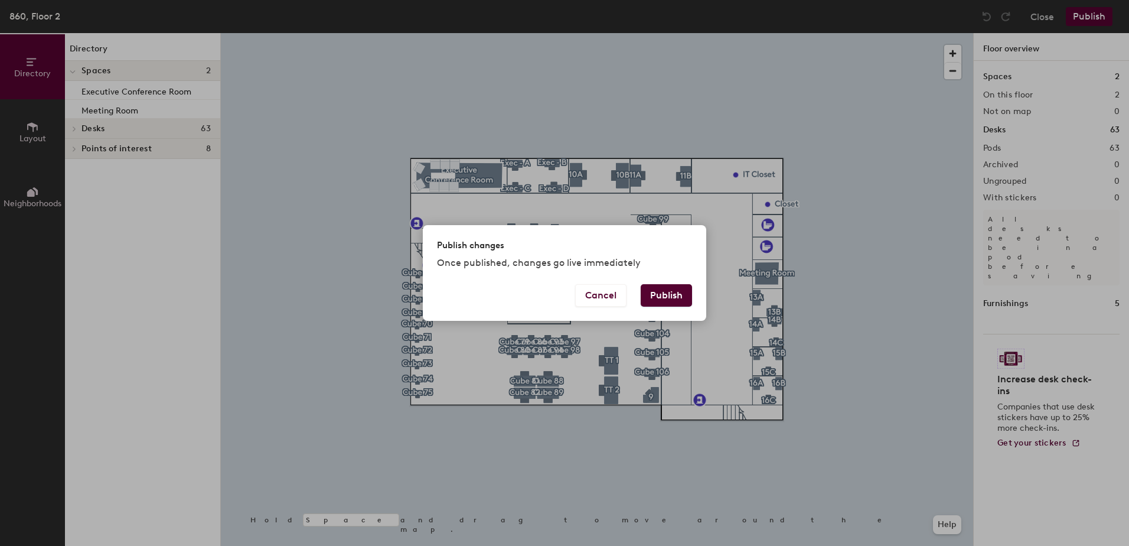
click at [675, 296] on button "Publish" at bounding box center [666, 295] width 51 height 22
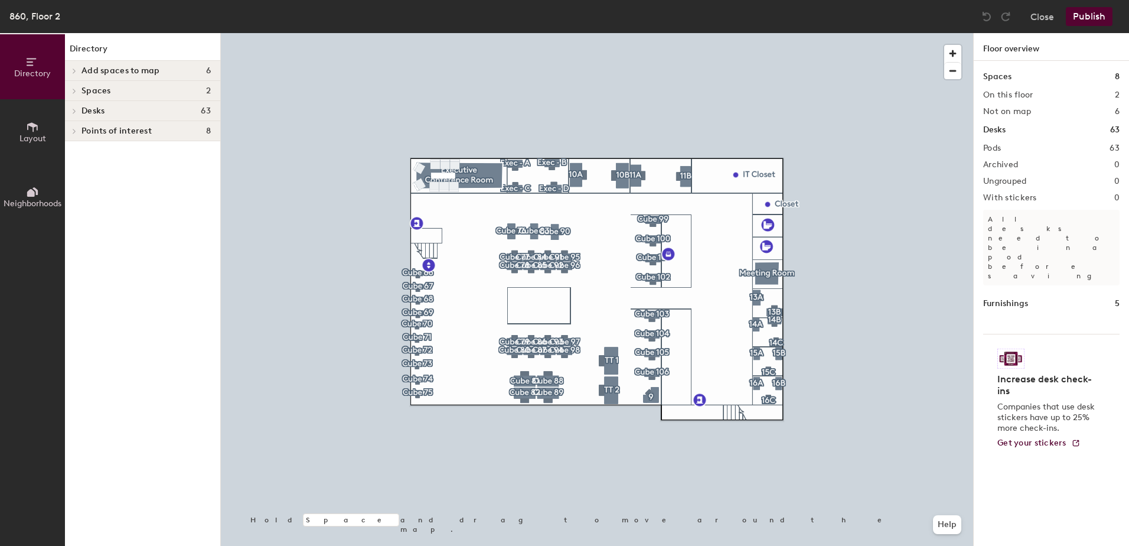
click at [132, 70] on span "Add spaces to map" at bounding box center [120, 70] width 79 height 9
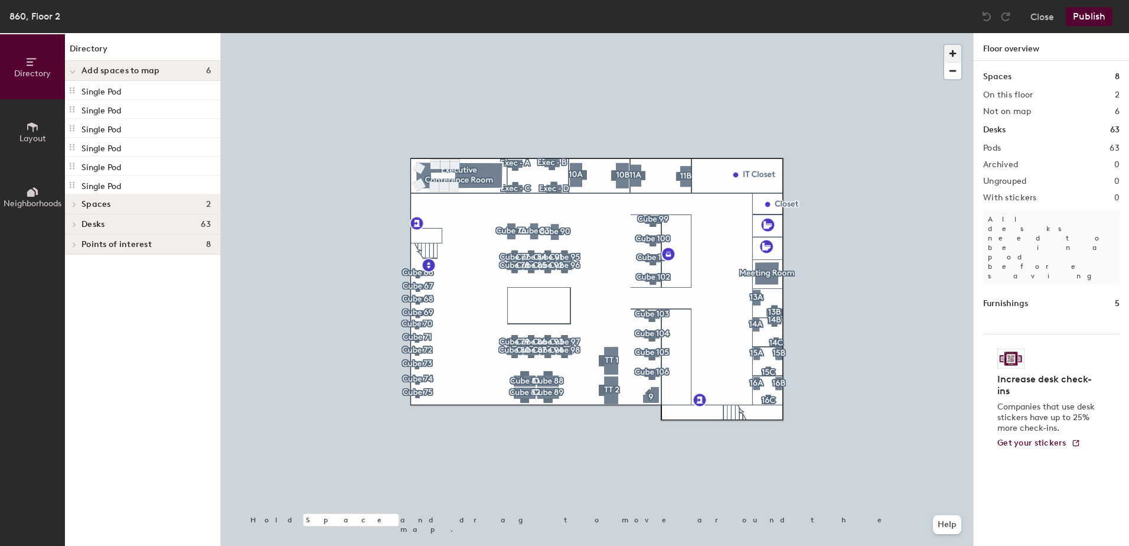
click at [949, 53] on span "button" at bounding box center [952, 53] width 17 height 17
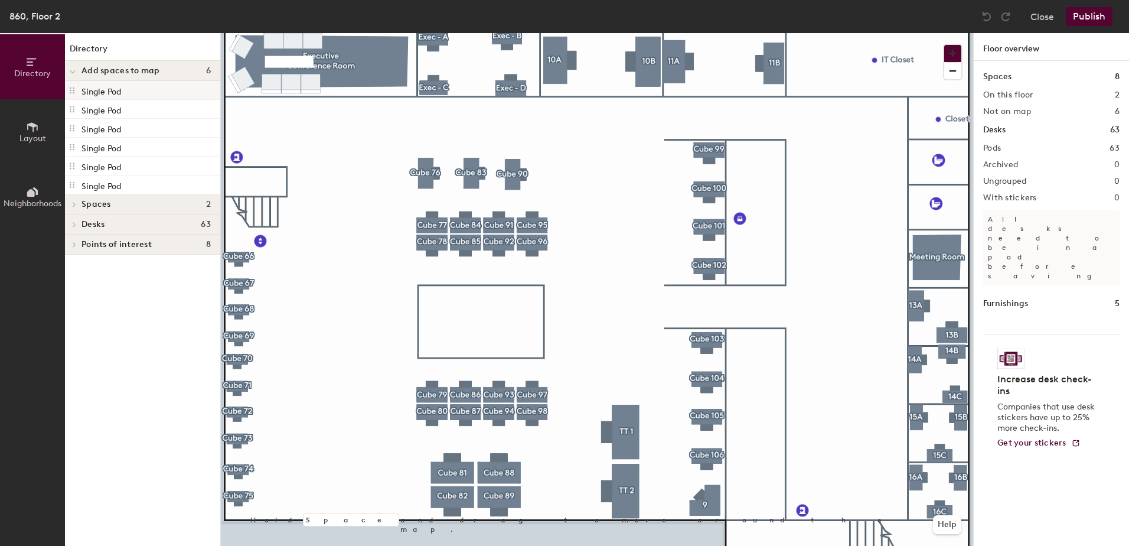
click at [110, 90] on p "Single Pod" at bounding box center [101, 90] width 40 height 14
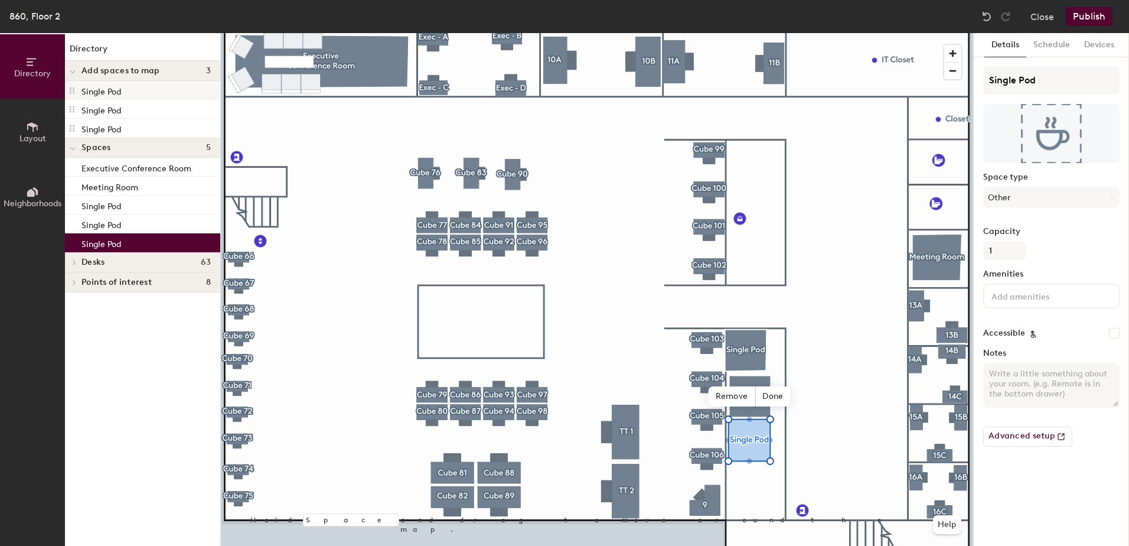
click at [106, 90] on p "Single Pod" at bounding box center [101, 90] width 40 height 14
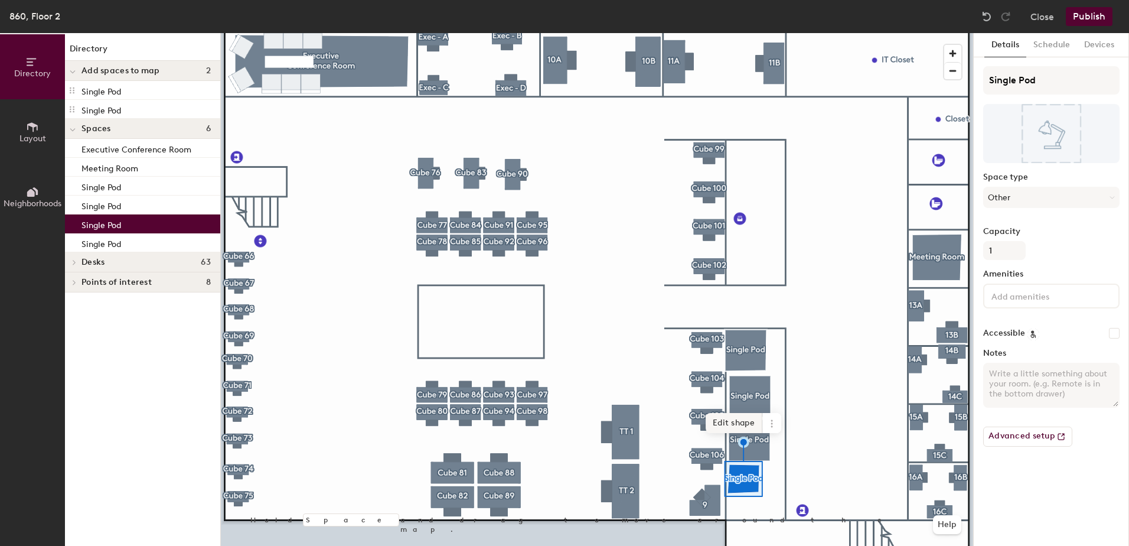
click at [738, 422] on span "Edit shape" at bounding box center [734, 423] width 57 height 20
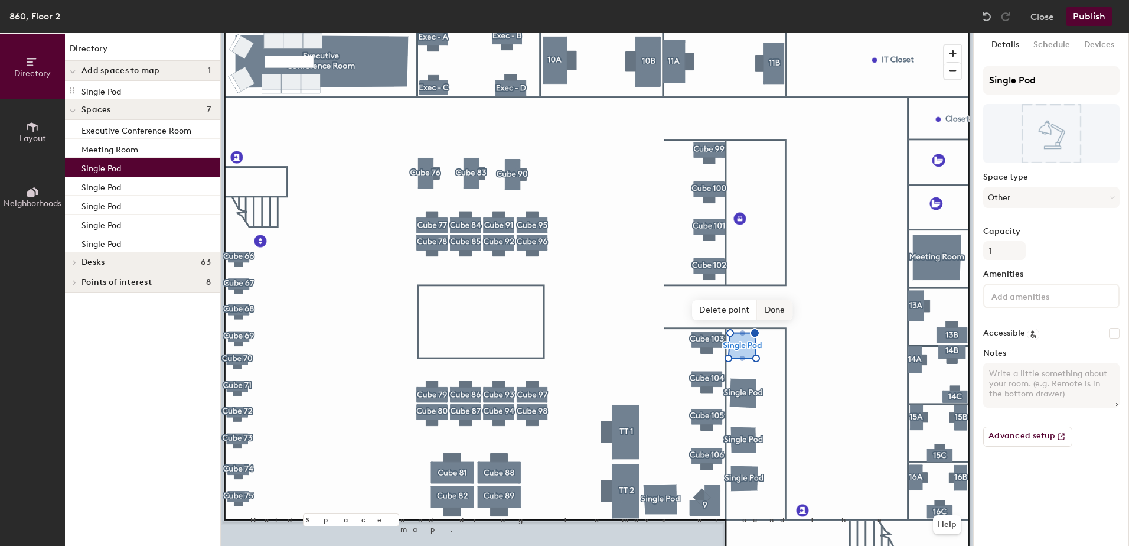
click at [775, 305] on span "Done" at bounding box center [775, 310] width 35 height 20
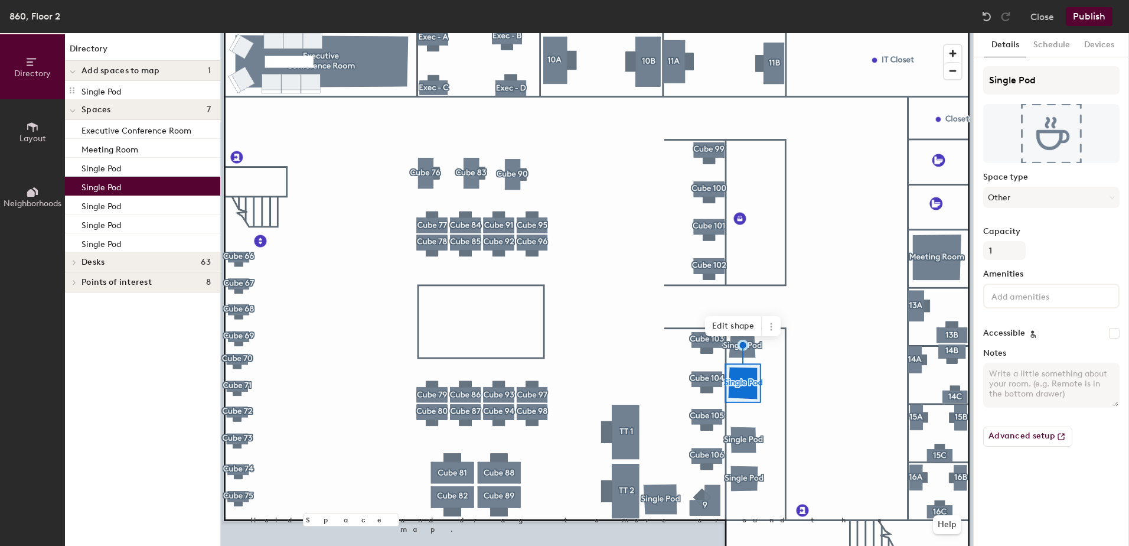
click at [743, 33] on div at bounding box center [597, 33] width 752 height 0
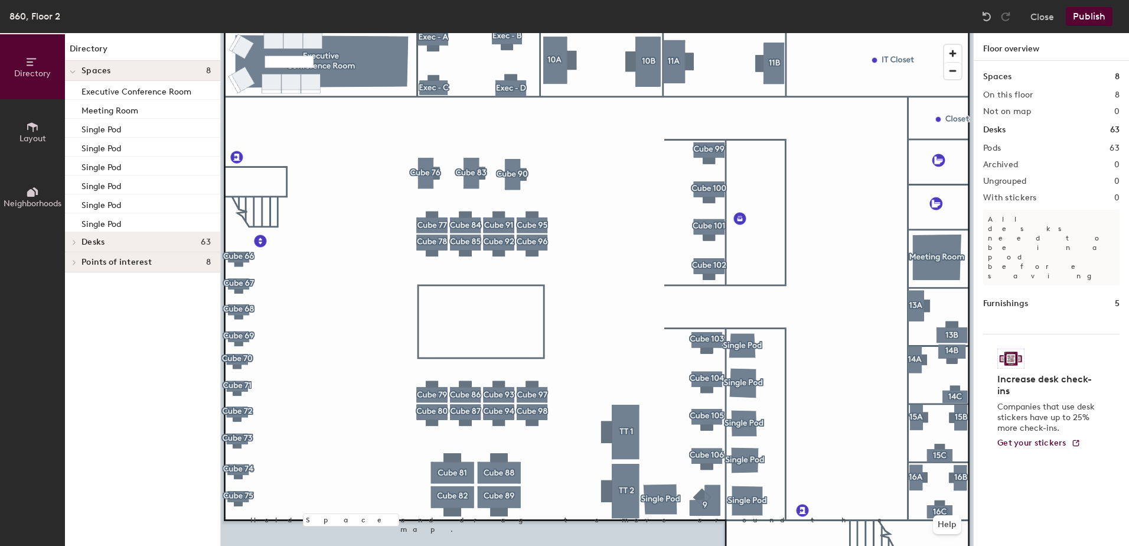
click at [1092, 14] on button "Publish" at bounding box center [1089, 16] width 47 height 19
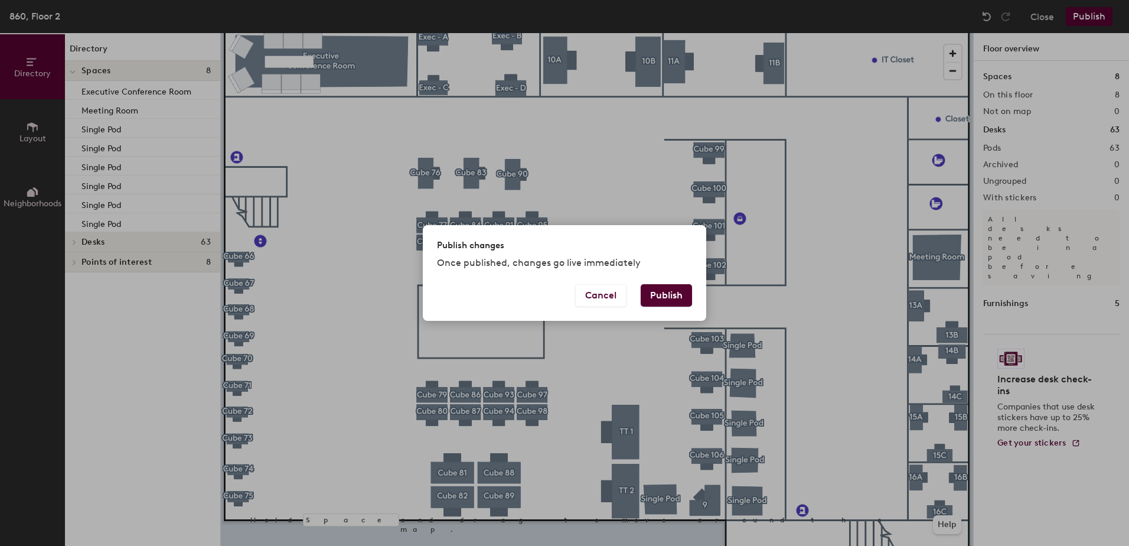
click at [666, 291] on button "Publish" at bounding box center [666, 295] width 51 height 22
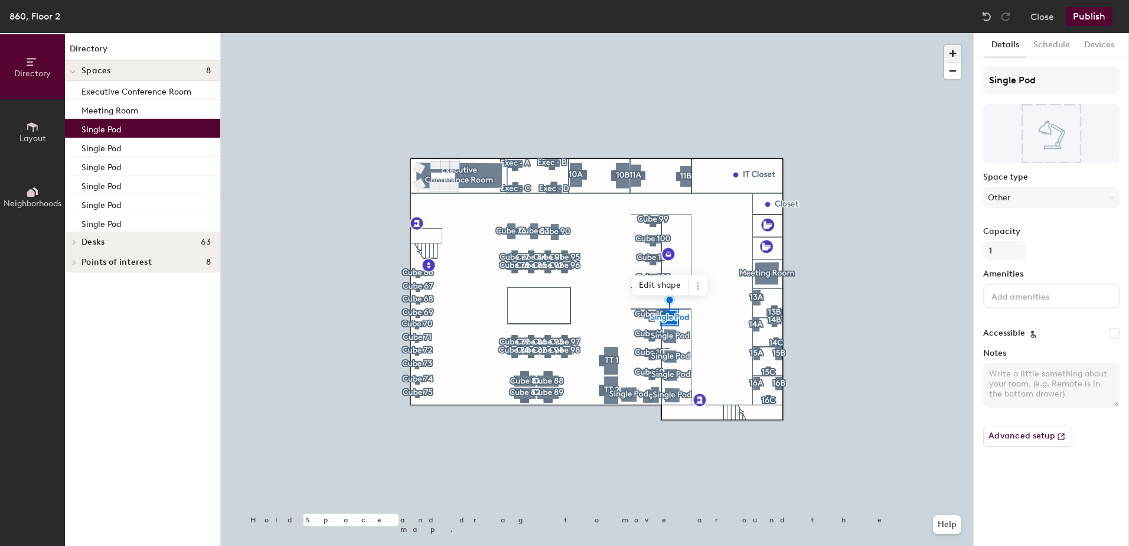
click at [954, 52] on span "button" at bounding box center [952, 53] width 17 height 17
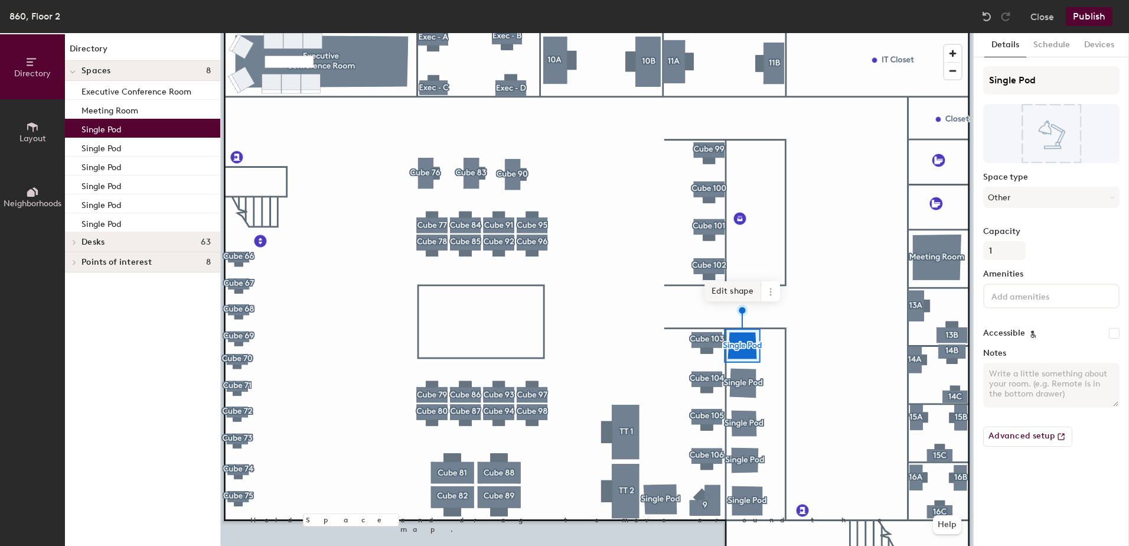
click at [723, 291] on span "Edit shape" at bounding box center [732, 291] width 57 height 20
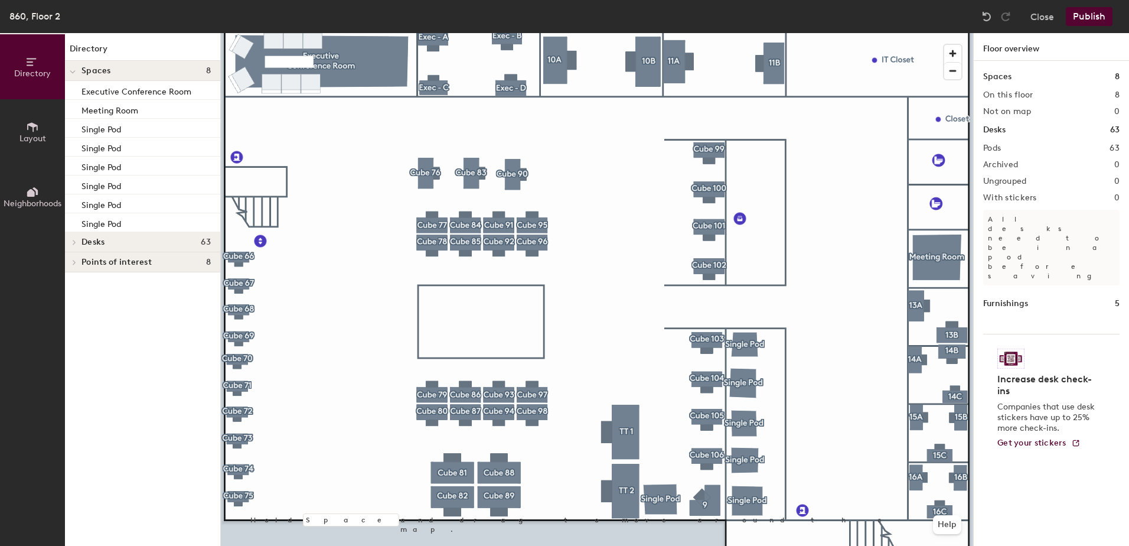
click at [1093, 12] on button "Publish" at bounding box center [1089, 16] width 47 height 19
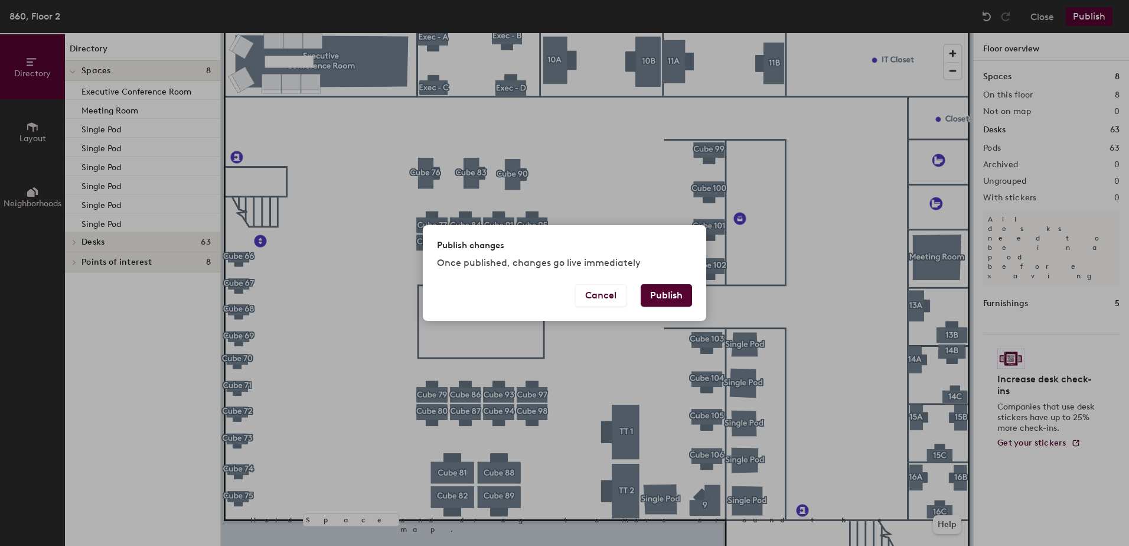
click at [656, 293] on button "Publish" at bounding box center [666, 295] width 51 height 22
